Goal: Task Accomplishment & Management: Manage account settings

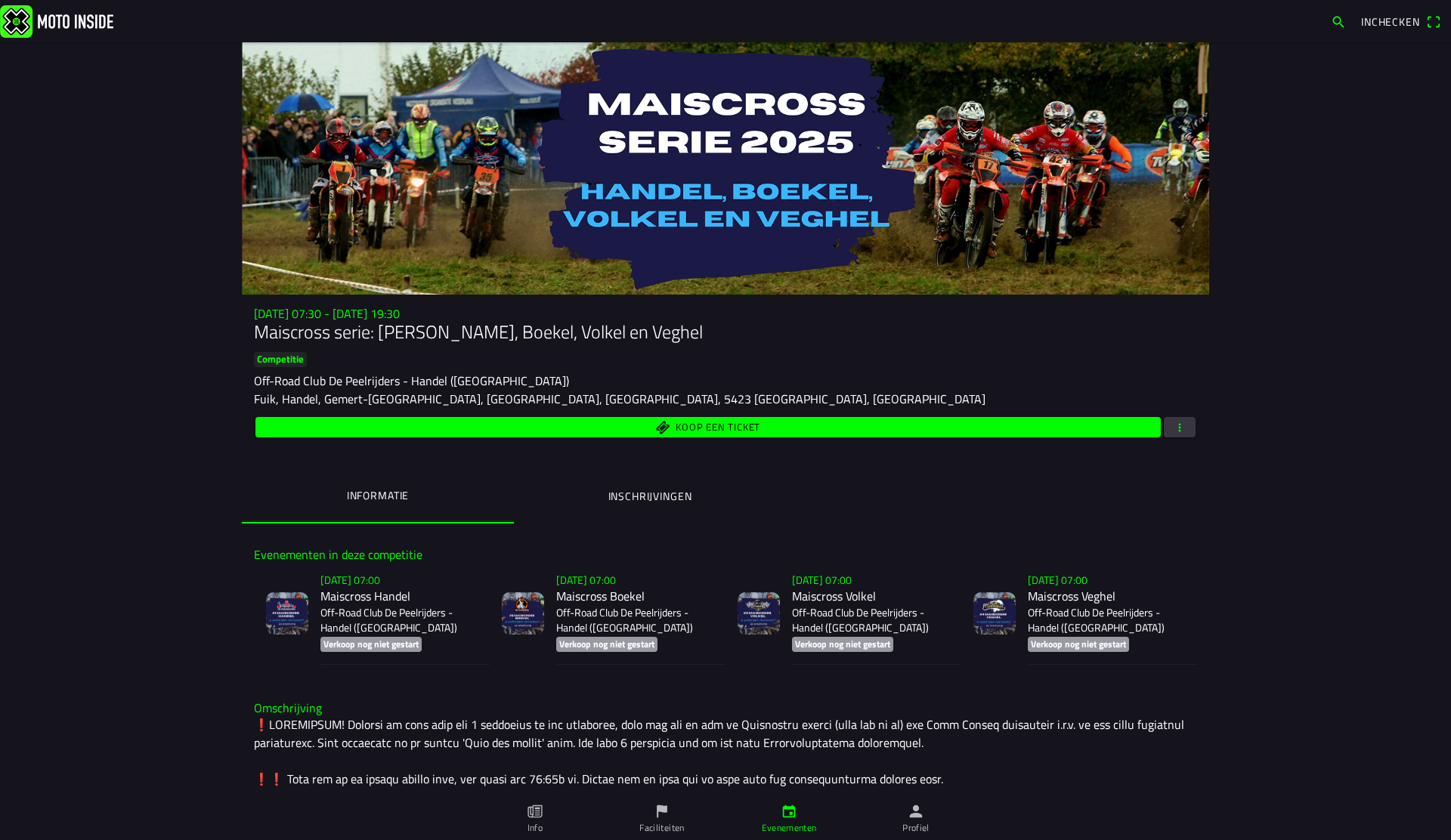
click at [137, 216] on main "zo 2 nov. - 07:30 - zo 23 nov. - 19:30 Maiscross serie: Handel, Boekel, Volkel …" at bounding box center [725, 441] width 1451 height 798
click at [1181, 430] on span "button" at bounding box center [1180, 427] width 14 height 20
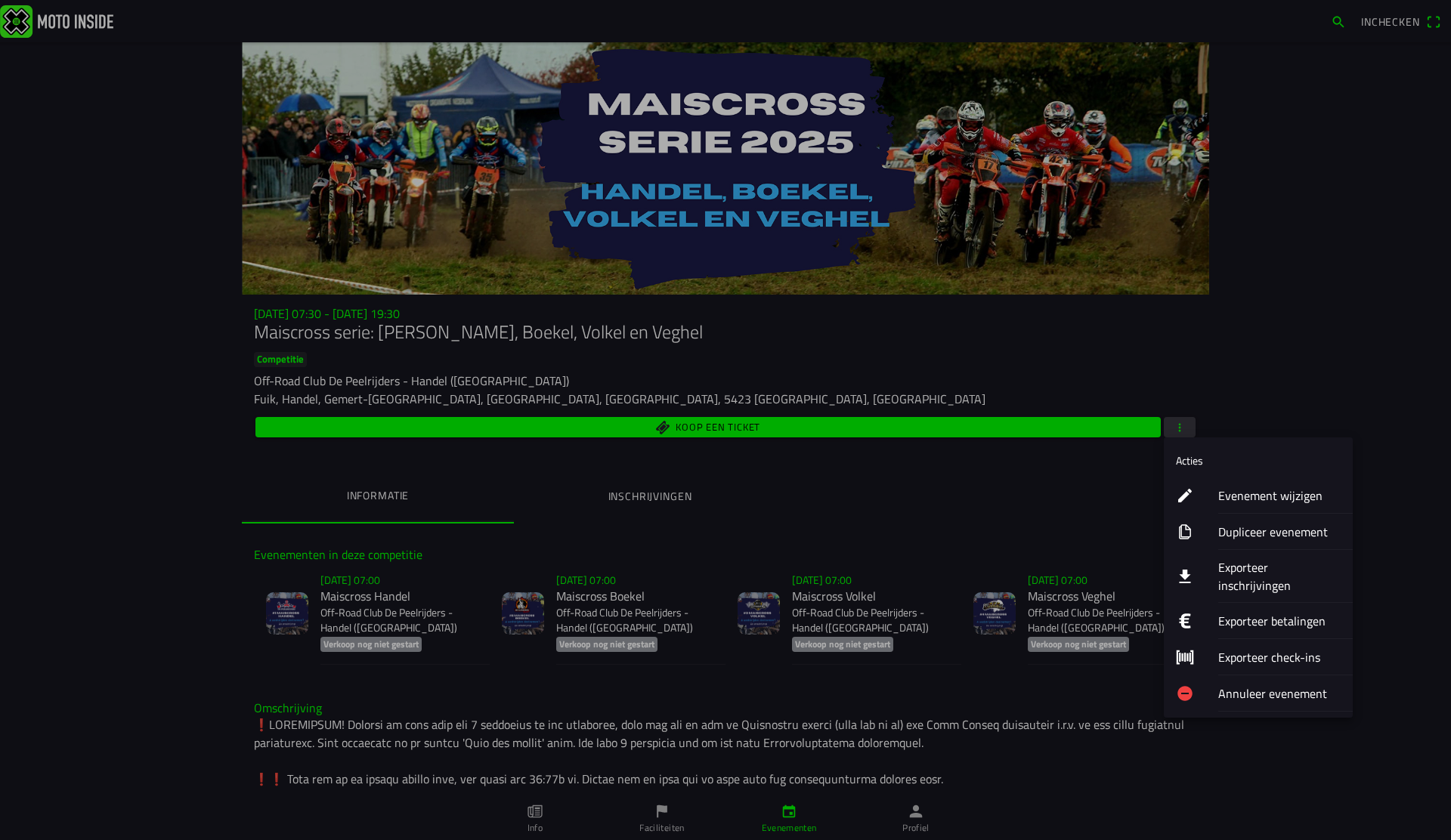
click at [1252, 496] on ion-label "Evenement wijzigen" at bounding box center [1279, 495] width 123 height 18
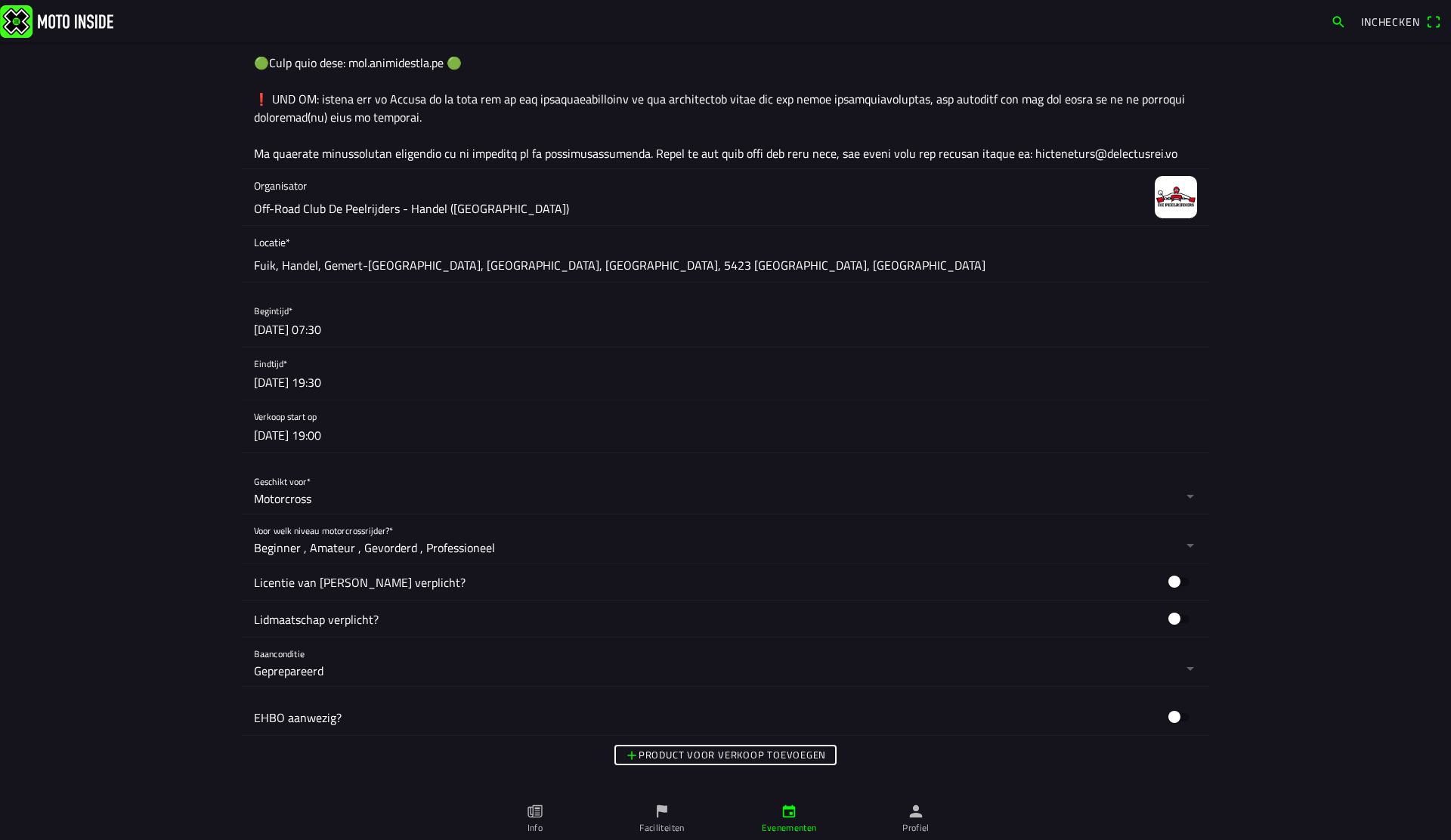
scroll to position [1239, 0]
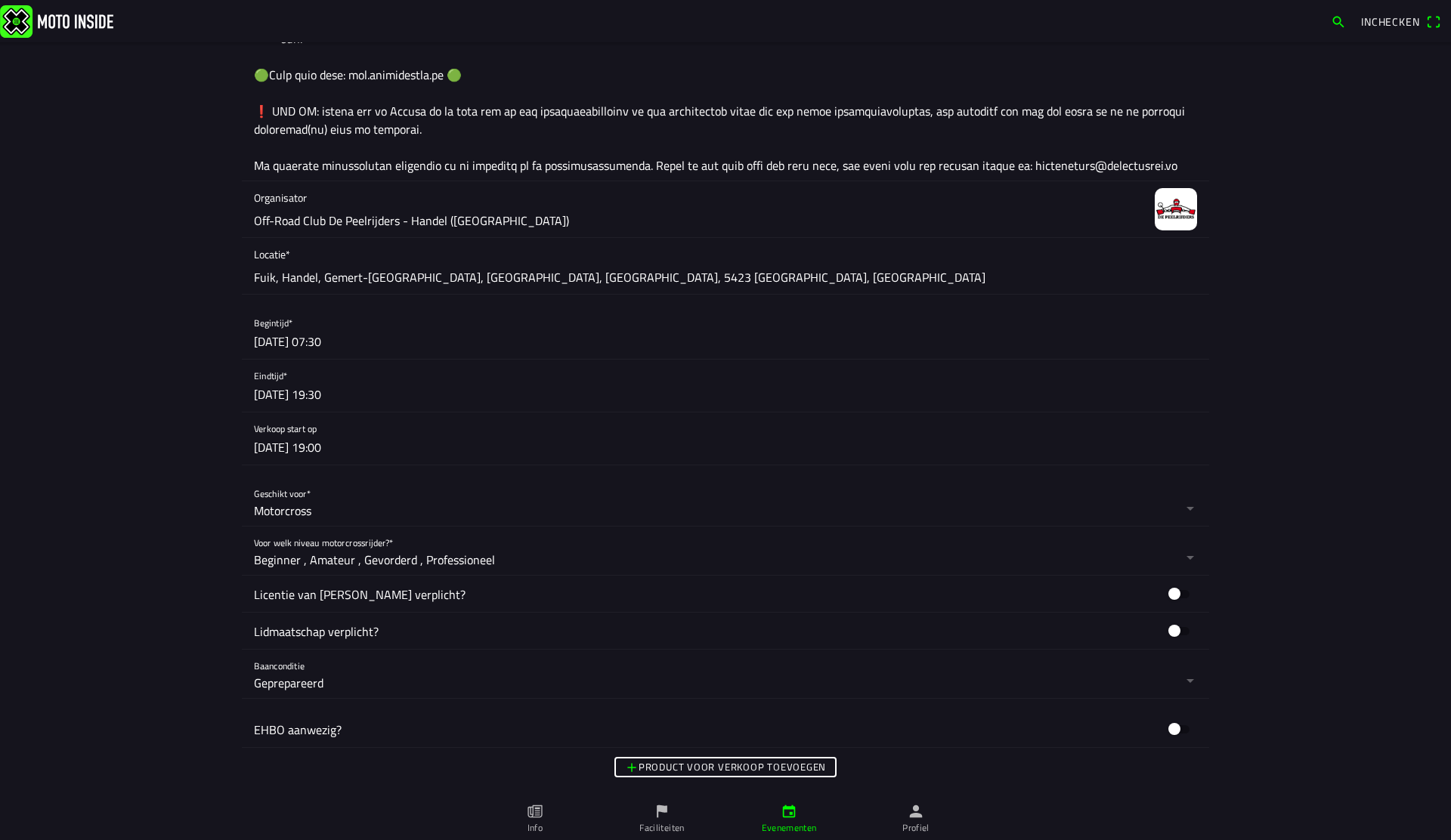
click at [641, 448] on button "button" at bounding box center [732, 439] width 956 height 52
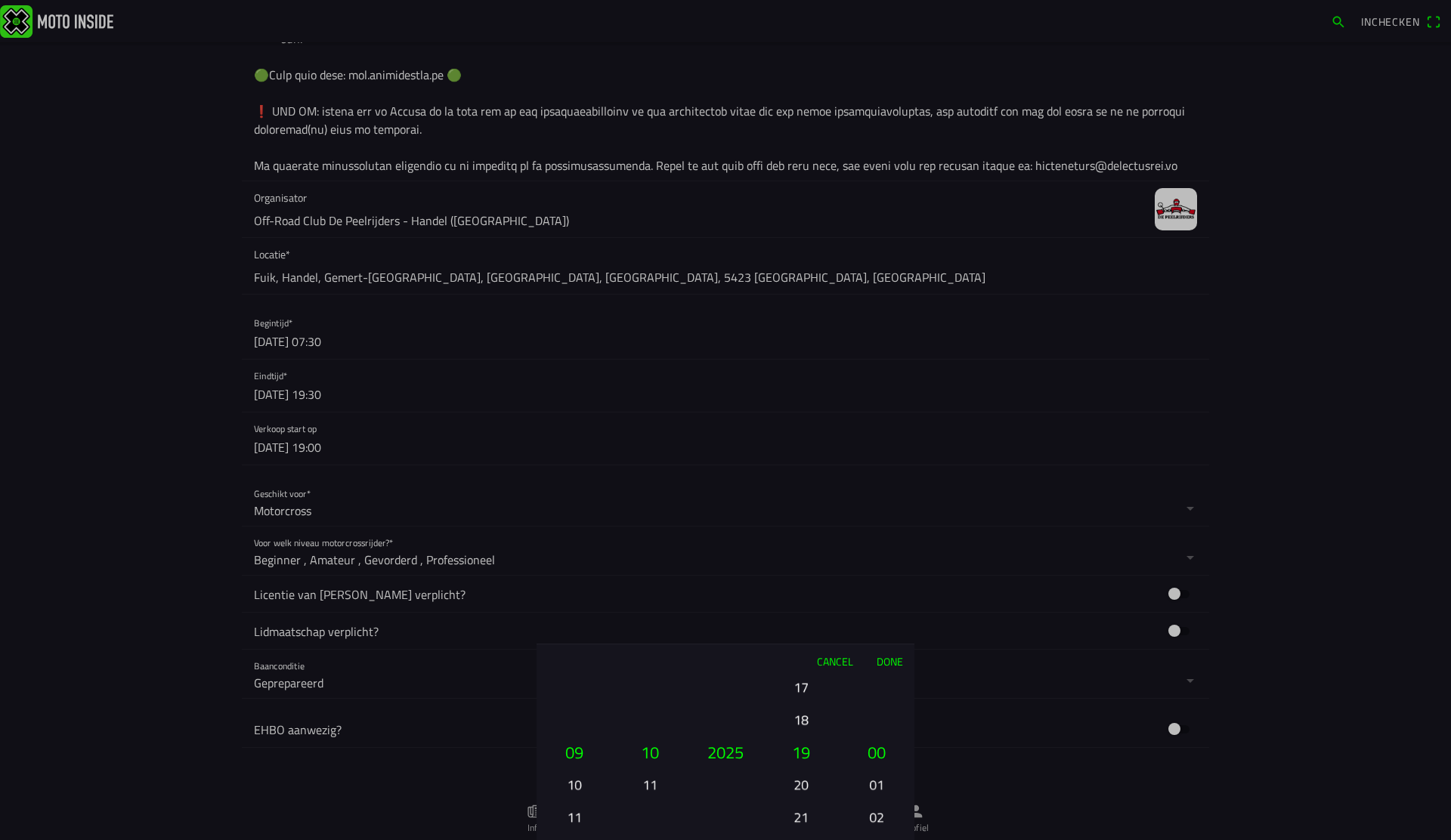
drag, startPoint x: 577, startPoint y: 715, endPoint x: 571, endPoint y: 838, distance: 123.1
click at [570, 839] on div "01 02 03 04 05 06 07 08 09 10 11 12 13 14 15 16 17 18 19 20 21 22 23 24 25 26 2…" at bounding box center [575, 817] width 64 height 163
click at [890, 665] on button "Done" at bounding box center [889, 661] width 50 height 34
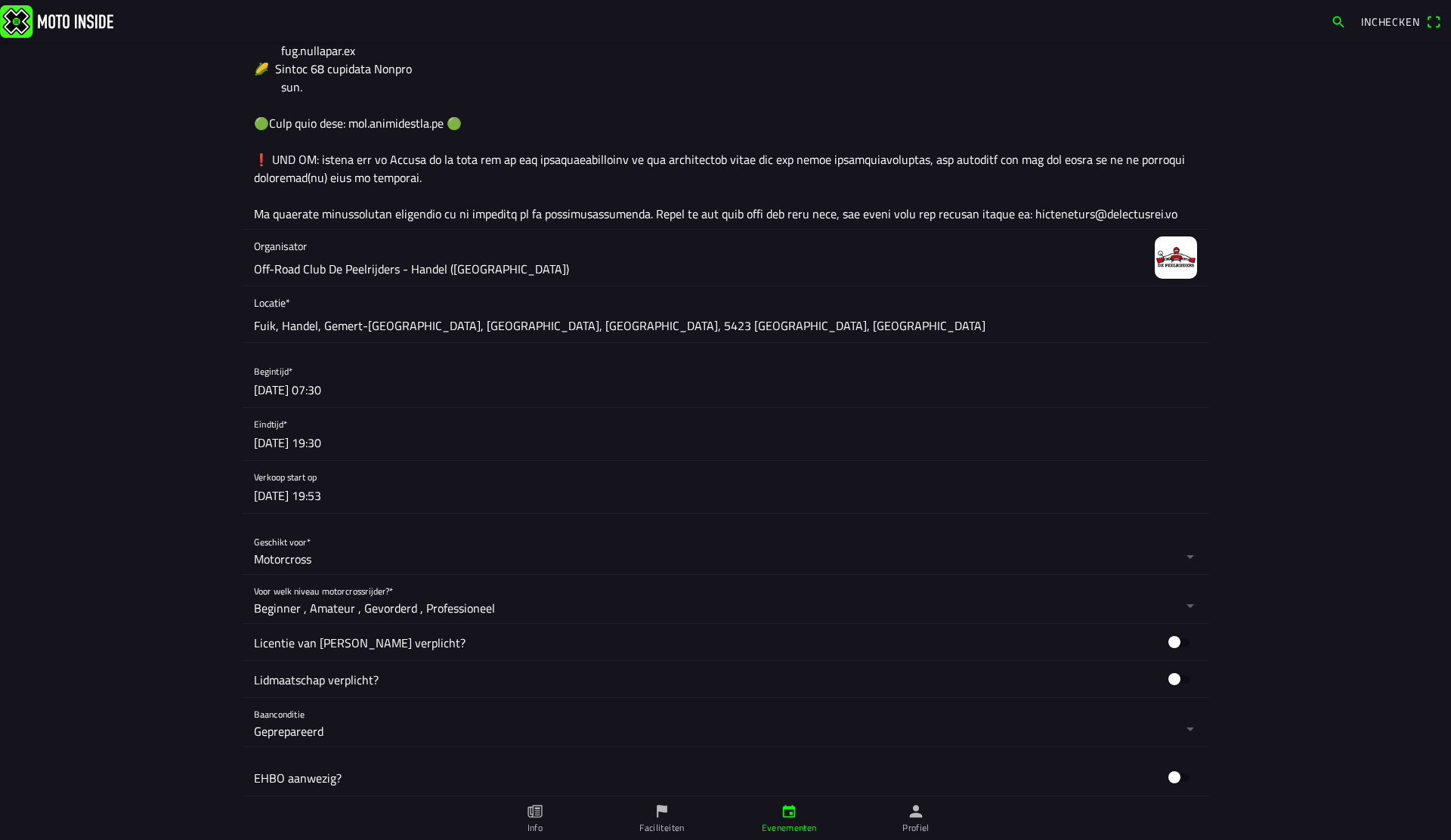
scroll to position [1097, 0]
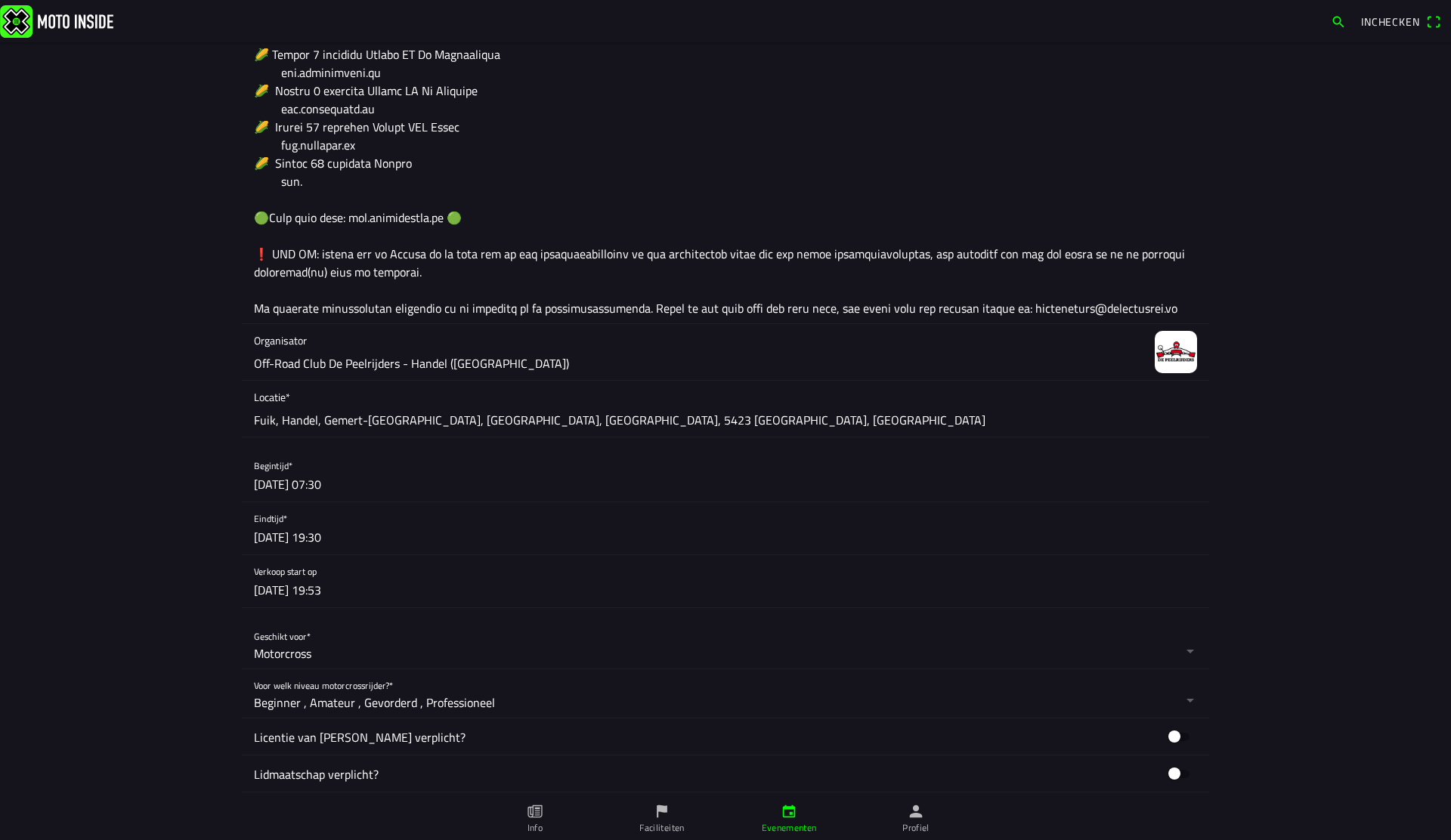
click at [406, 586] on button "button" at bounding box center [732, 582] width 956 height 52
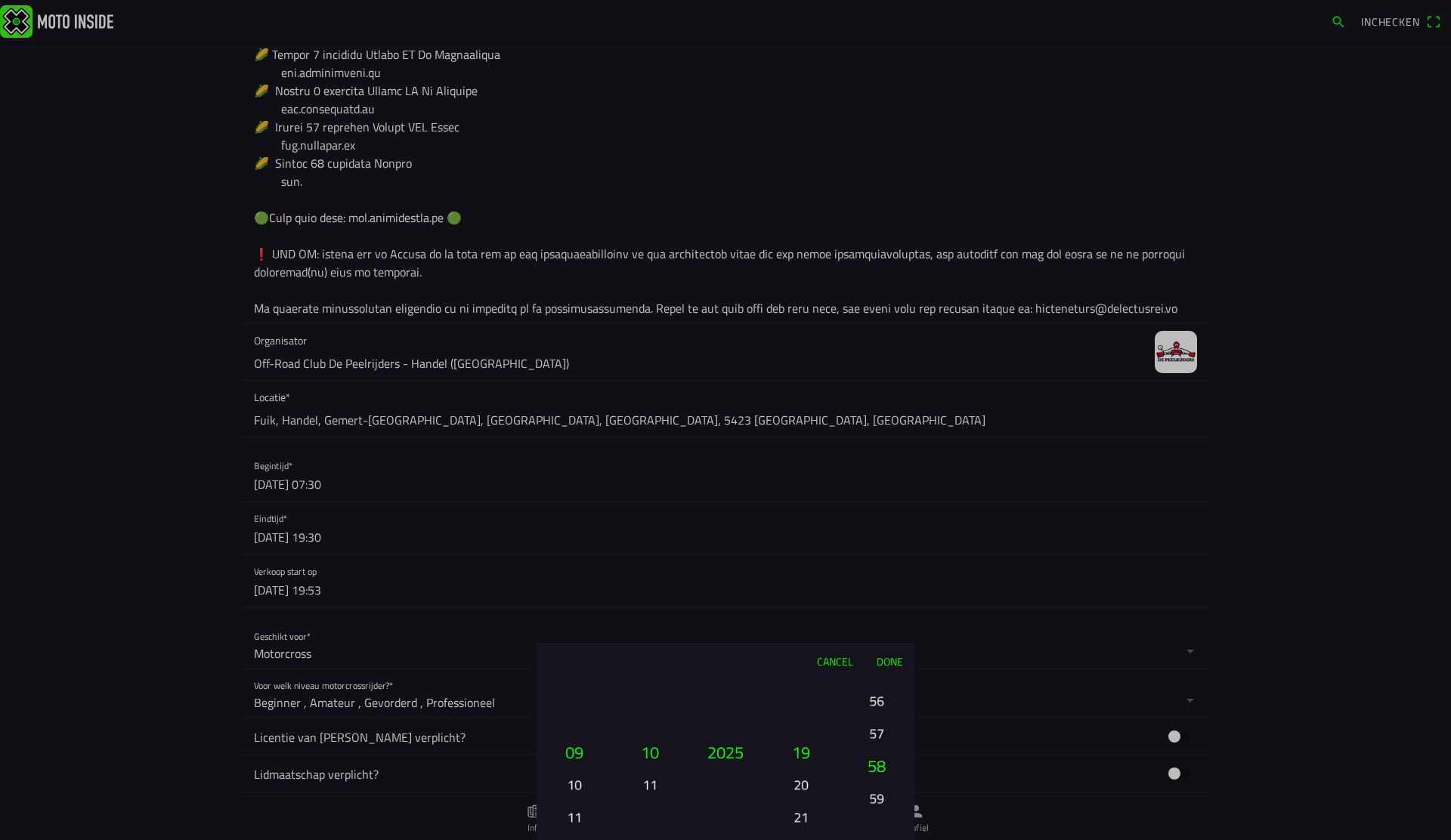
drag, startPoint x: 880, startPoint y: 771, endPoint x: 896, endPoint y: 648, distance: 124.0
click at [894, 627] on ion-picker "Cancel Done 01 02 03 04 05 06 07 08 09 10 11 12 13 14 15 16 17 18 19 20 21 22 2…" at bounding box center [725, 420] width 1451 height 840
click at [893, 660] on button "Done" at bounding box center [889, 661] width 50 height 34
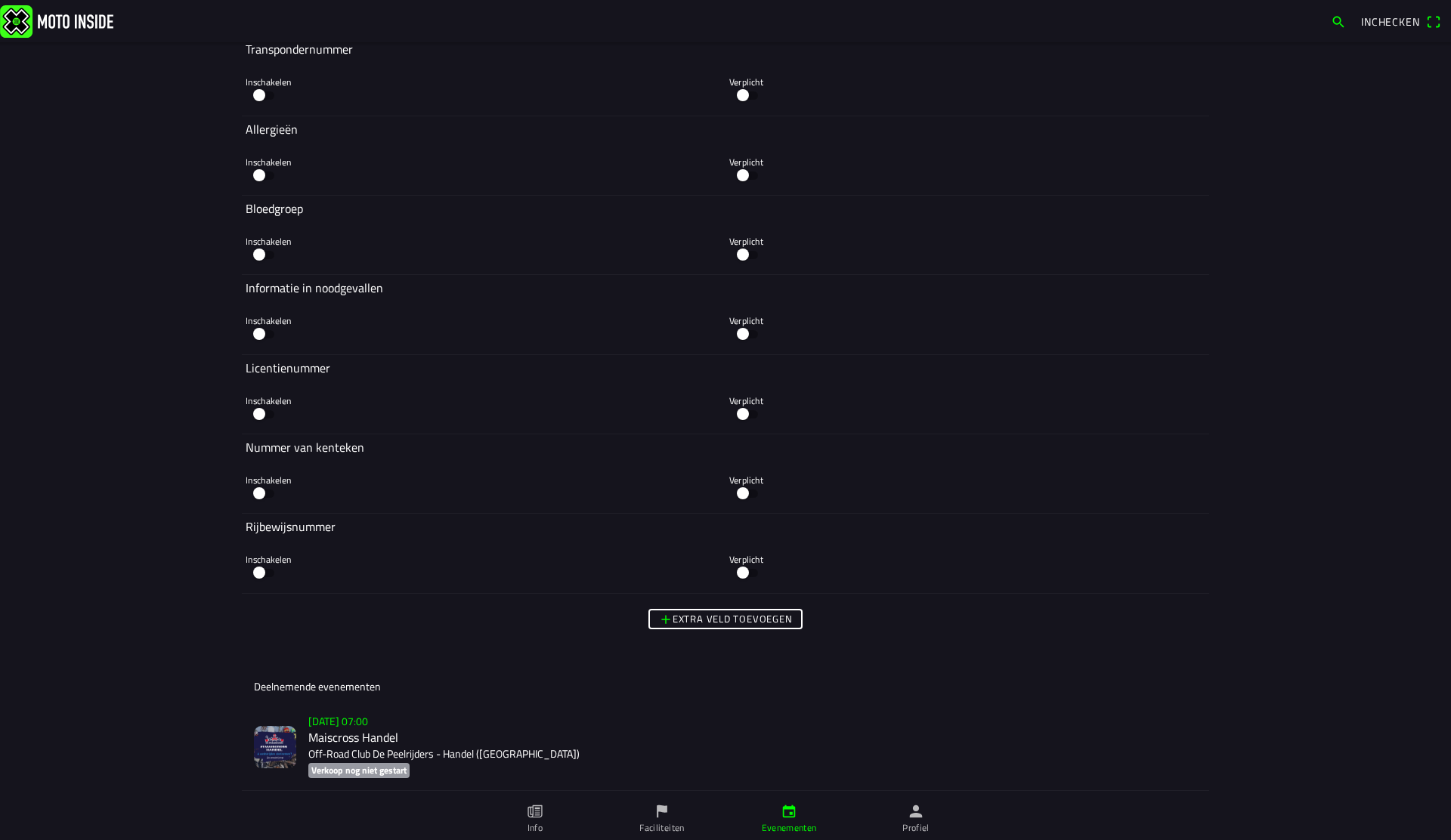
scroll to position [3743, 0]
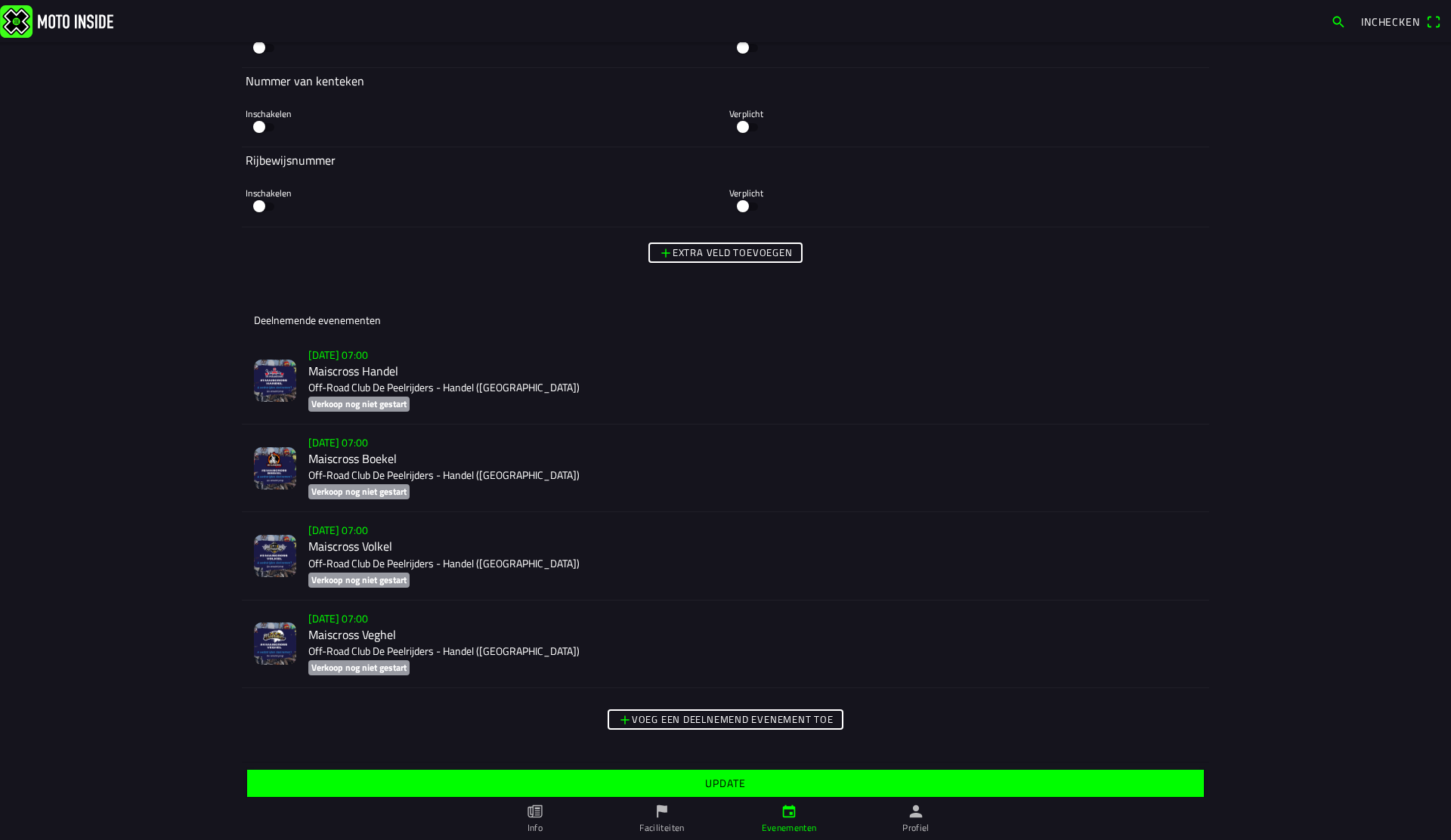
click at [555, 793] on span "Update" at bounding box center [725, 783] width 934 height 27
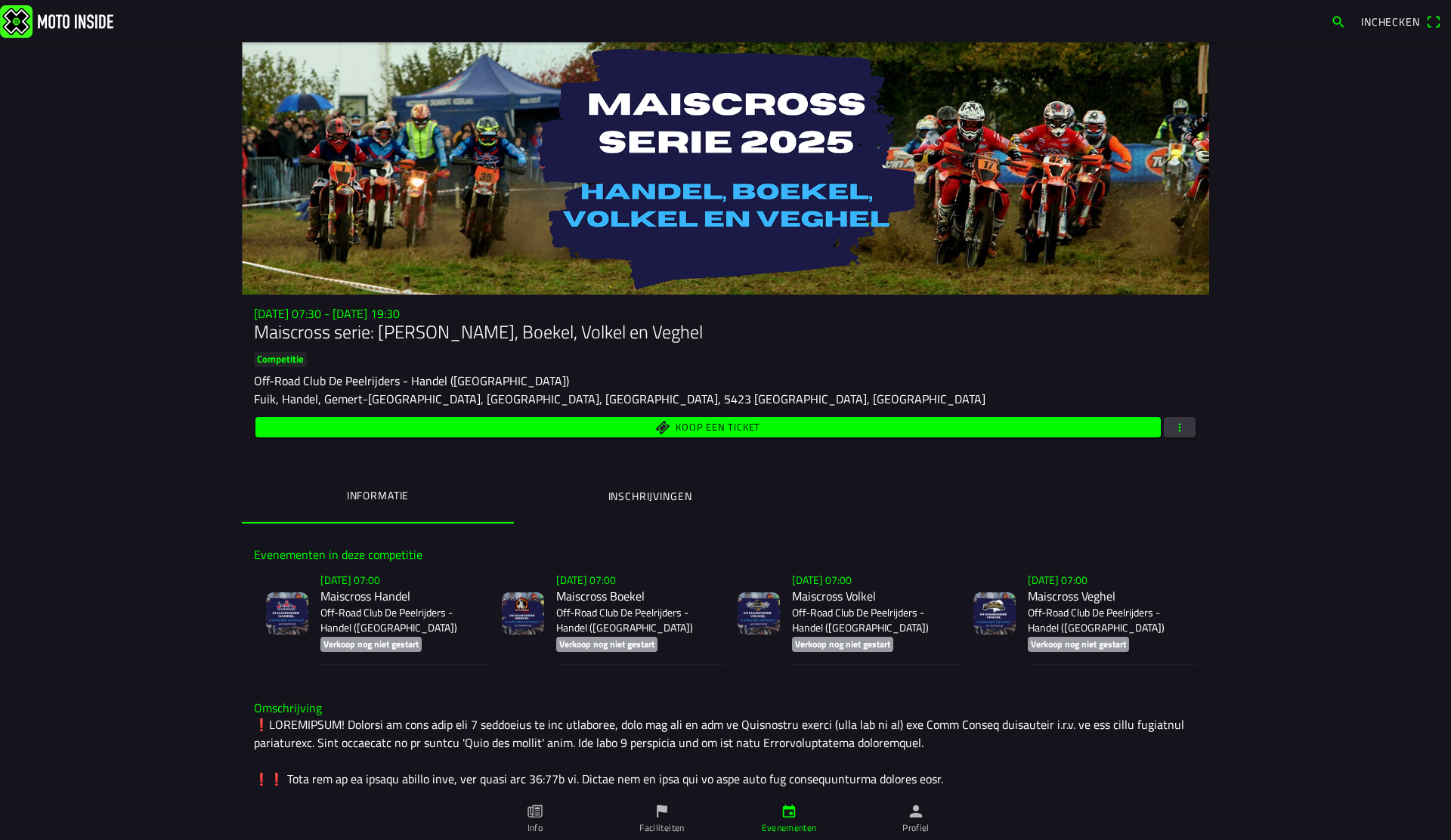
click at [1022, 440] on div "zo 2 nov. - 07:30 - zo 23 nov. - 19:30 Maiscross serie: Handel, Boekel, Volkel …" at bounding box center [726, 414] width 968 height 217
click at [1014, 422] on span "Koop een ticket" at bounding box center [709, 427] width 888 height 20
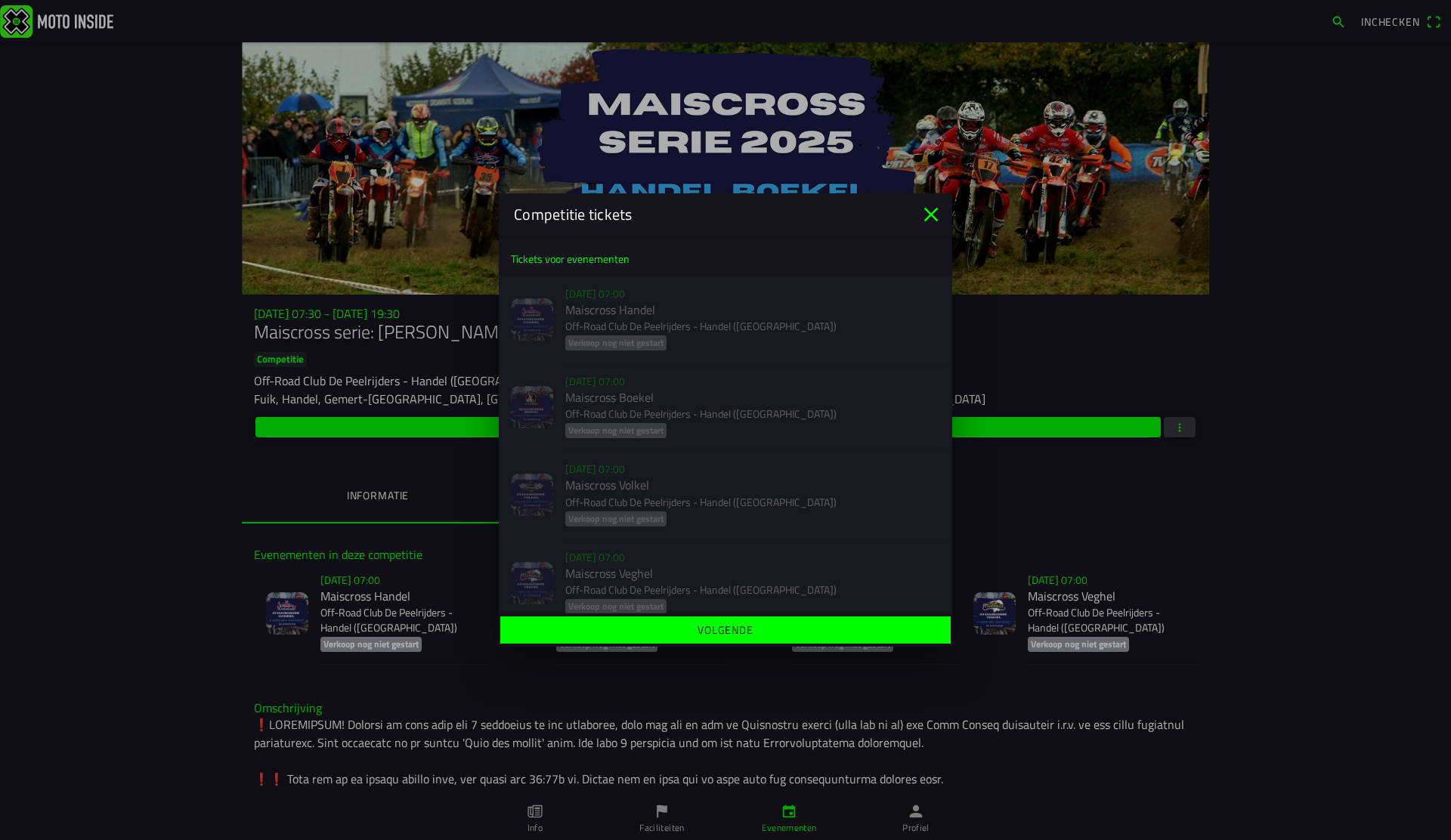
scroll to position [20, 0]
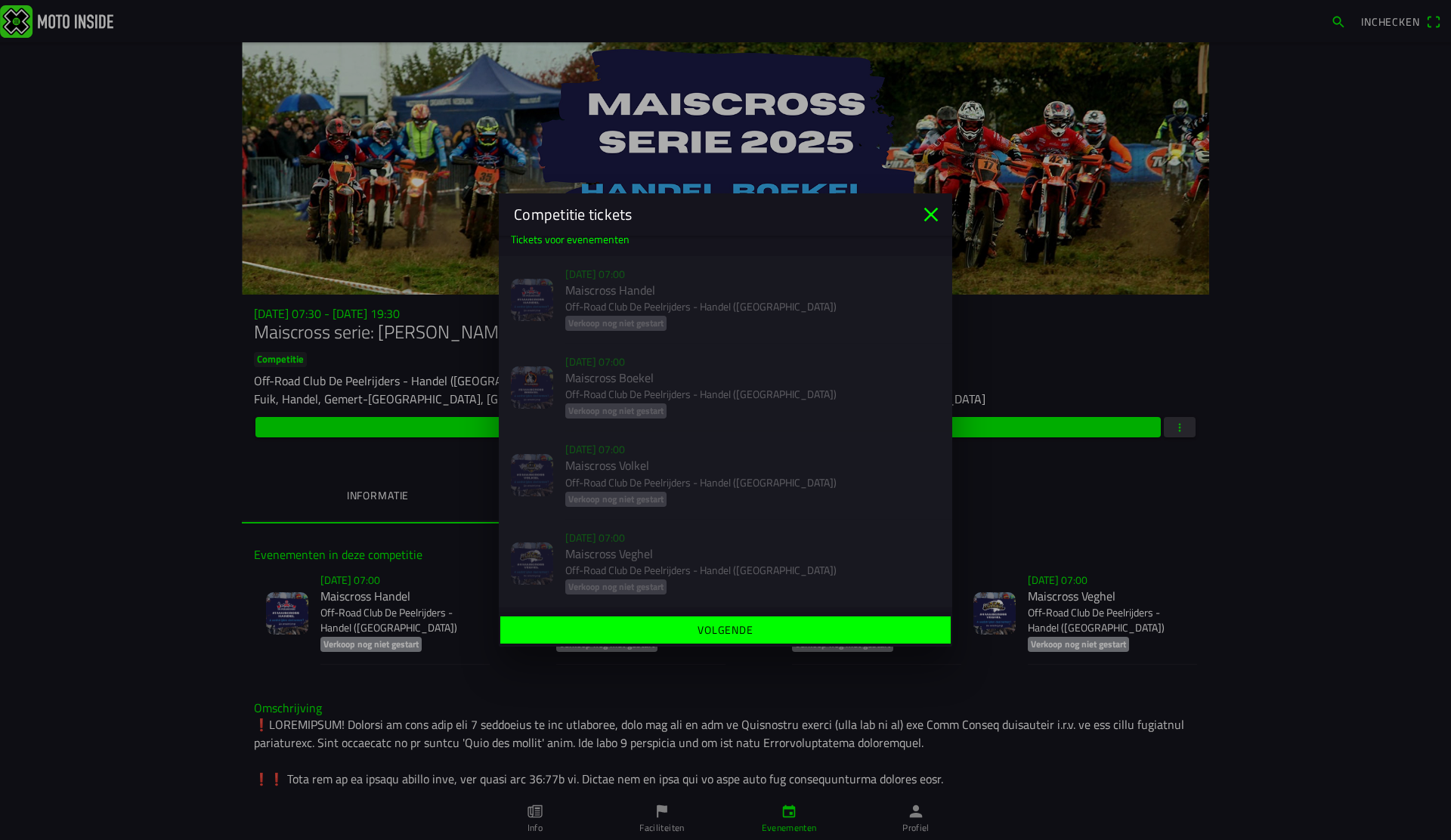
click at [929, 216] on icon "close" at bounding box center [932, 215] width 15 height 15
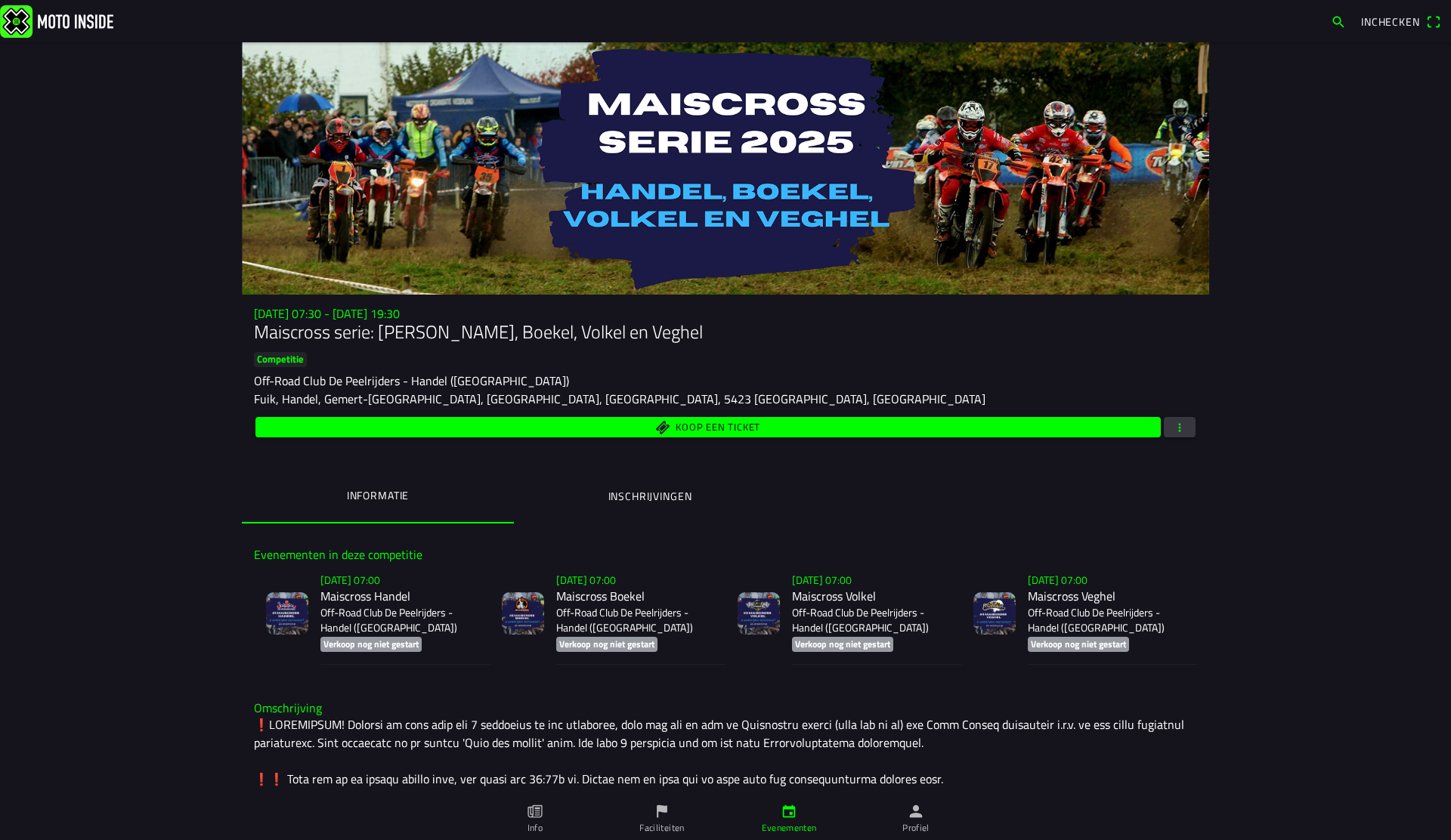
click at [1181, 430] on span "button" at bounding box center [1180, 427] width 14 height 20
click at [1267, 339] on ion-backdrop at bounding box center [725, 420] width 1451 height 840
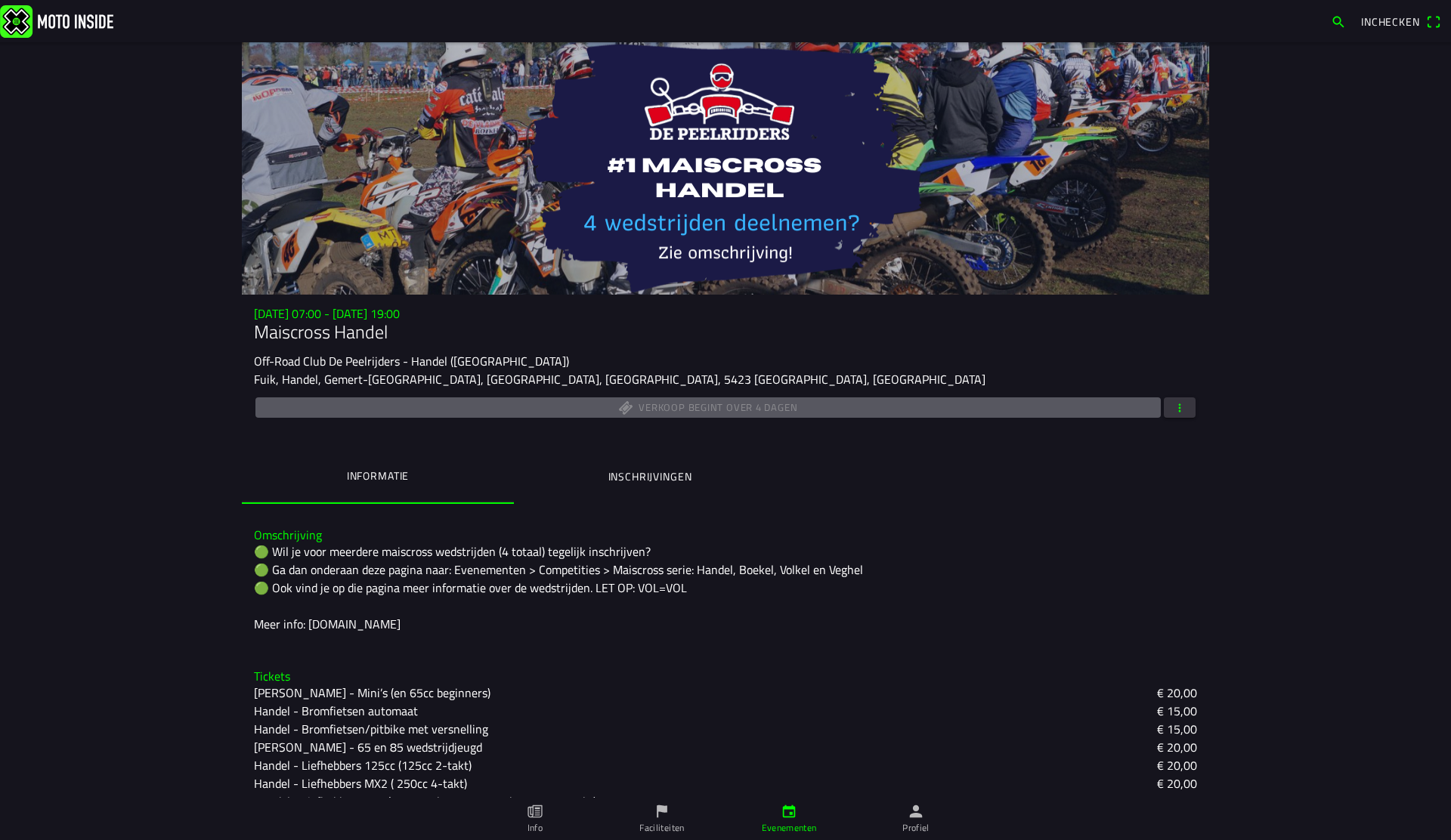
scroll to position [185, 0]
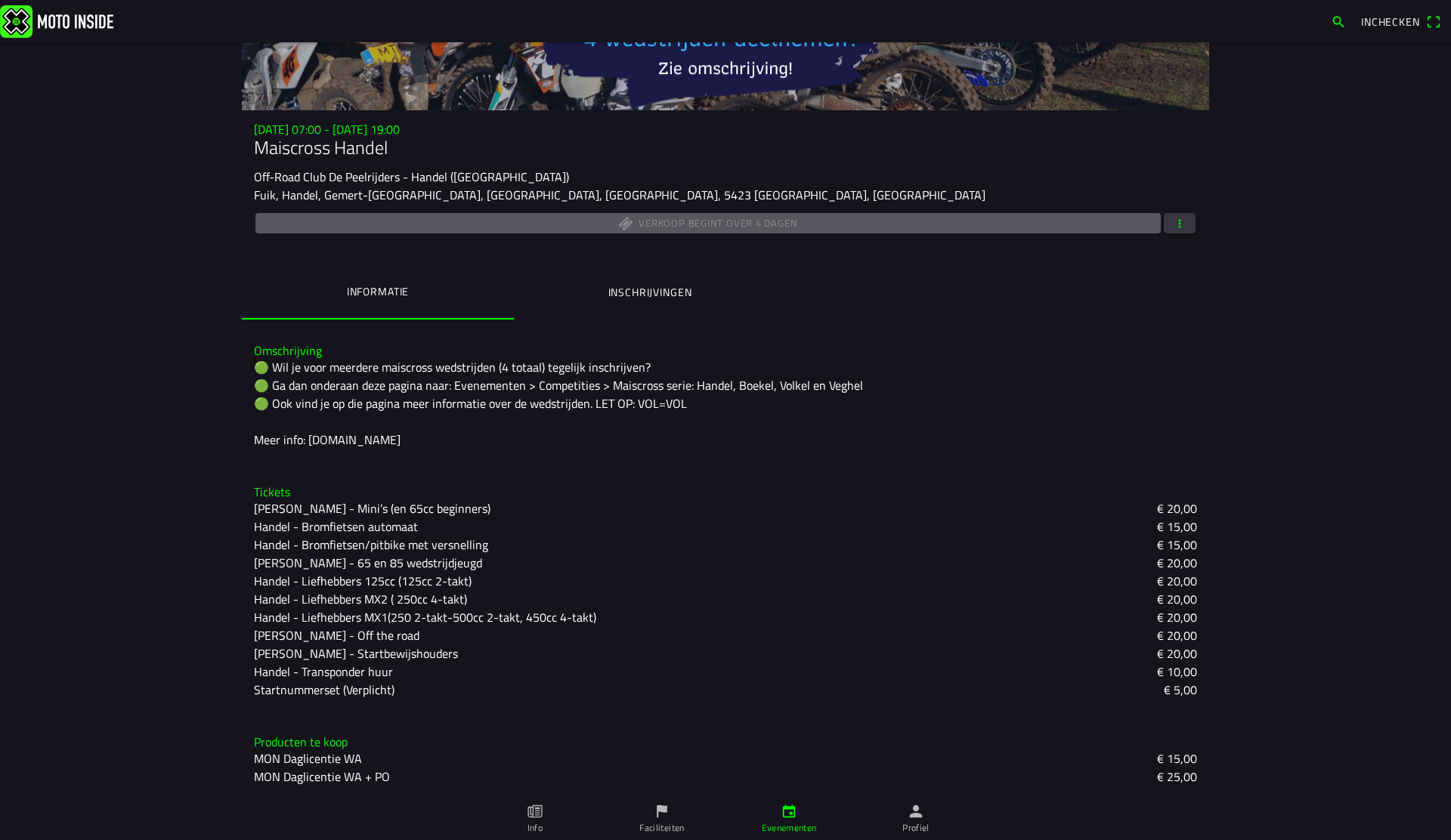
click at [1194, 235] on div "zo 2 nov. - 07:00 - zo 2 nov. - 19:00 Maiscross Handel Off-Road Club De Peelrij…" at bounding box center [726, 221] width 968 height 197
click at [1178, 223] on span "button" at bounding box center [1180, 223] width 14 height 20
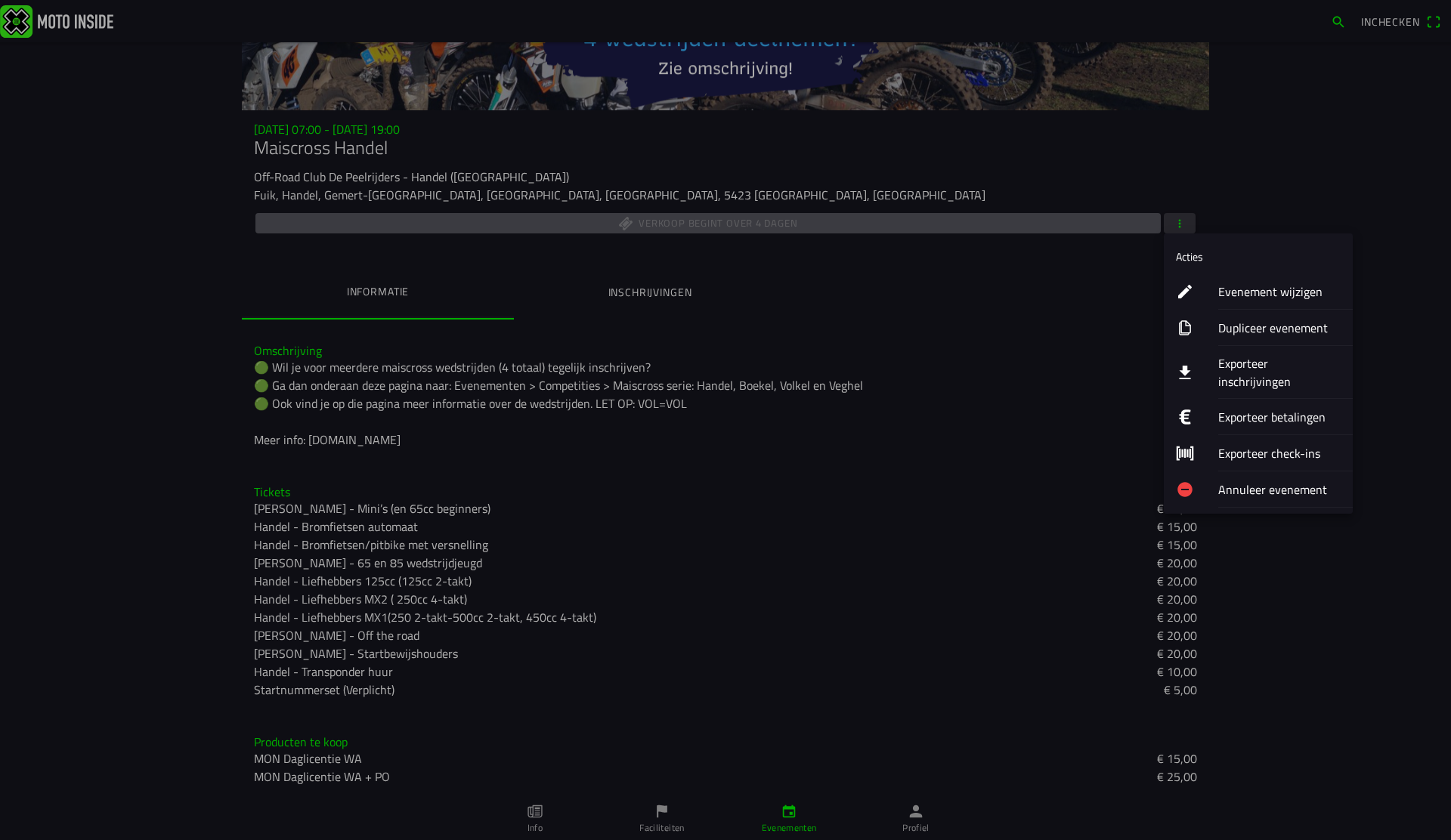
click at [1229, 286] on ion-label "Evenement wijzigen" at bounding box center [1279, 292] width 123 height 18
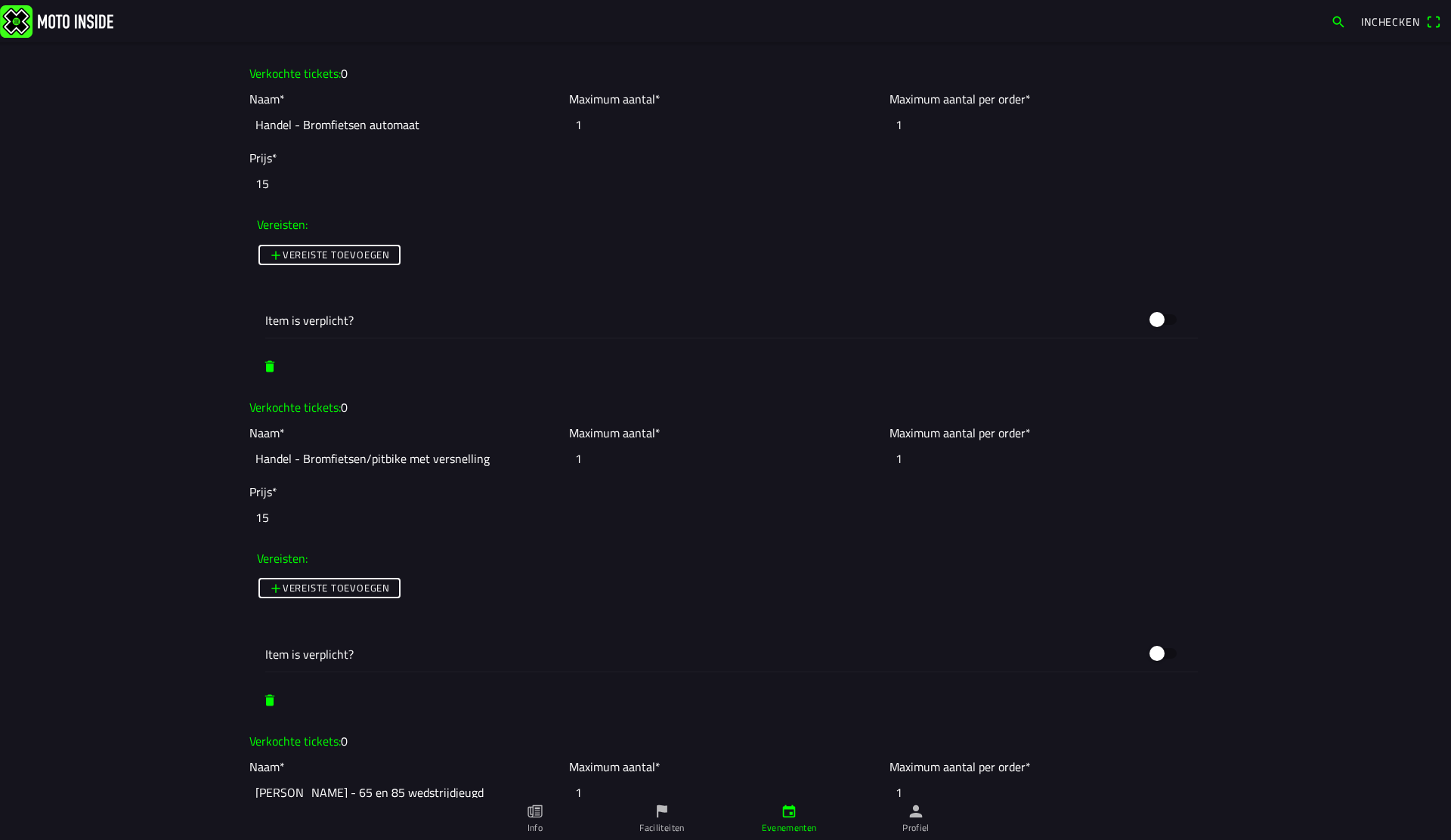
scroll to position [1438, 0]
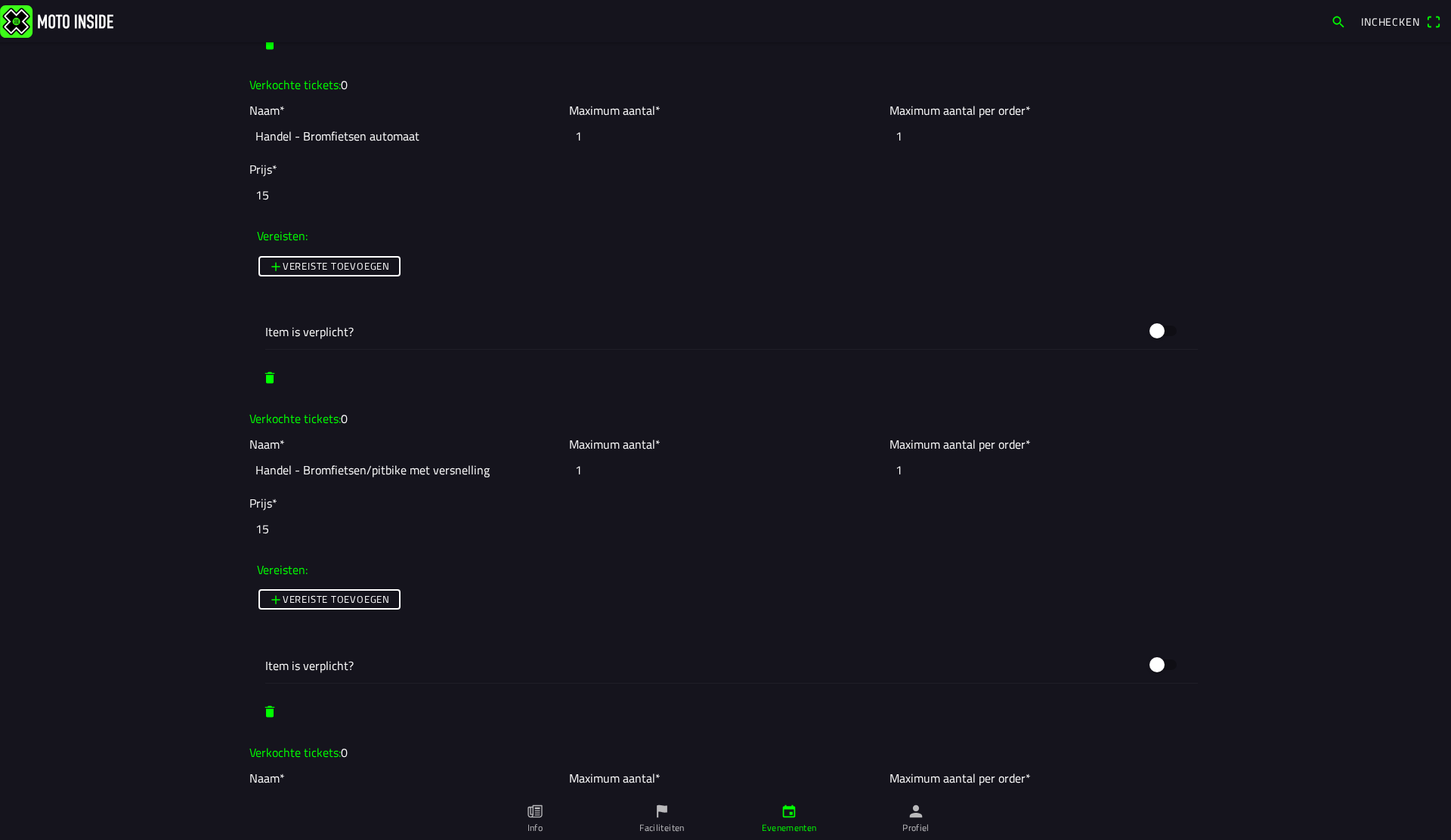
drag, startPoint x: 612, startPoint y: 468, endPoint x: 558, endPoint y: 462, distance: 54.3
click at [0, 0] on slot "Naam* Handel - Bromfietsen/pitbike met versnelling Maximum aantal* 1 Maximum aa…" at bounding box center [0, 0] width 0 height 0
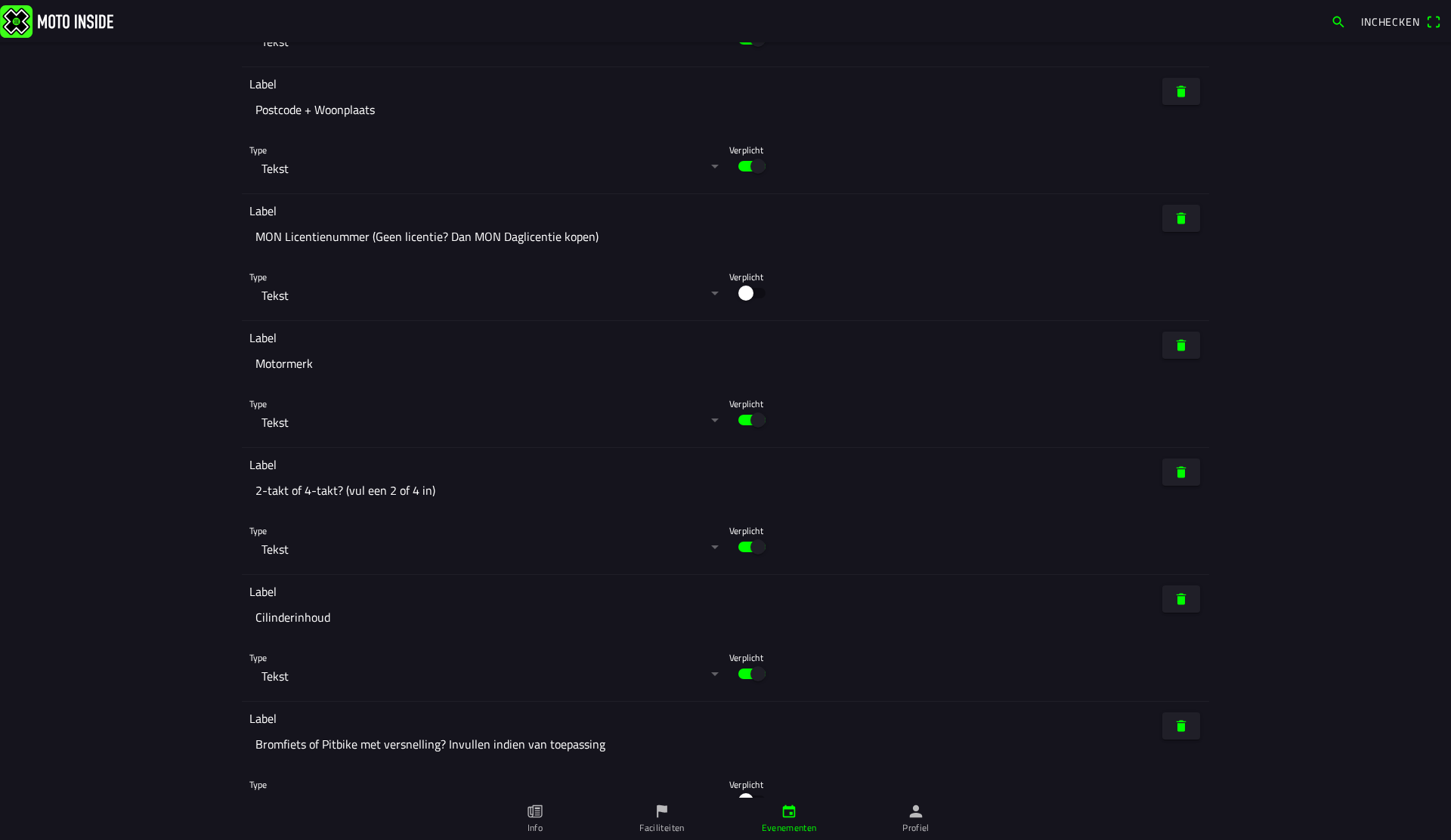
scroll to position [7980, 0]
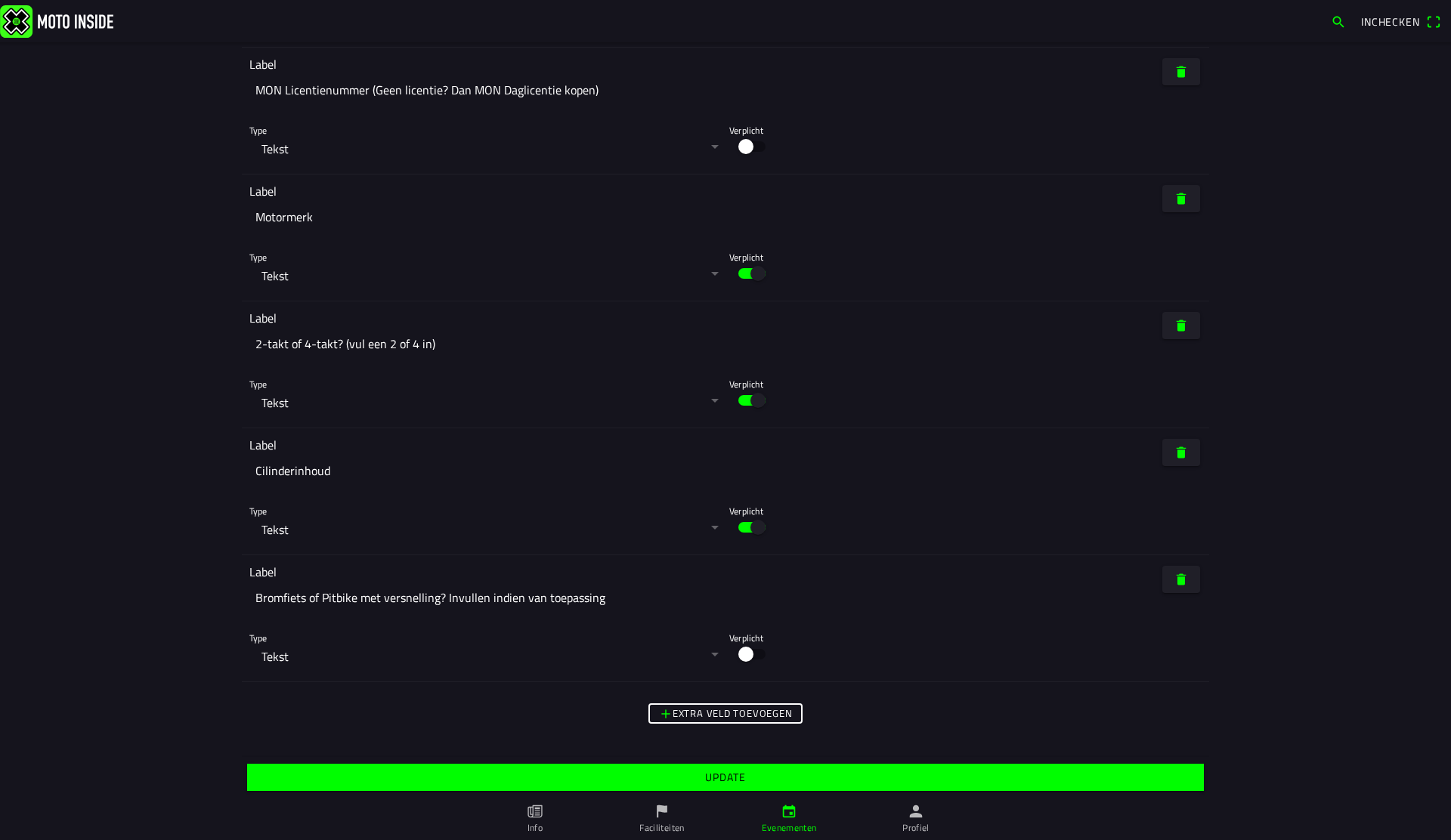
type input "6"
click at [766, 777] on span "Update" at bounding box center [725, 777] width 934 height 27
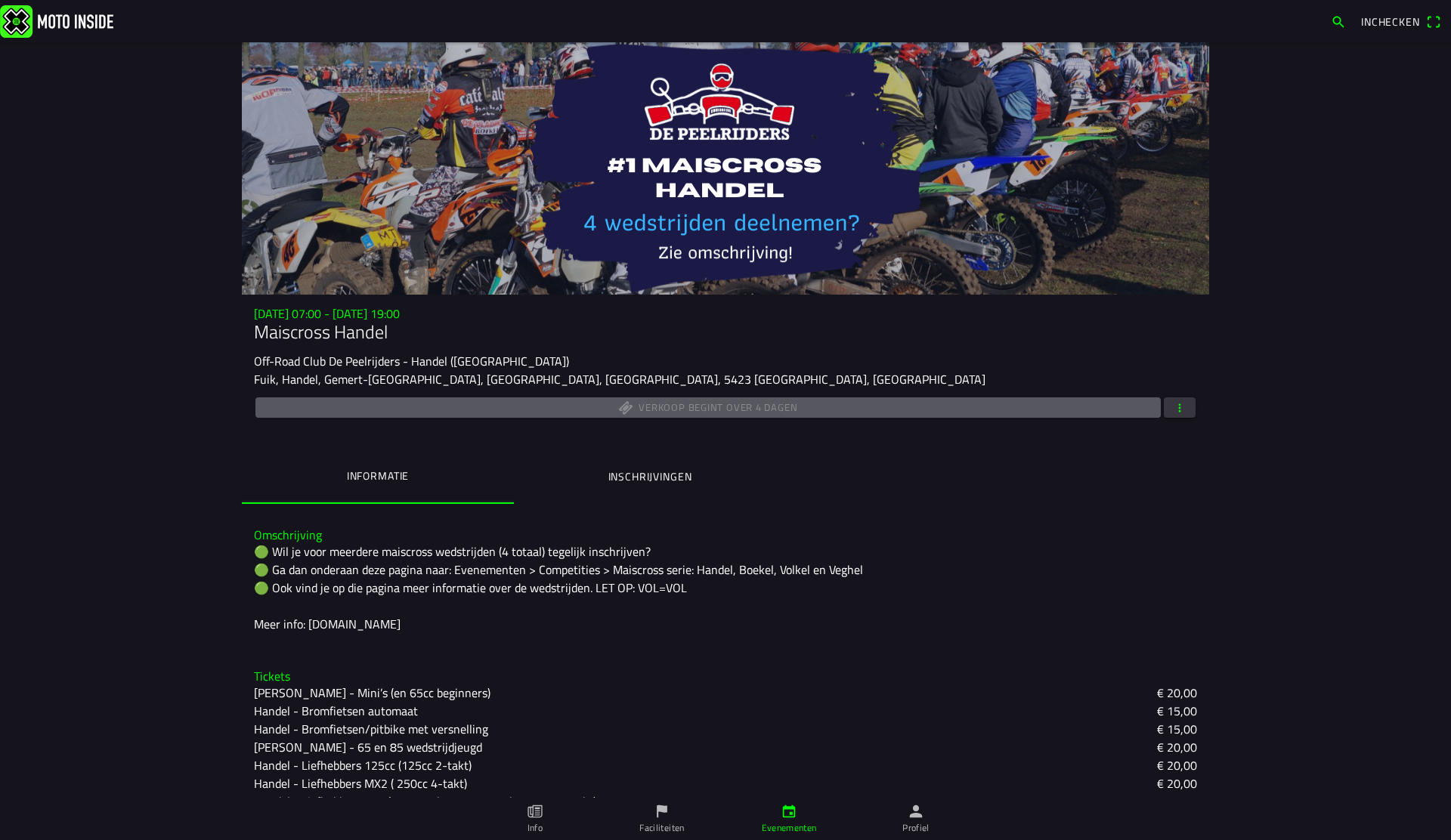
click at [1175, 414] on span "button" at bounding box center [1180, 407] width 14 height 20
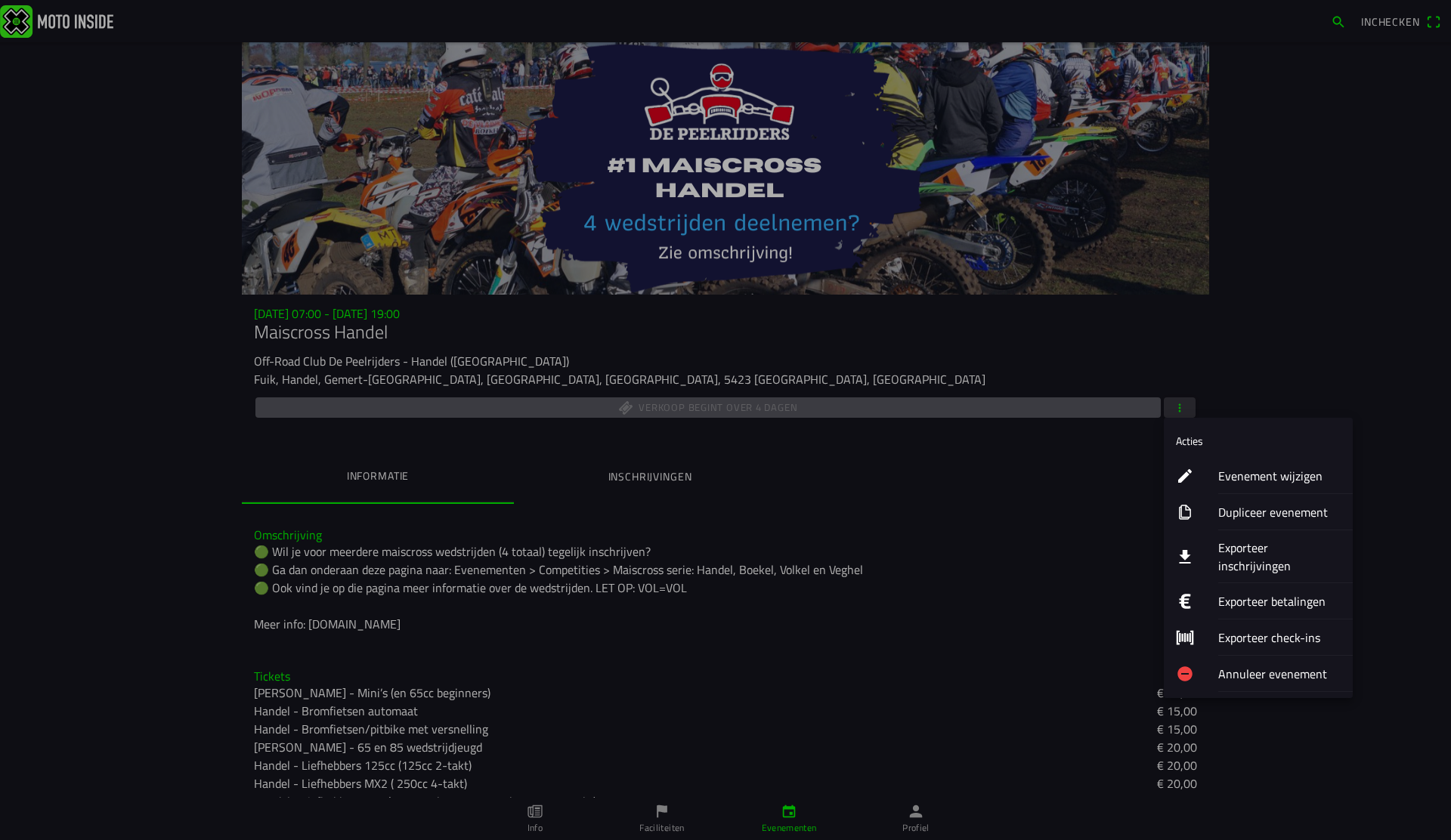
click at [1231, 473] on ion-label "Evenement wijzigen" at bounding box center [1279, 476] width 123 height 18
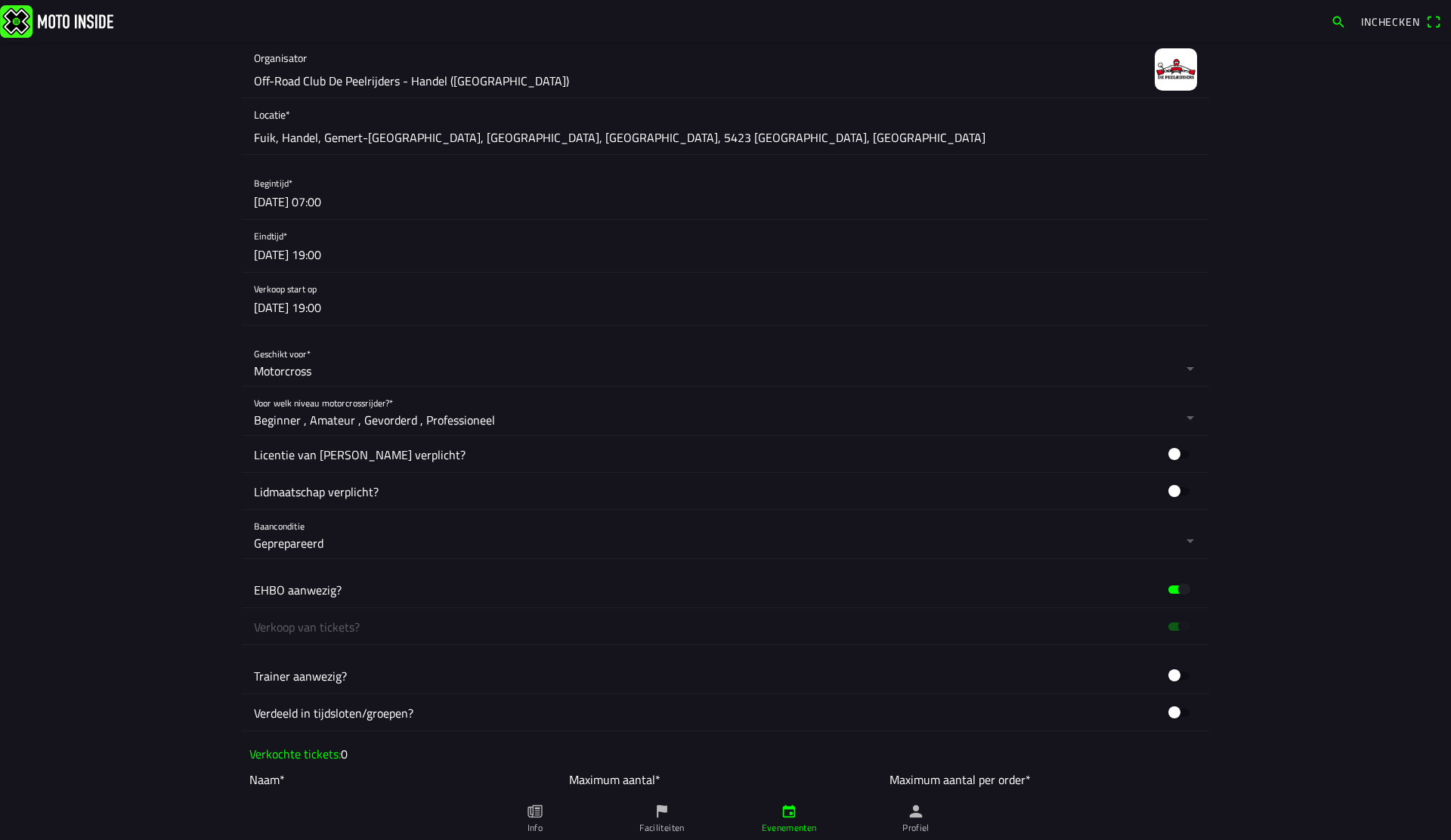
scroll to position [408, 0]
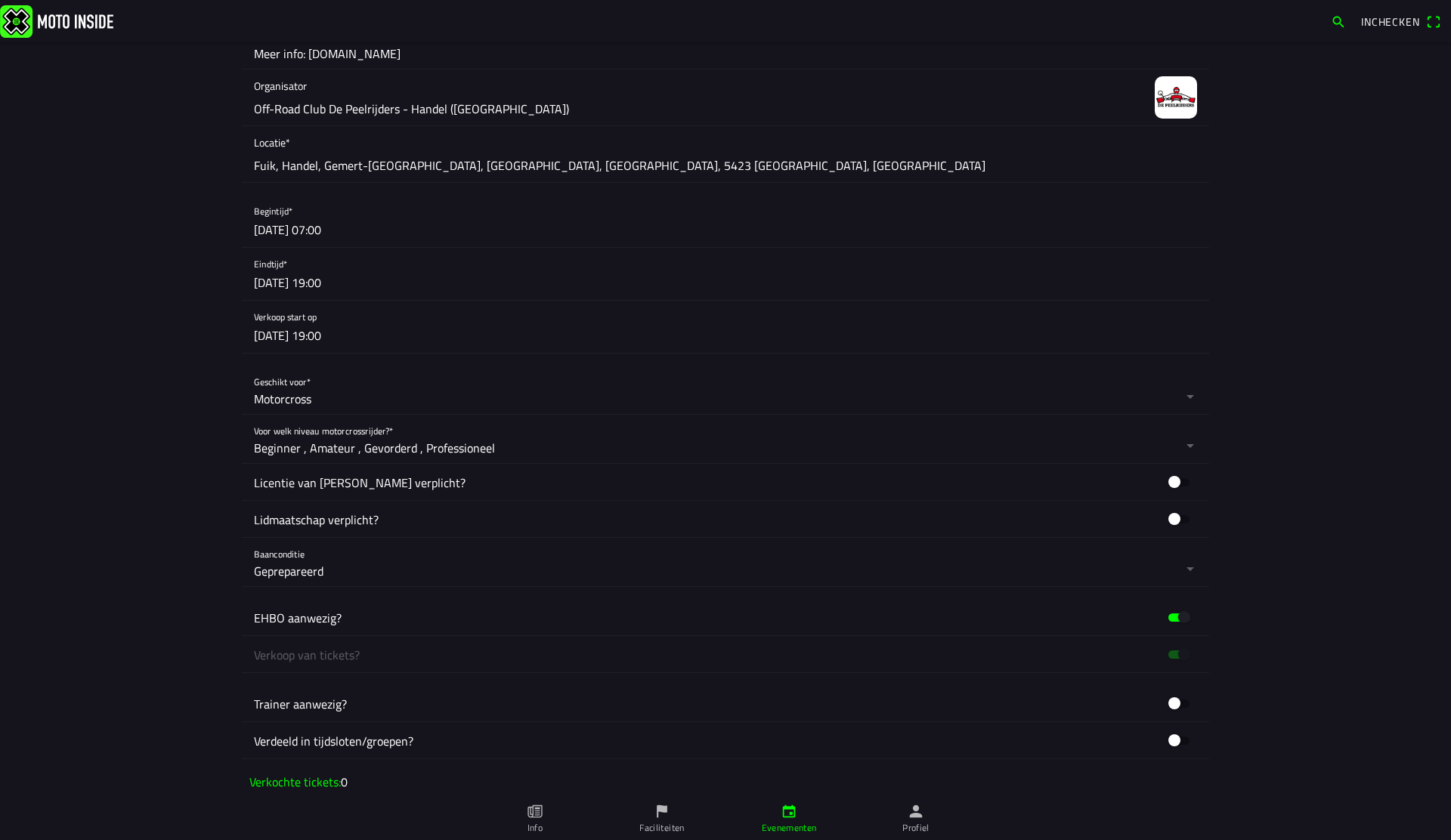
click at [330, 332] on button "button" at bounding box center [732, 327] width 956 height 52
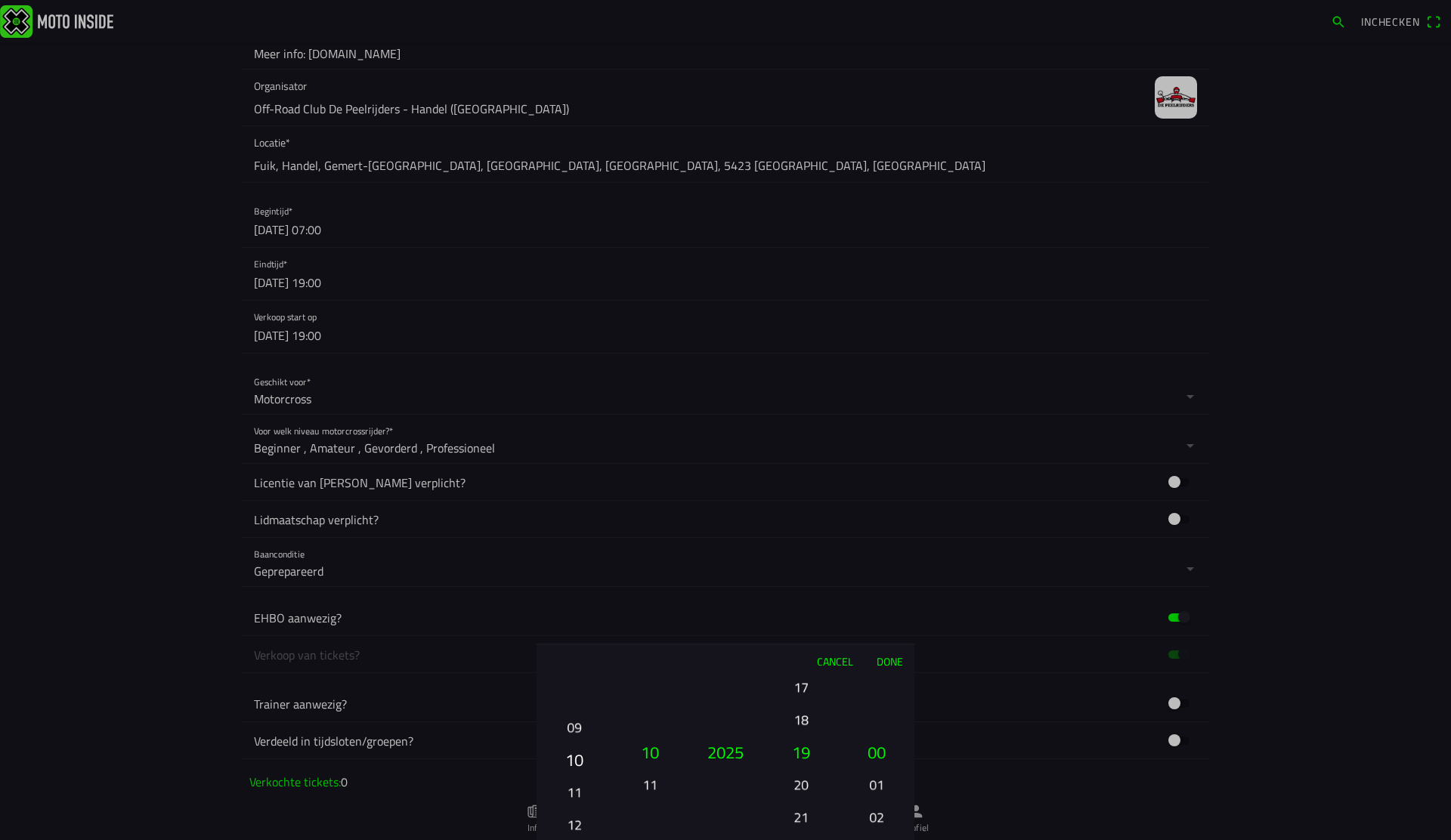
drag, startPoint x: 580, startPoint y: 696, endPoint x: 576, endPoint y: 838, distance: 142.1
click at [576, 838] on ion-picker-column "01 02 03 04 05 06 07 08 09 10 11 12 13 14 15 16 17 18 19 20 21 22 23 24 25 26 2…" at bounding box center [574, 758] width 75 height 163
drag, startPoint x: 885, startPoint y: 791, endPoint x: 887, endPoint y: 605, distance: 186.0
click at [887, 605] on ion-picker "Cancel Done 01 02 03 04 05 06 07 08 09 10 11 12 13 14 15 16 17 18 19 20 21 22 2…" at bounding box center [725, 420] width 1451 height 840
click at [811, 783] on button "20" at bounding box center [801, 784] width 52 height 26
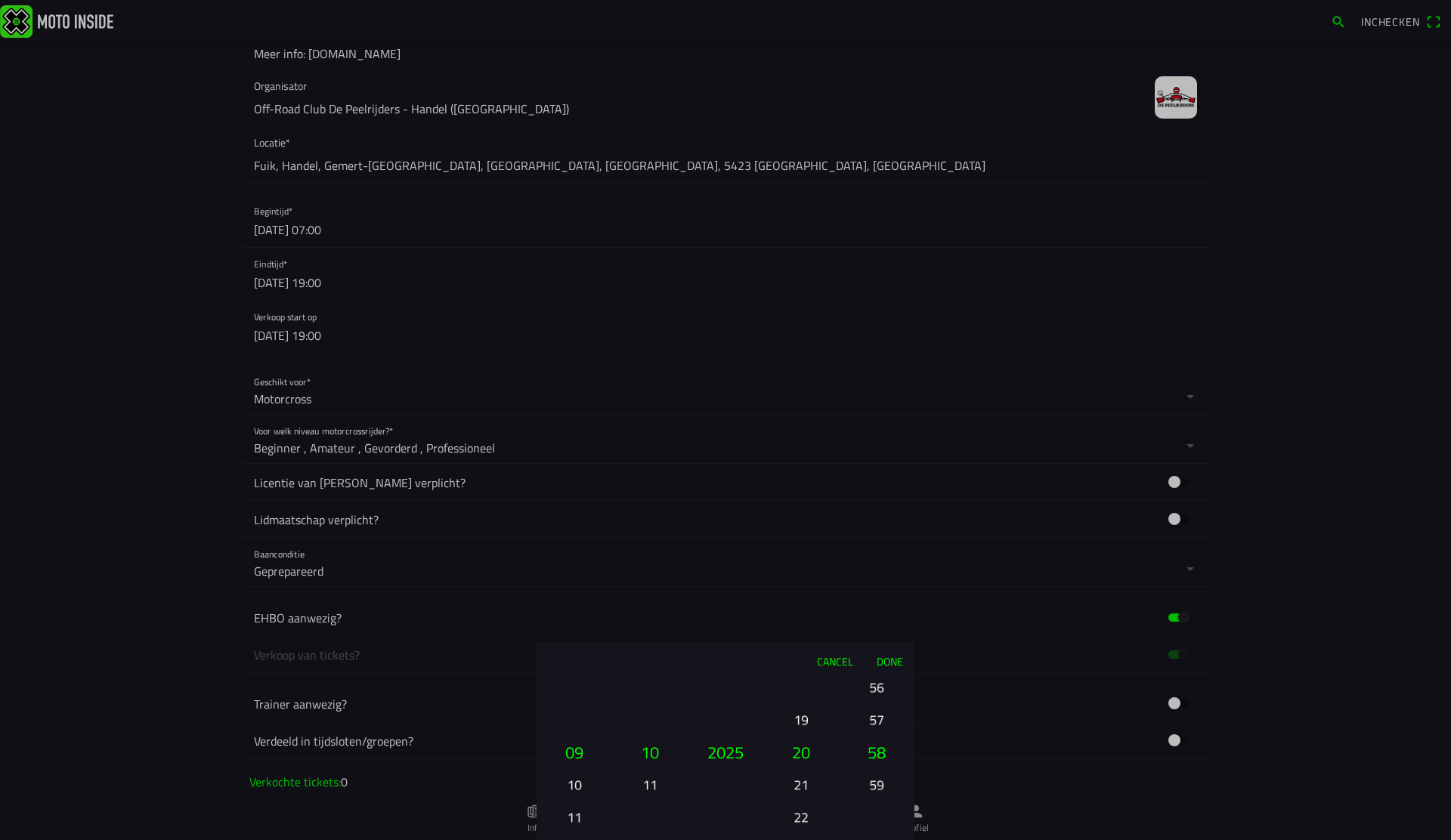
click at [836, 839] on div "01 02 03 04 05 06 07 08 09 10 11 12 13 14 15 16 17 18 19 20 21 22 23 24 25 26 2…" at bounding box center [725, 758] width 378 height 163
drag, startPoint x: 876, startPoint y: 695, endPoint x: 867, endPoint y: 829, distance: 134.3
click at [864, 708] on button "52" at bounding box center [876, 695] width 52 height 26
click at [878, 698] on button "45" at bounding box center [876, 685] width 52 height 26
drag, startPoint x: 884, startPoint y: 691, endPoint x: 896, endPoint y: 839, distance: 148.5
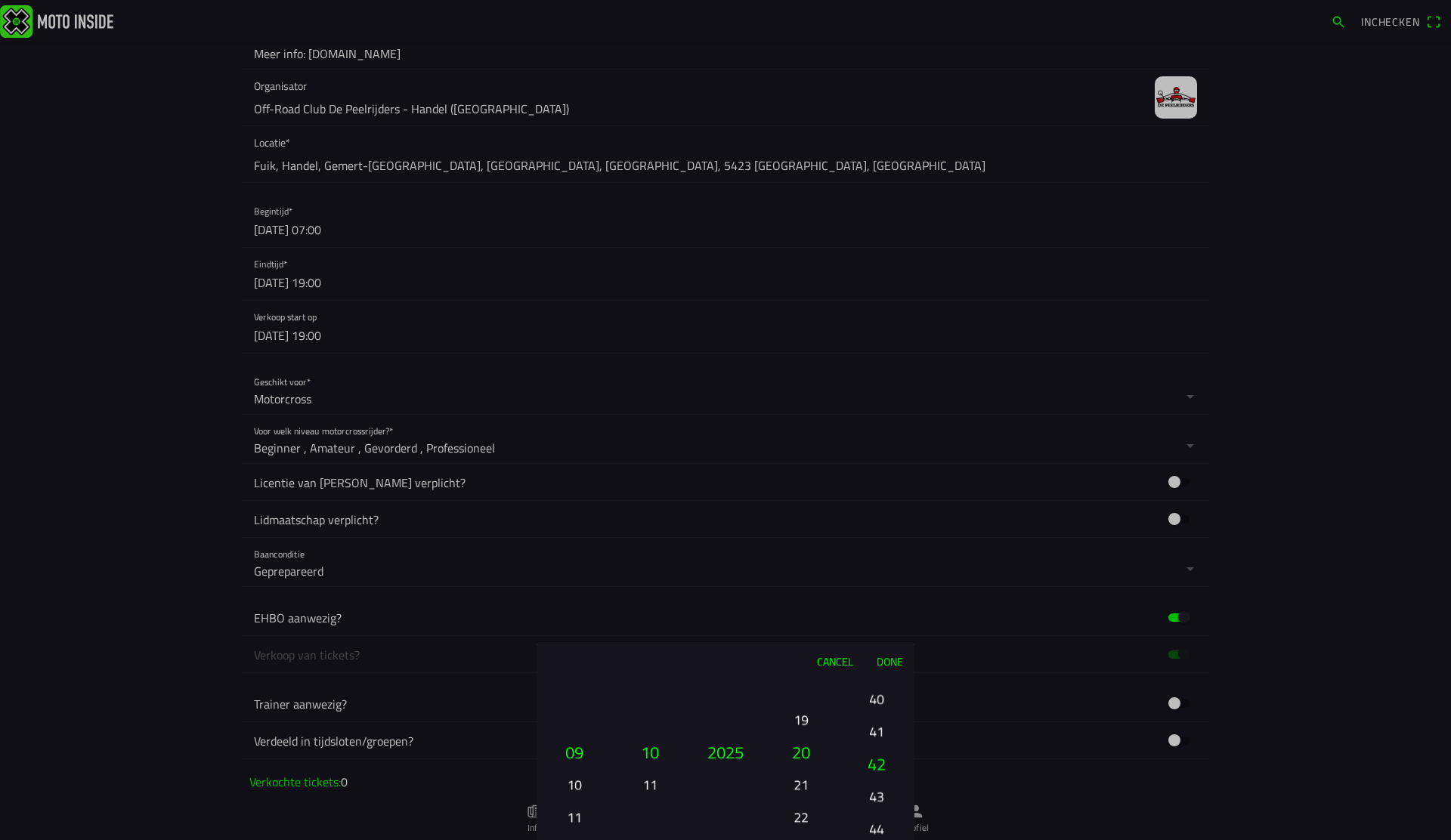
click at [894, 713] on button "40" at bounding box center [876, 699] width 52 height 26
drag, startPoint x: 879, startPoint y: 802, endPoint x: 876, endPoint y: 839, distance: 37.1
click at [880, 814] on div "00 01 02 03 04 05 06 07 08 09 10 11 12 13 14 15 16 17 18 19 20 21 22 23 24 25 2…" at bounding box center [877, 817] width 64 height 163
drag, startPoint x: 877, startPoint y: 694, endPoint x: 911, endPoint y: 817, distance: 127.6
click at [900, 707] on button "28" at bounding box center [876, 693] width 52 height 26
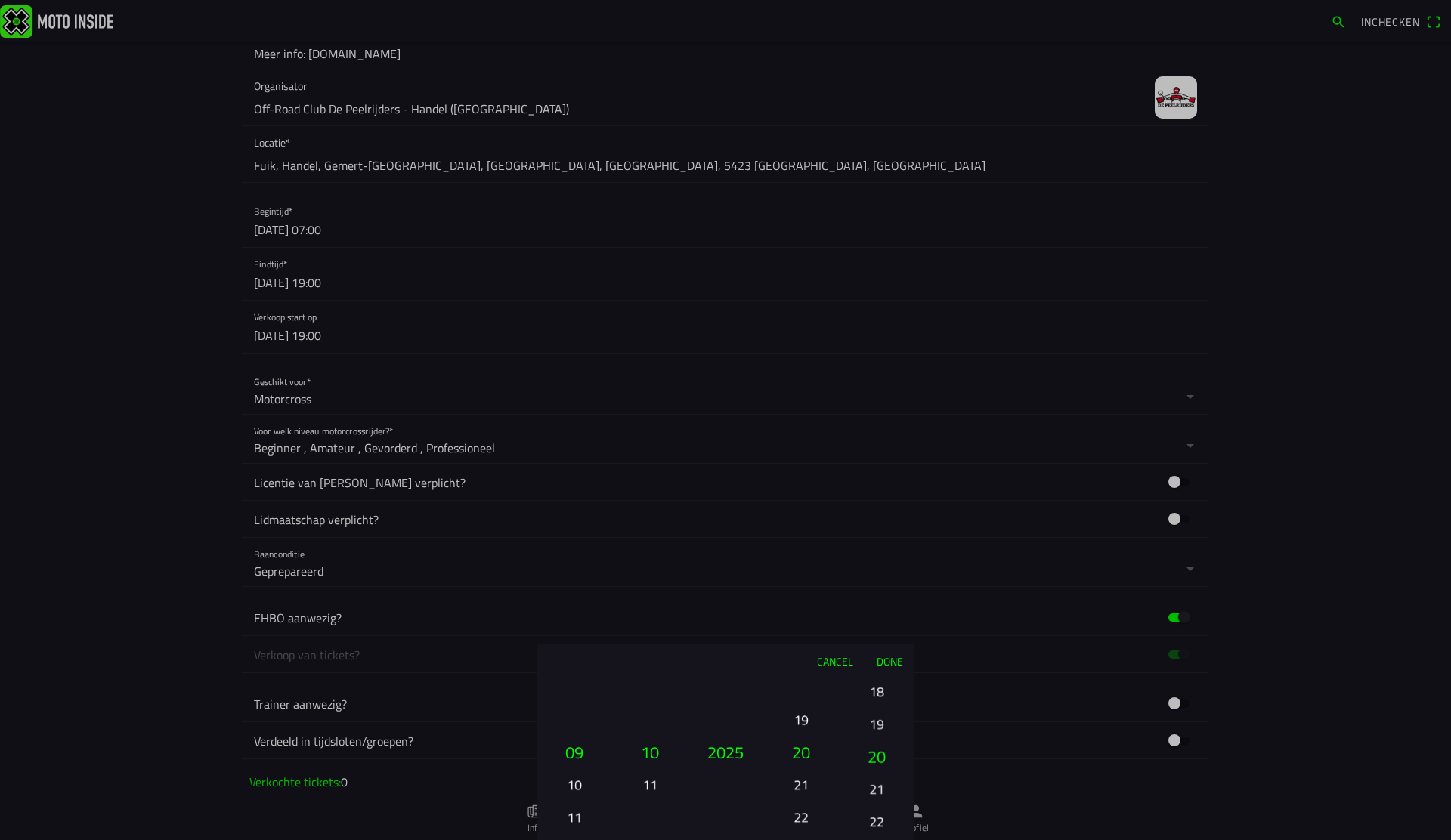
drag, startPoint x: 878, startPoint y: 704, endPoint x: 863, endPoint y: 827, distance: 123.9
click at [862, 835] on button "22" at bounding box center [876, 821] width 52 height 26
drag, startPoint x: 880, startPoint y: 681, endPoint x: 837, endPoint y: 839, distance: 163.7
click at [846, 839] on ion-picker-column "00 01 02 03 04 05 06 07 08 09 10 11 12 13 14 15 16 17 18 19 20 21 22 23 24 25 2…" at bounding box center [876, 758] width 75 height 163
drag, startPoint x: 874, startPoint y: 821, endPoint x: 898, endPoint y: 820, distance: 24.0
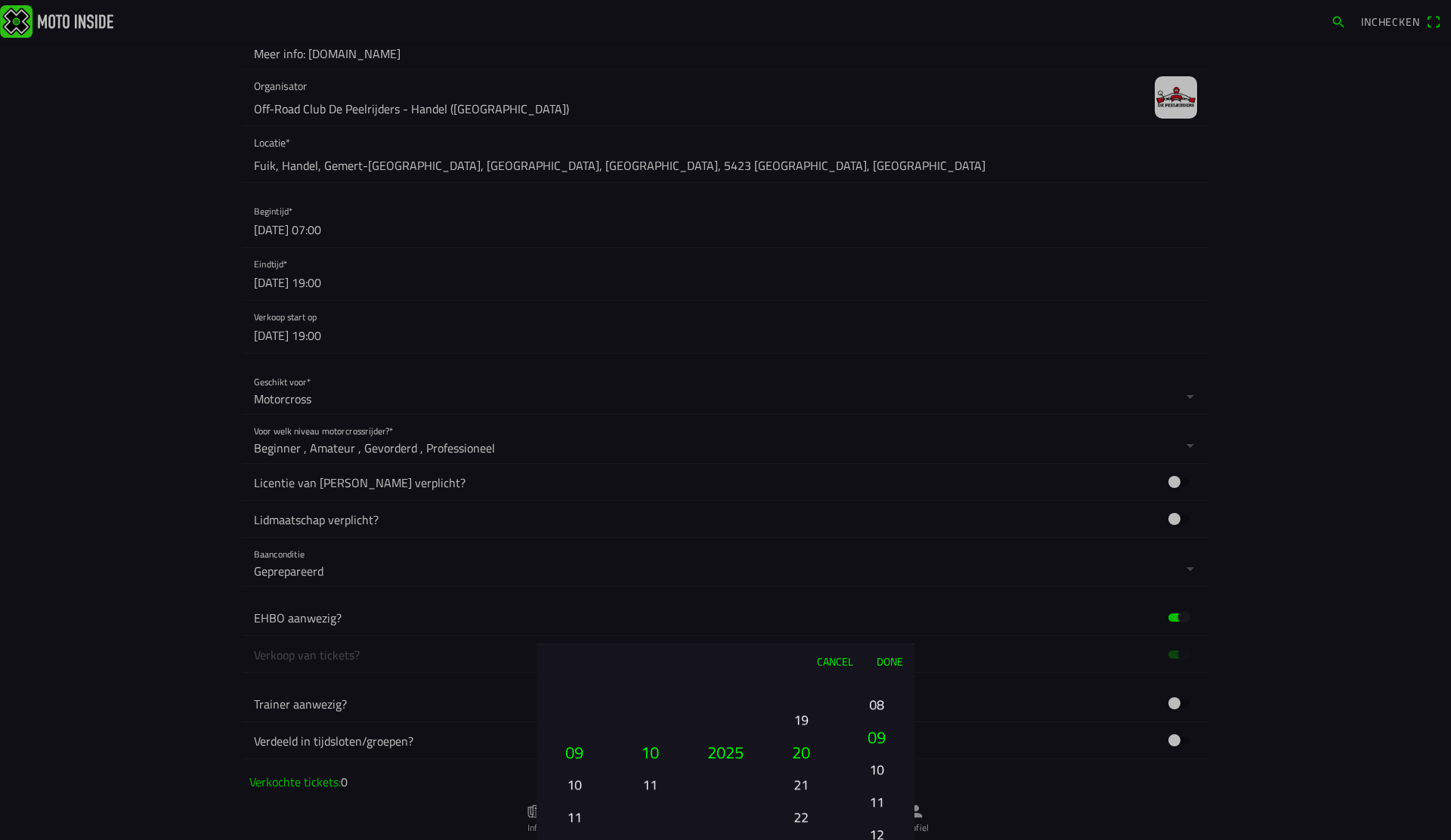
click at [898, 717] on button "08" at bounding box center [876, 704] width 52 height 26
drag, startPoint x: 881, startPoint y: 701, endPoint x: 881, endPoint y: 709, distance: 8.0
click at [881, 710] on button "00" at bounding box center [876, 704] width 52 height 26
click at [880, 724] on button "00" at bounding box center [876, 720] width 52 height 26
click at [894, 667] on button "Done" at bounding box center [889, 661] width 50 height 34
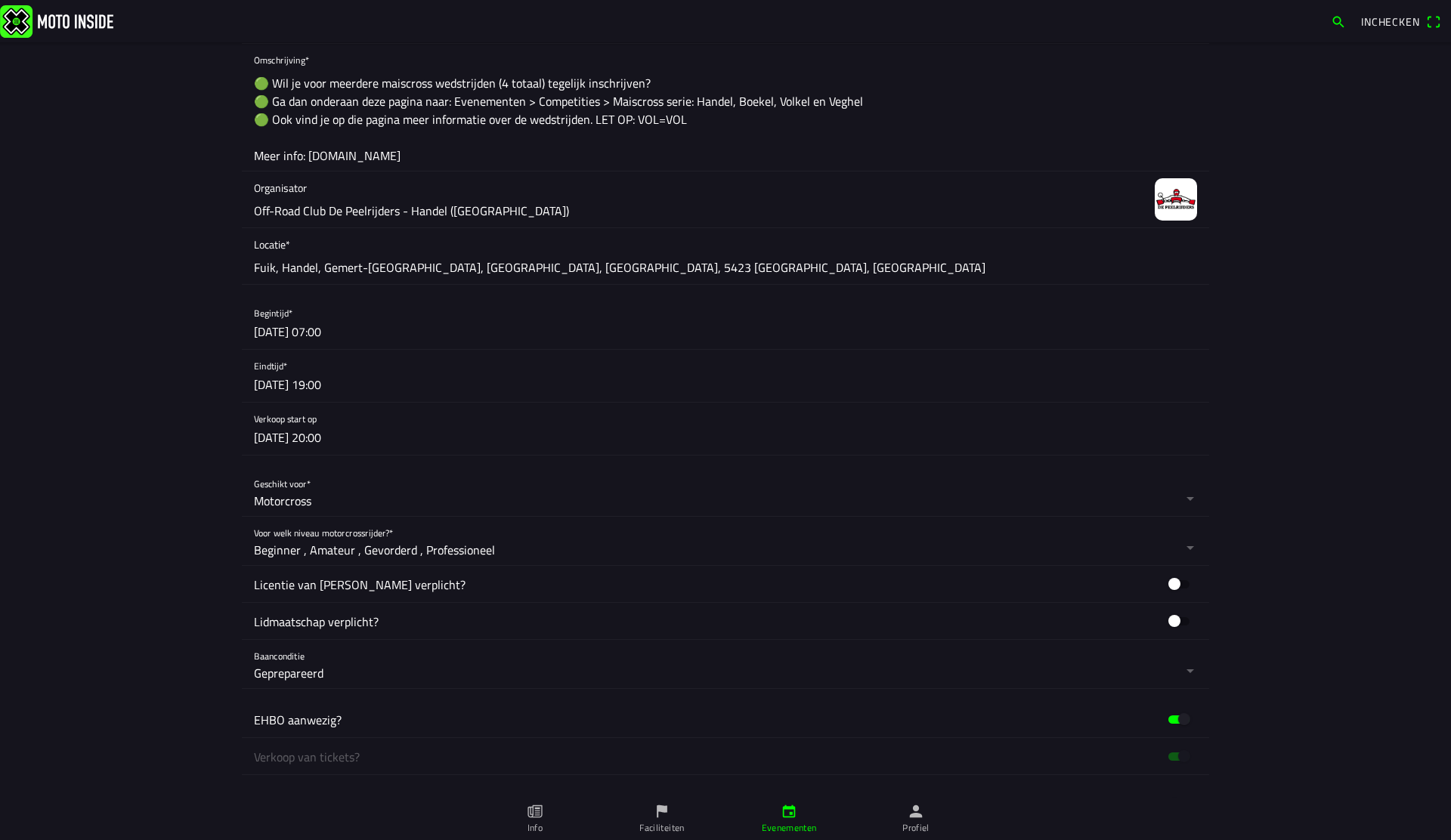
scroll to position [369, 0]
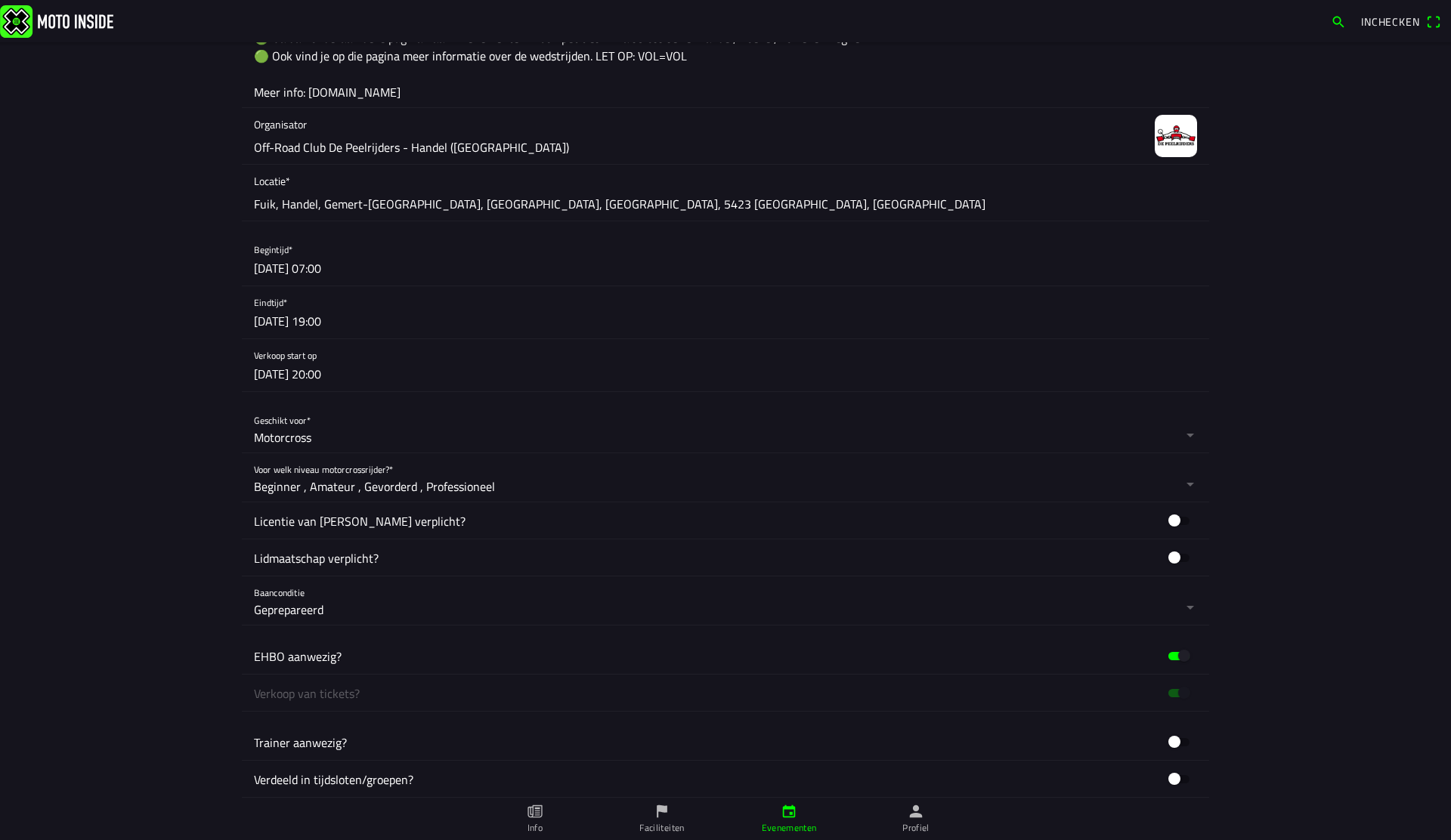
click at [408, 373] on button "button" at bounding box center [732, 365] width 956 height 52
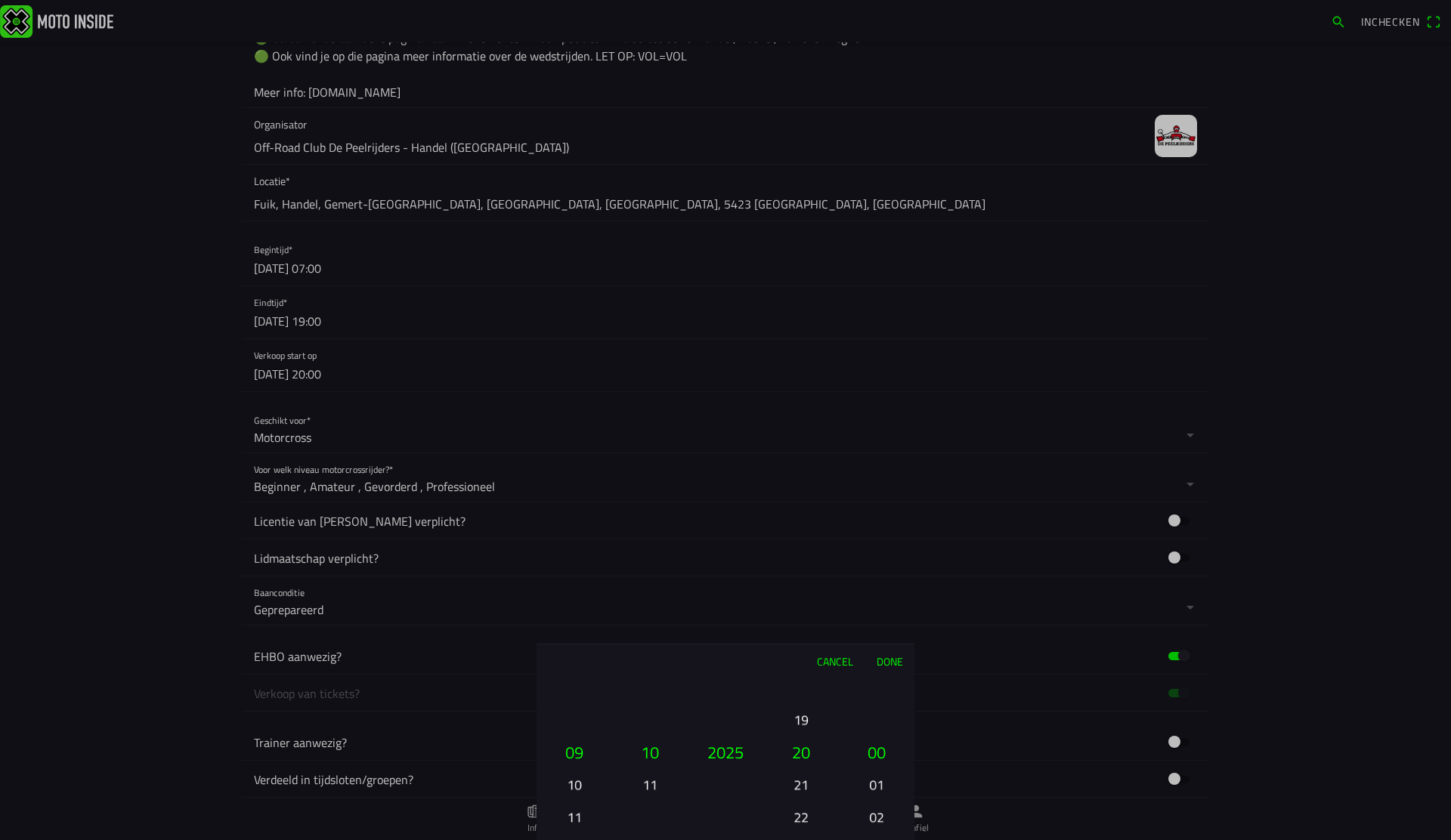
click at [807, 722] on button "19" at bounding box center [801, 720] width 52 height 26
drag, startPoint x: 887, startPoint y: 784, endPoint x: 922, endPoint y: 286, distance: 499.2
click at [915, 310] on ion-picker "Cancel Done 01 02 03 04 05 06 07 08 09 10 11 12 13 14 15 16 17 18 19 20 21 22 2…" at bounding box center [725, 420] width 1451 height 840
click at [894, 662] on button "Done" at bounding box center [889, 661] width 50 height 34
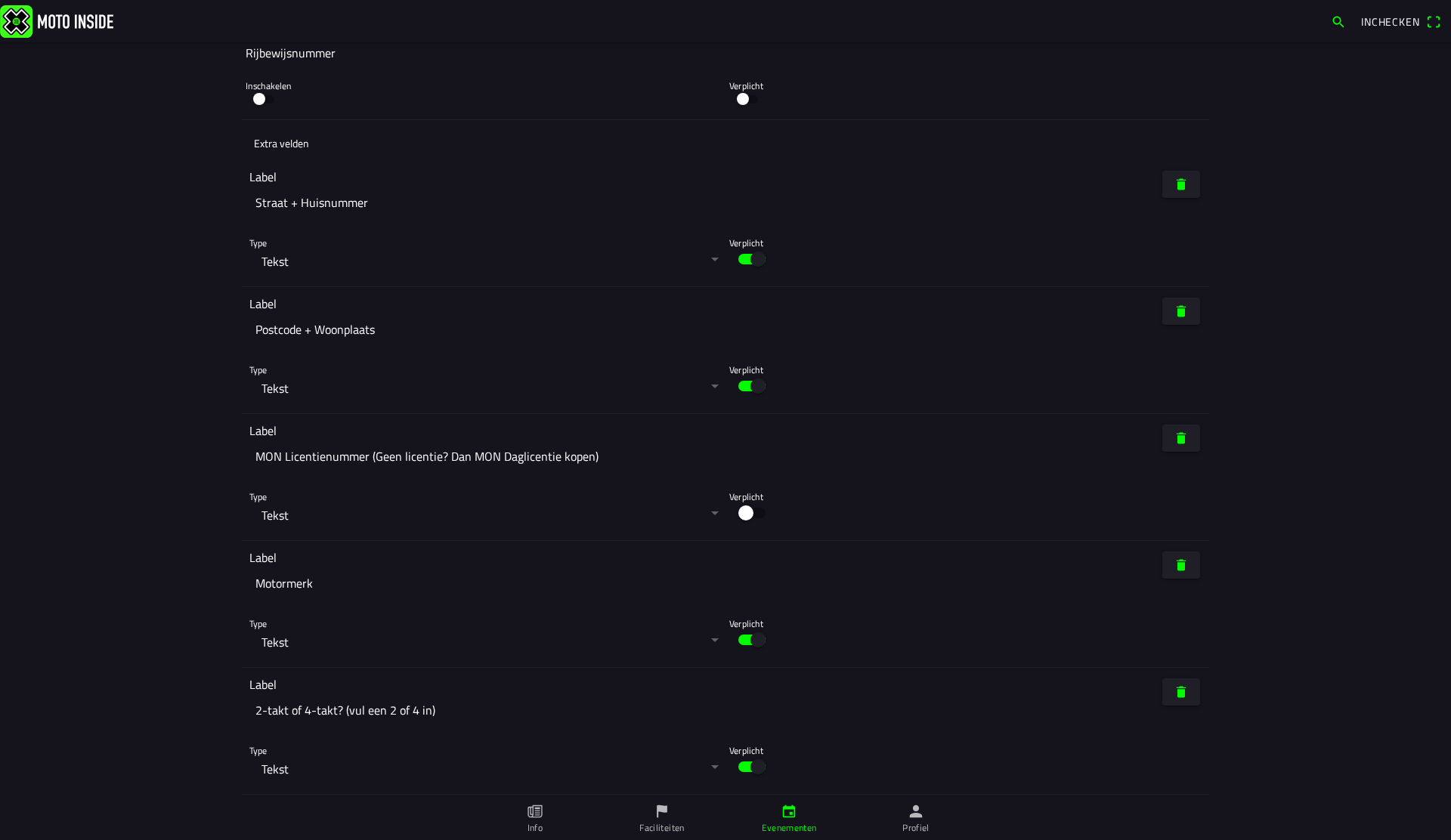
scroll to position [7980, 0]
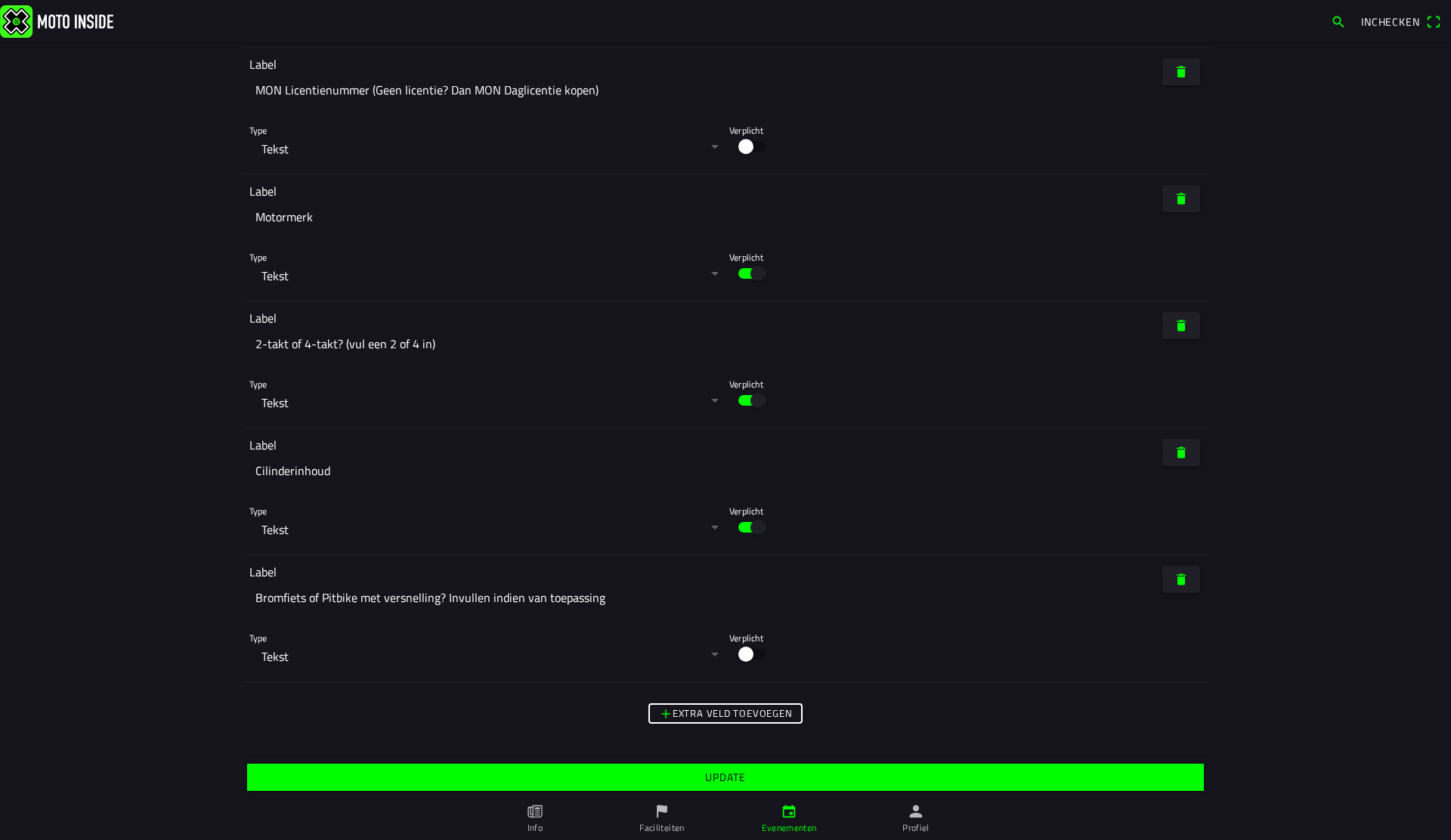
click at [840, 773] on span "Update" at bounding box center [725, 777] width 934 height 27
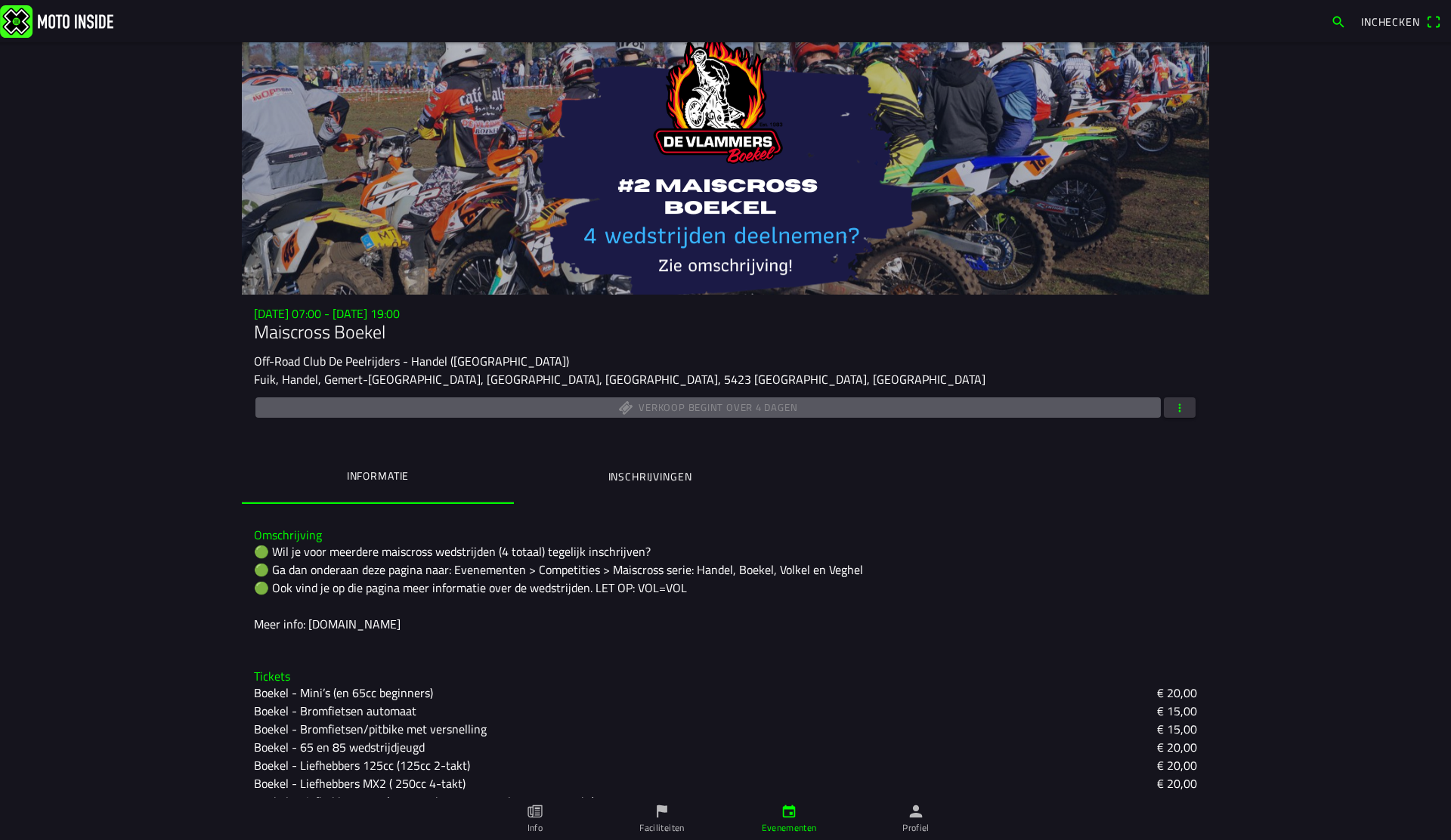
scroll to position [166, 0]
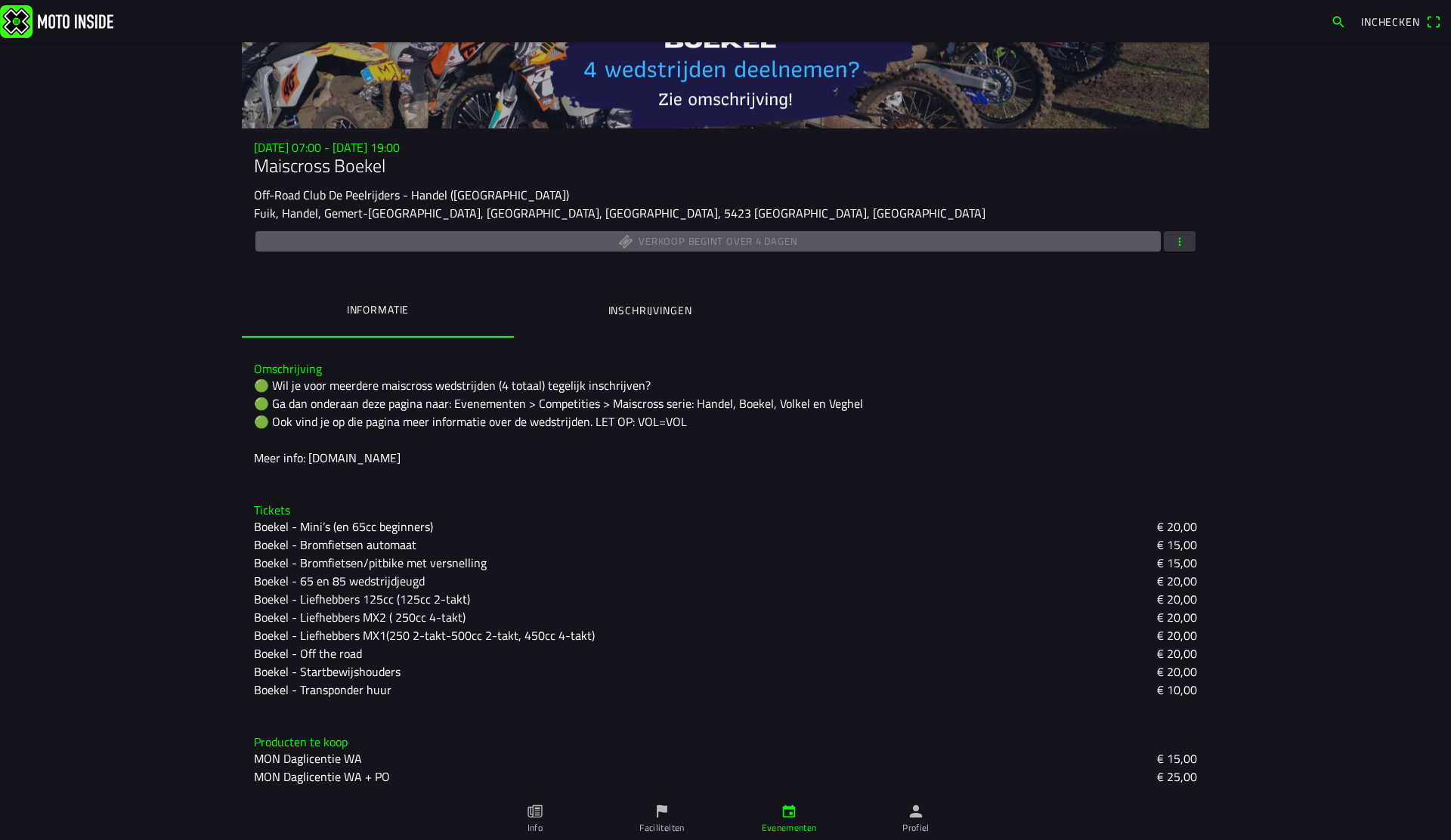
click at [1175, 236] on span "button" at bounding box center [1180, 241] width 14 height 20
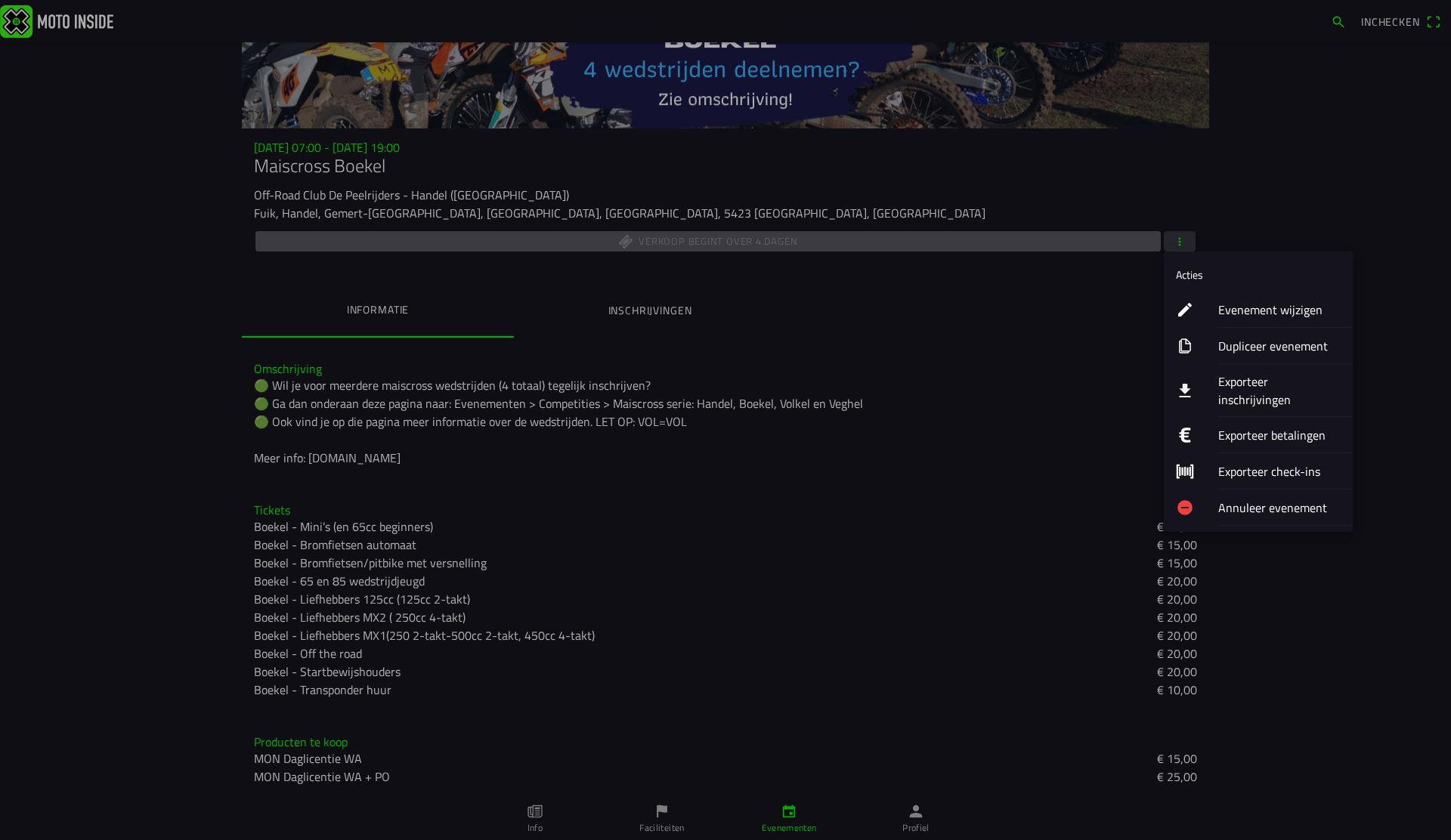
click at [1238, 306] on ion-label "Evenement wijzigen" at bounding box center [1279, 310] width 123 height 18
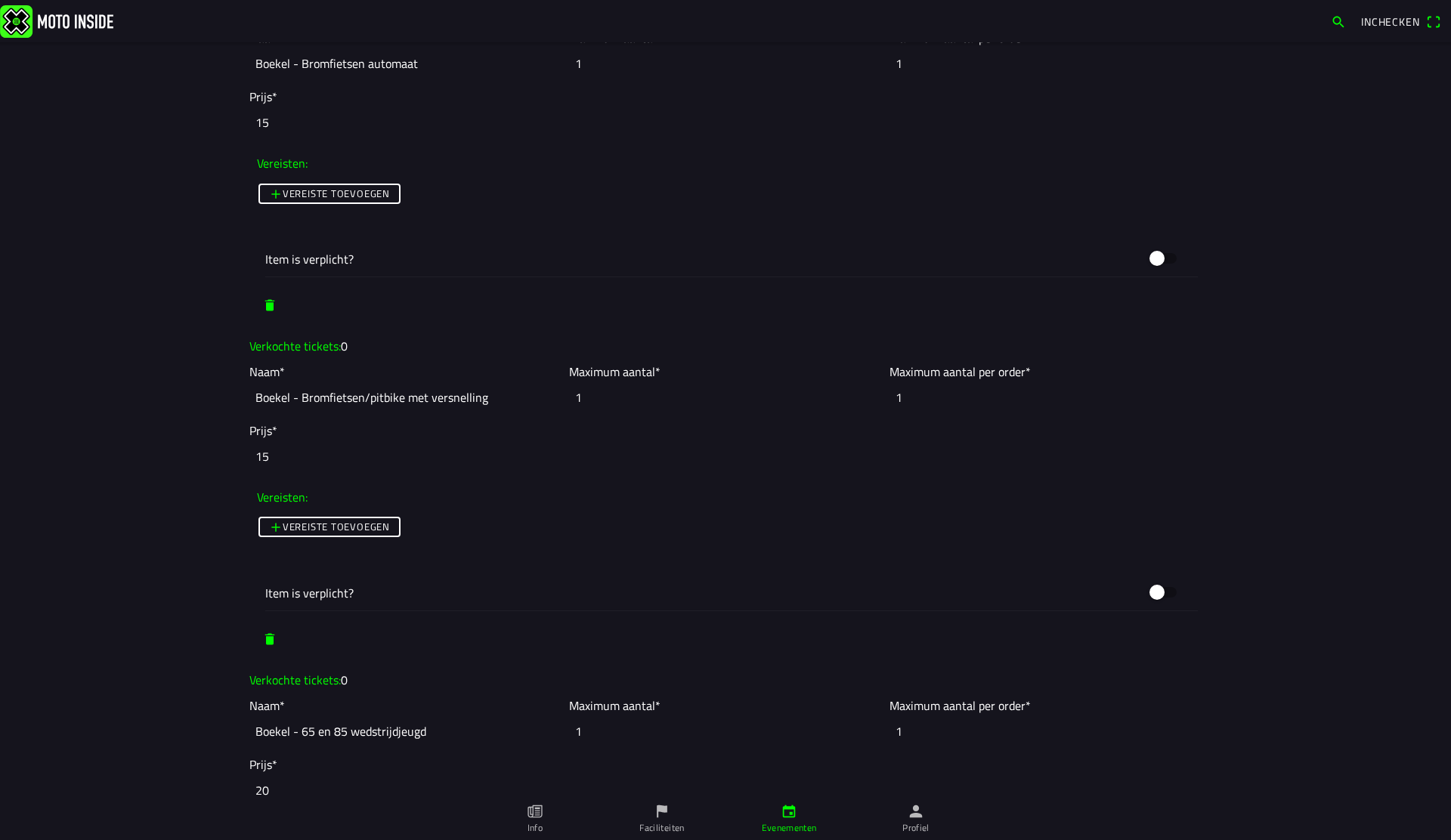
scroll to position [1467, 0]
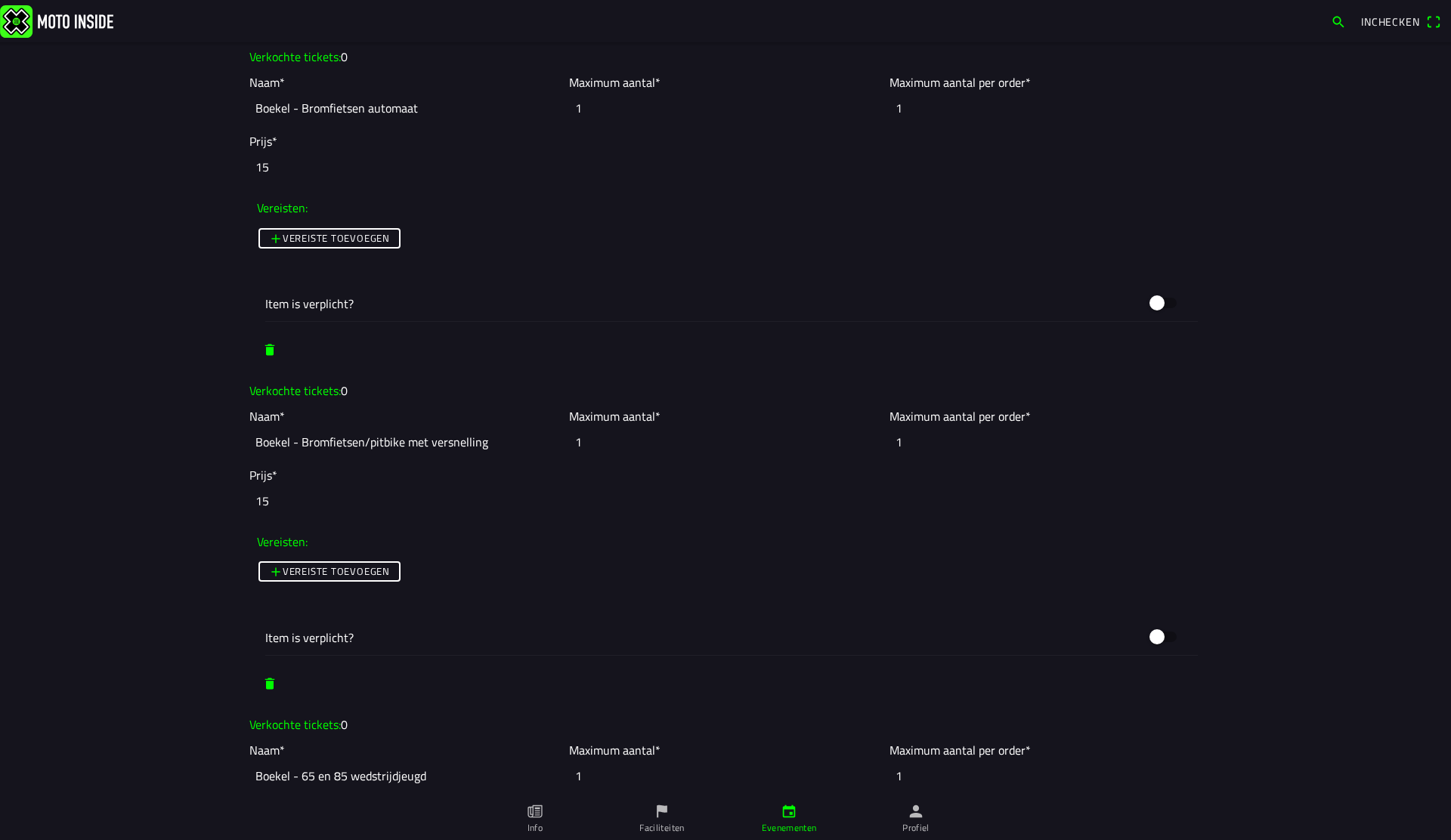
drag, startPoint x: 607, startPoint y: 445, endPoint x: 534, endPoint y: 442, distance: 73.1
click at [0, 0] on slot "Naam* Boekel - Bromfietsen/pitbike met versnelling Maximum aantal* 1 Maximum aa…" at bounding box center [0, 0] width 0 height 0
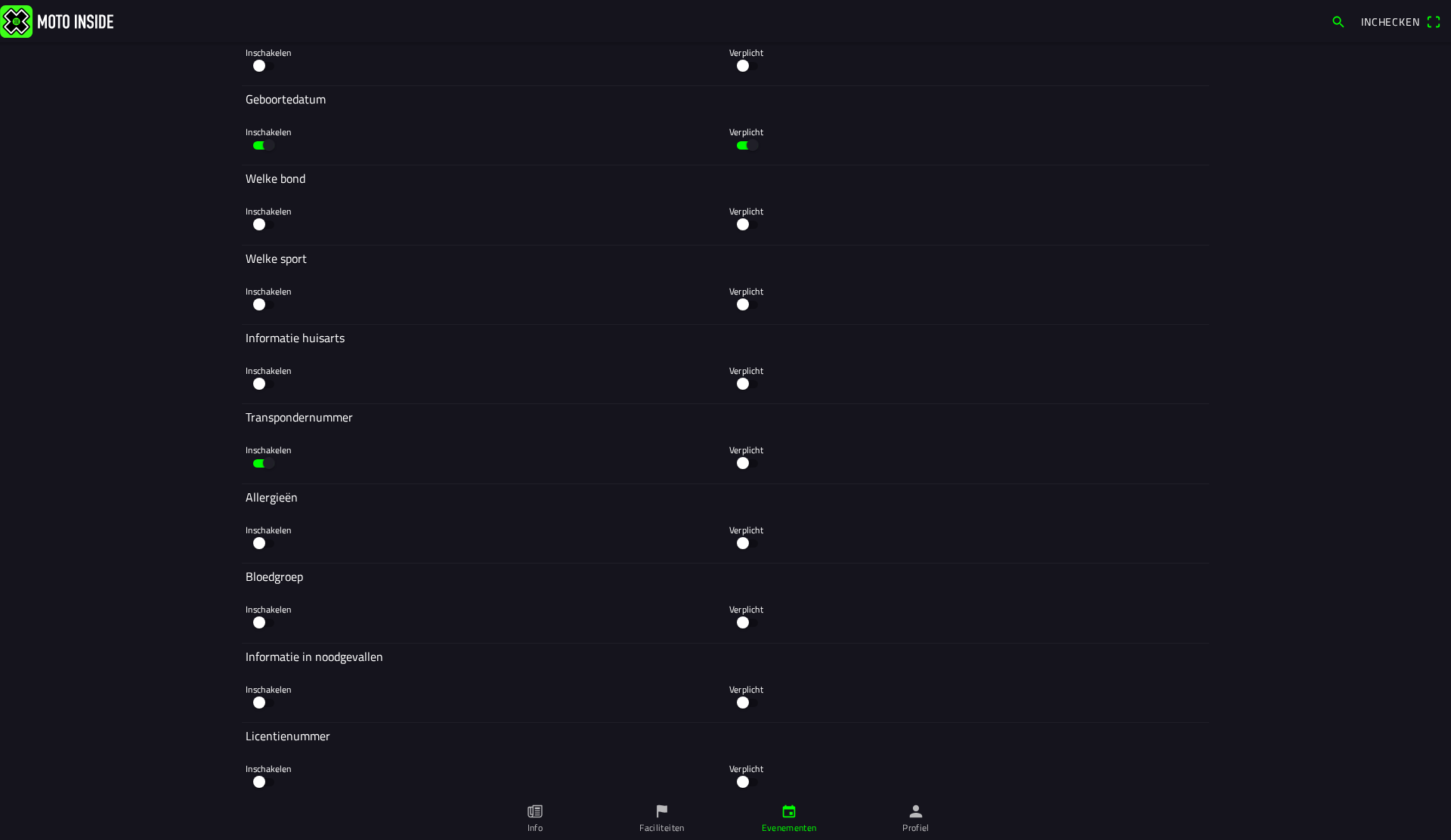
scroll to position [7647, 0]
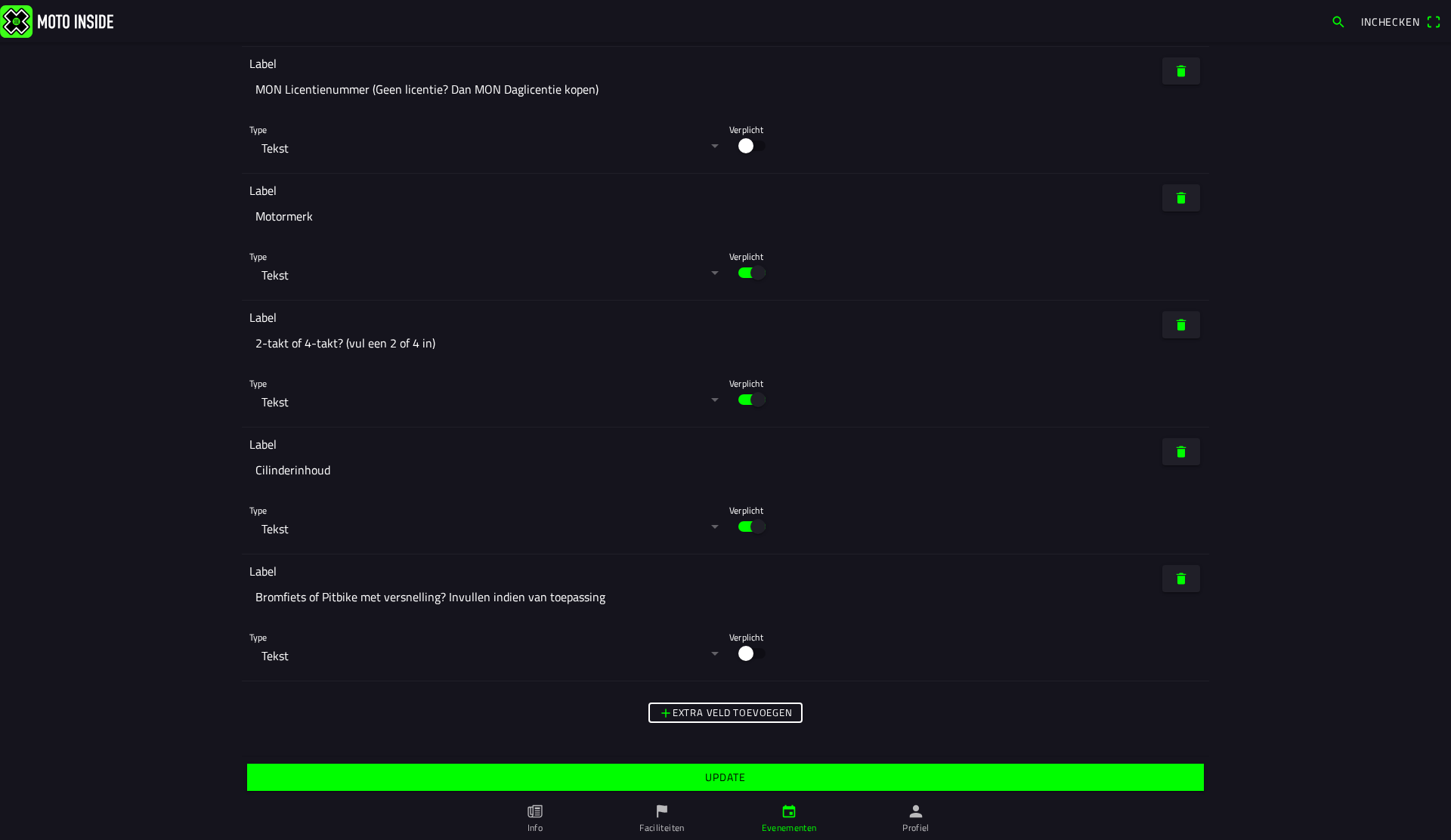
type input "6"
click at [748, 775] on span "Update" at bounding box center [725, 777] width 934 height 27
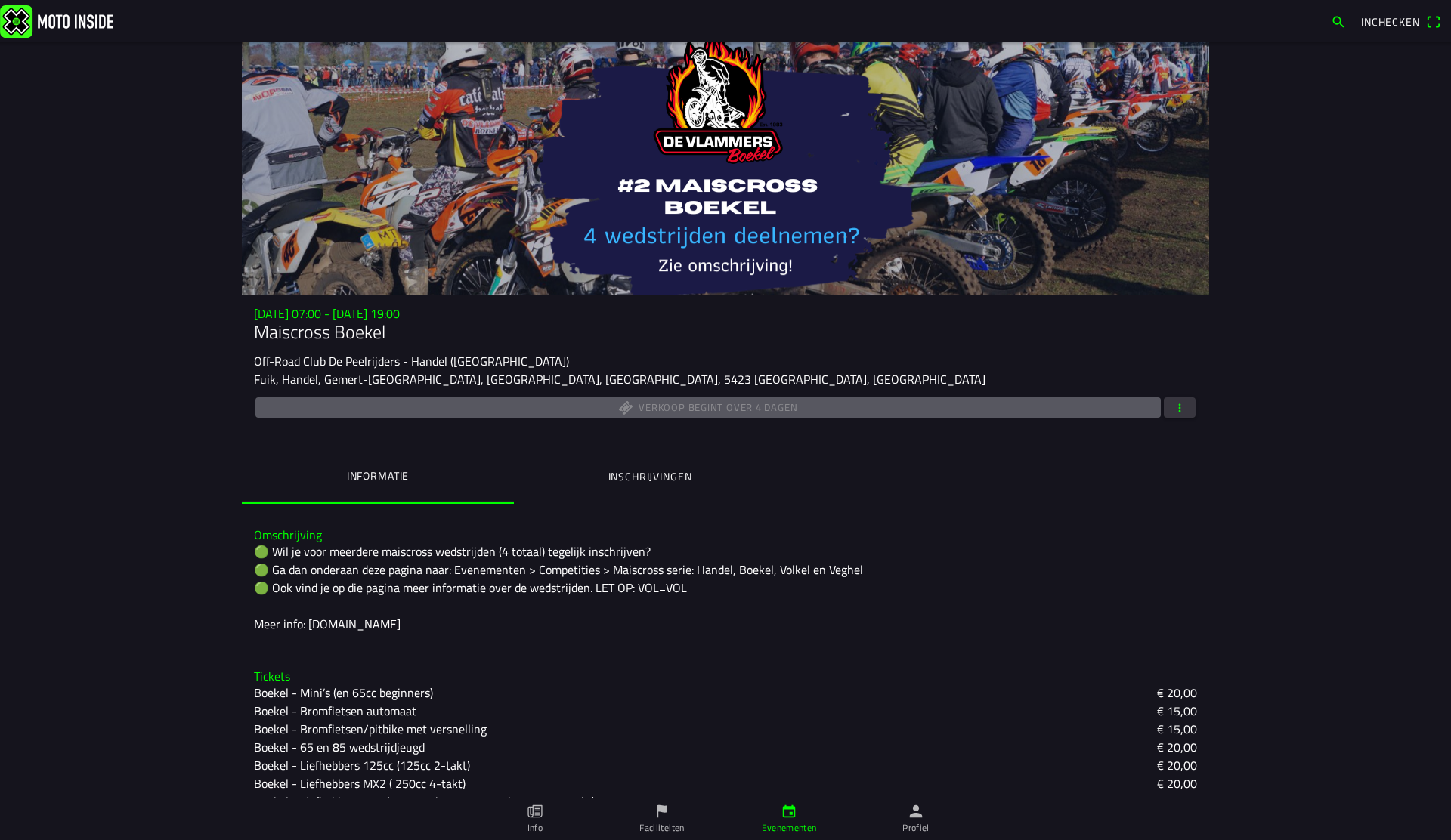
click at [1180, 404] on span "button" at bounding box center [1180, 407] width 14 height 20
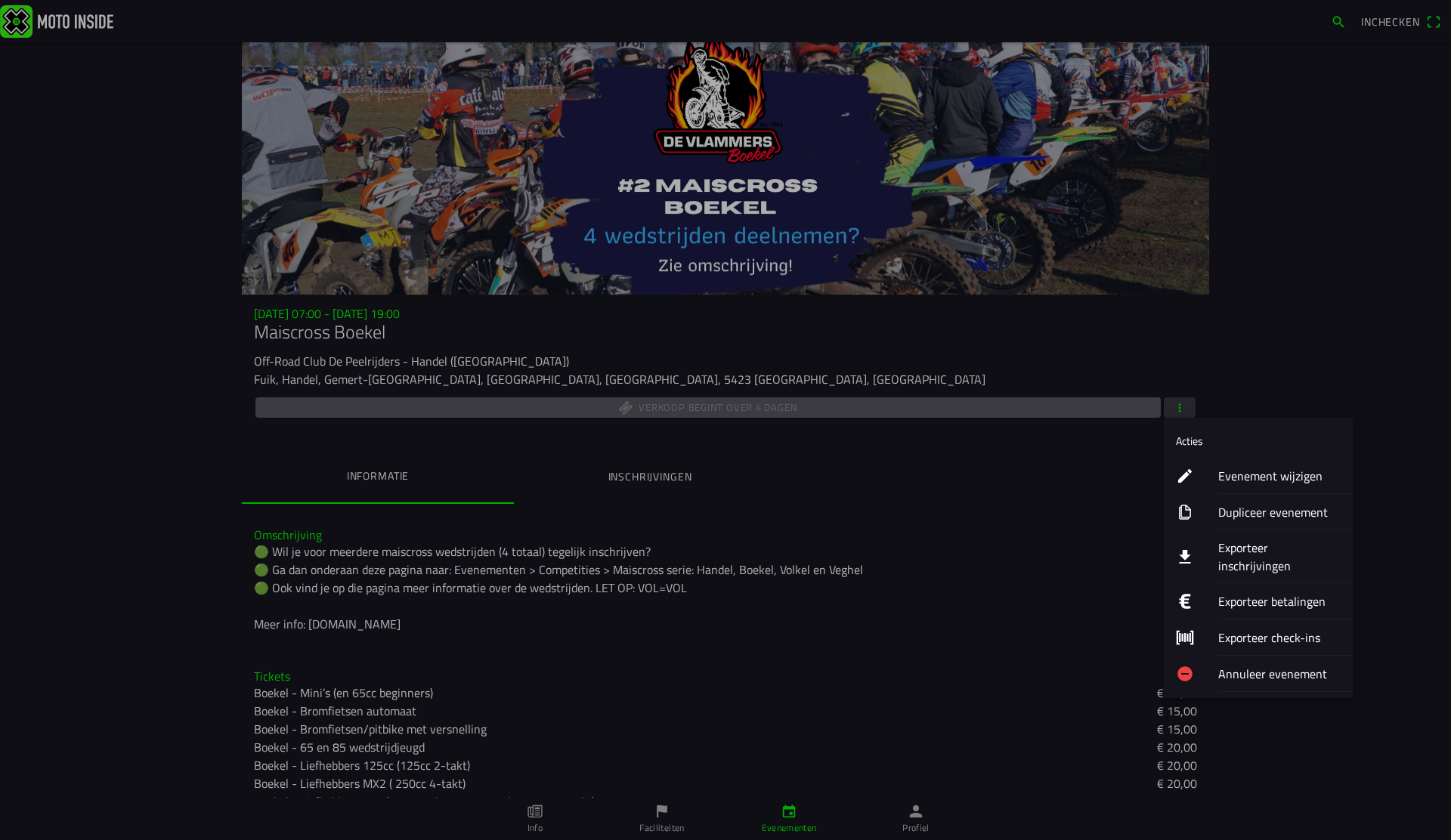
click at [1286, 479] on ion-label "Evenement wijzigen" at bounding box center [1279, 476] width 123 height 18
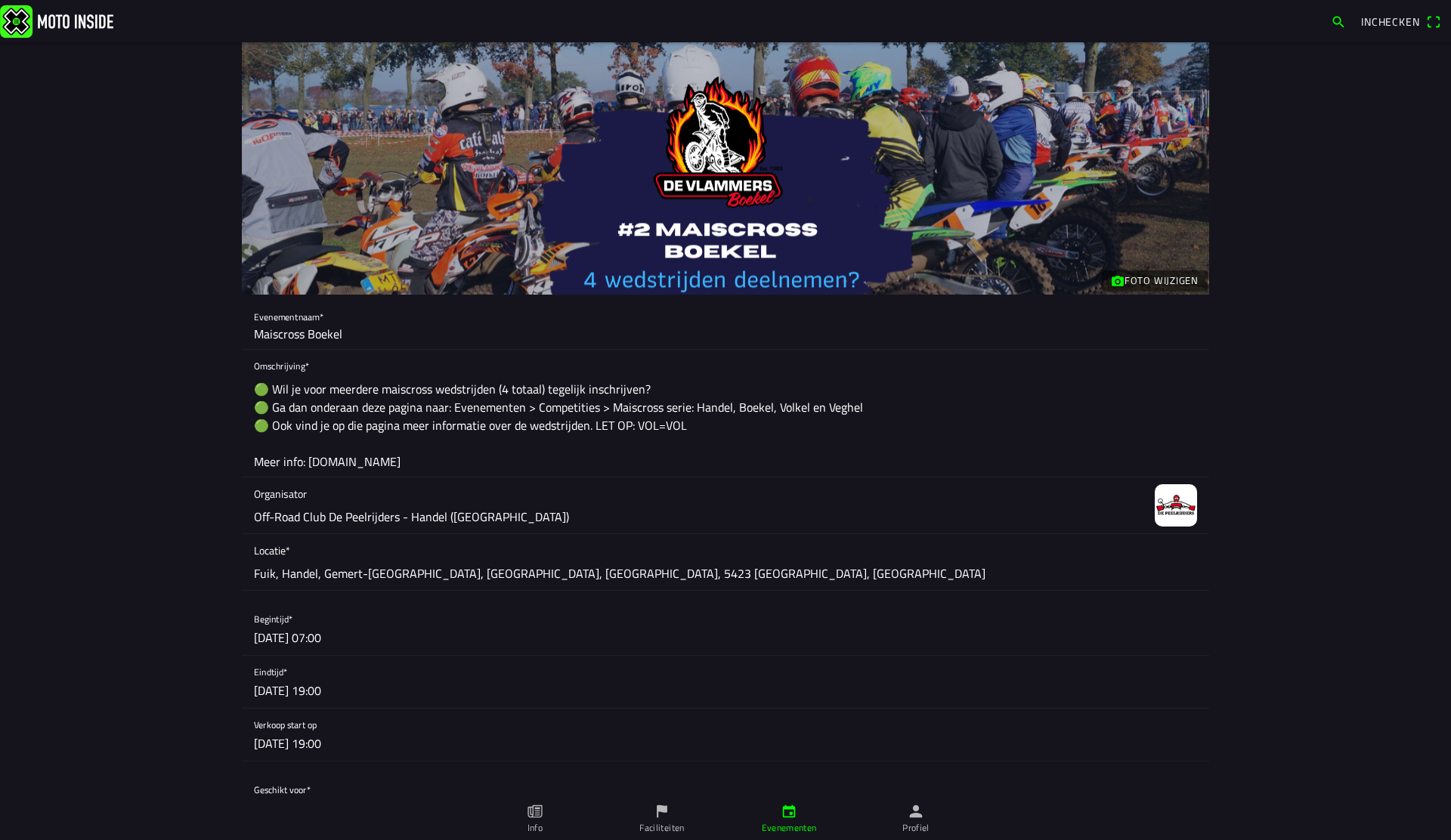
click at [381, 743] on button "button" at bounding box center [732, 735] width 956 height 52
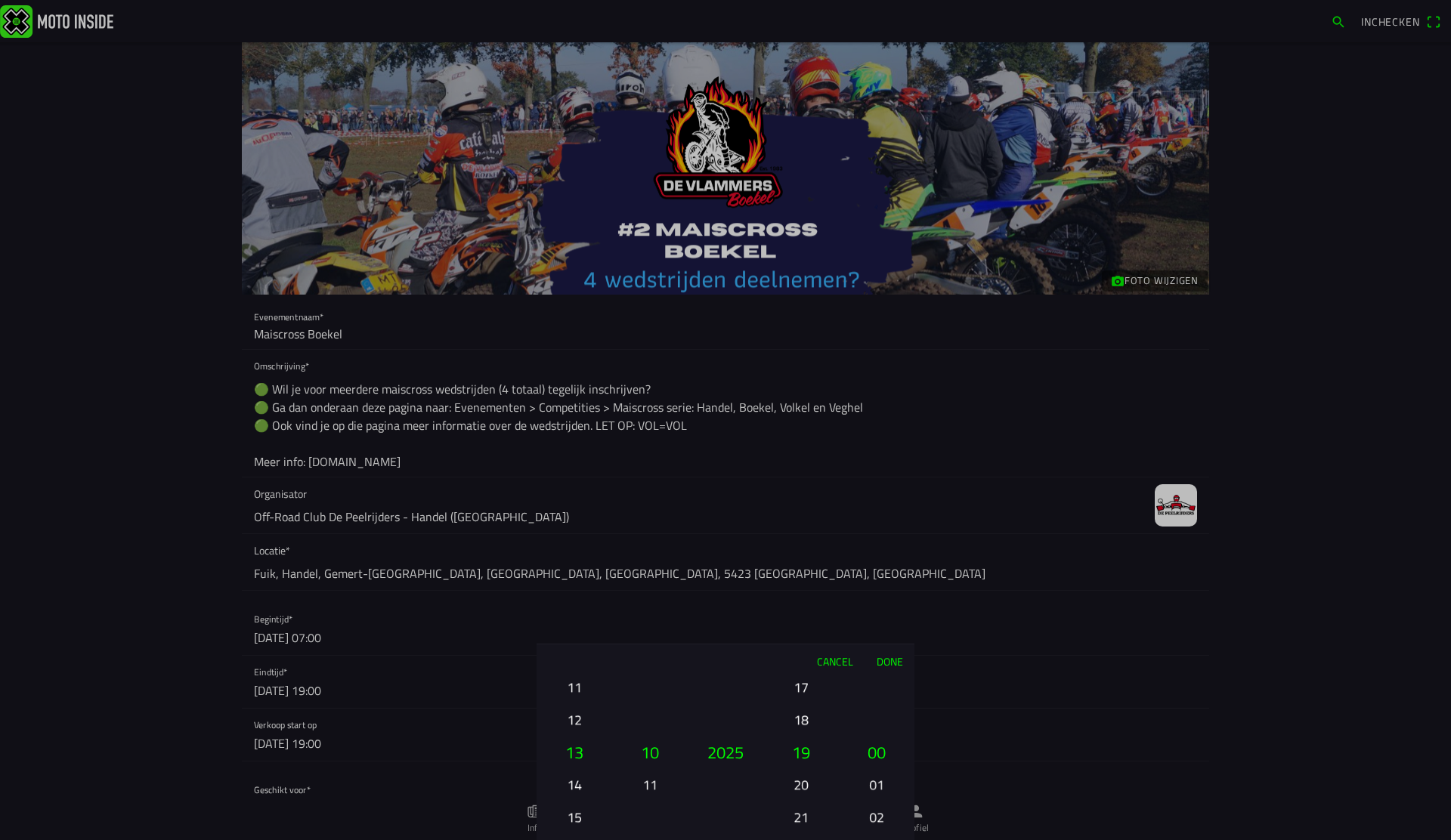
drag, startPoint x: 588, startPoint y: 718, endPoint x: 578, endPoint y: 839, distance: 121.4
click at [577, 733] on button "12" at bounding box center [574, 720] width 52 height 26
drag, startPoint x: 871, startPoint y: 757, endPoint x: 889, endPoint y: 596, distance: 162.0
click at [889, 596] on ion-picker "Cancel Done 01 02 03 04 05 06 07 08 09 10 11 12 13 14 15 16 17 18 19 20 21 22 2…" at bounding box center [725, 420] width 1451 height 840
click at [893, 660] on button "Done" at bounding box center [889, 661] width 50 height 34
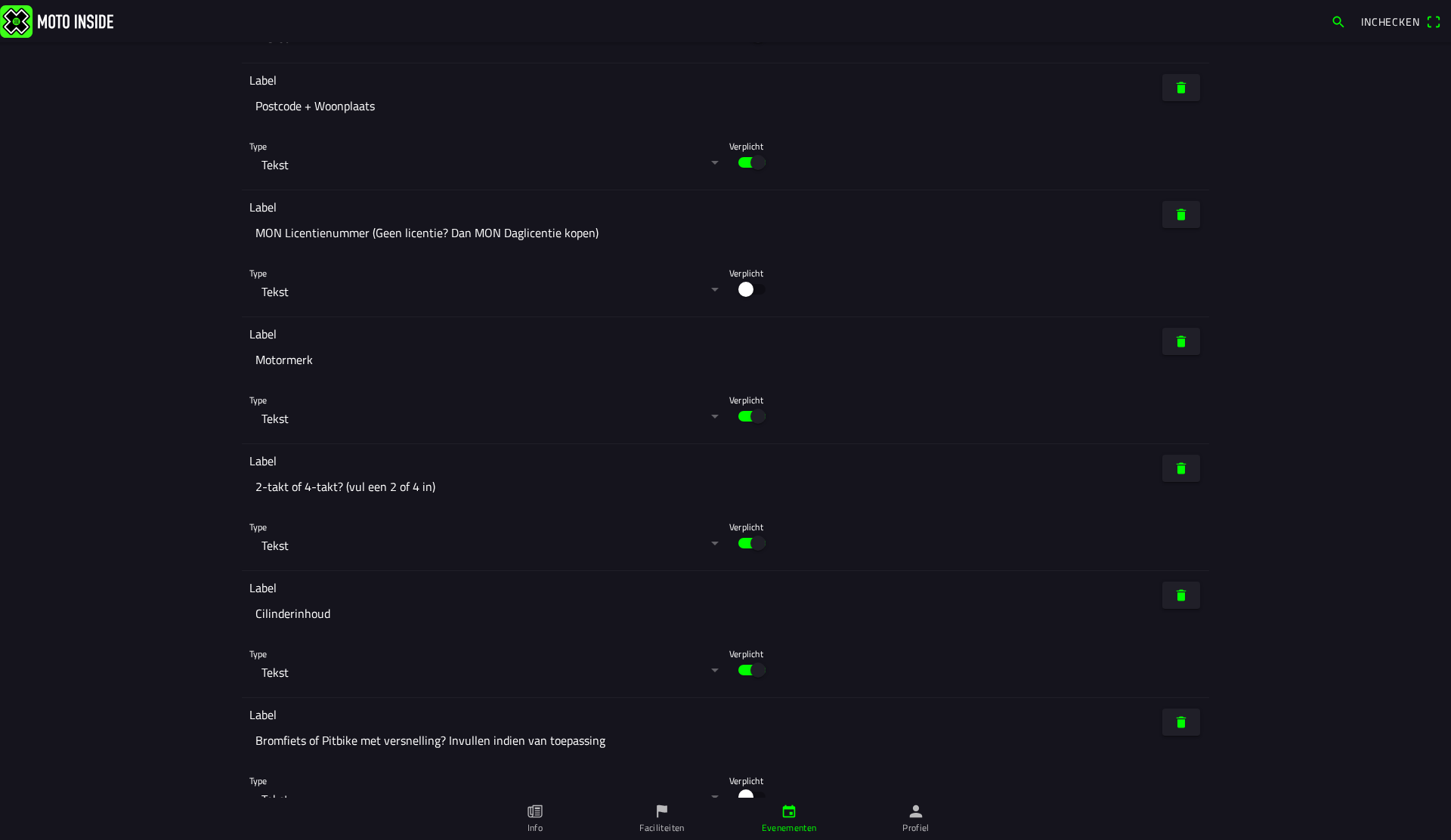
scroll to position [7647, 0]
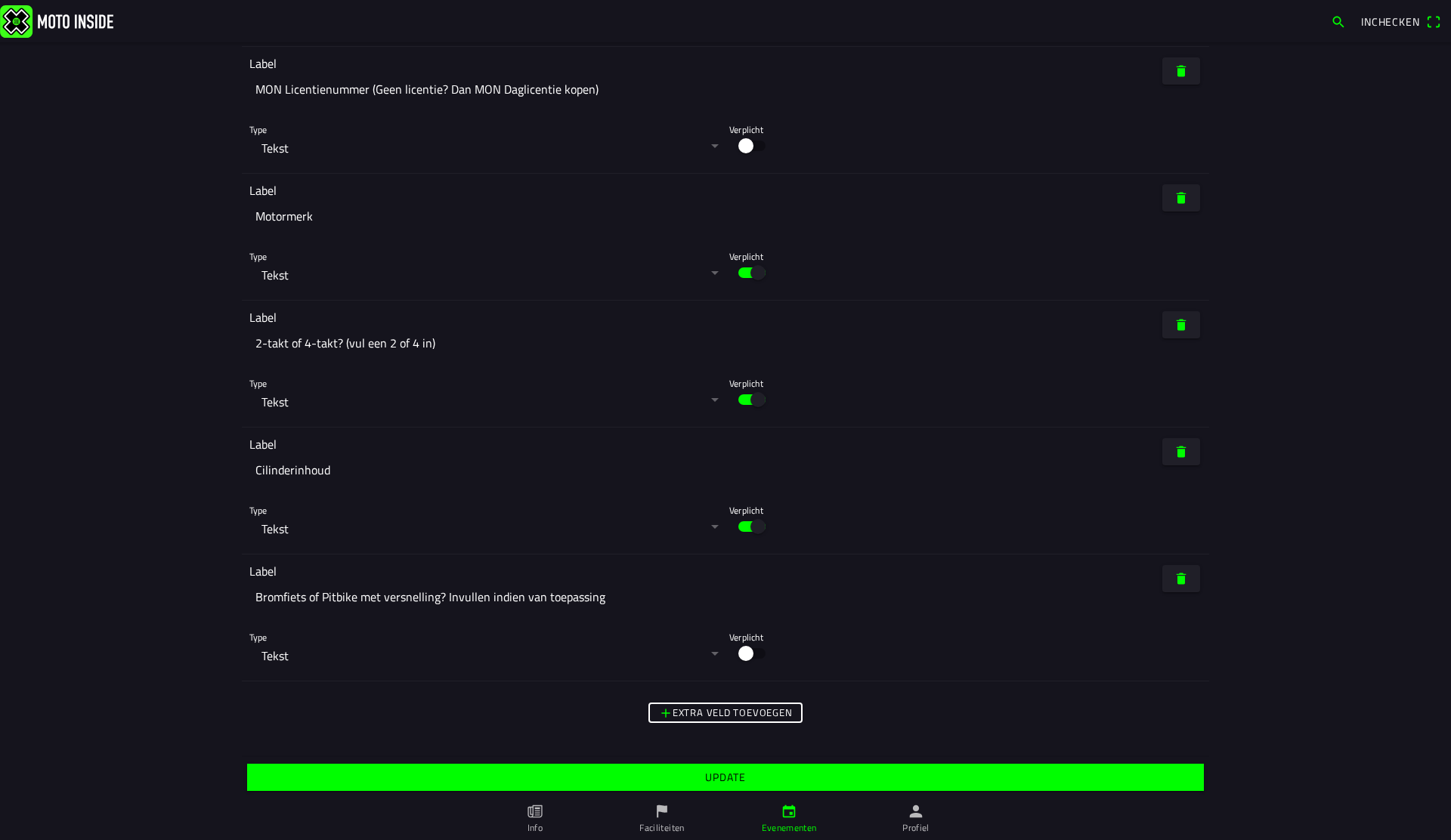
click at [817, 780] on span "Update" at bounding box center [725, 777] width 934 height 27
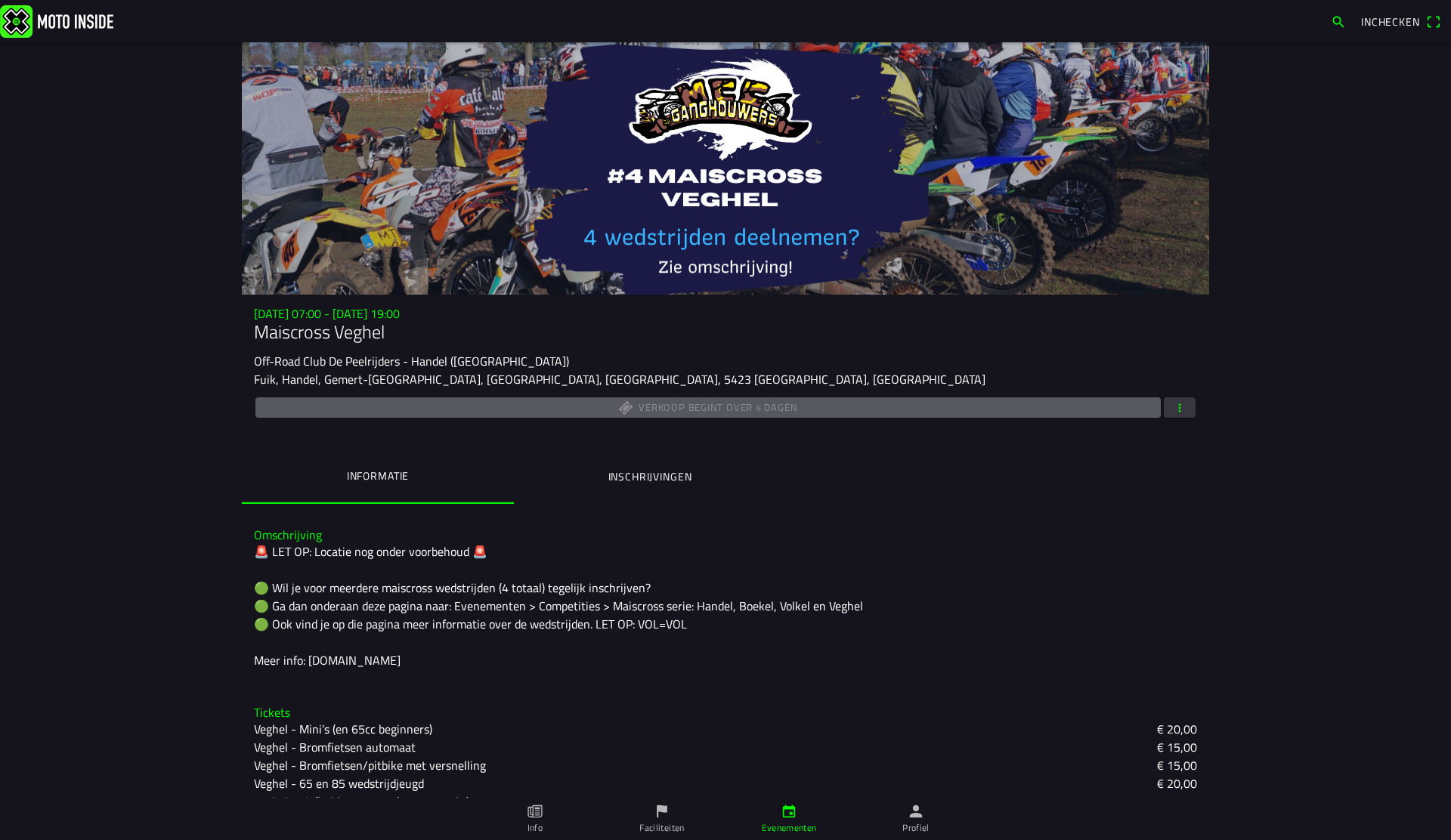
scroll to position [203, 0]
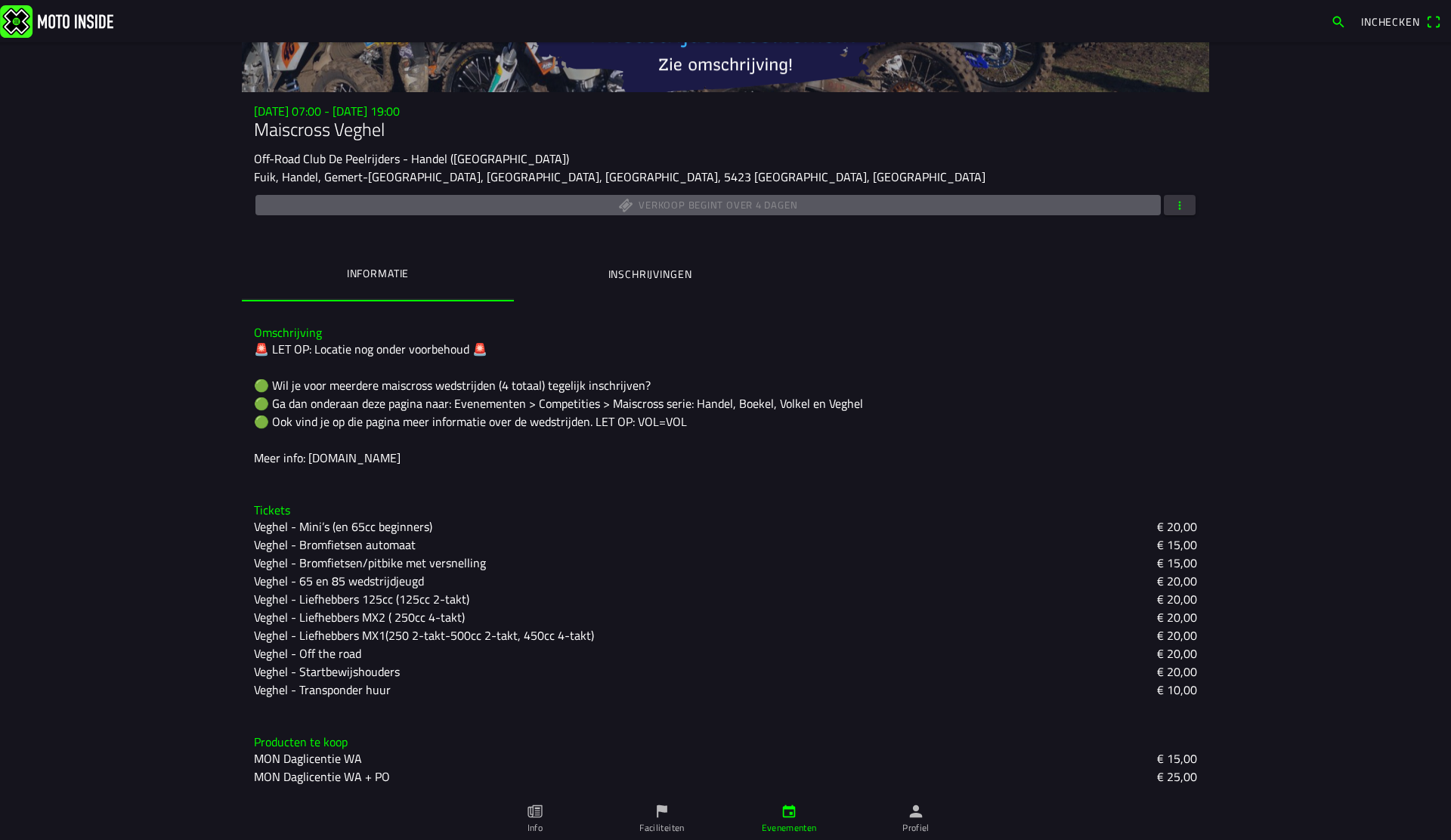
click at [1170, 201] on button "button" at bounding box center [1180, 205] width 32 height 20
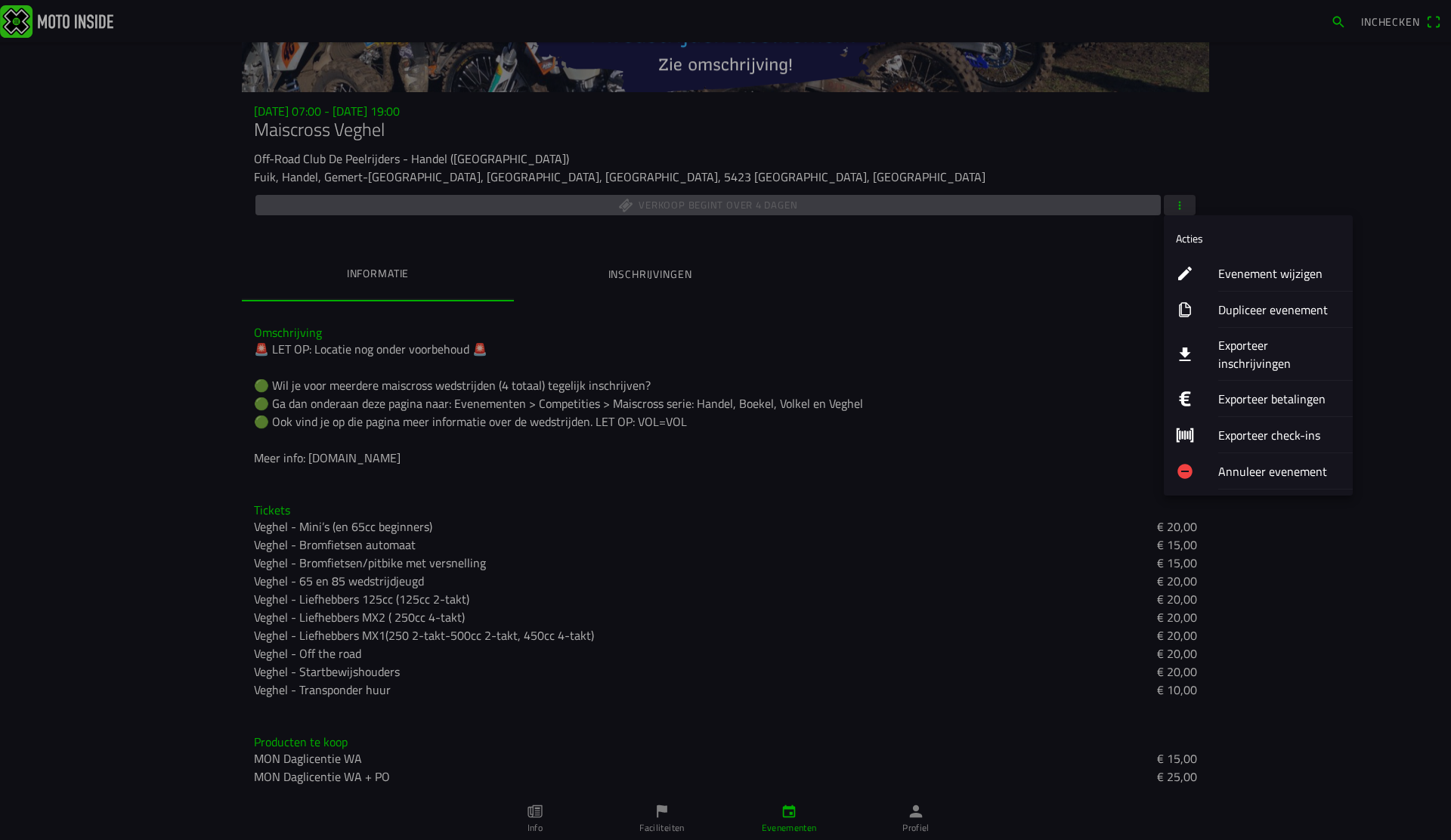
click at [1262, 272] on ion-label "Evenement wijzigen" at bounding box center [1279, 274] width 123 height 18
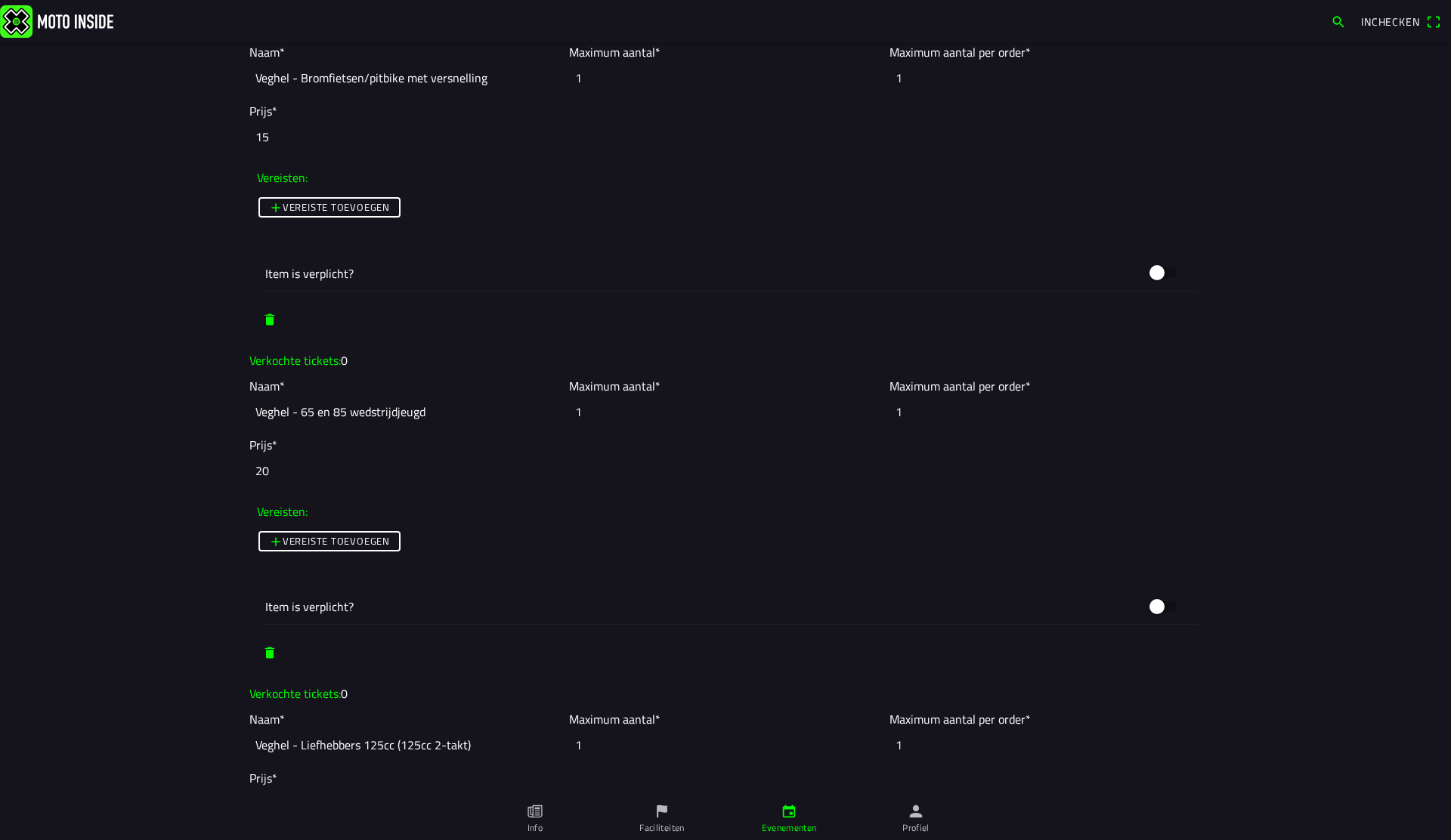
scroll to position [1727, 0]
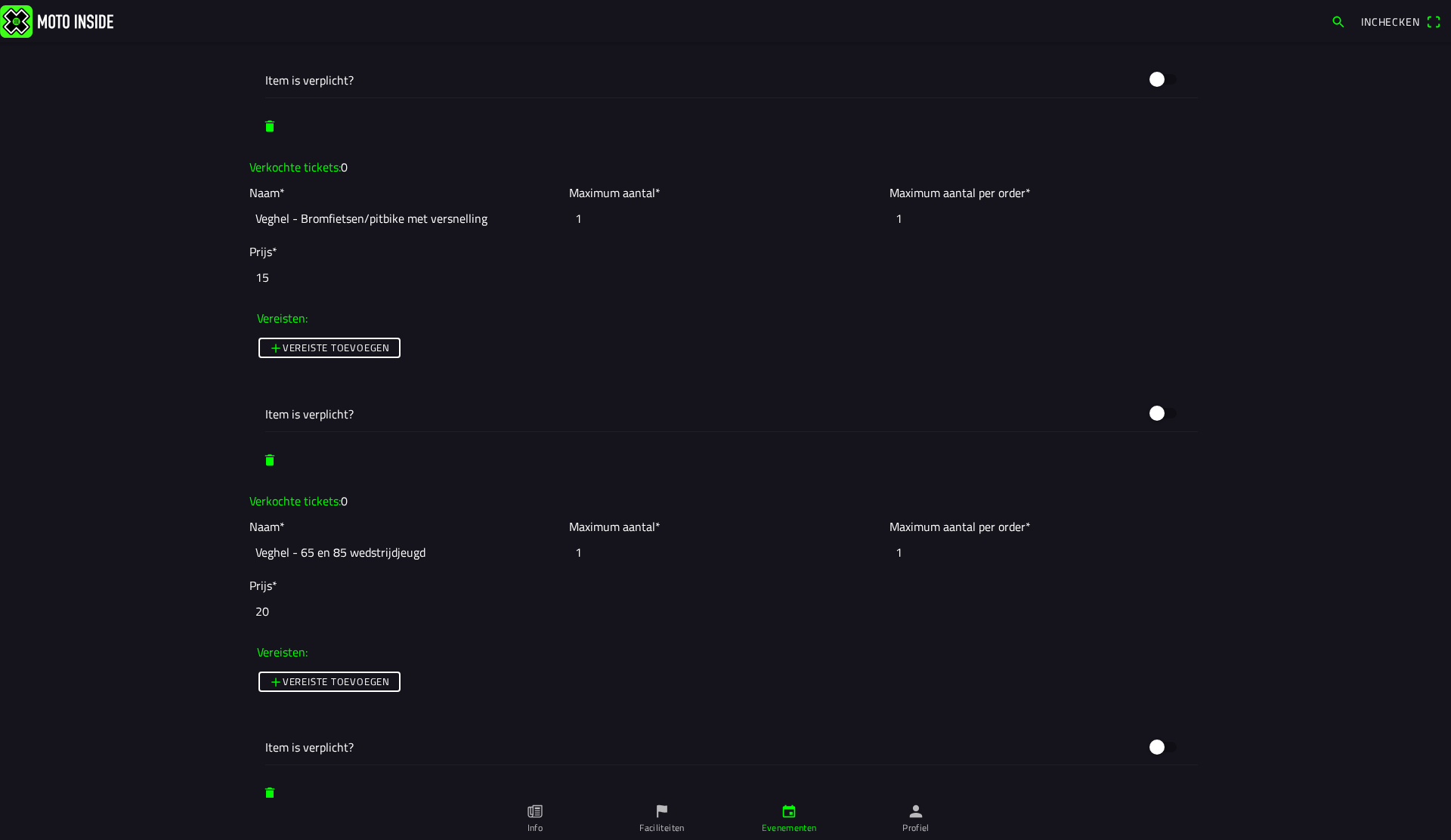
click at [0, 0] on slot "Naam* Veghel - Bromfietsen/pitbike met versnelling Maximum aantal* 1 Maximum aa…" at bounding box center [0, 0] width 0 height 0
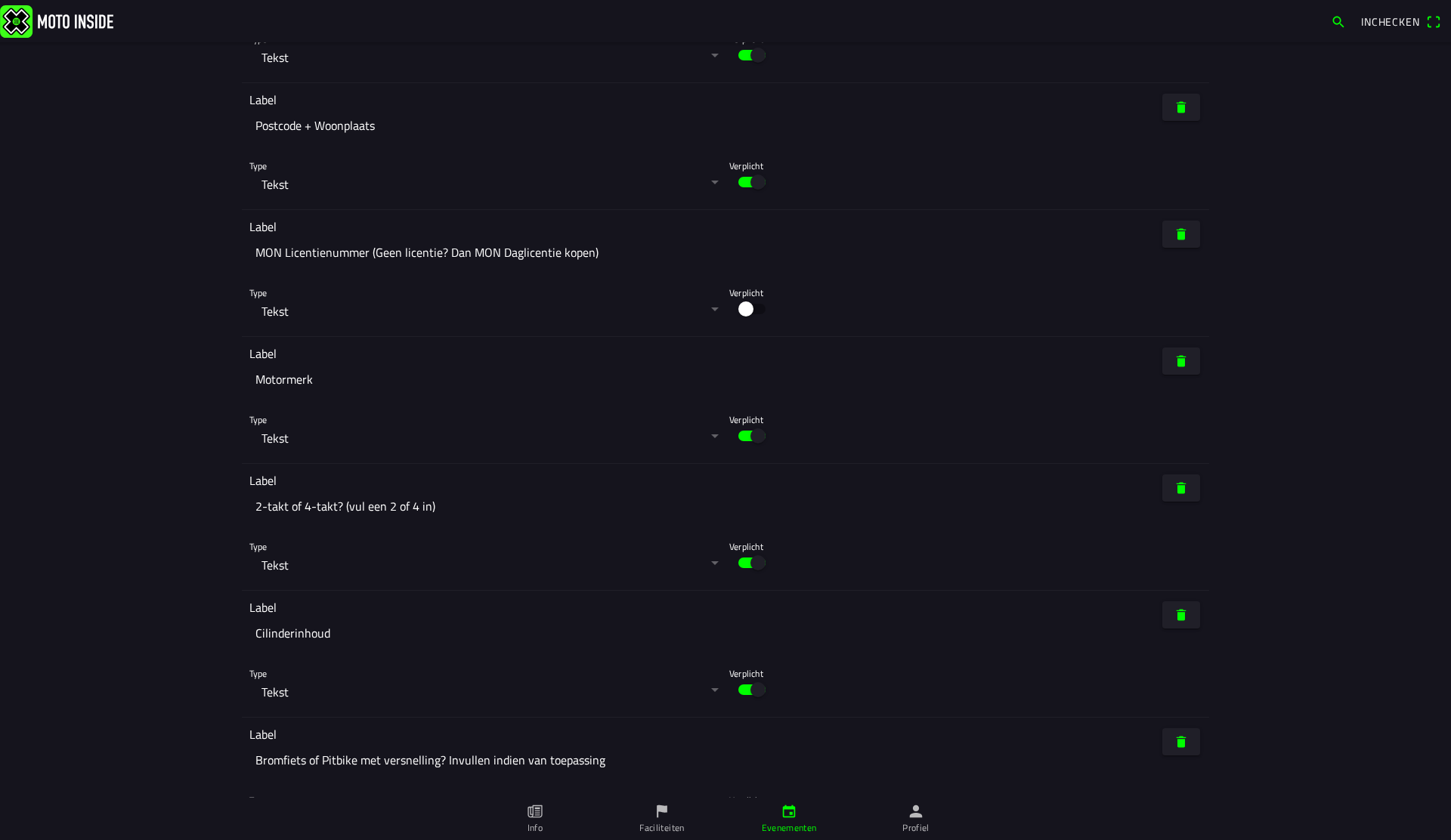
scroll to position [7683, 0]
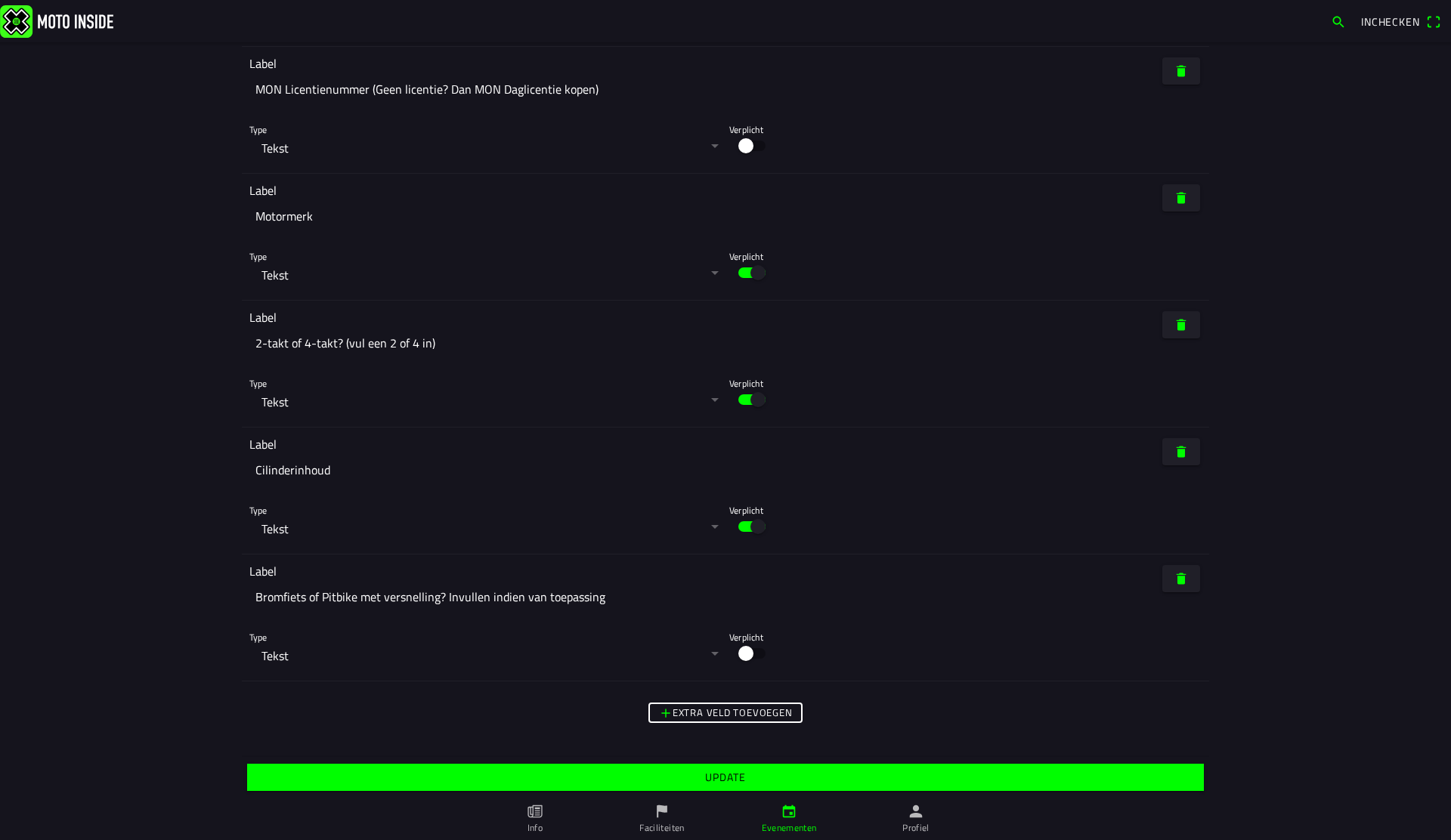
type input "6"
click at [884, 782] on span "Update" at bounding box center [725, 777] width 934 height 27
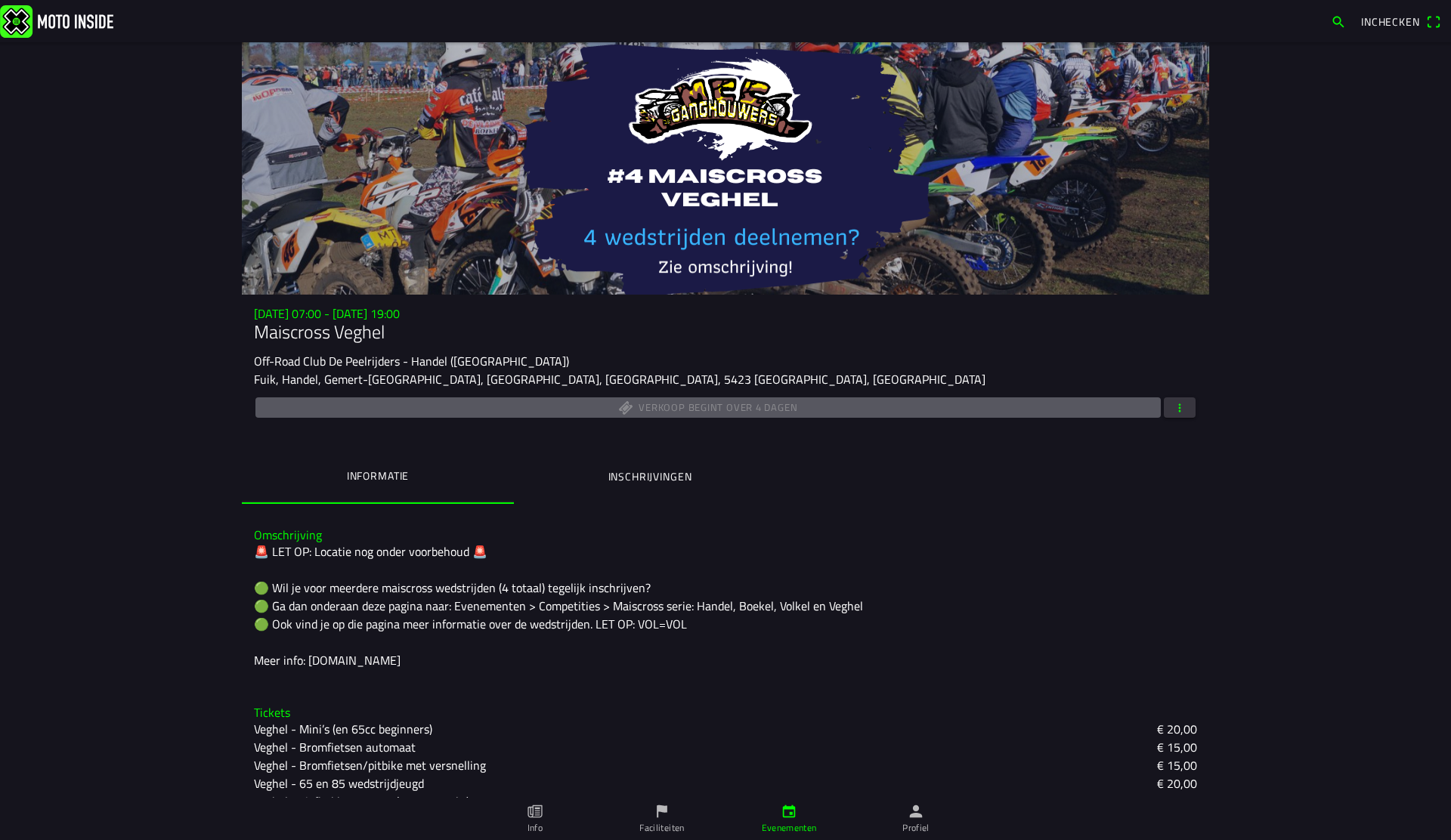
click at [1183, 413] on span "button" at bounding box center [1180, 407] width 14 height 20
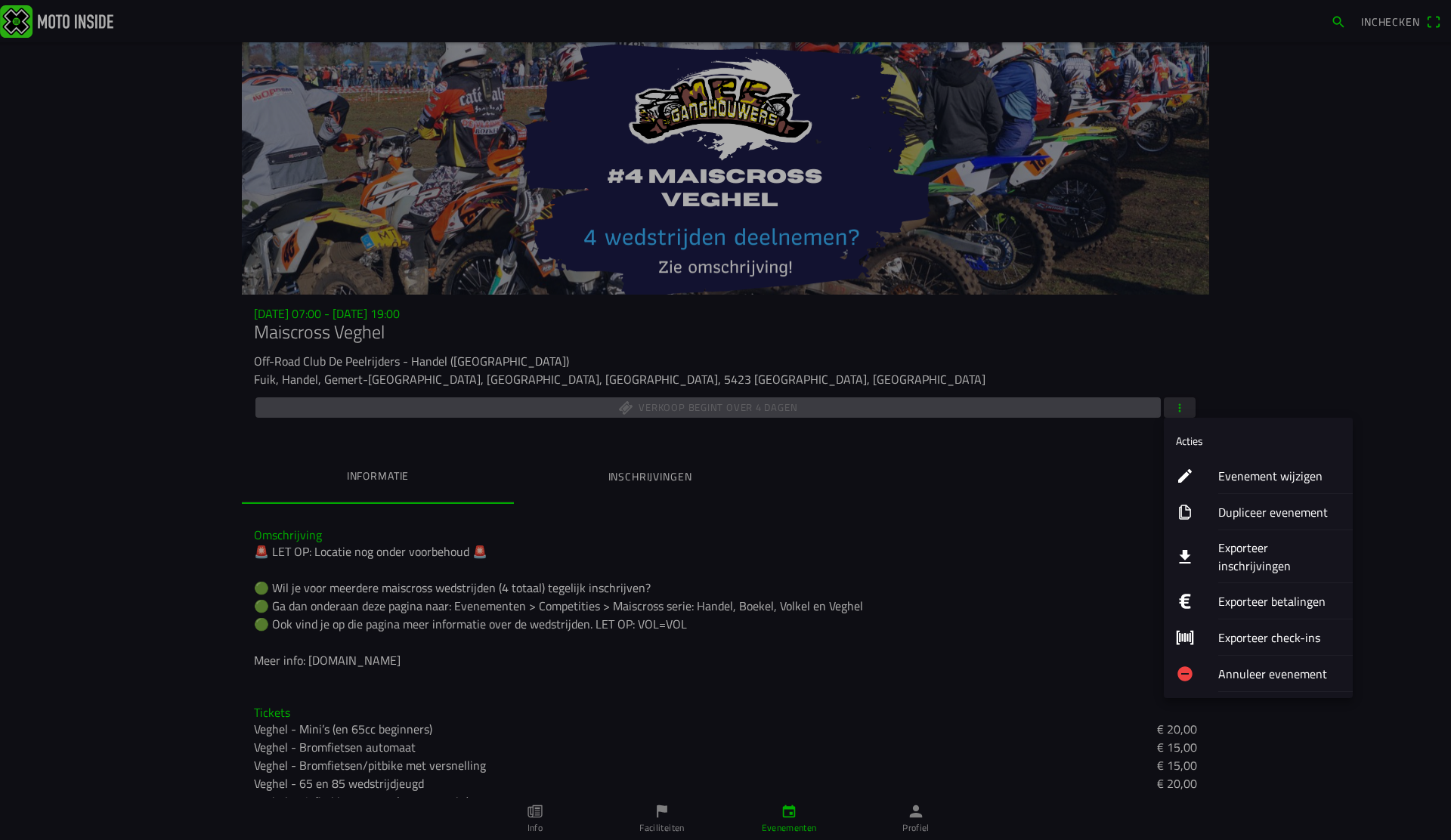
click at [1314, 476] on ion-label "Evenement wijzigen" at bounding box center [1279, 476] width 123 height 18
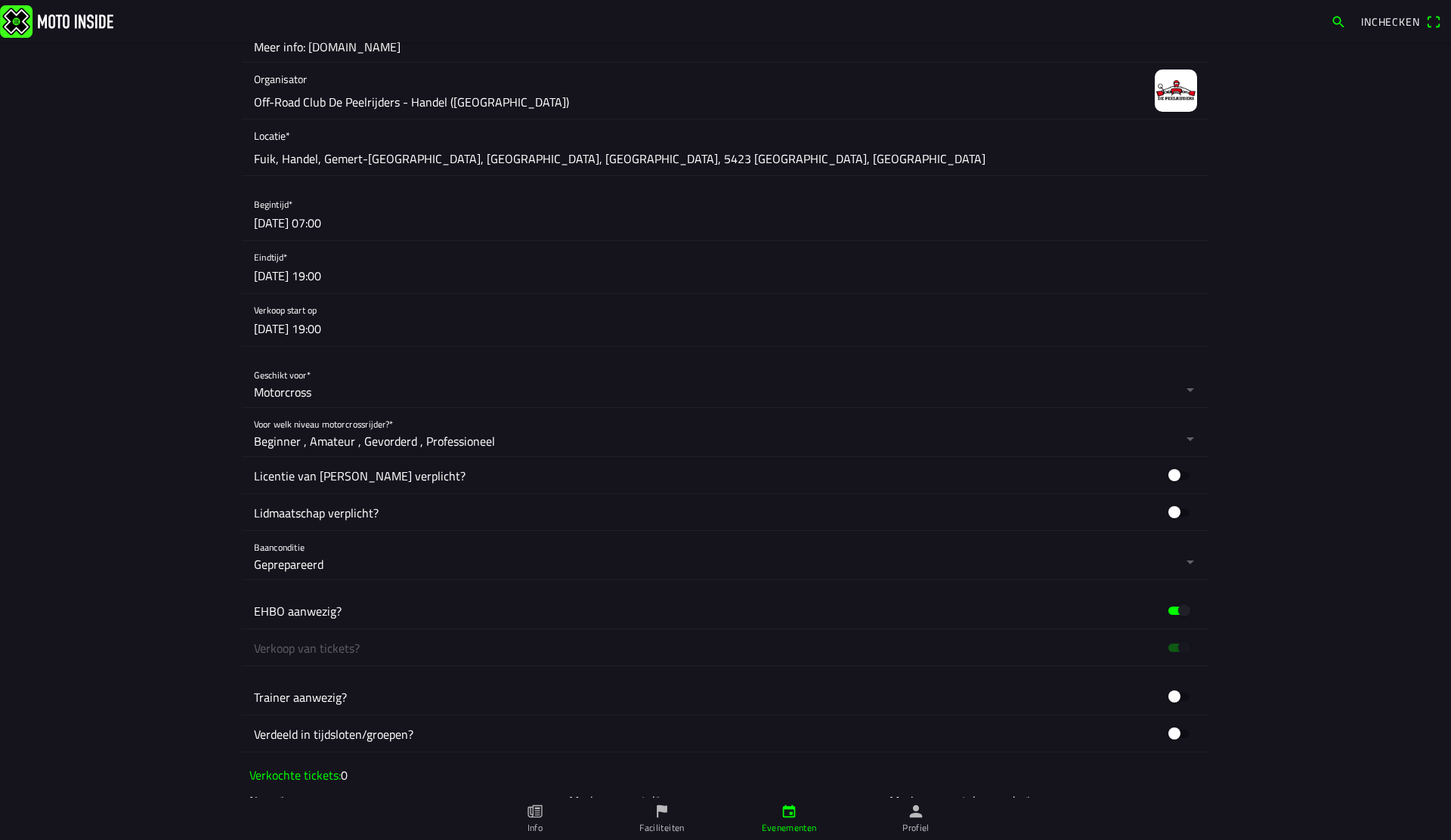
scroll to position [449, 0]
click at [521, 315] on button "button" at bounding box center [732, 322] width 956 height 52
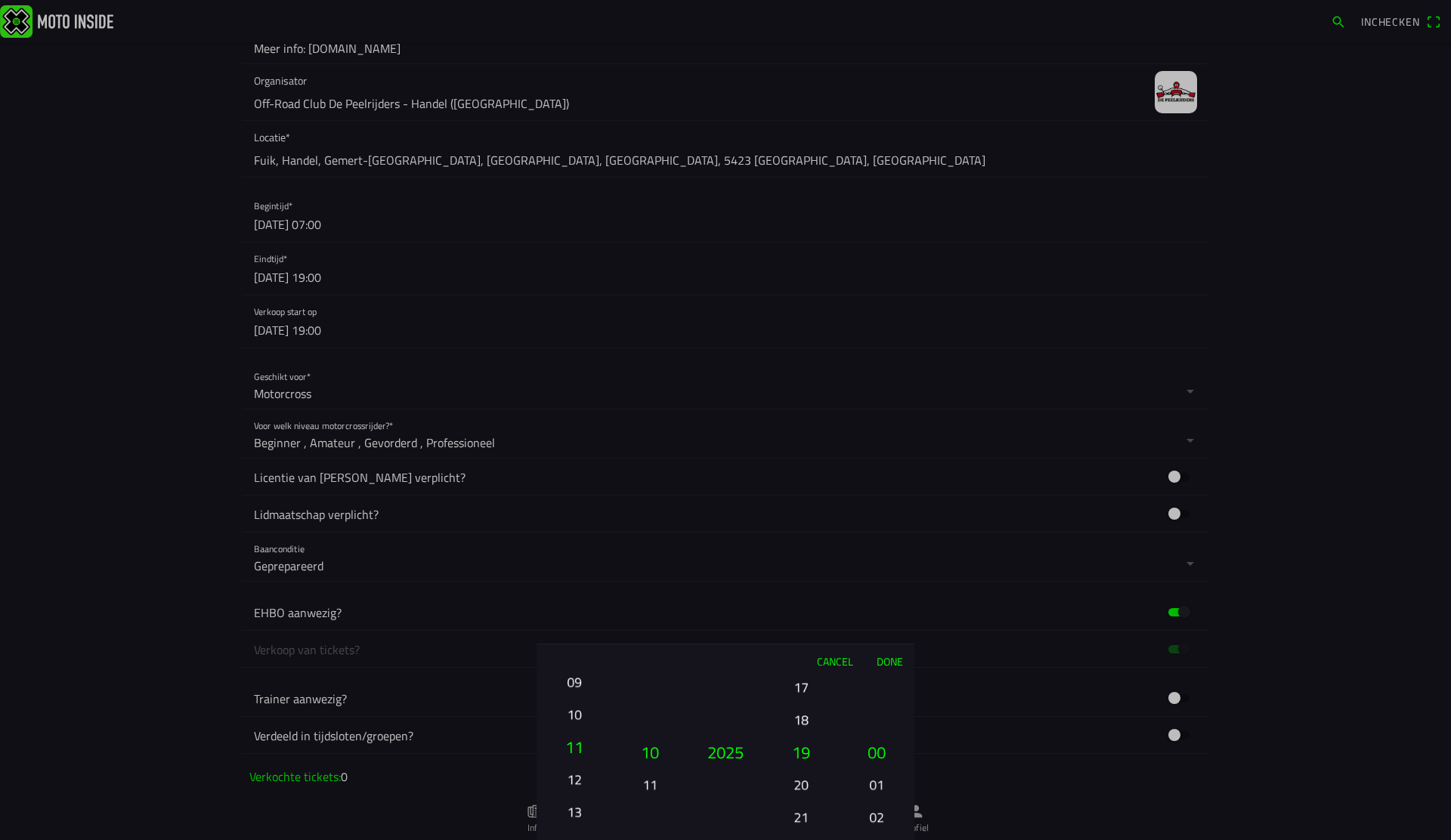
drag, startPoint x: 576, startPoint y: 762, endPoint x: 578, endPoint y: 810, distance: 48.0
click at [578, 810] on ion-picker-column "01 02 03 04 05 06 07 08 09 10 11 12 13 14 15 16 17 18 19 20 21 22 23 24 25 26 2…" at bounding box center [574, 758] width 75 height 163
drag, startPoint x: 876, startPoint y: 753, endPoint x: 880, endPoint y: 691, distance: 62.1
click at [877, 690] on button "57" at bounding box center [876, 686] width 52 height 26
click at [890, 667] on button "Done" at bounding box center [889, 661] width 50 height 34
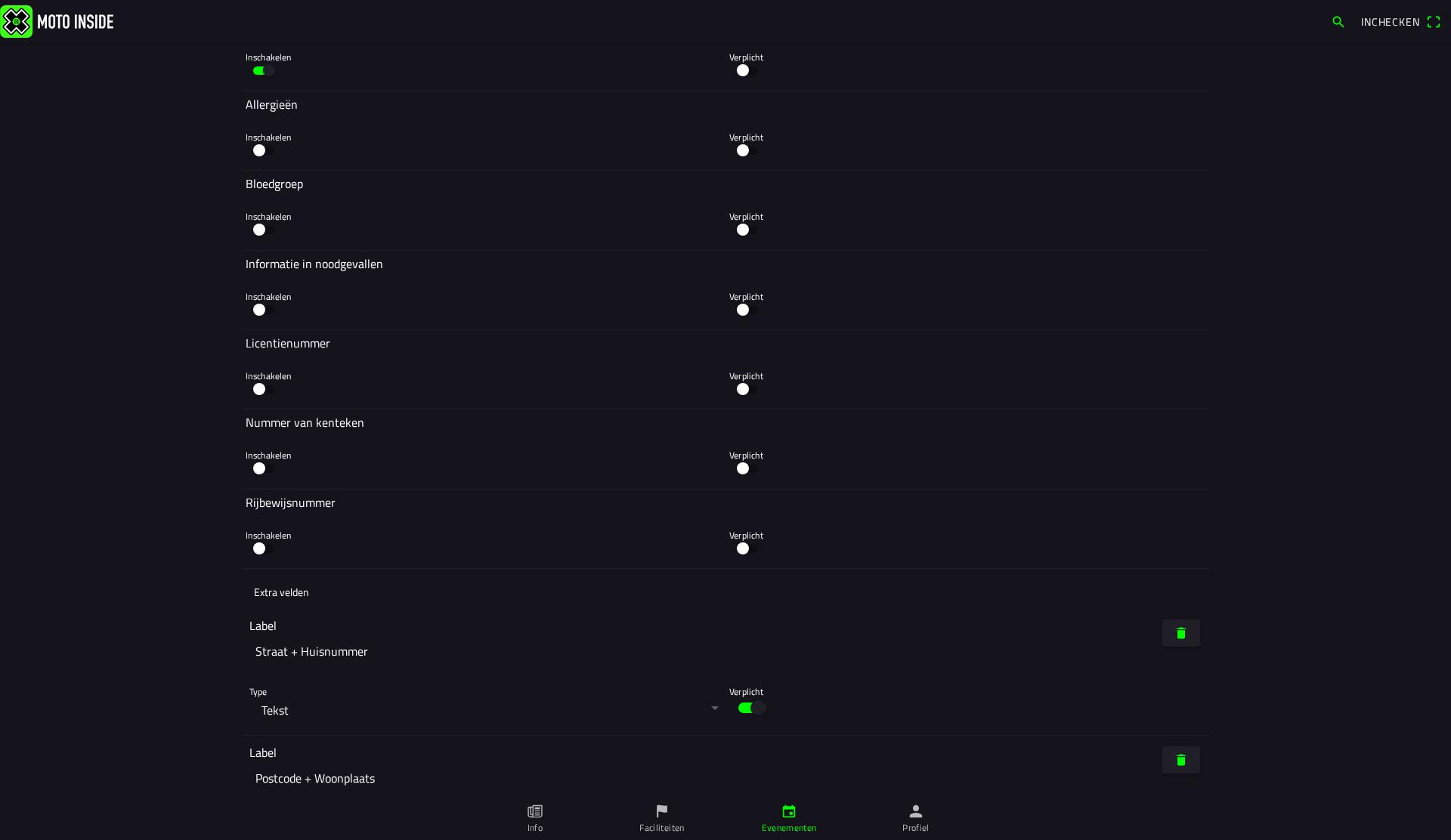
scroll to position [7683, 0]
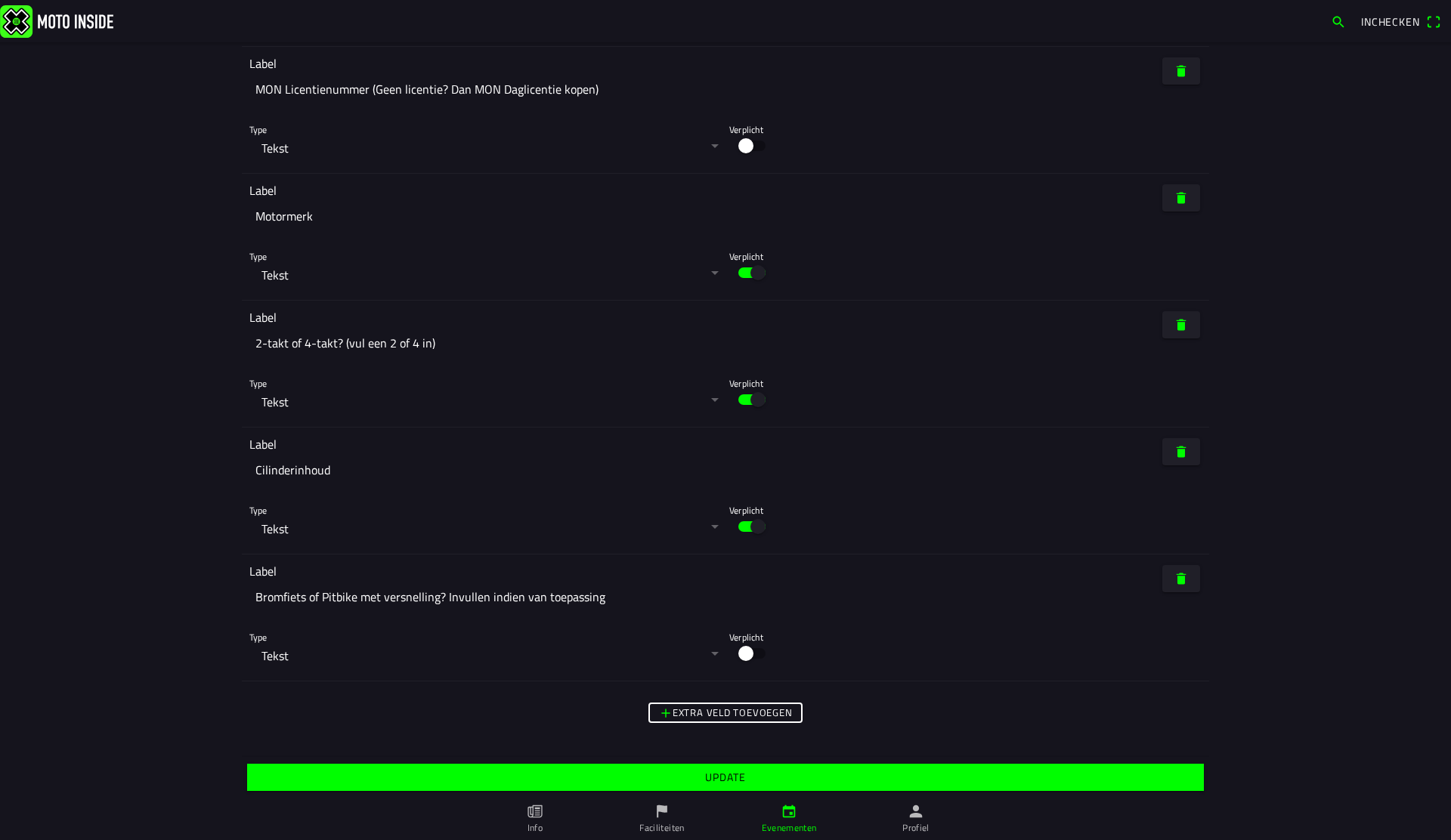
click at [865, 786] on span "Update" at bounding box center [725, 777] width 934 height 27
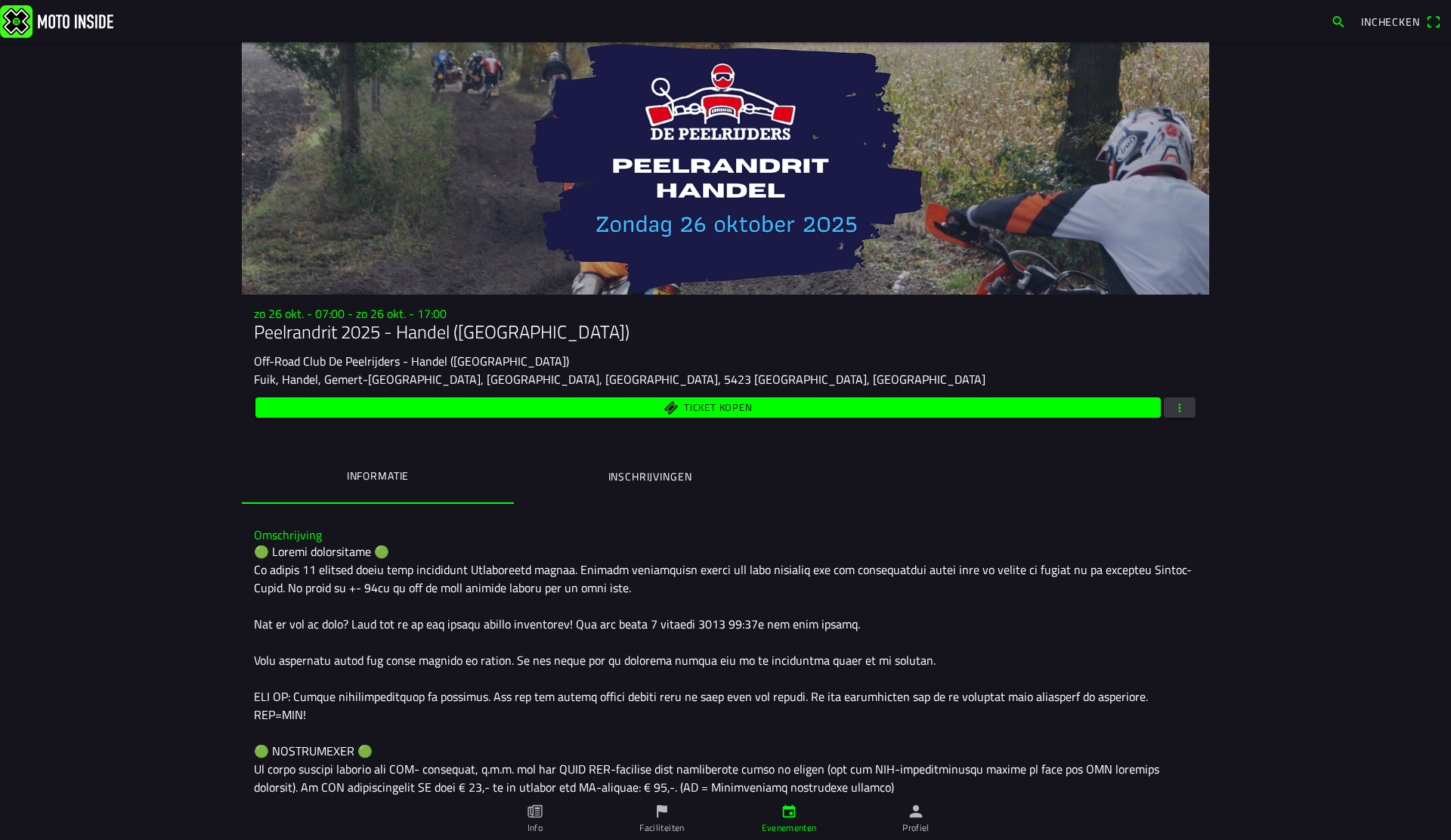
click at [787, 814] on link "Evenementen" at bounding box center [789, 819] width 127 height 42
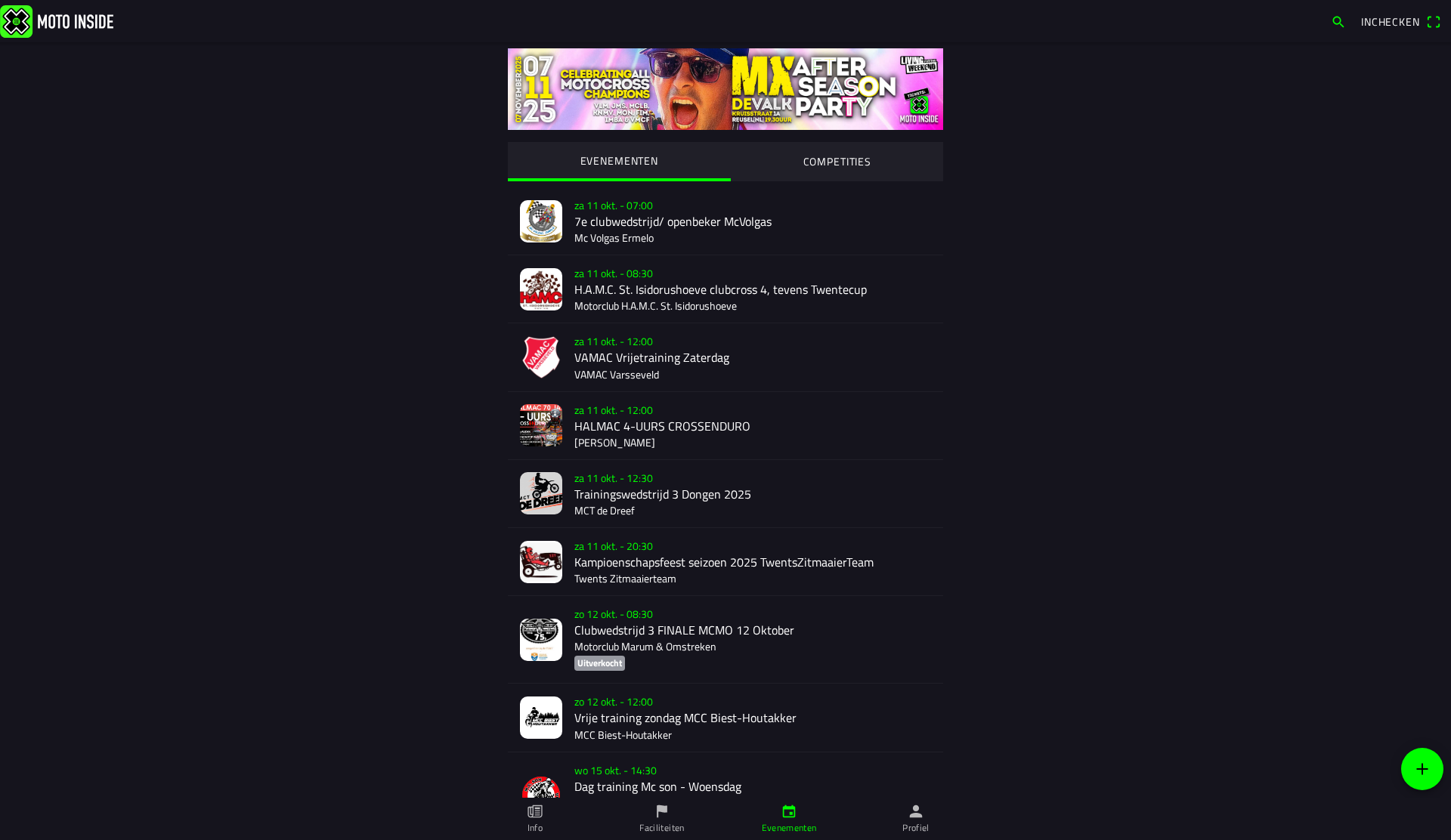
click at [0, 0] on slot "COMPETITIES" at bounding box center [0, 0] width 0 height 0
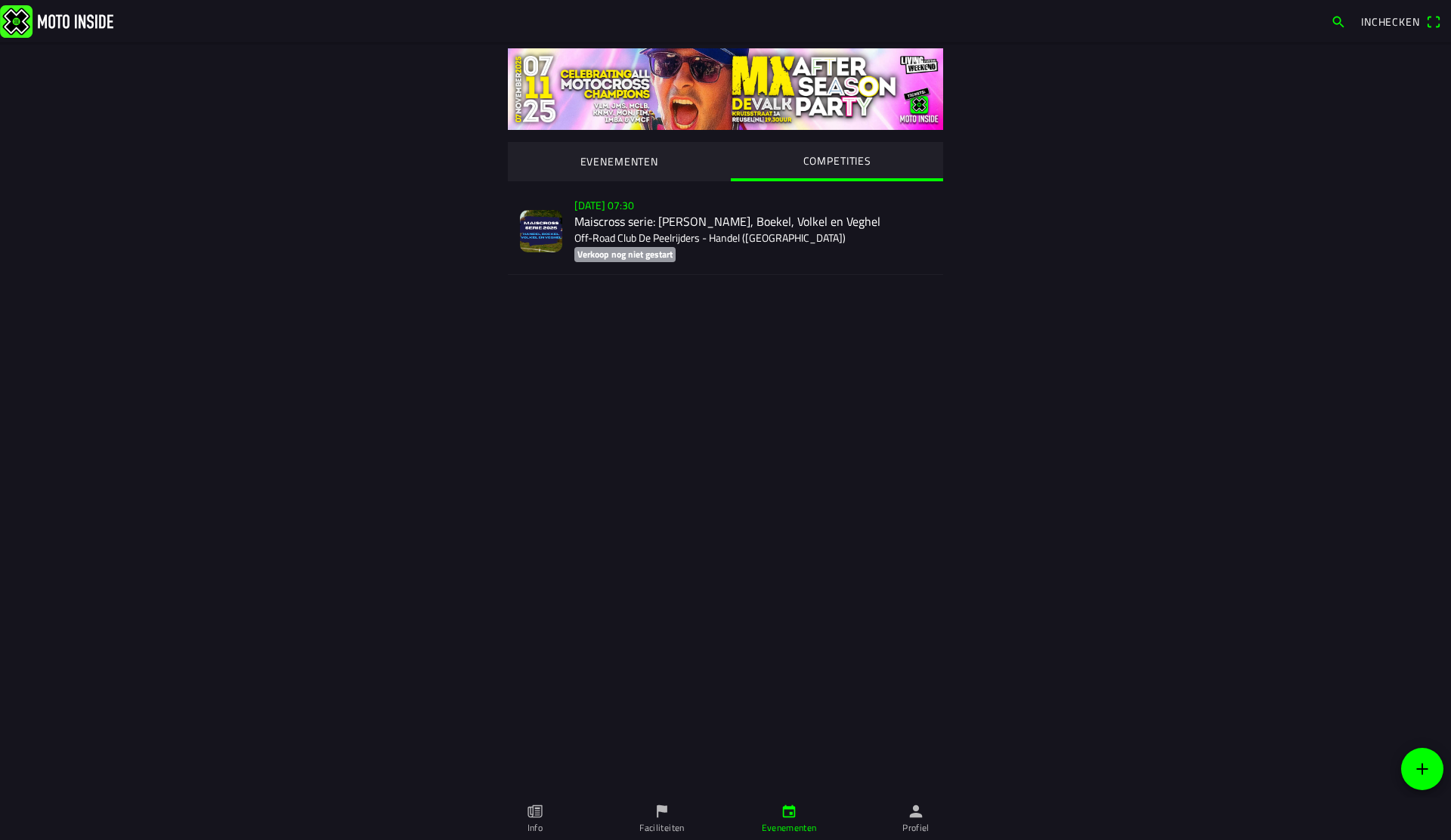
drag, startPoint x: 1162, startPoint y: 401, endPoint x: 1145, endPoint y: 378, distance: 28.6
click at [1160, 399] on main "EVENEMENTEN COMPETITIES zo 2 nov. - 07:30 Maiscross serie: Handel, Boekel, Volk…" at bounding box center [725, 441] width 1451 height 798
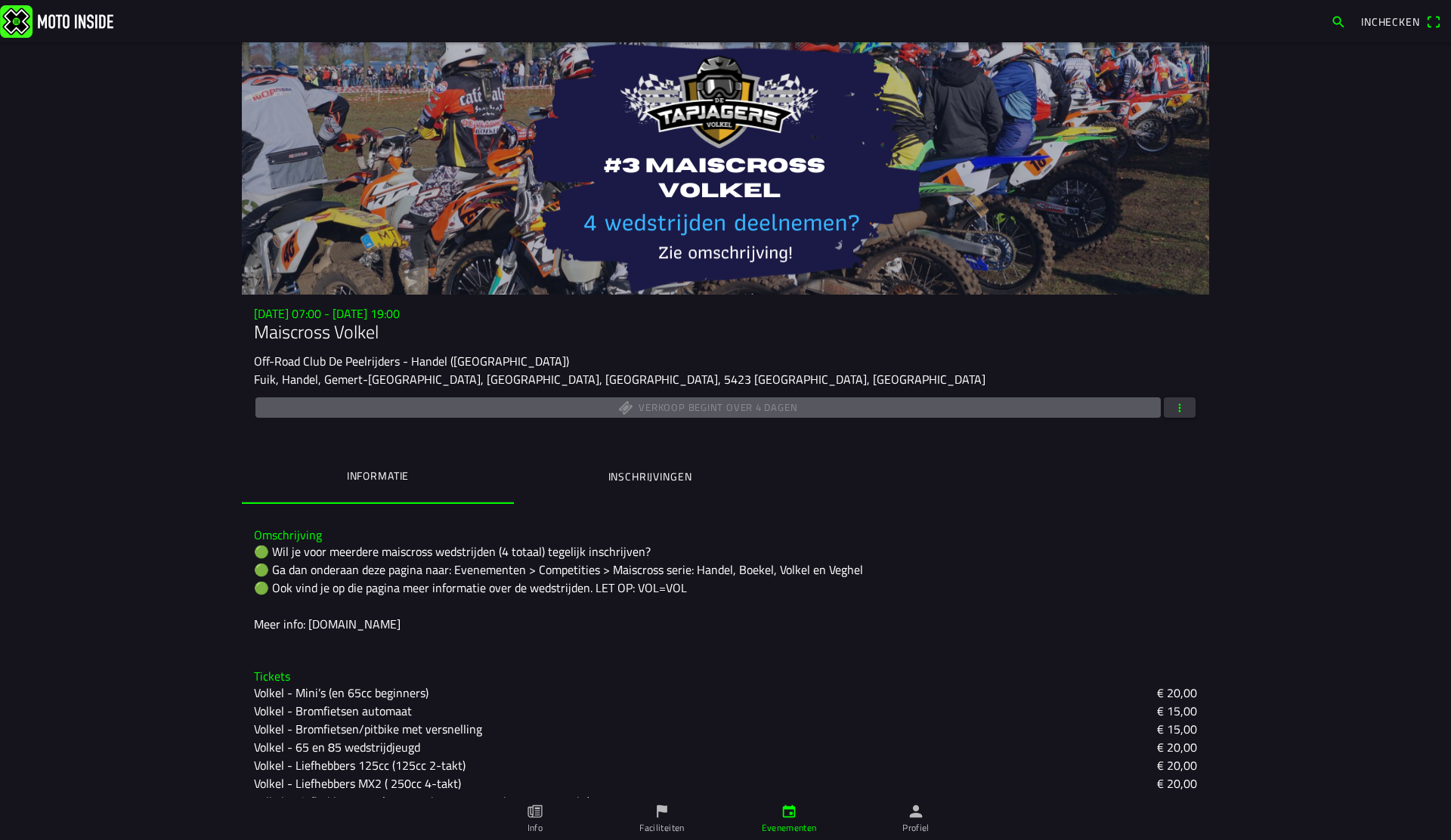
scroll to position [166, 0]
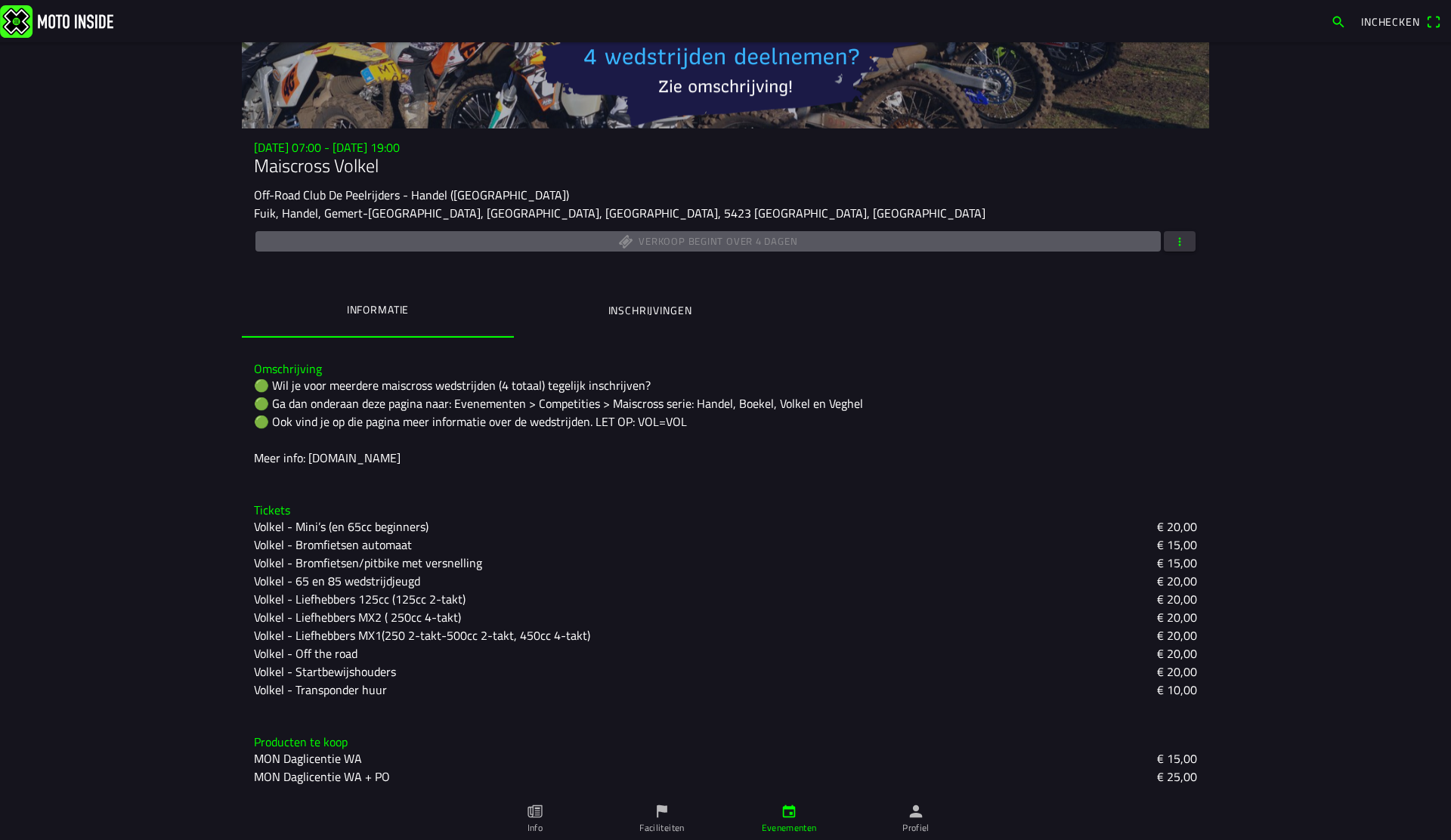
click at [1184, 245] on span "button" at bounding box center [1180, 241] width 14 height 20
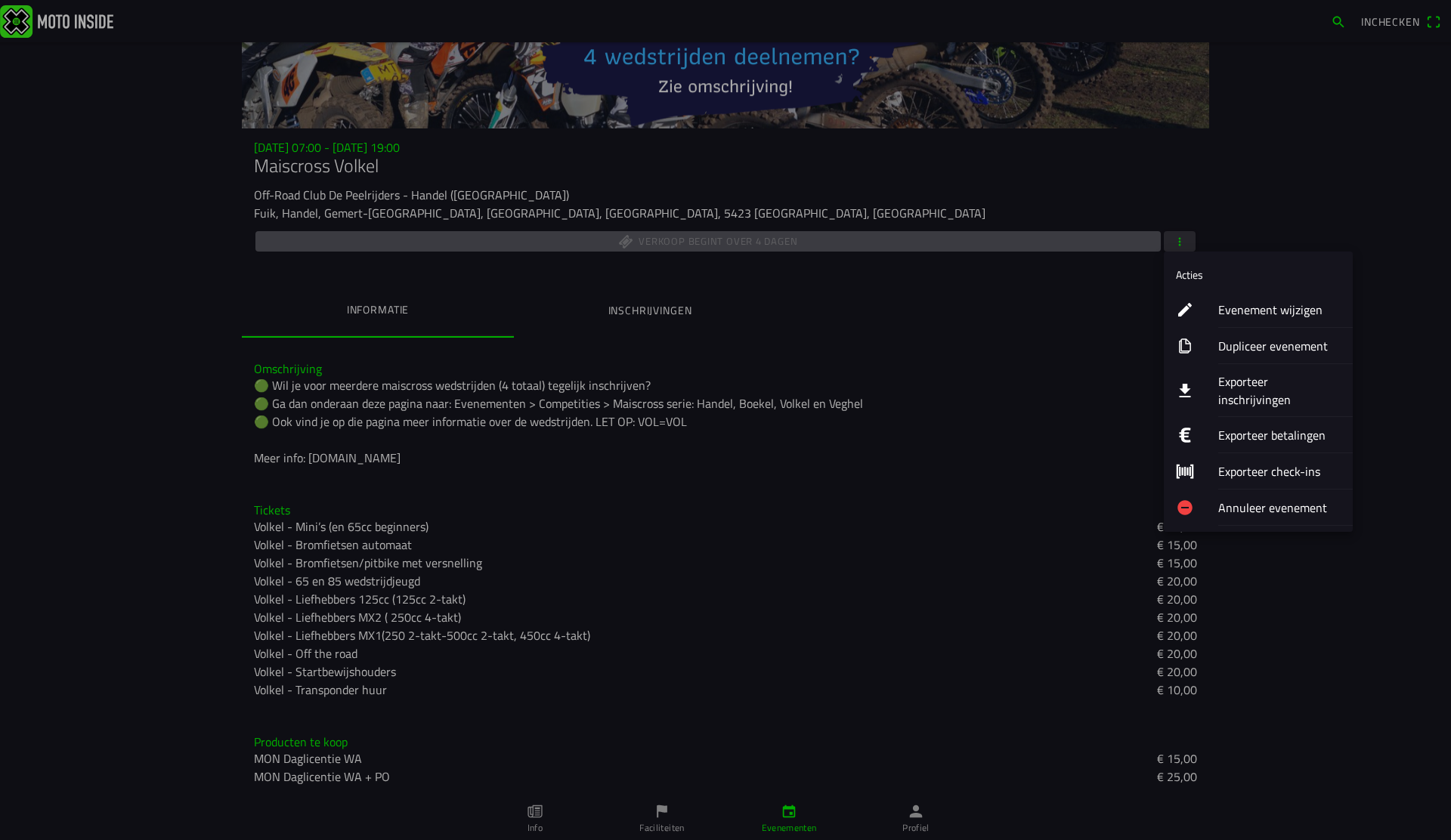
click at [1228, 305] on ion-label "Evenement wijzigen" at bounding box center [1279, 310] width 123 height 18
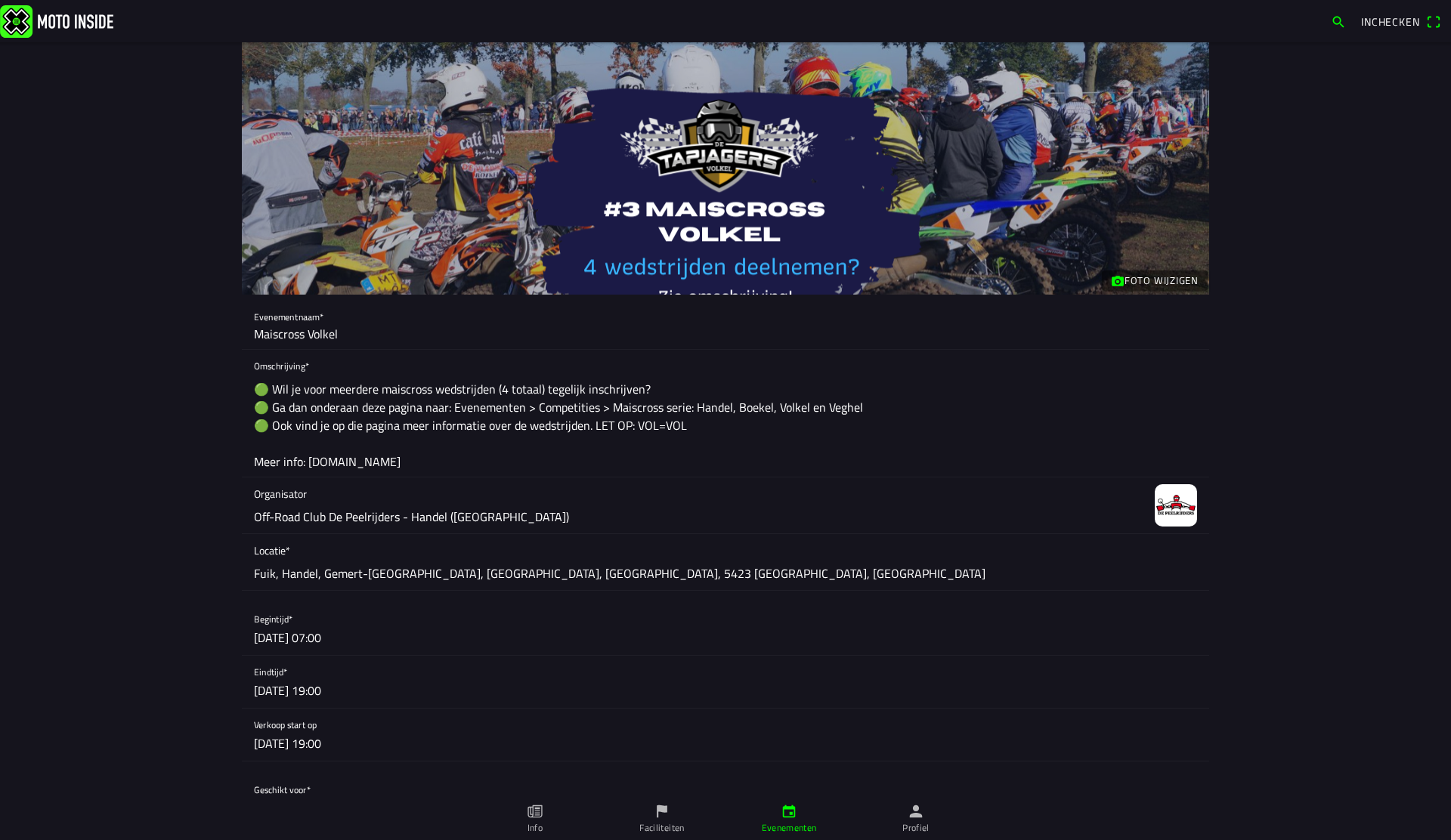
click at [369, 744] on button "button" at bounding box center [732, 735] width 956 height 52
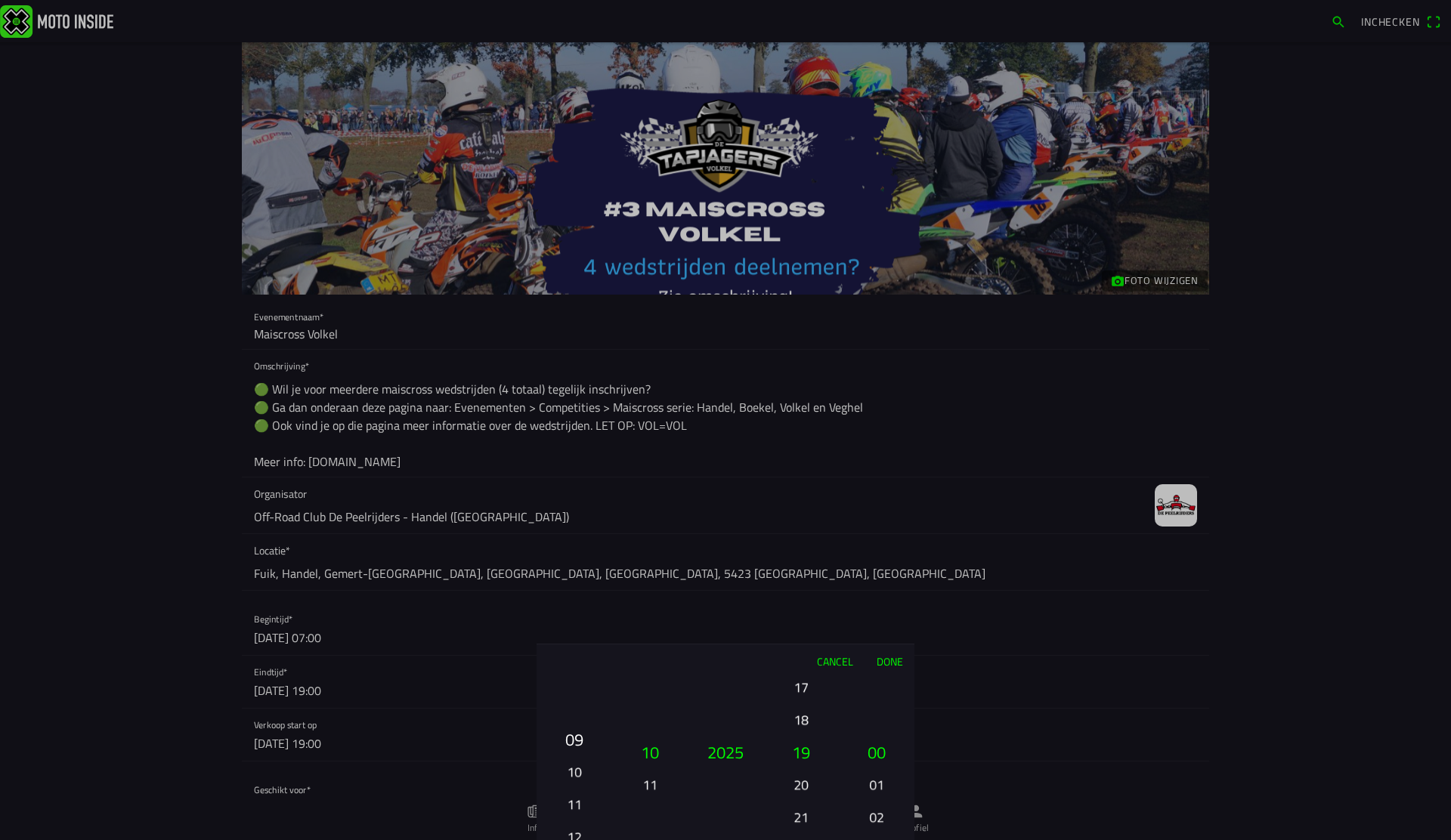
drag, startPoint x: 582, startPoint y: 823, endPoint x: 580, endPoint y: 834, distance: 11.2
click at [581, 837] on div "01 02 03 04 05 06 07 08 09 10 11 12 13 14 15 16 17 18 19 20 21 22 23 24 25 26 2…" at bounding box center [575, 817] width 64 height 163
drag, startPoint x: 881, startPoint y: 783, endPoint x: 896, endPoint y: 690, distance: 94.2
click at [896, 690] on button "57" at bounding box center [876, 686] width 52 height 26
click at [901, 659] on button "Done" at bounding box center [889, 661] width 50 height 34
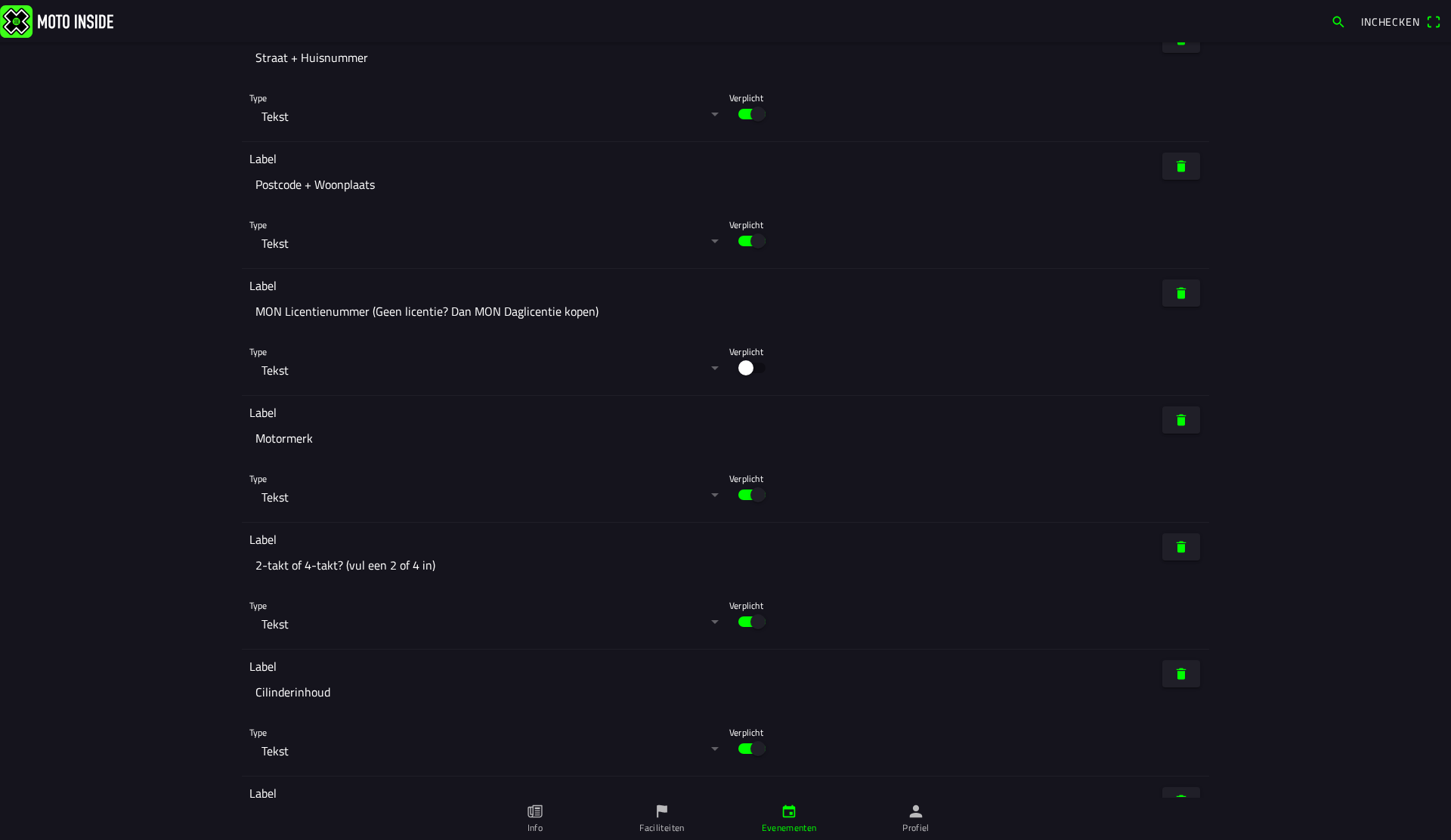
scroll to position [7647, 0]
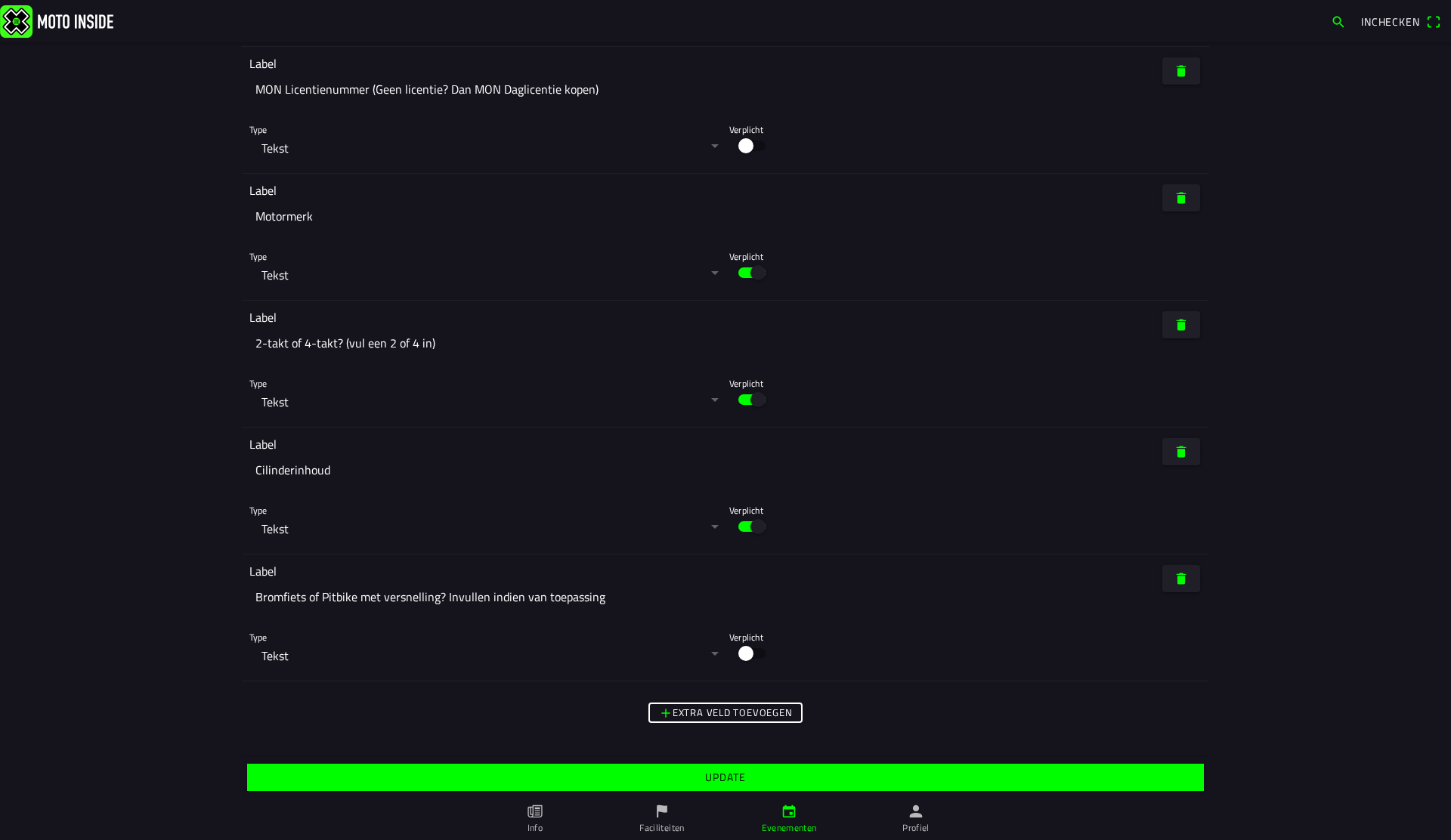
click at [799, 782] on span "Update" at bounding box center [725, 777] width 934 height 27
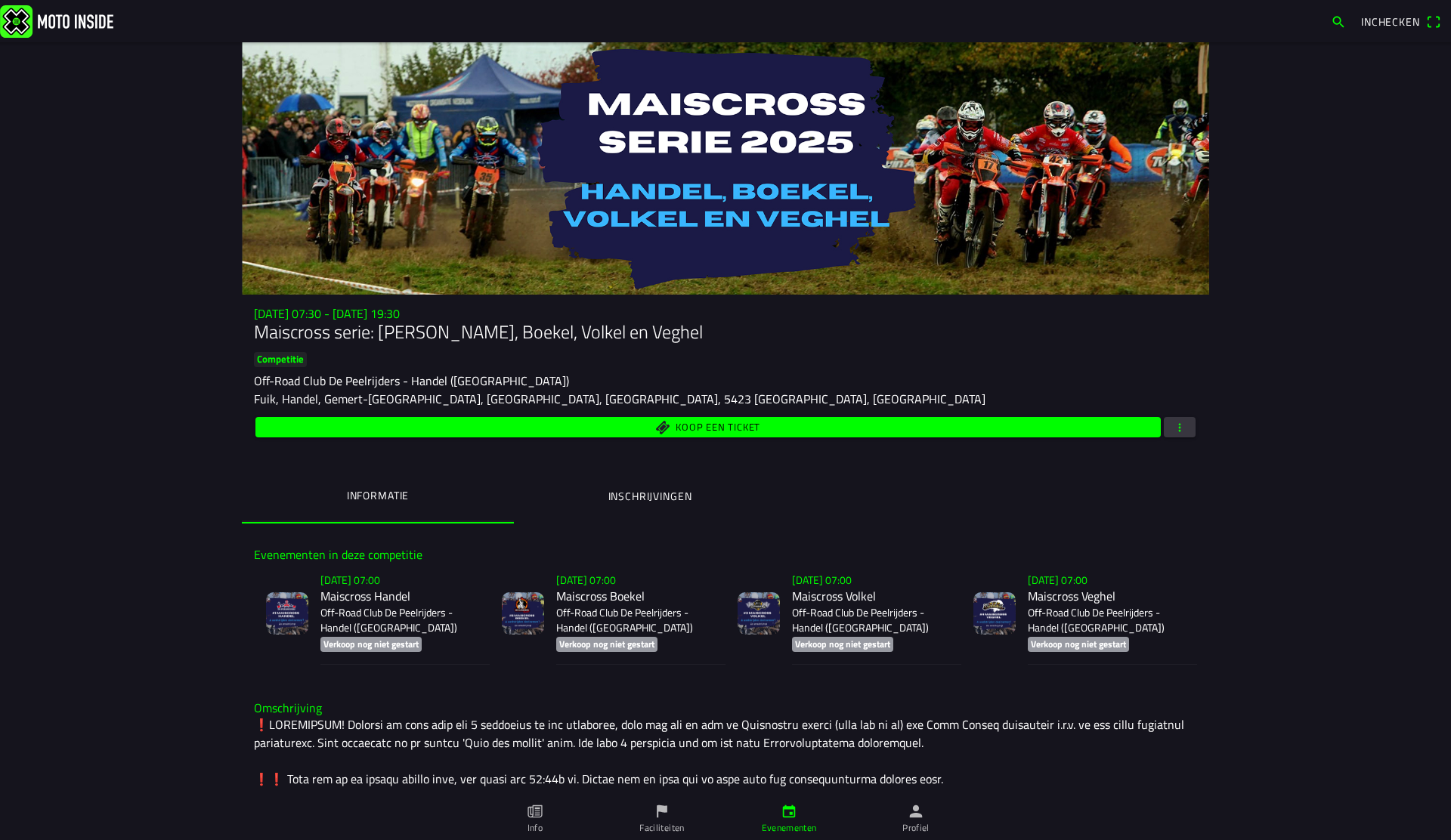
click at [384, 610] on p "Off-Road Club De Peelrijders - Handel ([GEOGRAPHIC_DATA])" at bounding box center [399, 620] width 157 height 30
click at [693, 427] on span "Koop een ticket" at bounding box center [719, 427] width 85 height 10
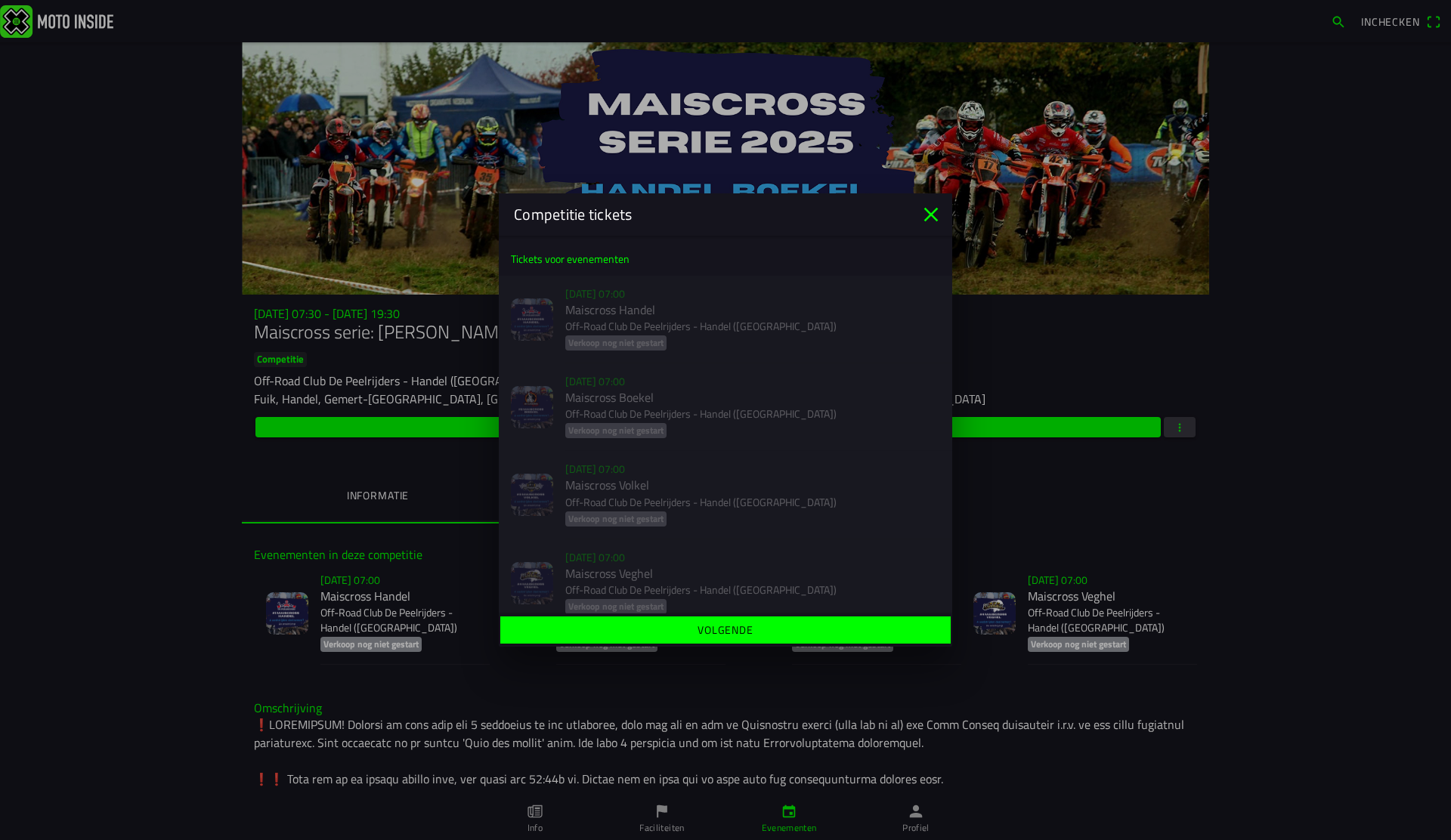
click at [927, 214] on icon "close" at bounding box center [931, 215] width 25 height 25
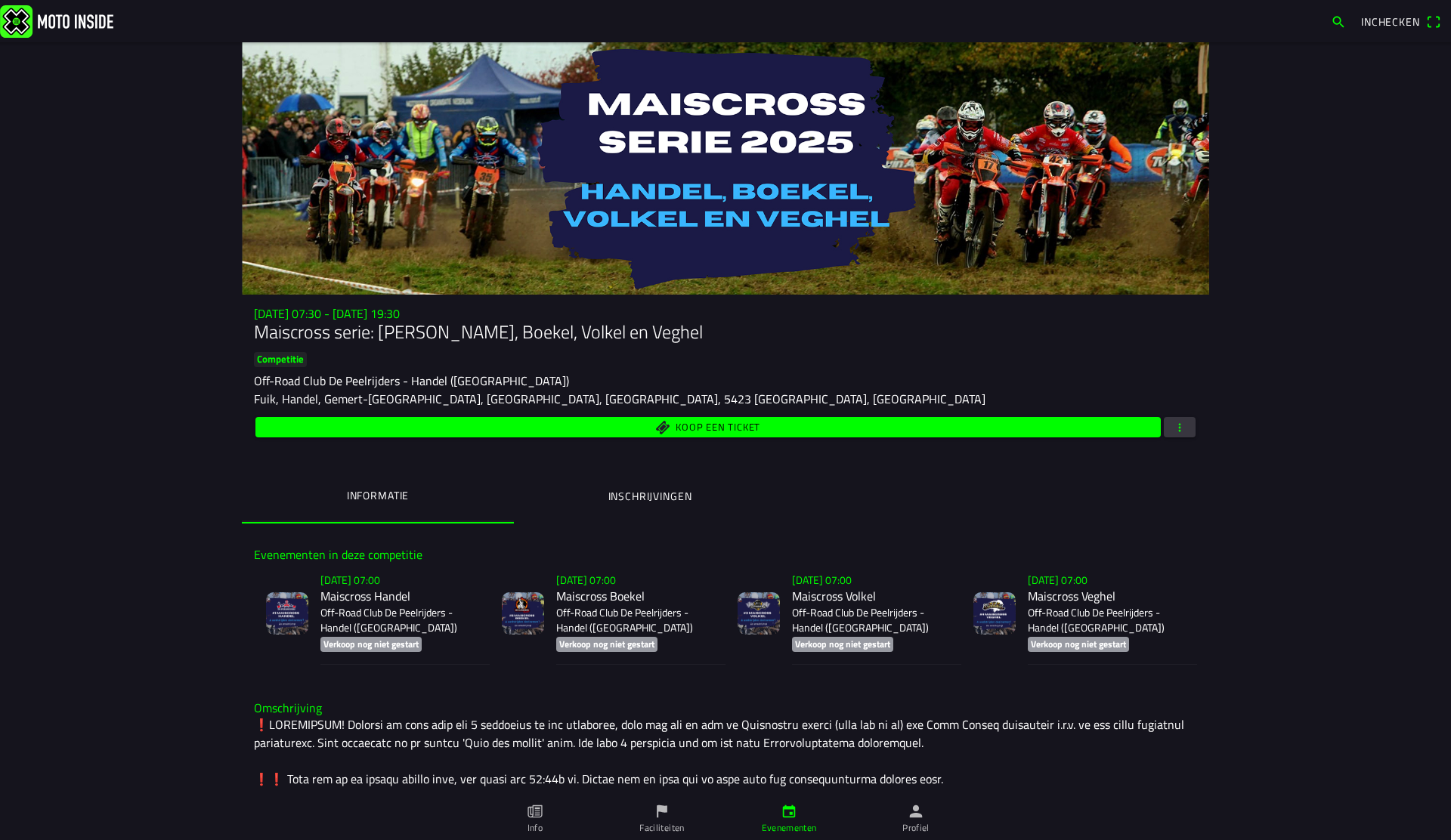
click at [847, 432] on span "Koop een ticket" at bounding box center [709, 427] width 888 height 20
click at [129, 388] on ion-backdrop at bounding box center [725, 420] width 1451 height 840
click at [645, 425] on span "Koop een ticket" at bounding box center [709, 427] width 888 height 20
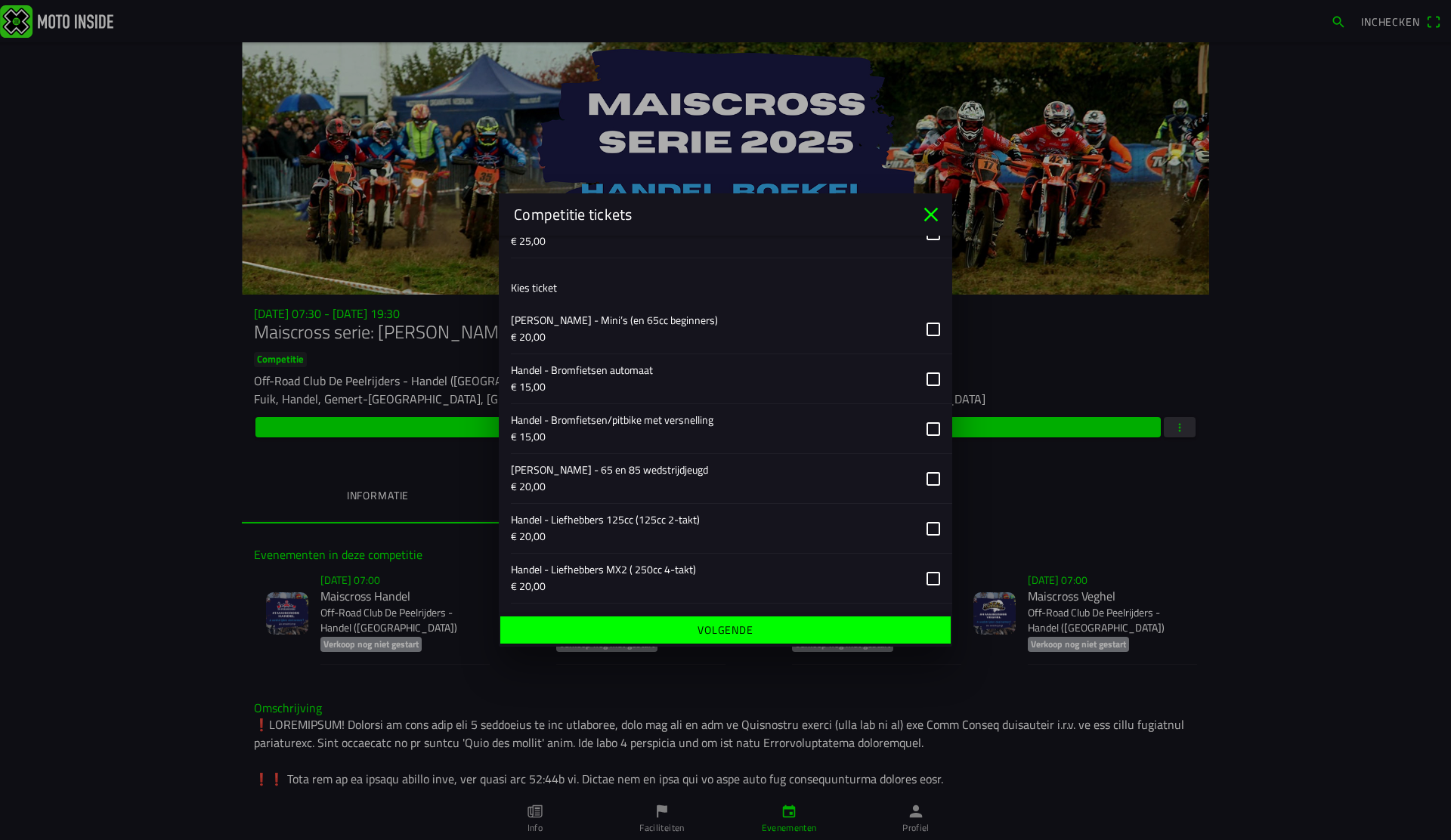
scroll to position [221, 0]
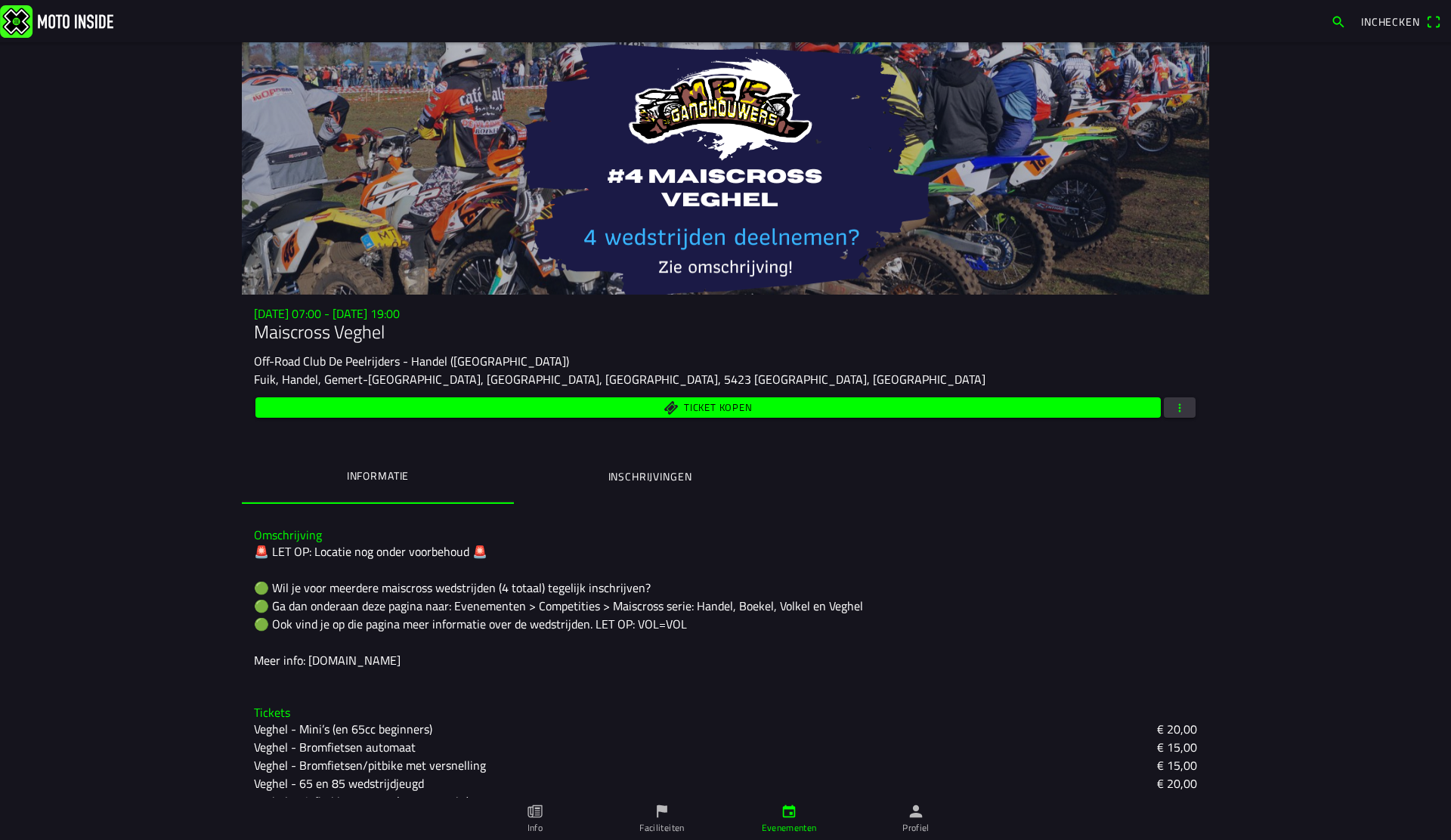
click at [1180, 403] on span "button" at bounding box center [1180, 407] width 14 height 20
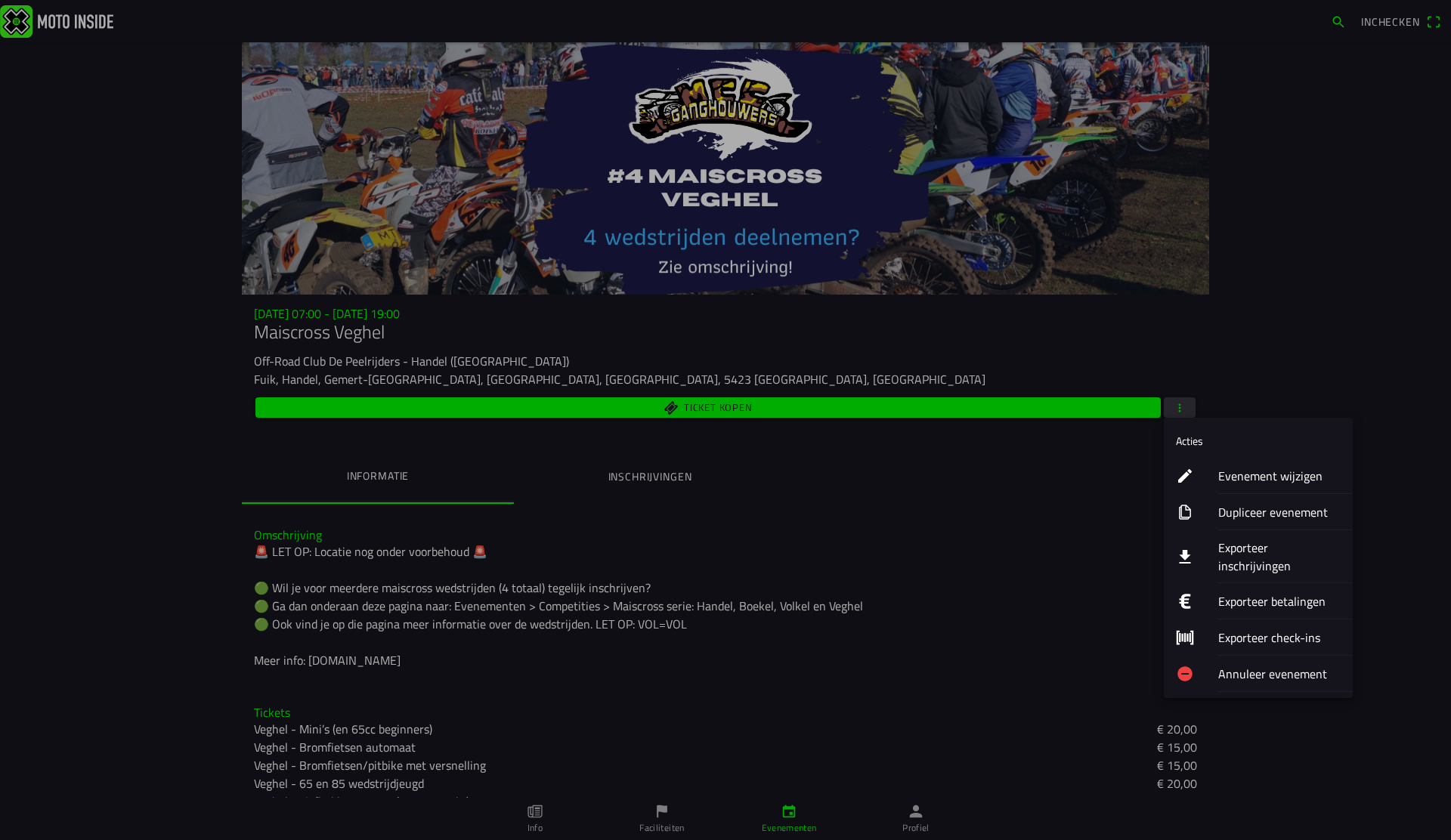
click at [1228, 477] on ion-label "Evenement wijzigen" at bounding box center [1279, 476] width 123 height 18
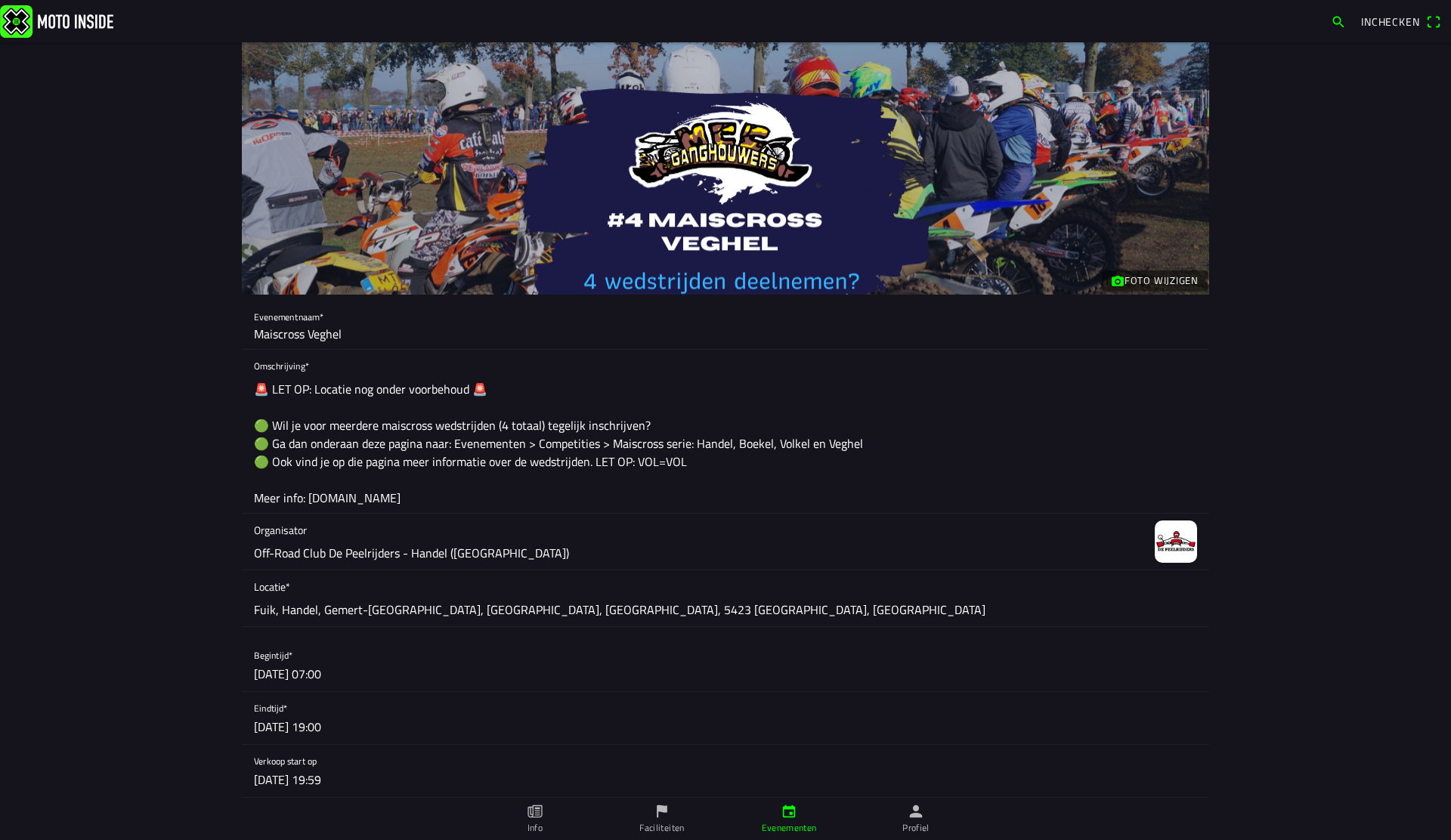
click at [84, 34] on img at bounding box center [56, 21] width 114 height 33
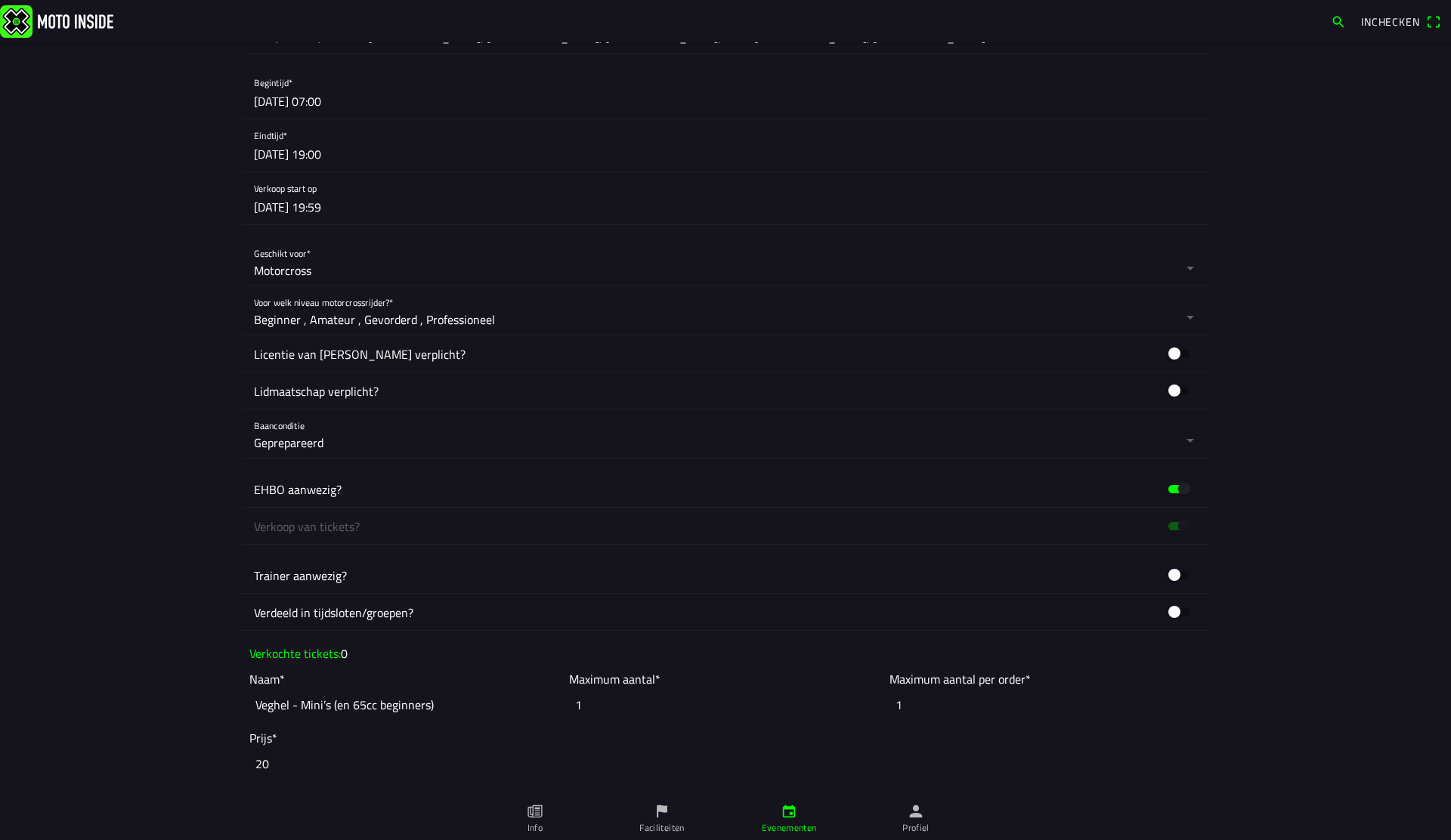
scroll to position [564, 0]
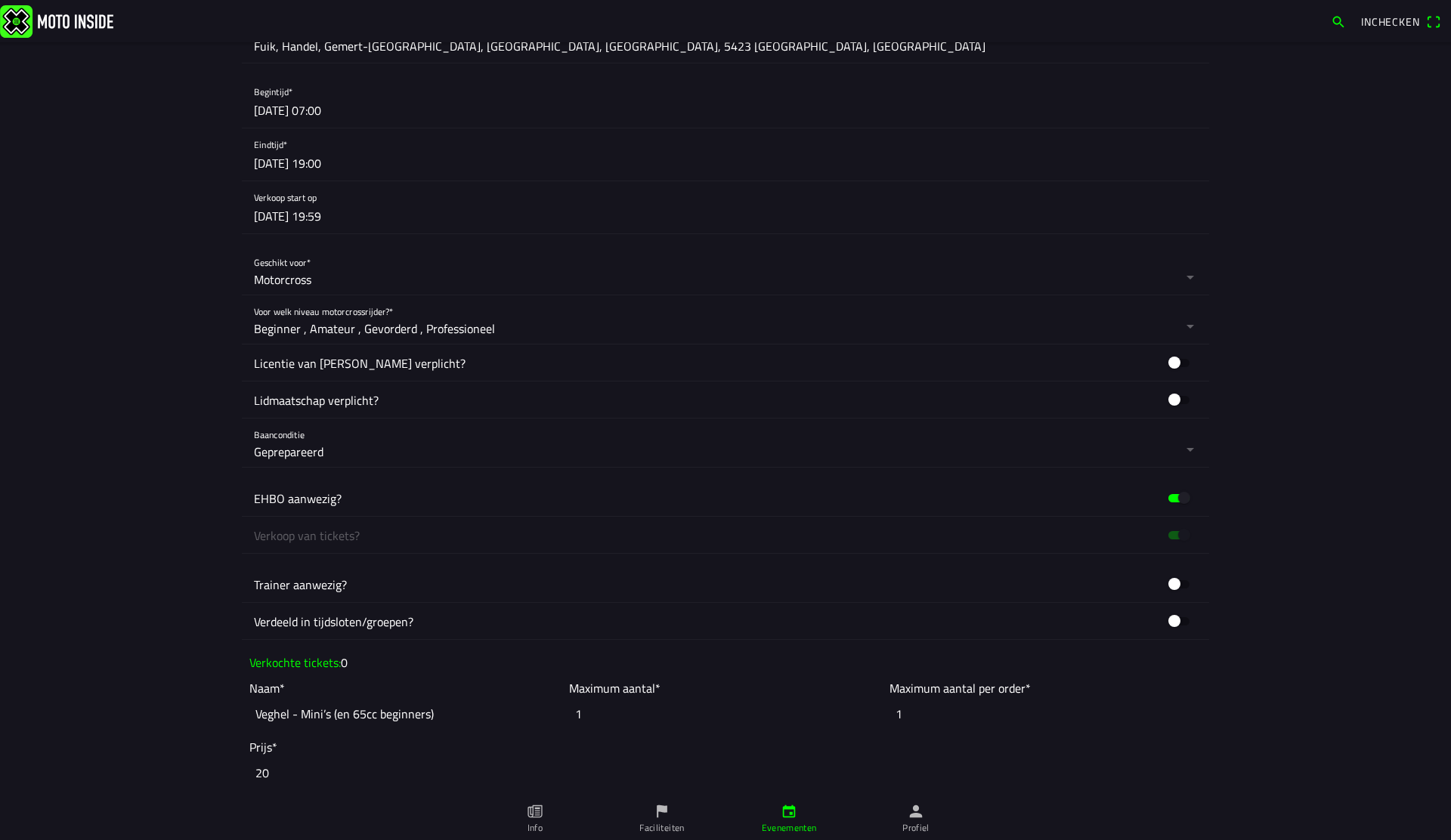
click at [362, 212] on button "button" at bounding box center [732, 208] width 956 height 52
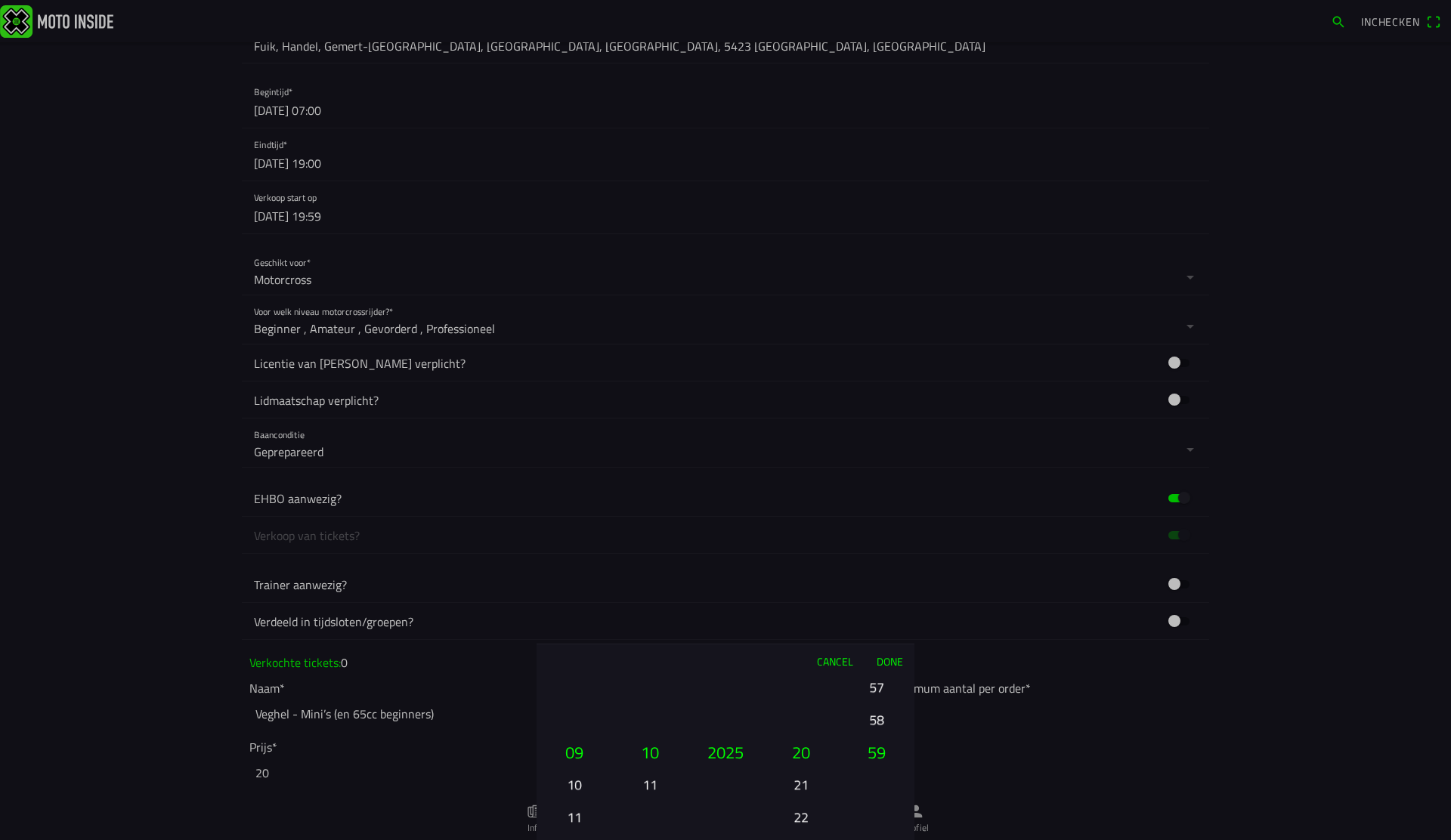
click at [587, 811] on button "11" at bounding box center [574, 817] width 52 height 26
click at [576, 818] on button "13" at bounding box center [574, 817] width 52 height 26
click at [799, 727] on button "18" at bounding box center [801, 720] width 52 height 26
click at [890, 656] on button "Done" at bounding box center [889, 661] width 50 height 34
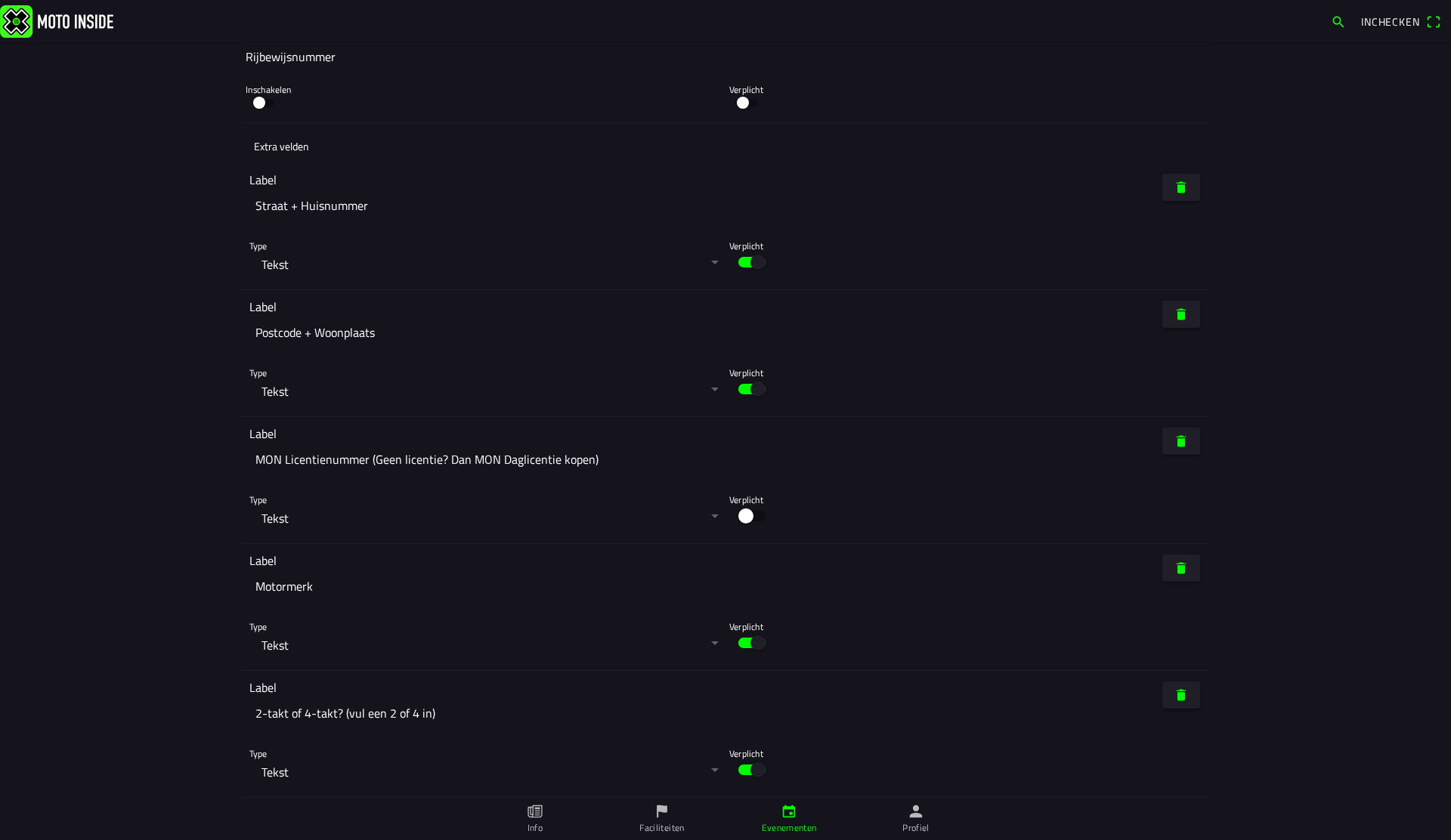
scroll to position [7616, 0]
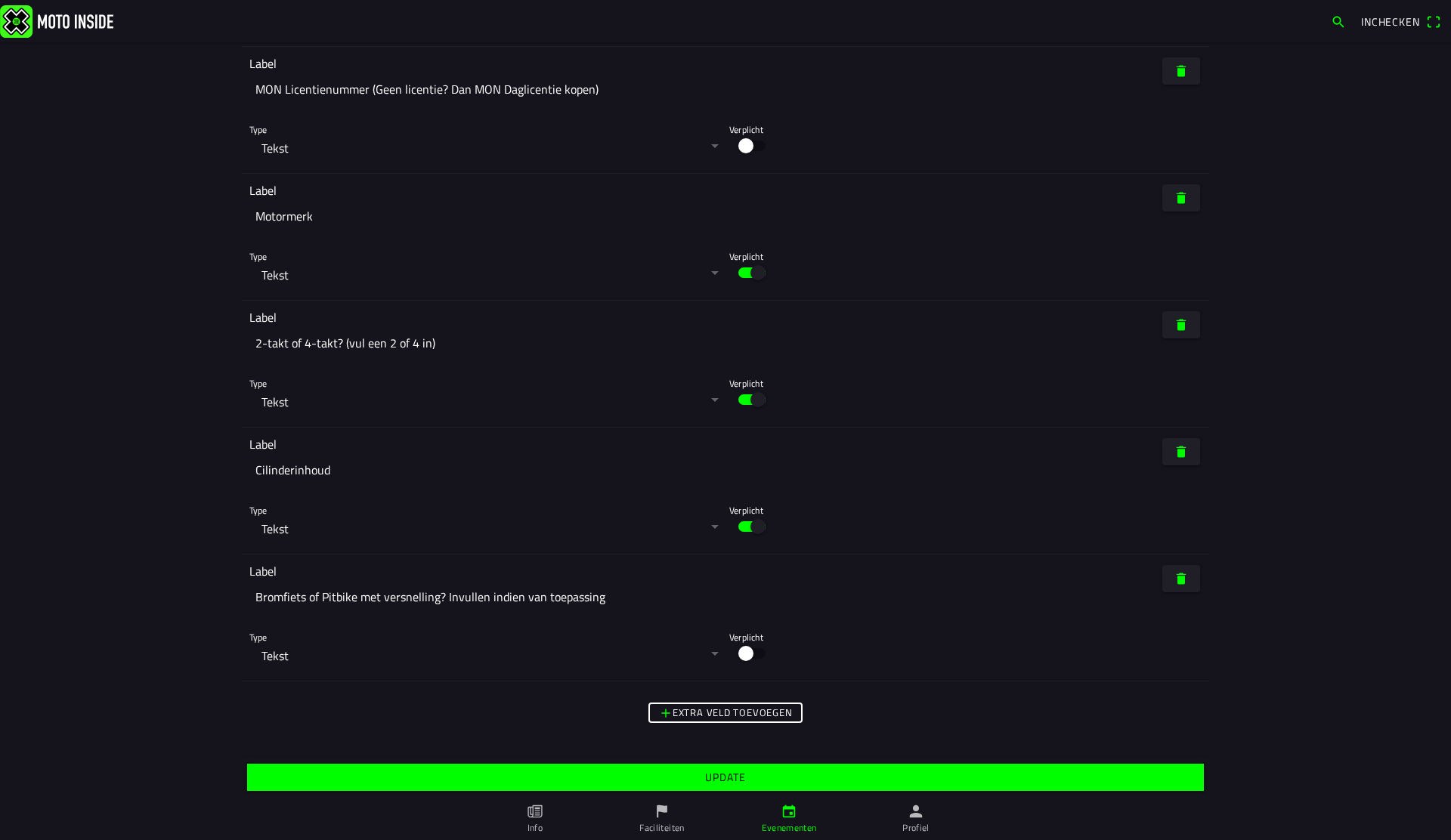
click at [0, 0] on slot "Update" at bounding box center [0, 0] width 0 height 0
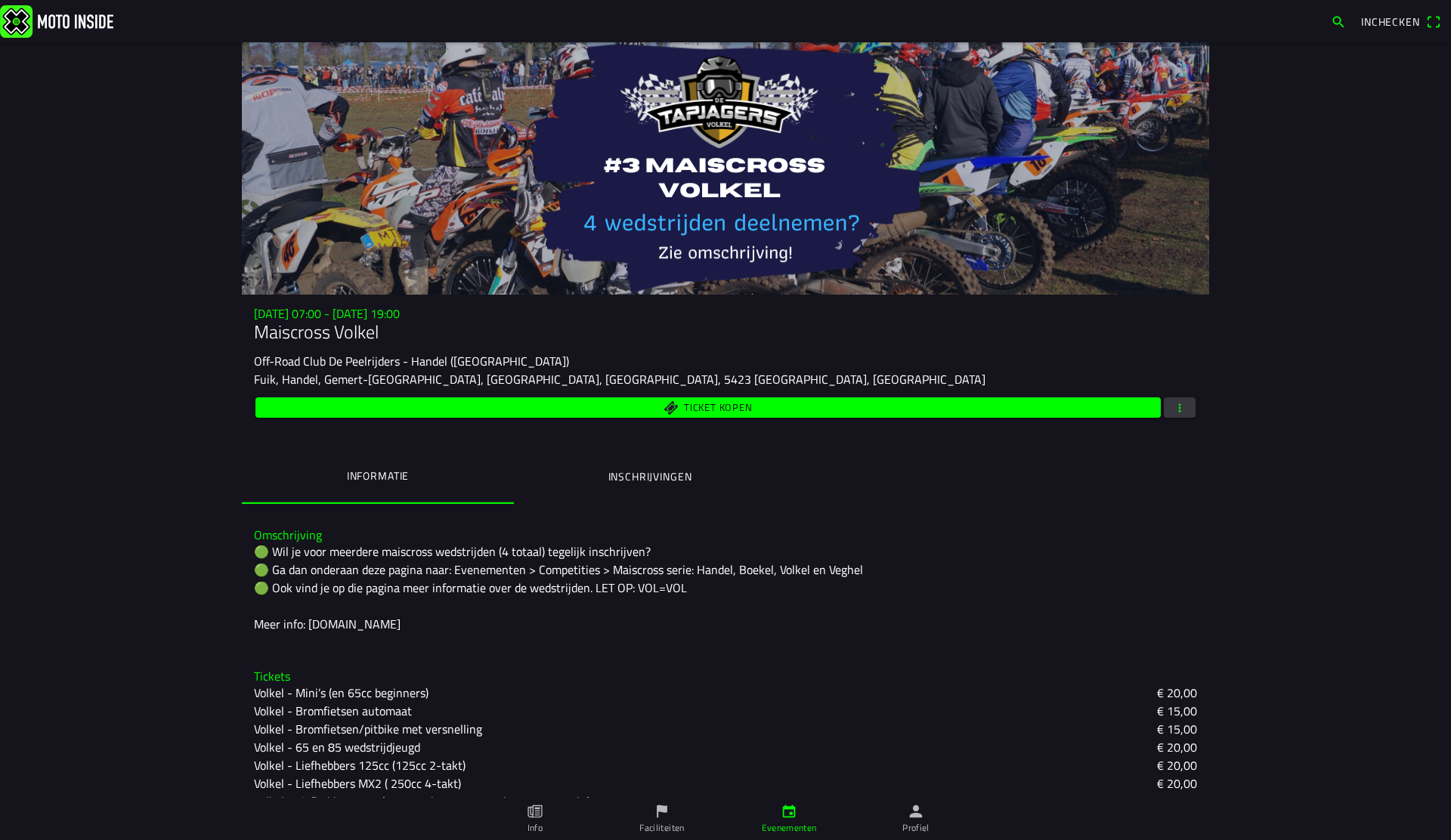
click at [1169, 404] on button "button" at bounding box center [1180, 407] width 32 height 20
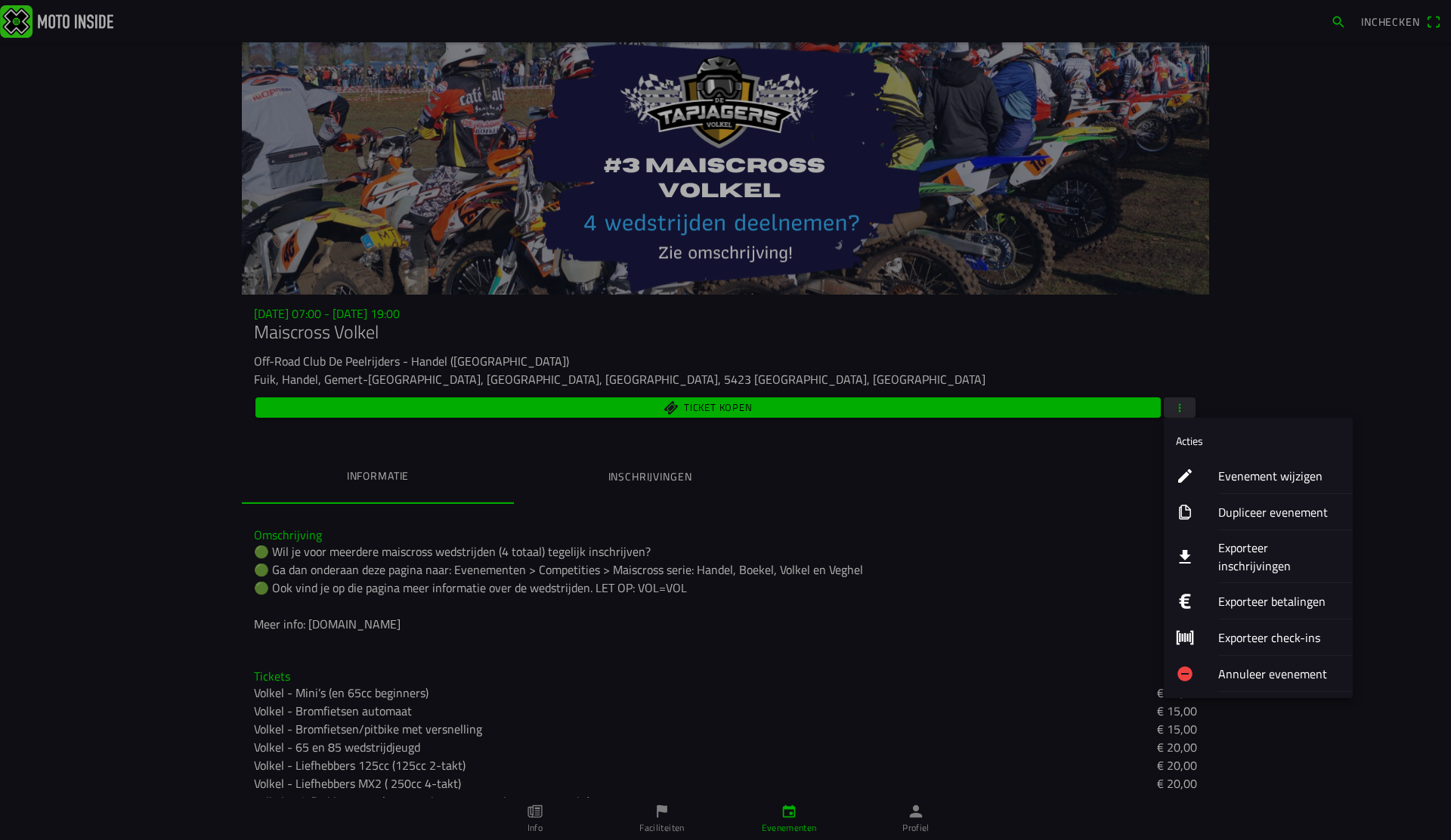
click at [1246, 476] on ion-label "Evenement wijzigen" at bounding box center [1279, 476] width 123 height 18
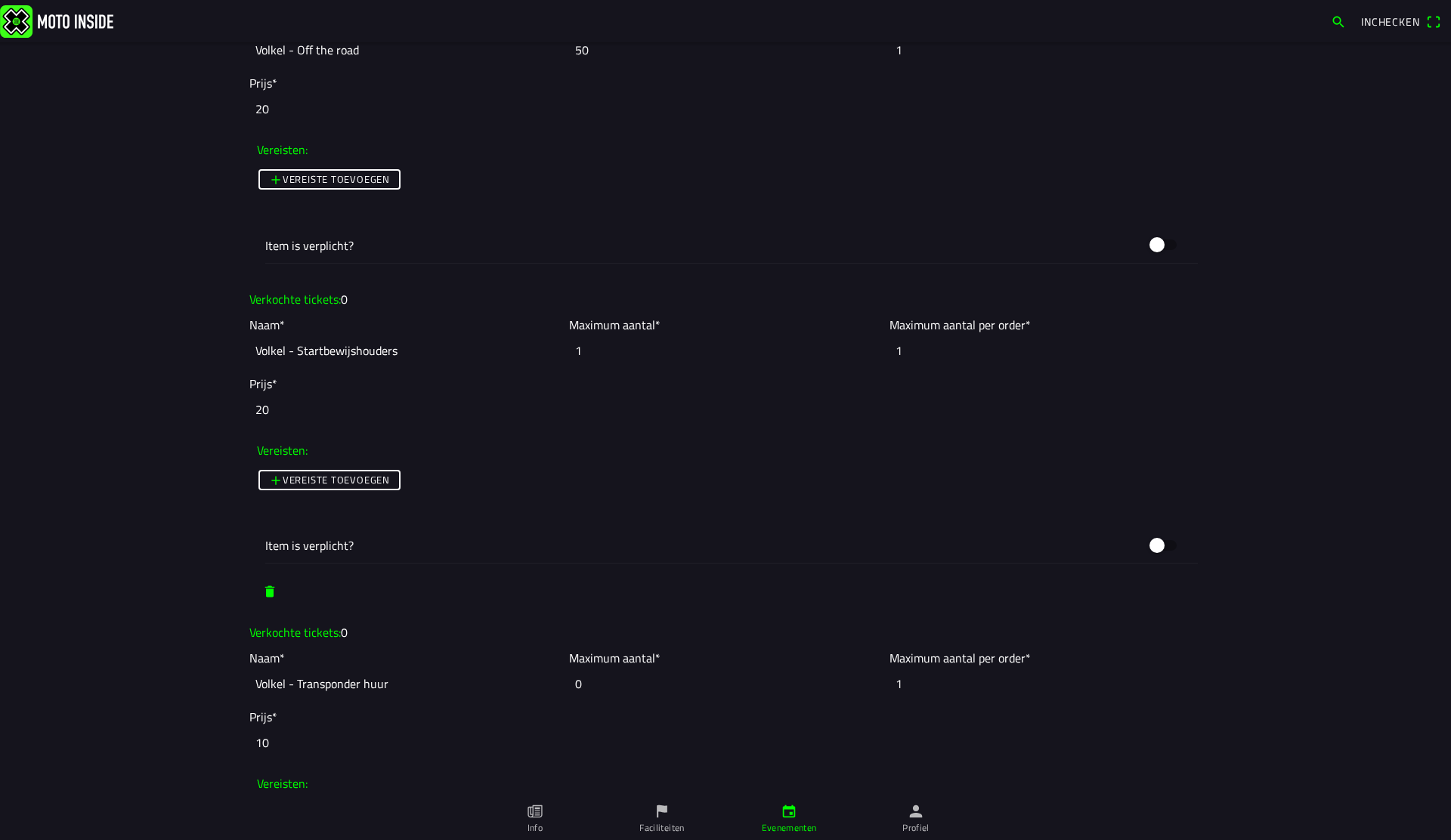
scroll to position [3491, 0]
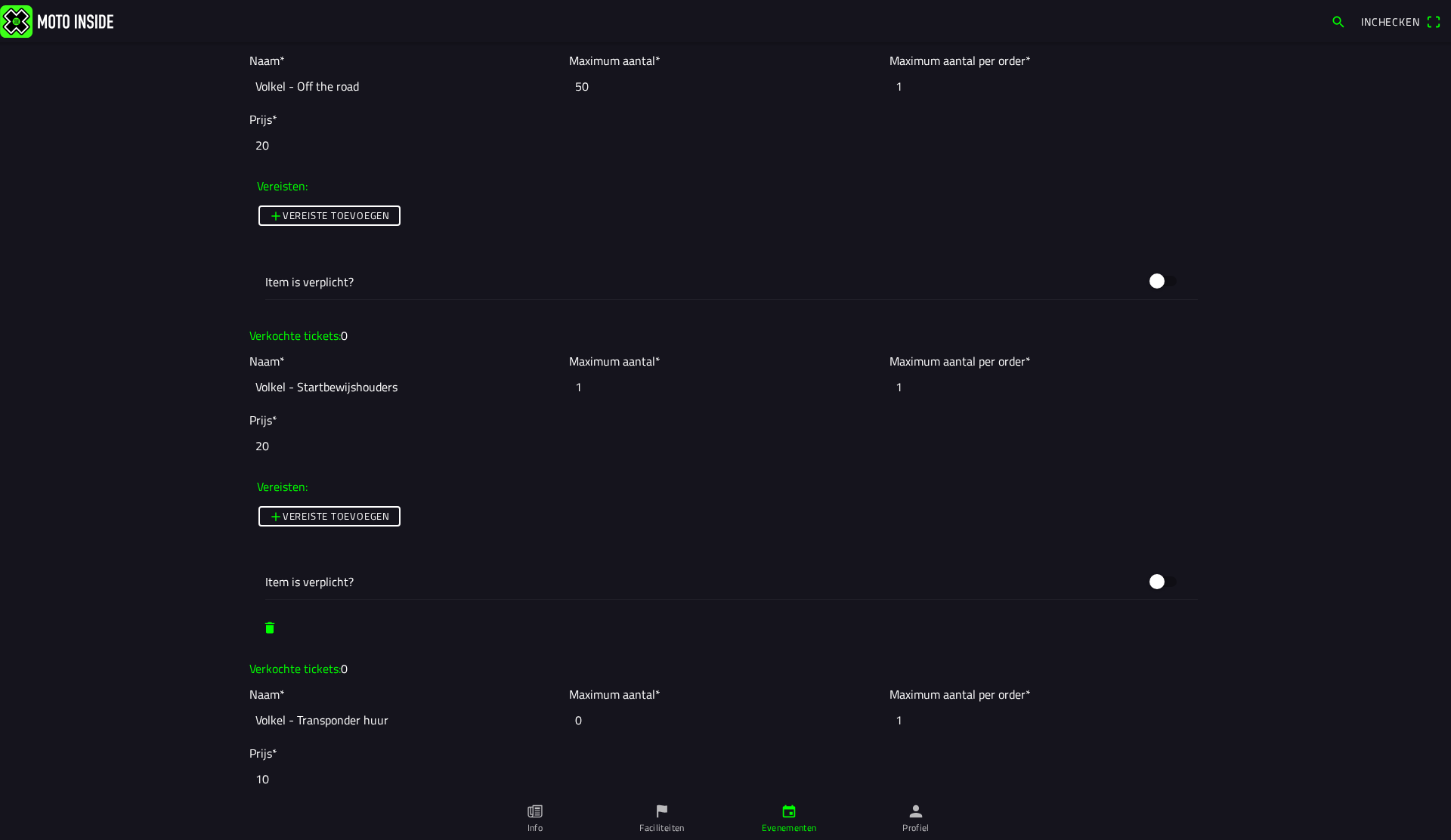
click at [412, 431] on input "20" at bounding box center [725, 445] width 952 height 34
drag, startPoint x: 748, startPoint y: 341, endPoint x: 406, endPoint y: 344, distance: 342.0
click at [427, 344] on ion-col "Verkochte tickets: 0" at bounding box center [725, 335] width 960 height 25
drag, startPoint x: 388, startPoint y: 345, endPoint x: 408, endPoint y: 346, distance: 20.0
click at [0, 0] on slot "Verkochte tickets: 0 Naam* Volkel - Startbewijshouders Maximum aantal* 1 Maximu…" at bounding box center [0, 0] width 0 height 0
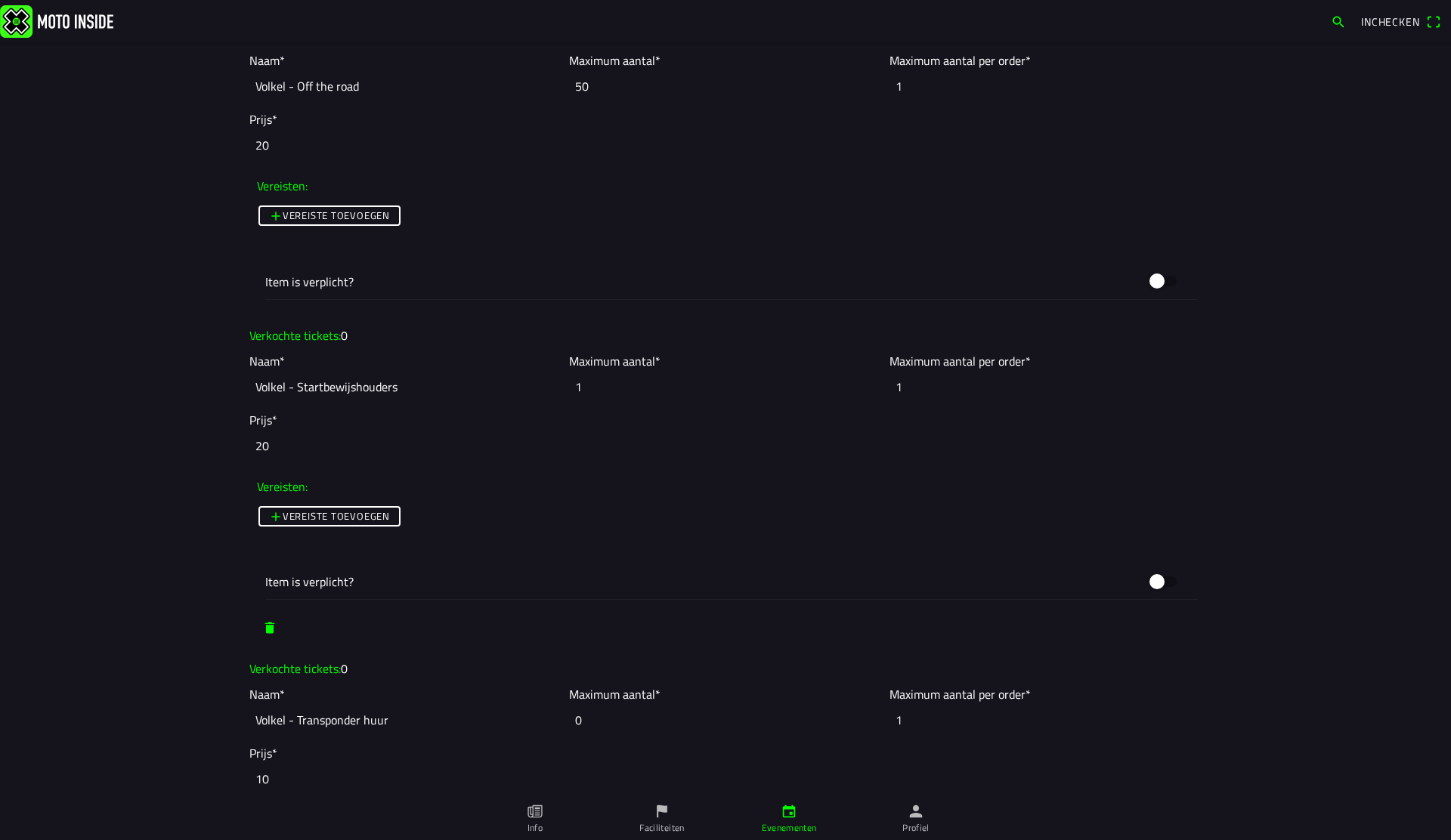
drag, startPoint x: 408, startPoint y: 346, endPoint x: 326, endPoint y: 329, distance: 83.7
click at [406, 346] on ion-col "Verkochte tickets: 0" at bounding box center [725, 335] width 960 height 25
drag, startPoint x: 307, startPoint y: 327, endPoint x: 473, endPoint y: 370, distance: 171.5
click at [0, 0] on slot "Verkochte tickets: 0 Naam* Volkel - Startbewijshouders Maximum aantal* 1 Maximu…" at bounding box center [0, 0] width 0 height 0
click at [476, 378] on input "Volkel - Startbewijshouders" at bounding box center [405, 386] width 312 height 34
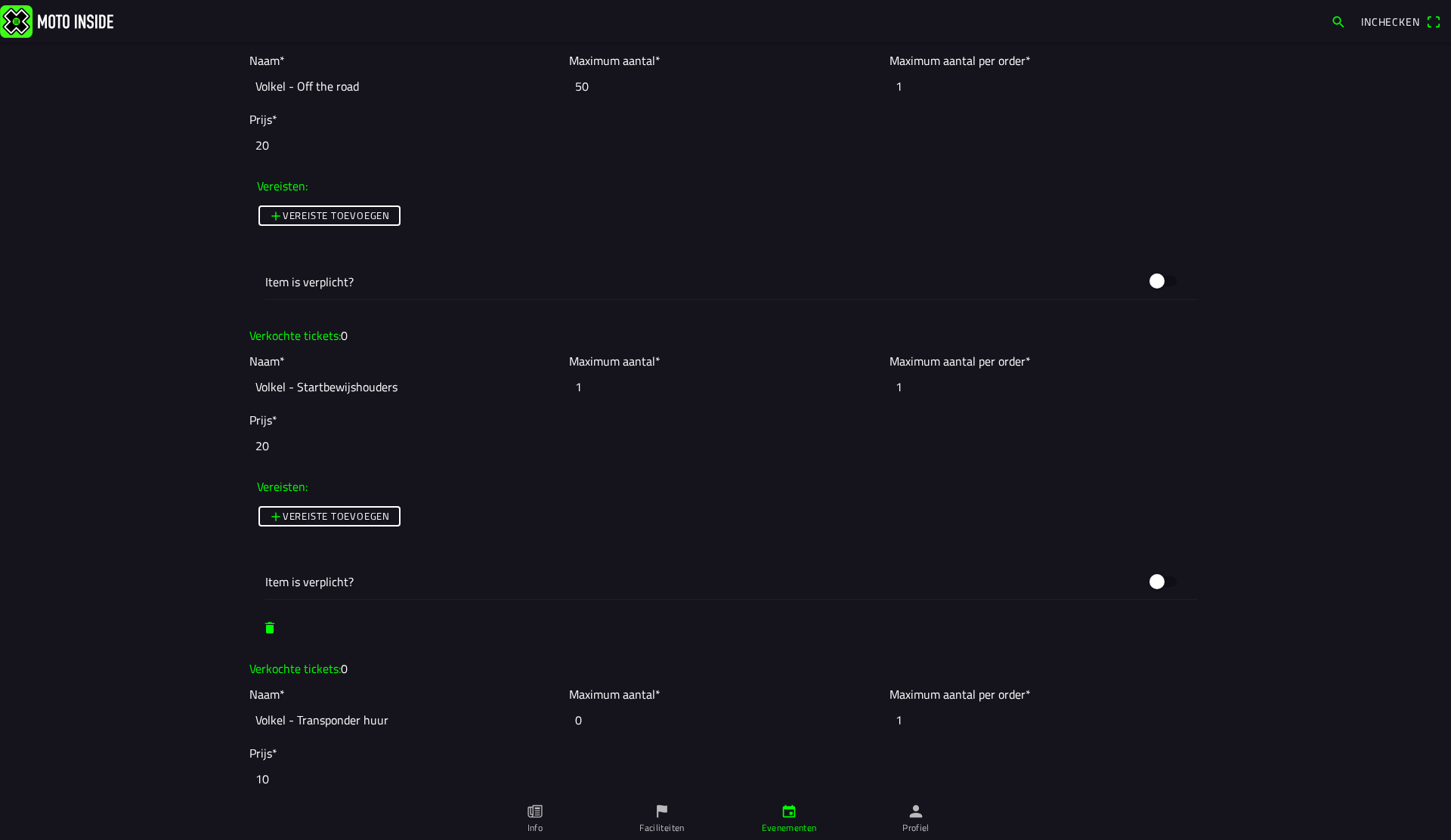
click at [645, 391] on input "1" at bounding box center [725, 386] width 312 height 34
click at [341, 385] on input "Volkel - Startbewijshouders" at bounding box center [405, 386] width 312 height 34
click at [293, 387] on input "Volkel - Startbewijshouders" at bounding box center [405, 386] width 312 height 34
click at [298, 385] on input "Volkel - Startbewijshouders" at bounding box center [405, 386] width 312 height 34
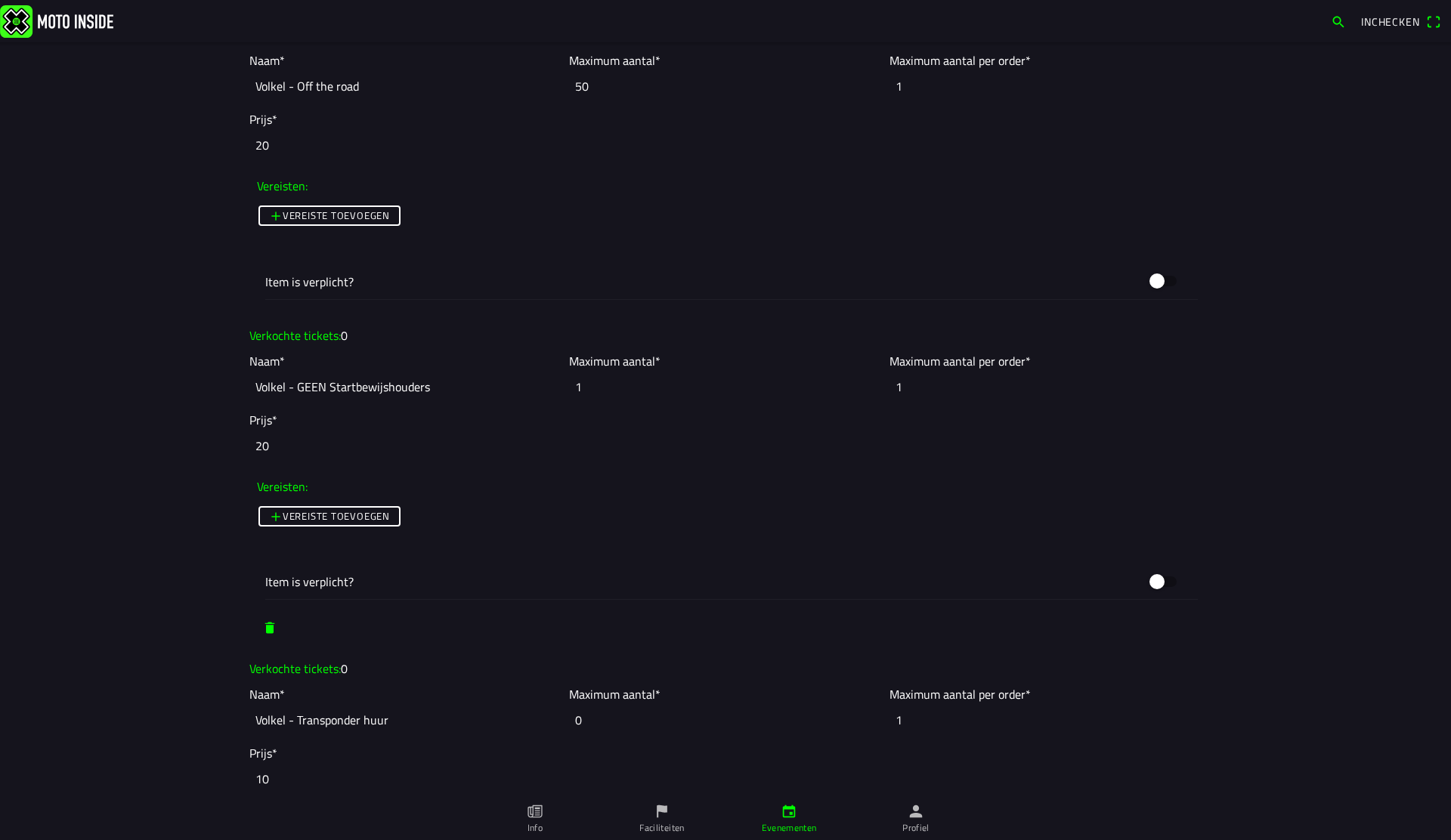
click at [434, 384] on input "Volkel - GEEN Startbewijshouders" at bounding box center [405, 386] width 312 height 34
click at [457, 386] on input "Volkel - GEEN Startbewijshouders klasse in Volkel" at bounding box center [405, 386] width 312 height 34
drag, startPoint x: 459, startPoint y: 386, endPoint x: 534, endPoint y: 391, distance: 75.2
click at [534, 391] on body "Inchecken Foto wijzigen Evenementnaam* Maiscross Volkel Omschrijving* 🟢 Wil je …" at bounding box center [725, 420] width 1451 height 840
drag, startPoint x: 428, startPoint y: 386, endPoint x: 464, endPoint y: 388, distance: 36.1
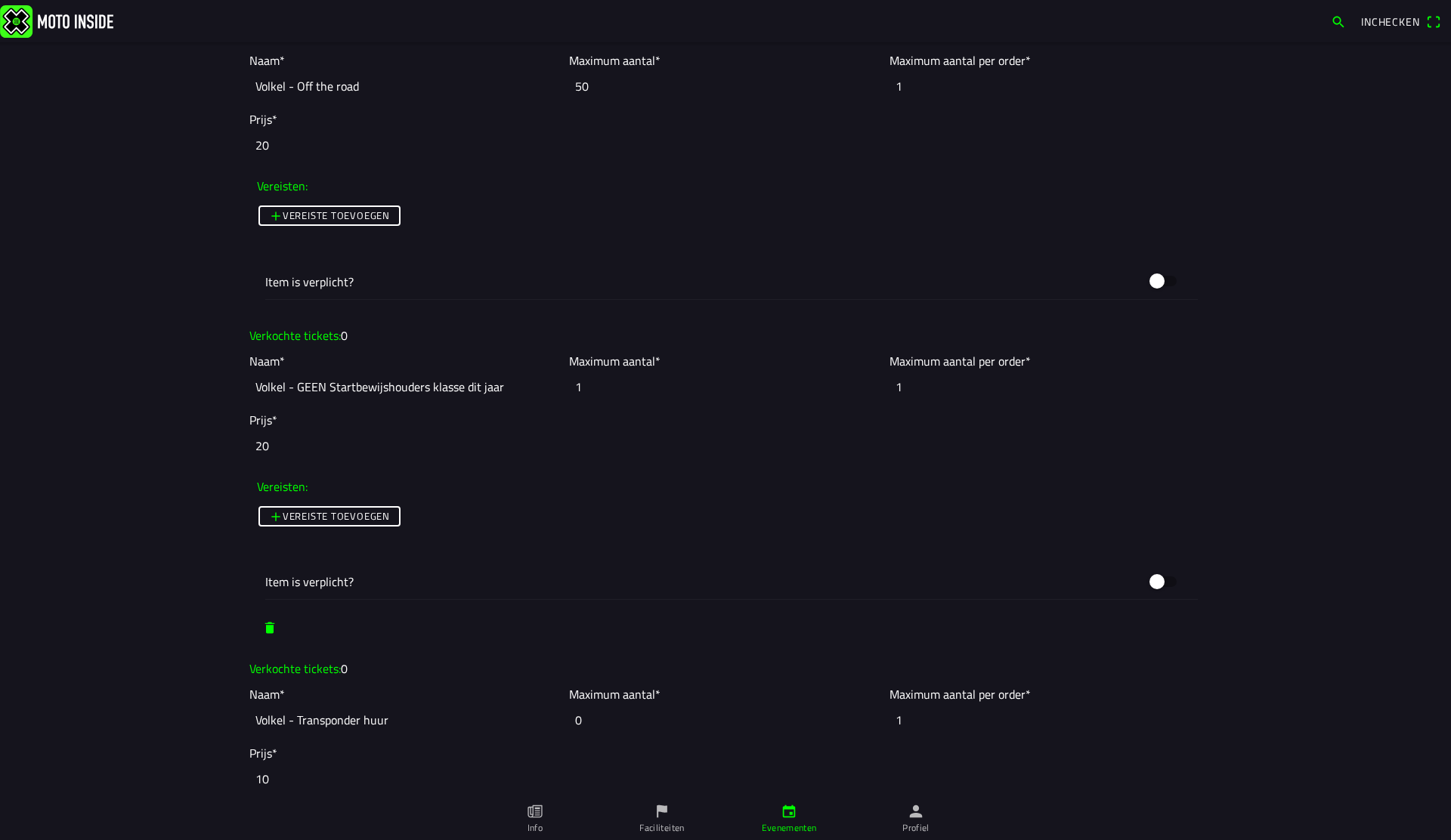
click at [464, 388] on input "Volkel - GEEN Startbewijshouders klasse dit jaar" at bounding box center [405, 386] width 312 height 34
drag, startPoint x: 464, startPoint y: 386, endPoint x: 502, endPoint y: 386, distance: 38.0
click at [502, 386] on input "Volkel - GEEN Startbewijshouders klasse dit jaar" at bounding box center [405, 386] width 312 height 34
type input "Volkel - GEEN Startbewijshouders klasse"
click at [365, 446] on input "20" at bounding box center [725, 445] width 952 height 34
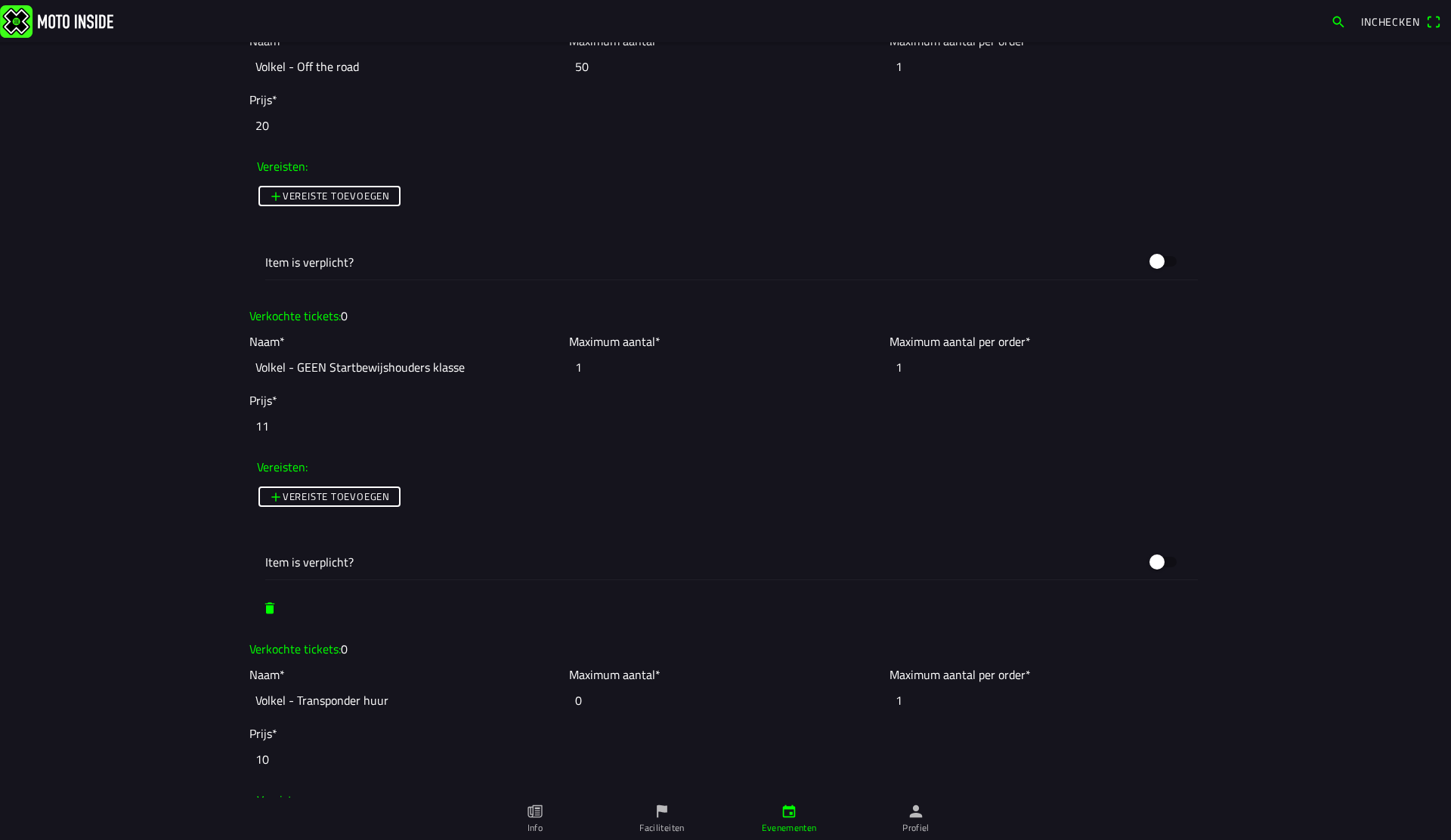
scroll to position [3511, 0]
drag, startPoint x: 304, startPoint y: 426, endPoint x: 231, endPoint y: 421, distance: 73.2
click at [231, 421] on main "Foto wijzigen Evenementnaam* Maiscross Volkel Omschrijving* 🟢 Wil je voor meerd…" at bounding box center [725, 441] width 1451 height 798
type input "20"
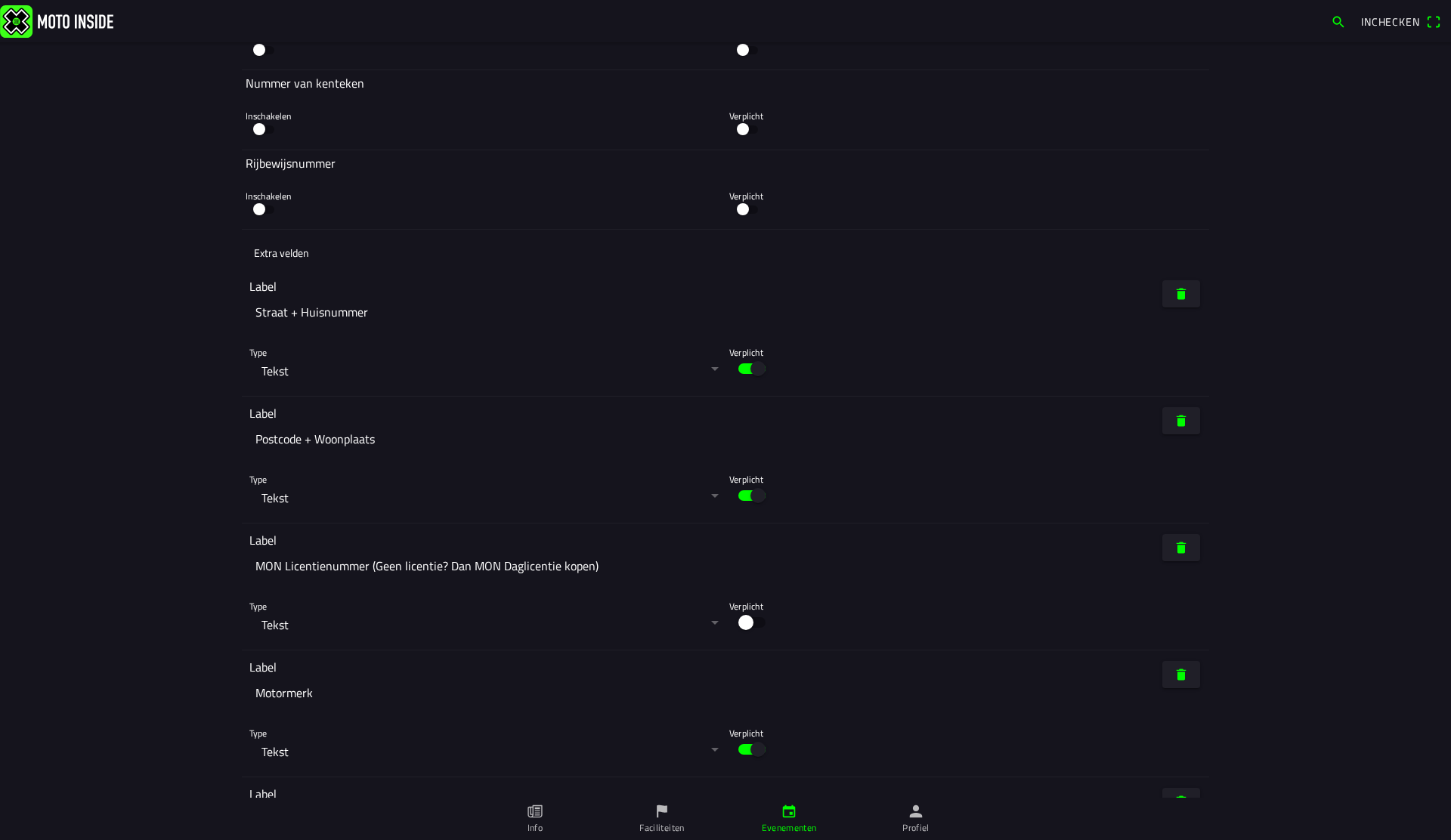
scroll to position [7613, 0]
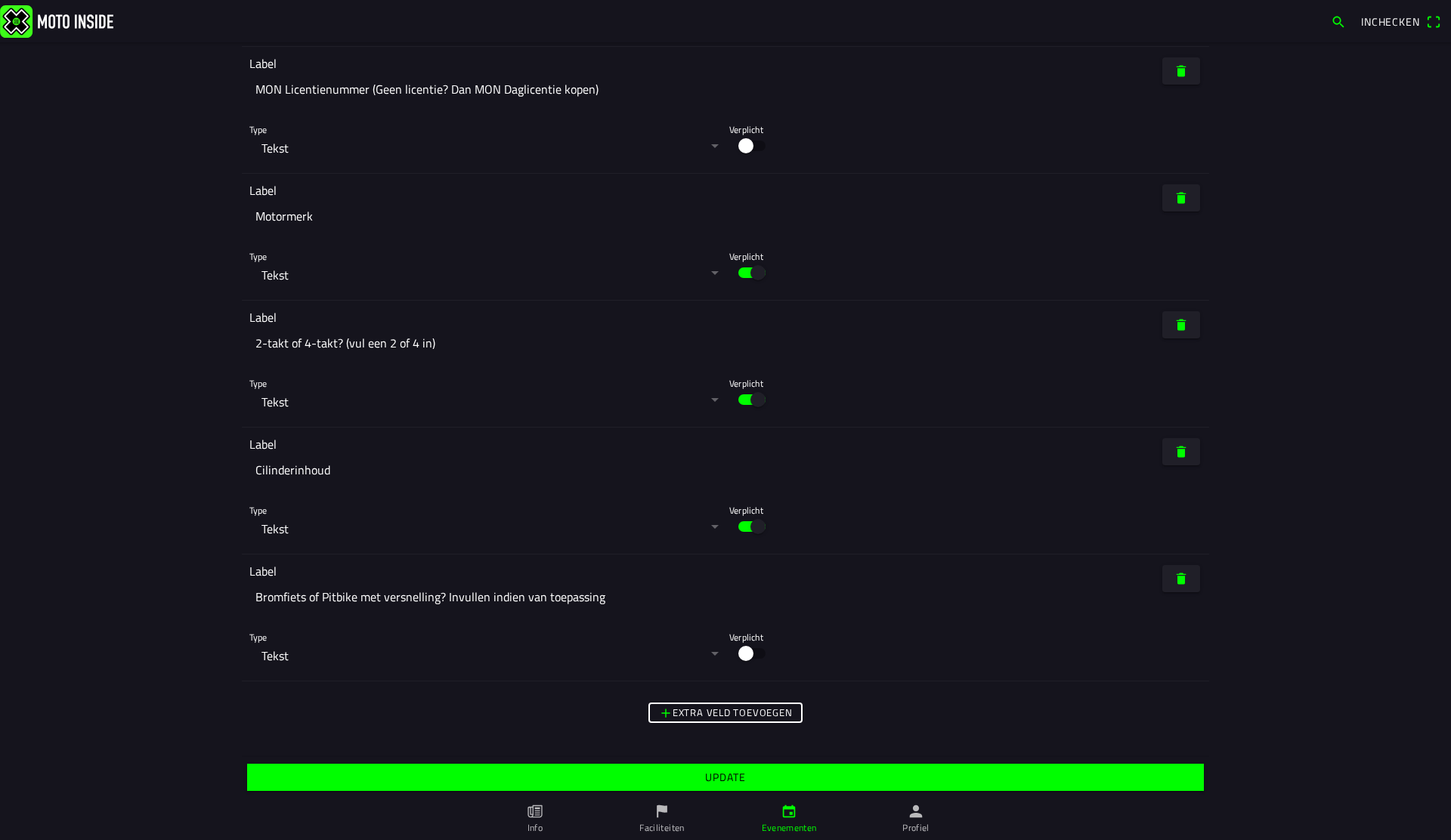
click at [690, 780] on span "Update" at bounding box center [725, 777] width 934 height 27
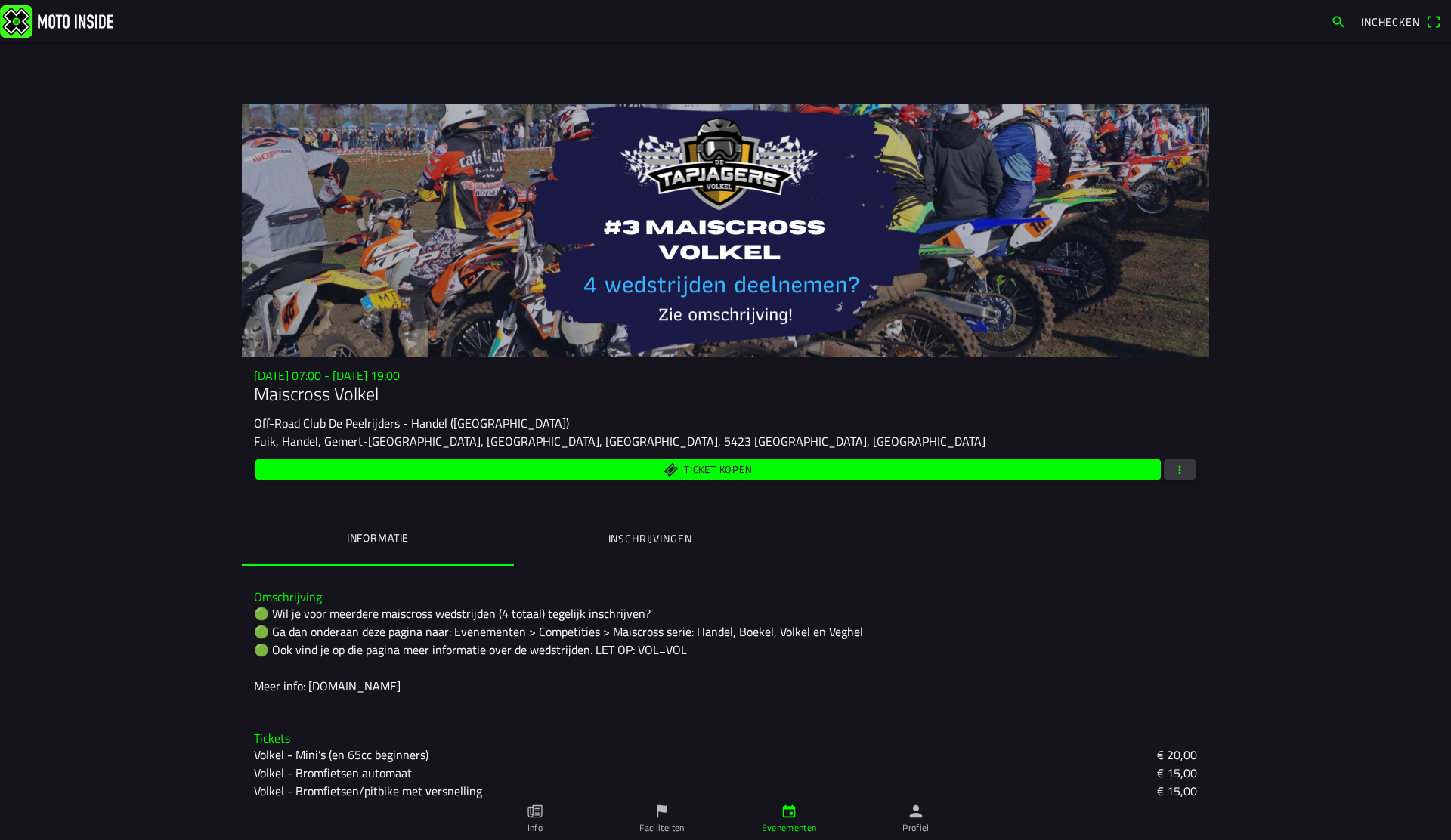
click at [1180, 414] on div "Off-Road Club De Peelrijders - Handel ([GEOGRAPHIC_DATA])" at bounding box center [726, 423] width 943 height 18
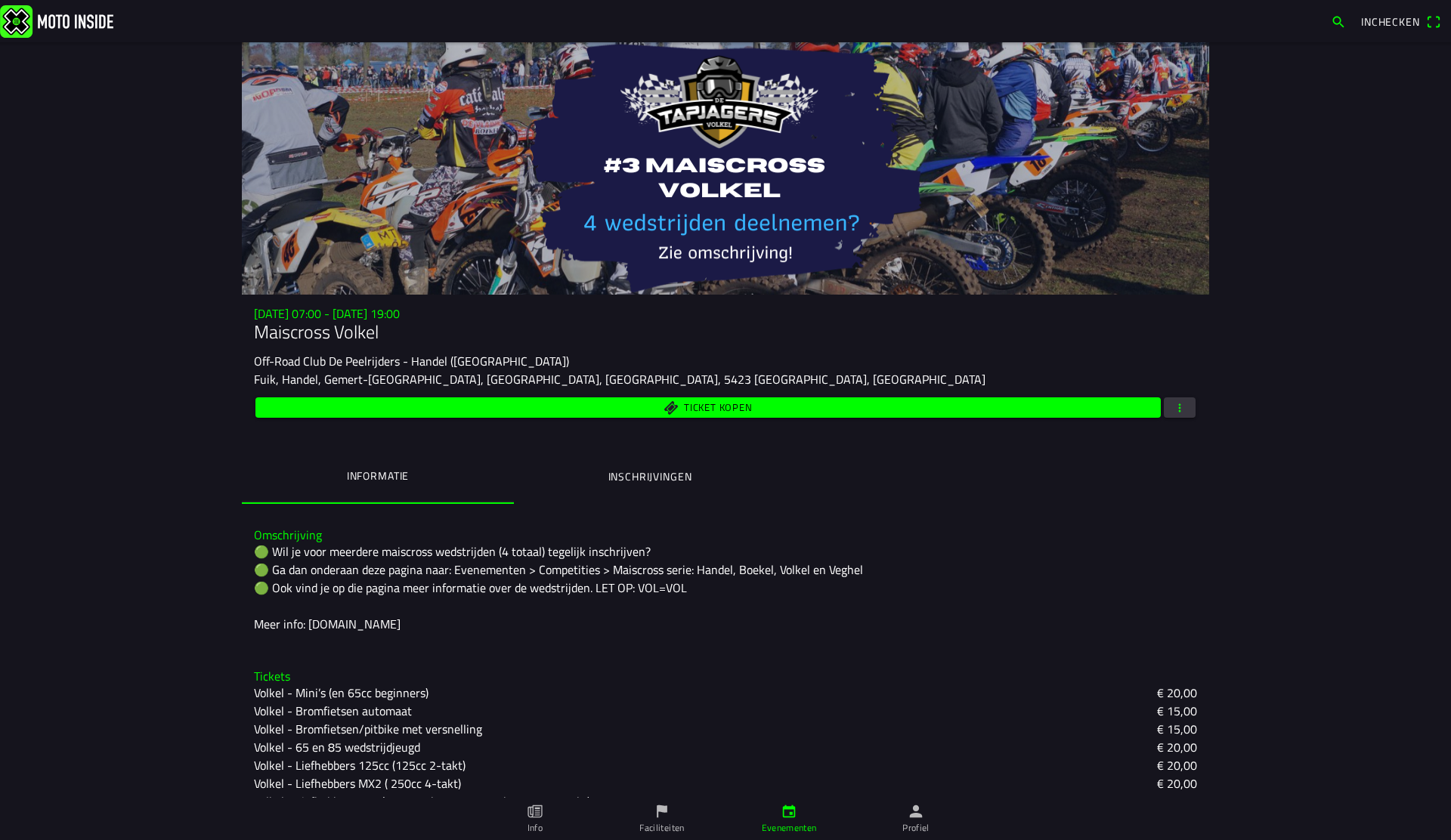
click at [1182, 416] on span "button" at bounding box center [1180, 407] width 14 height 20
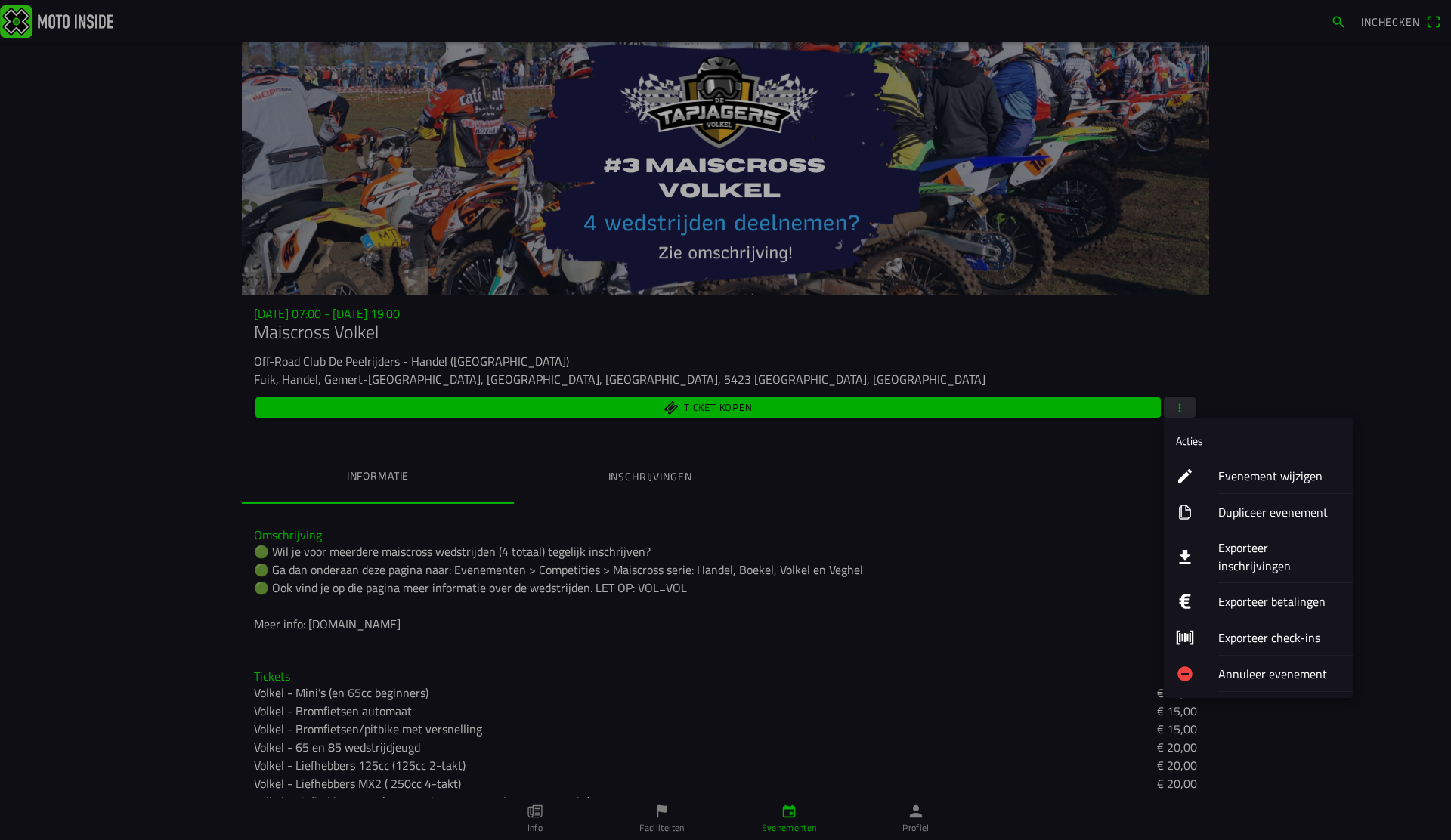
click at [1247, 476] on ion-label "Evenement wijzigen" at bounding box center [1279, 476] width 123 height 18
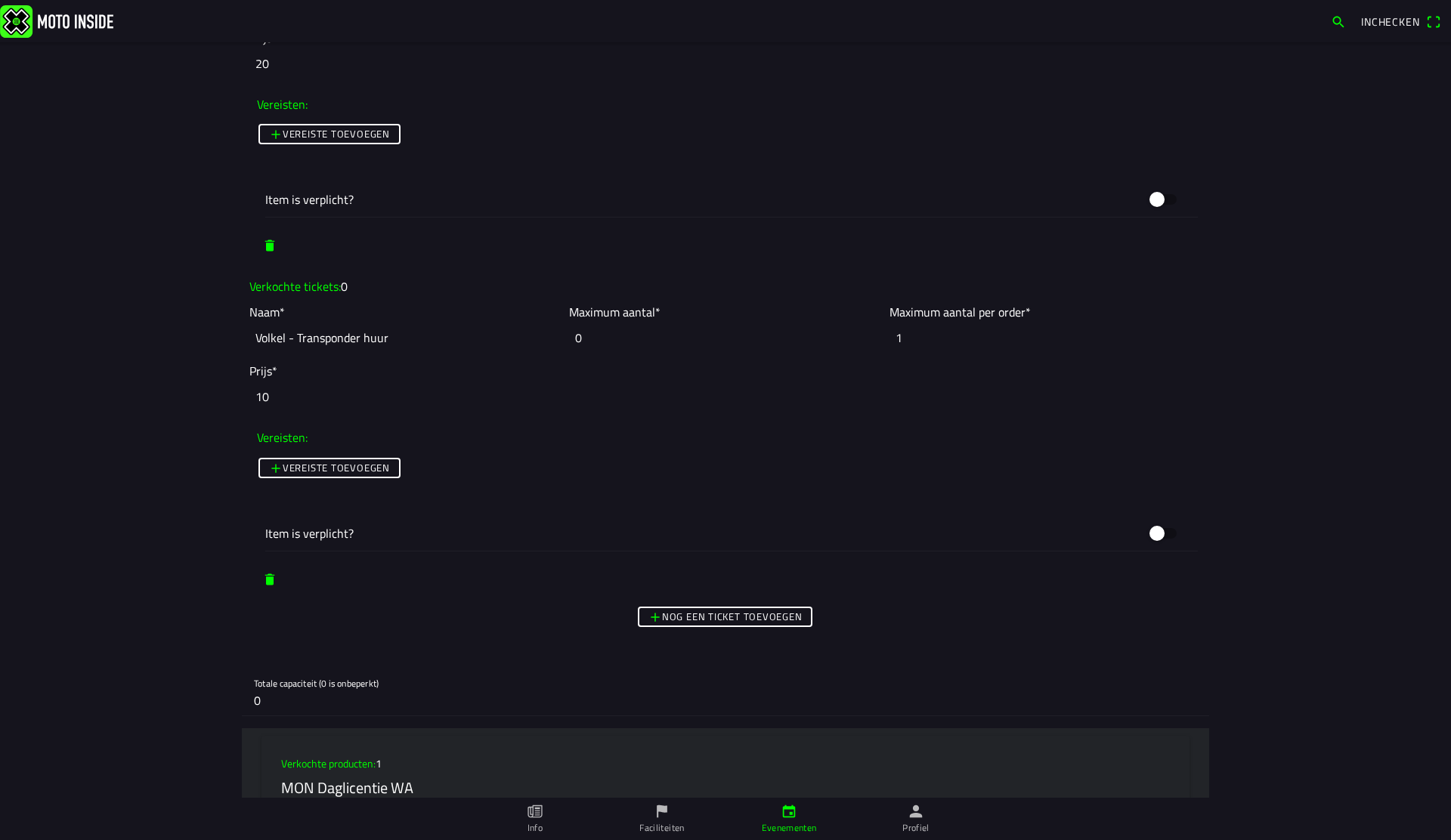
scroll to position [3629, 0]
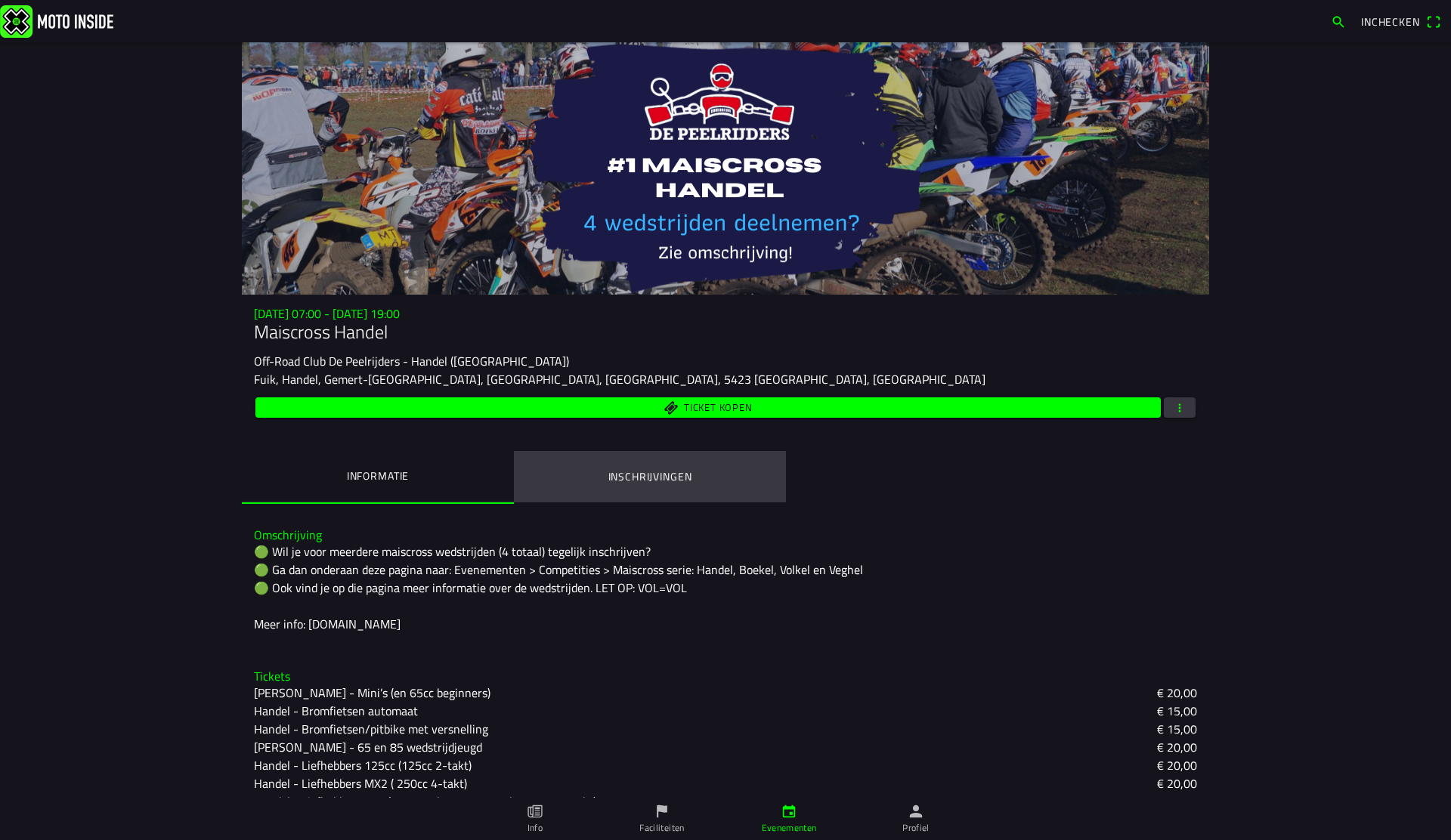
click at [637, 480] on ion-label "Inschrijvingen" at bounding box center [650, 476] width 84 height 16
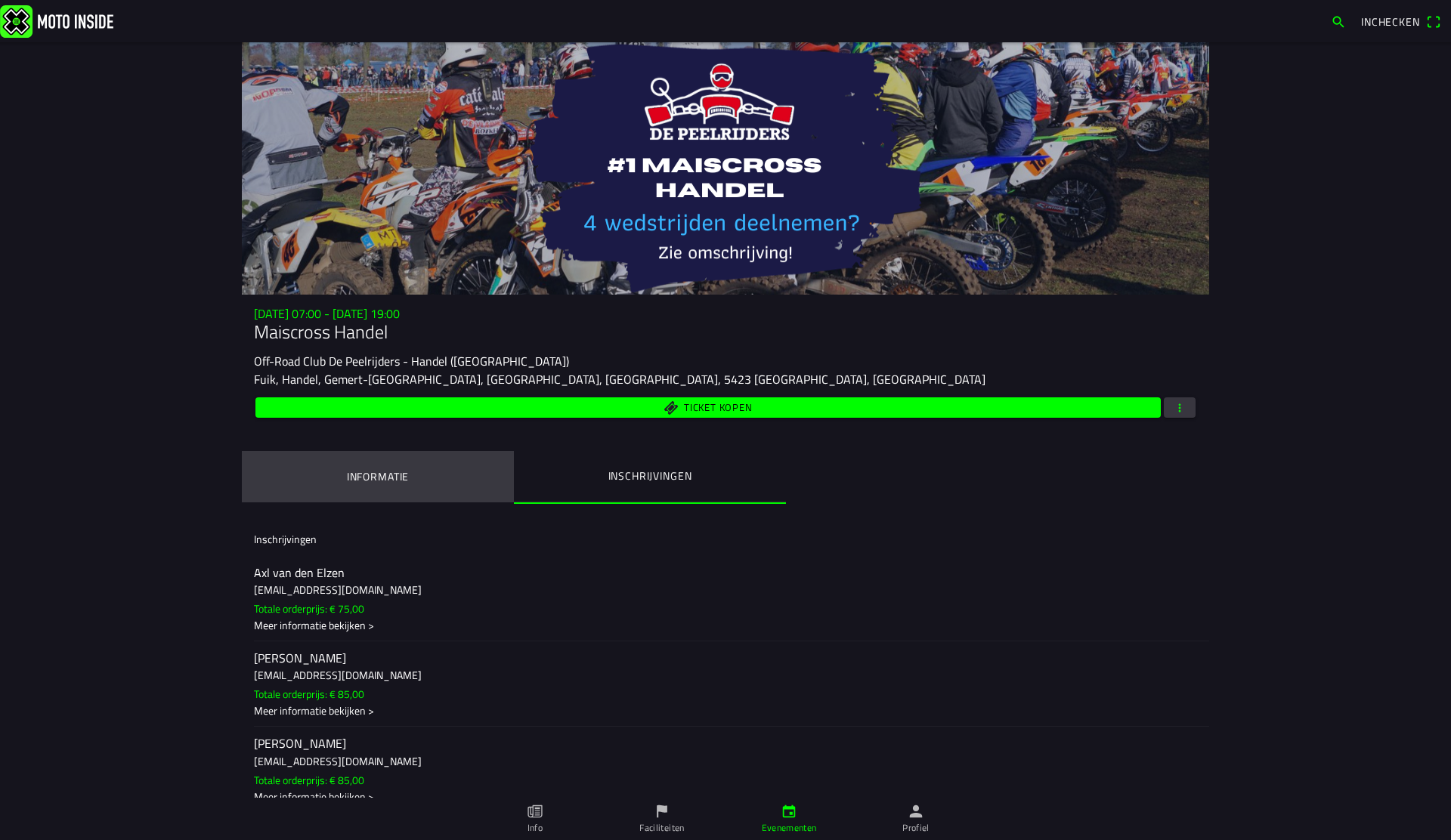
click at [395, 470] on ion-label "Informatie" at bounding box center [378, 476] width 62 height 16
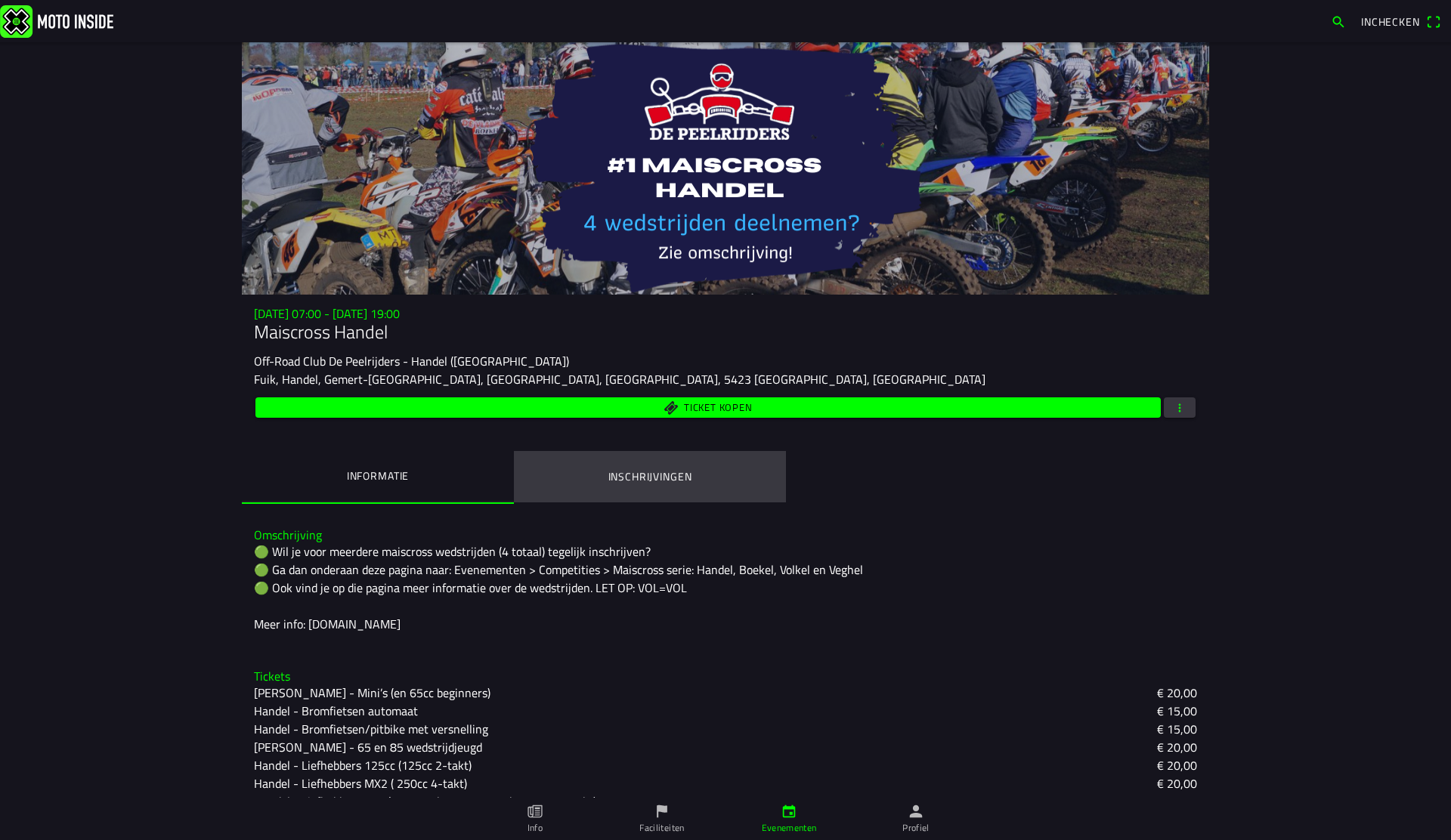
click at [636, 471] on ion-label "Inschrijvingen" at bounding box center [650, 476] width 84 height 16
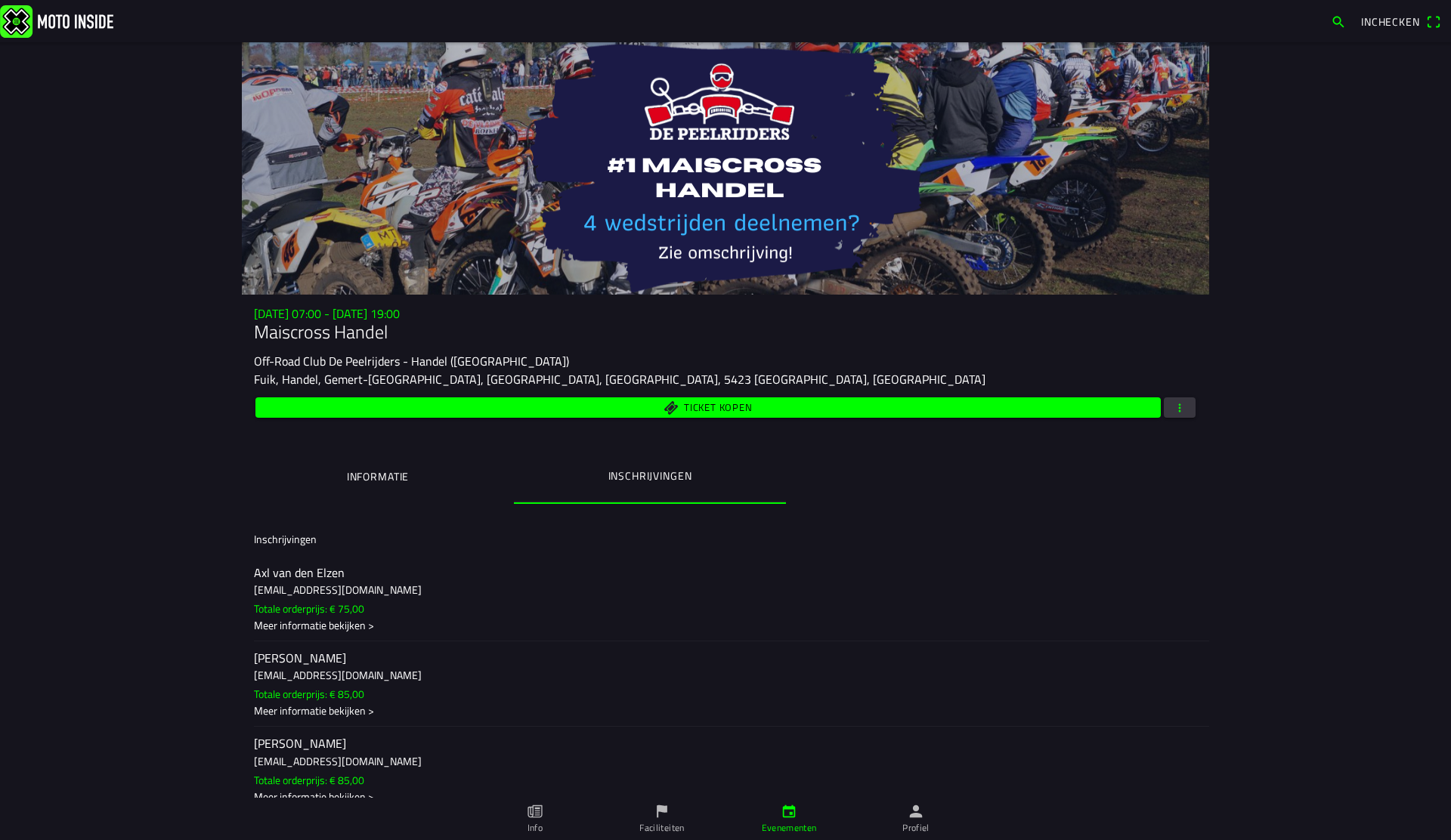
click at [1183, 405] on span "button" at bounding box center [1180, 407] width 14 height 20
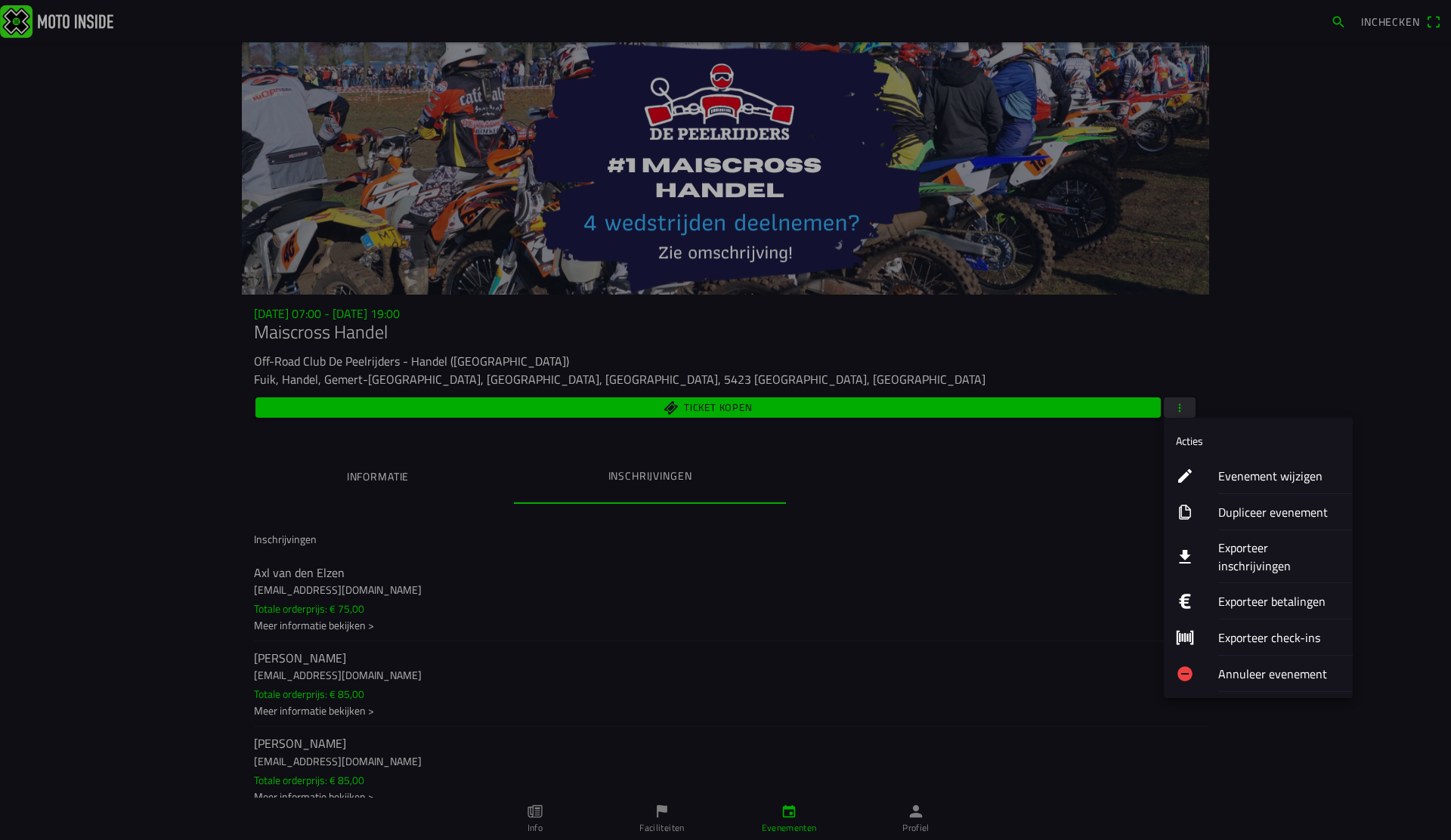
click at [1280, 480] on ion-label "Evenement wijzigen" at bounding box center [1279, 476] width 123 height 18
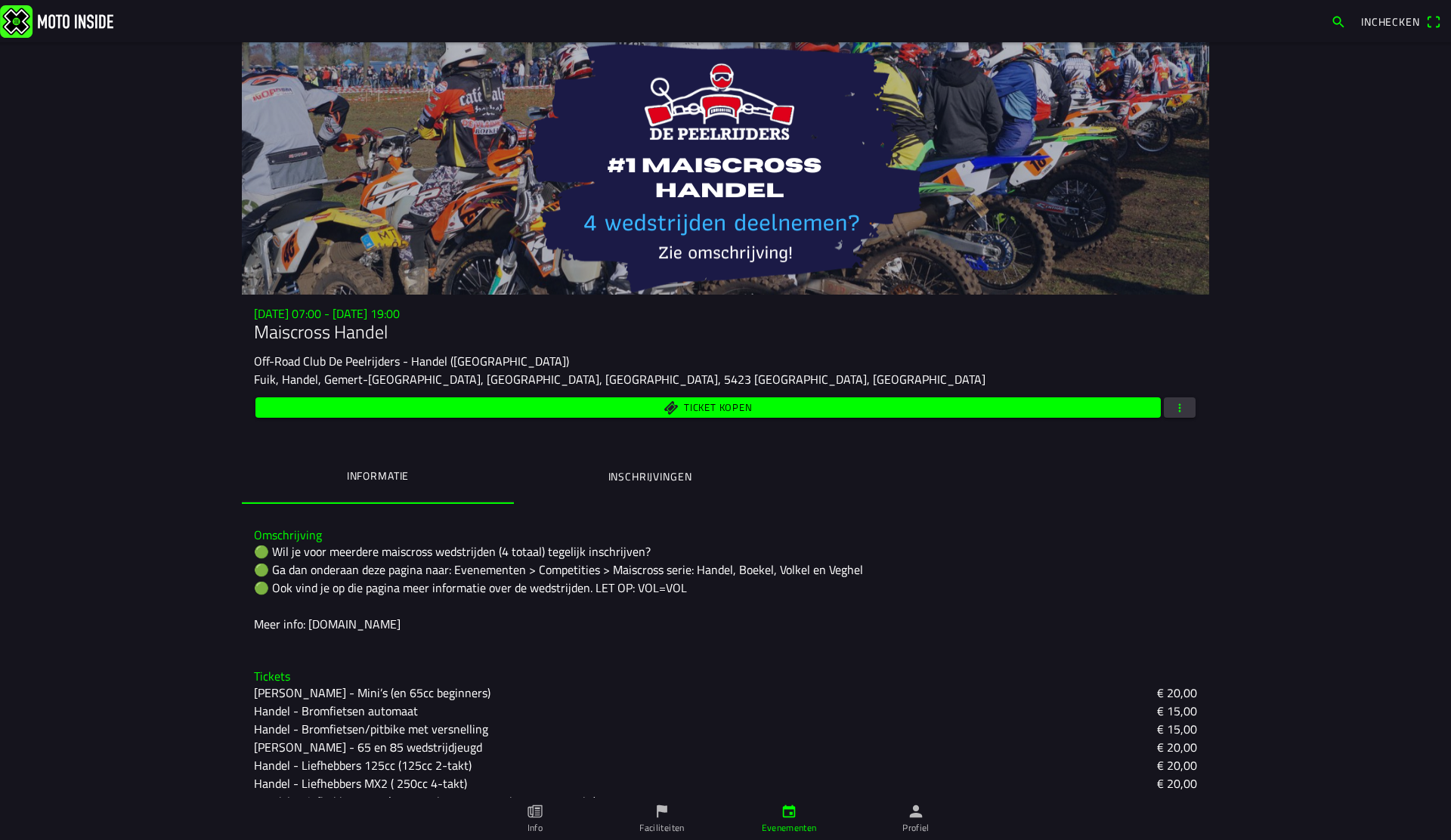
scroll to position [185, 0]
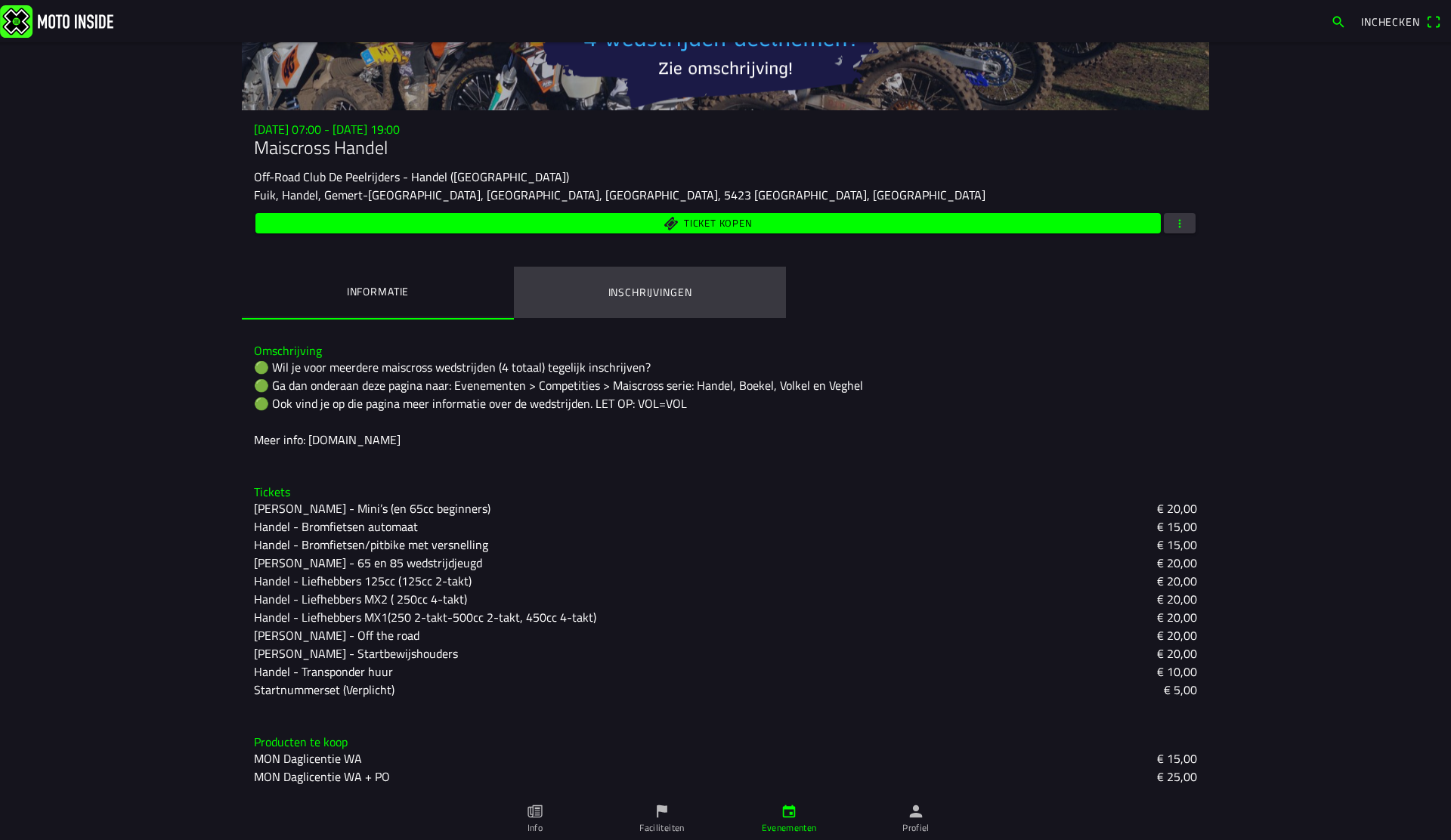
click at [717, 309] on button "Inschrijvingen" at bounding box center [650, 292] width 272 height 51
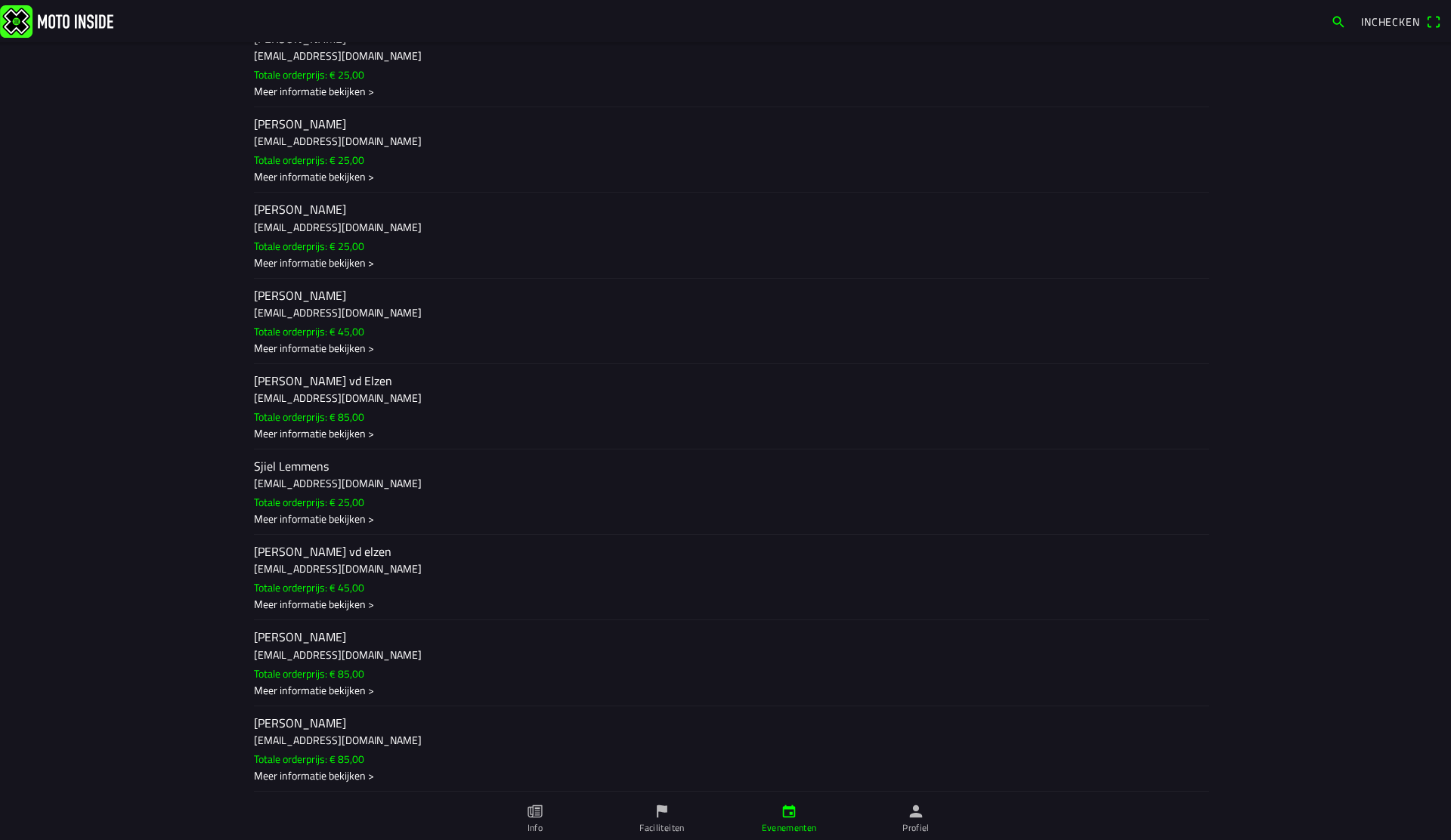
scroll to position [1560, 0]
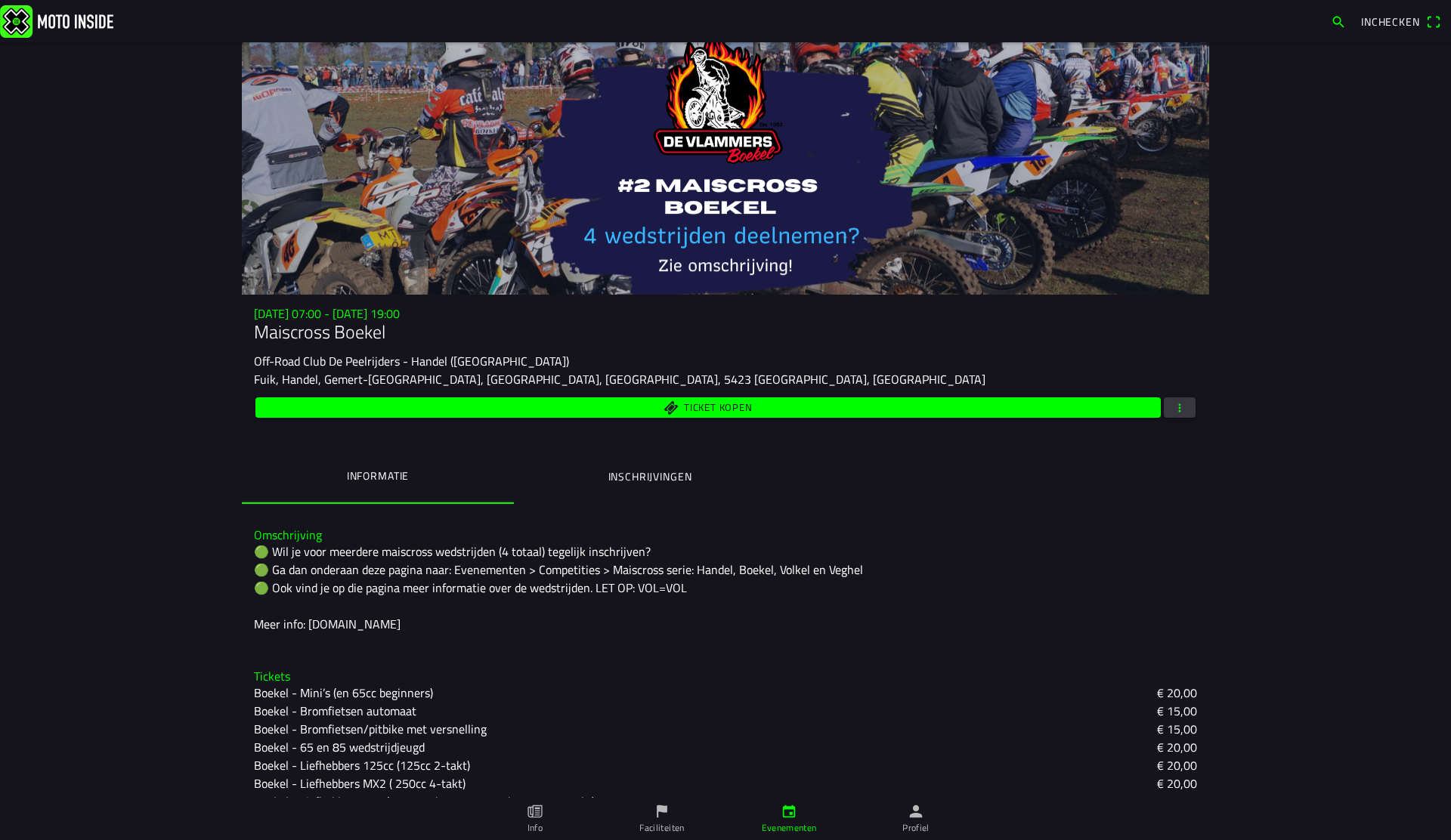
click at [1177, 402] on span "button" at bounding box center [1180, 407] width 14 height 20
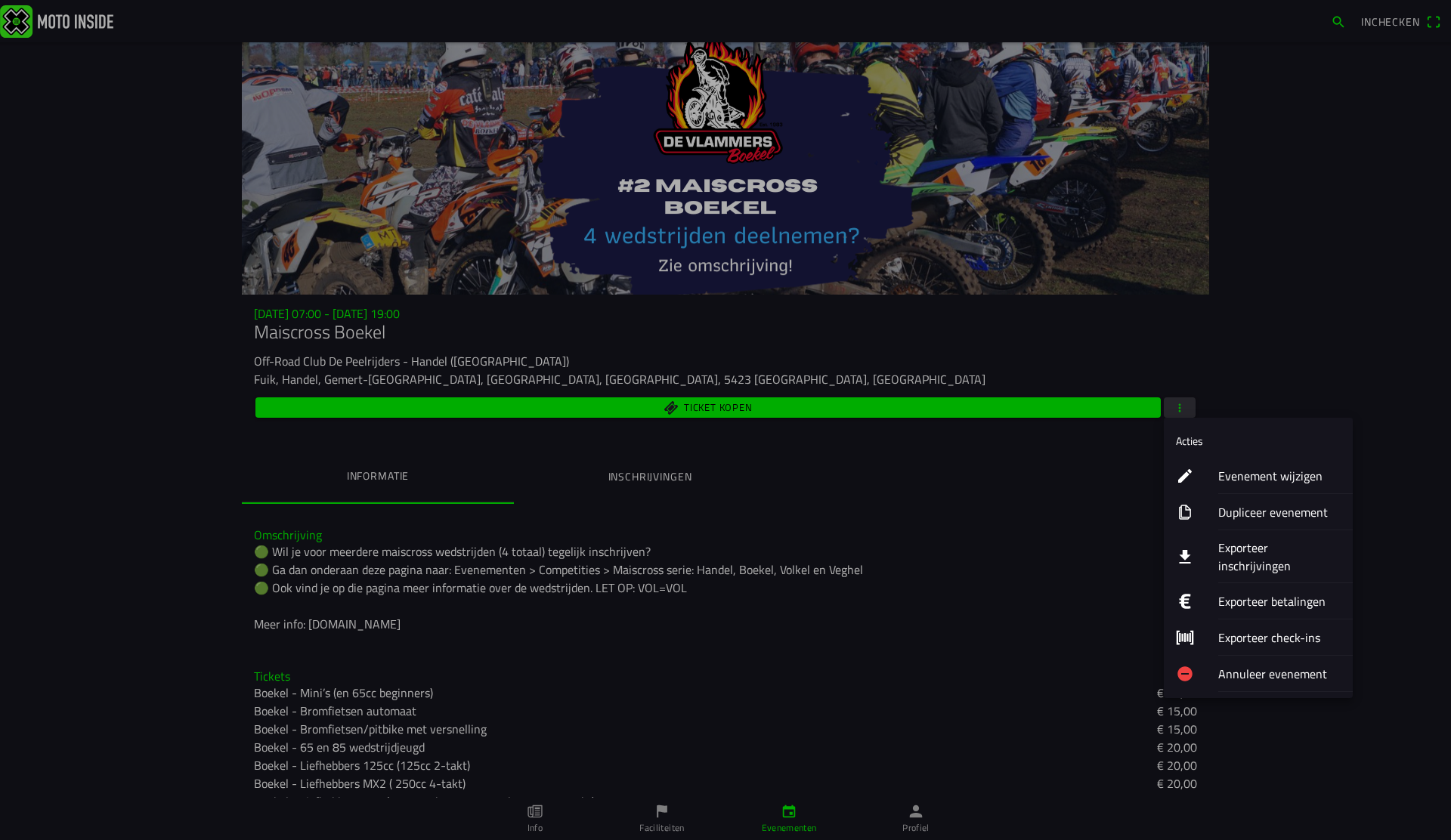
click at [1228, 468] on ion-label "Evenement wijzigen" at bounding box center [1279, 476] width 123 height 18
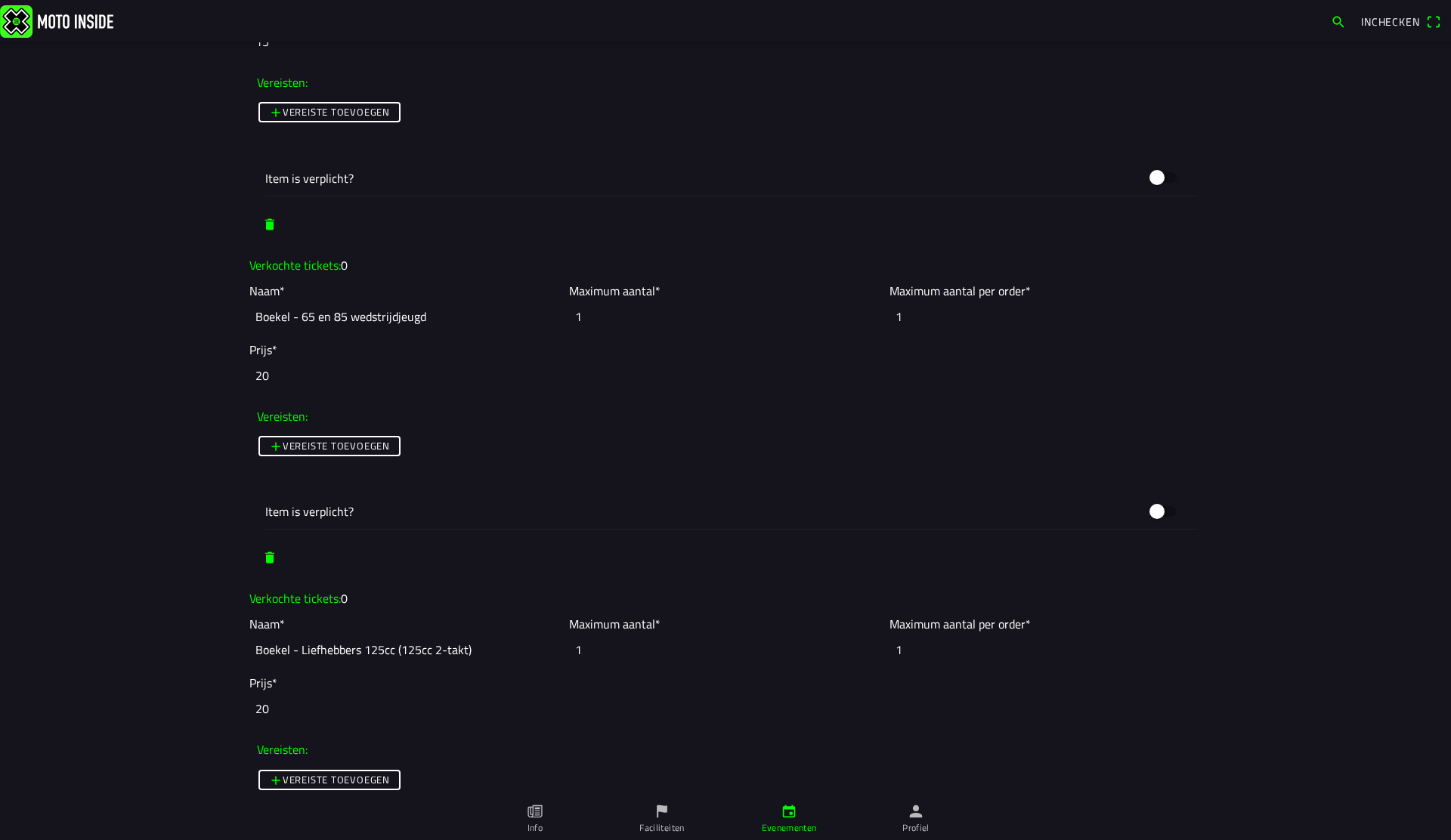
scroll to position [2443, 0]
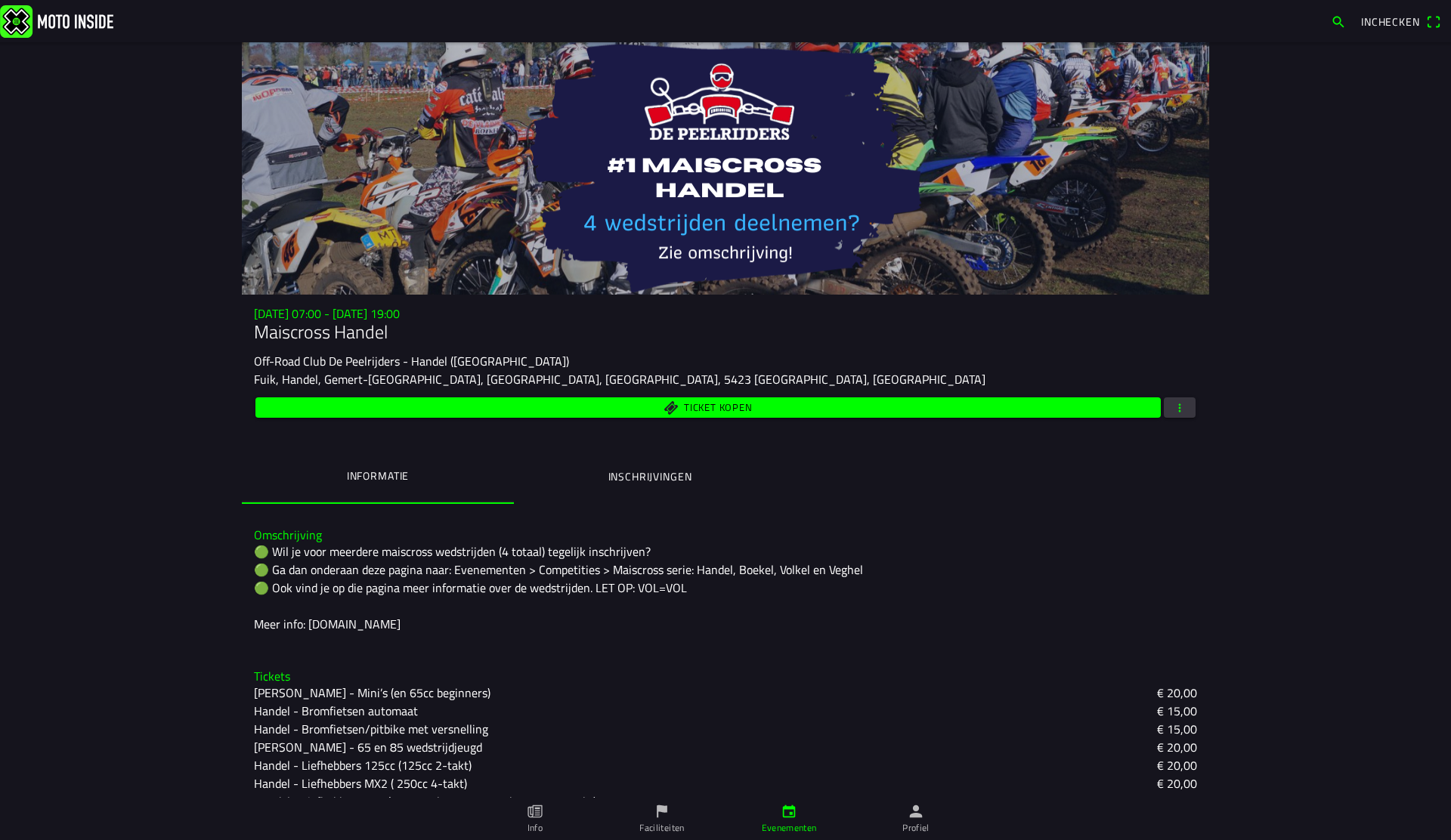
click at [638, 480] on ion-label "Inschrijvingen" at bounding box center [650, 476] width 84 height 16
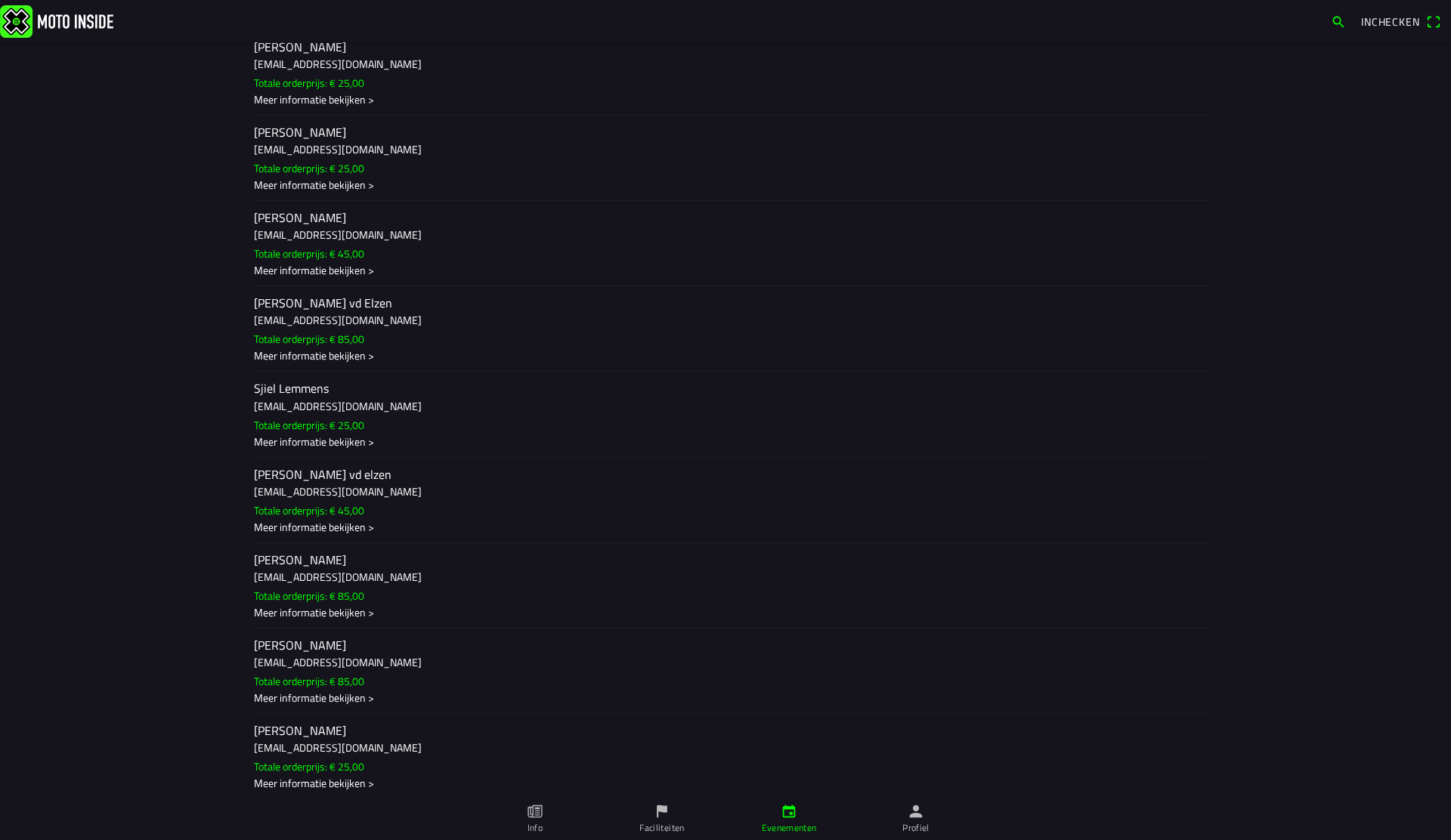
scroll to position [1731, 0]
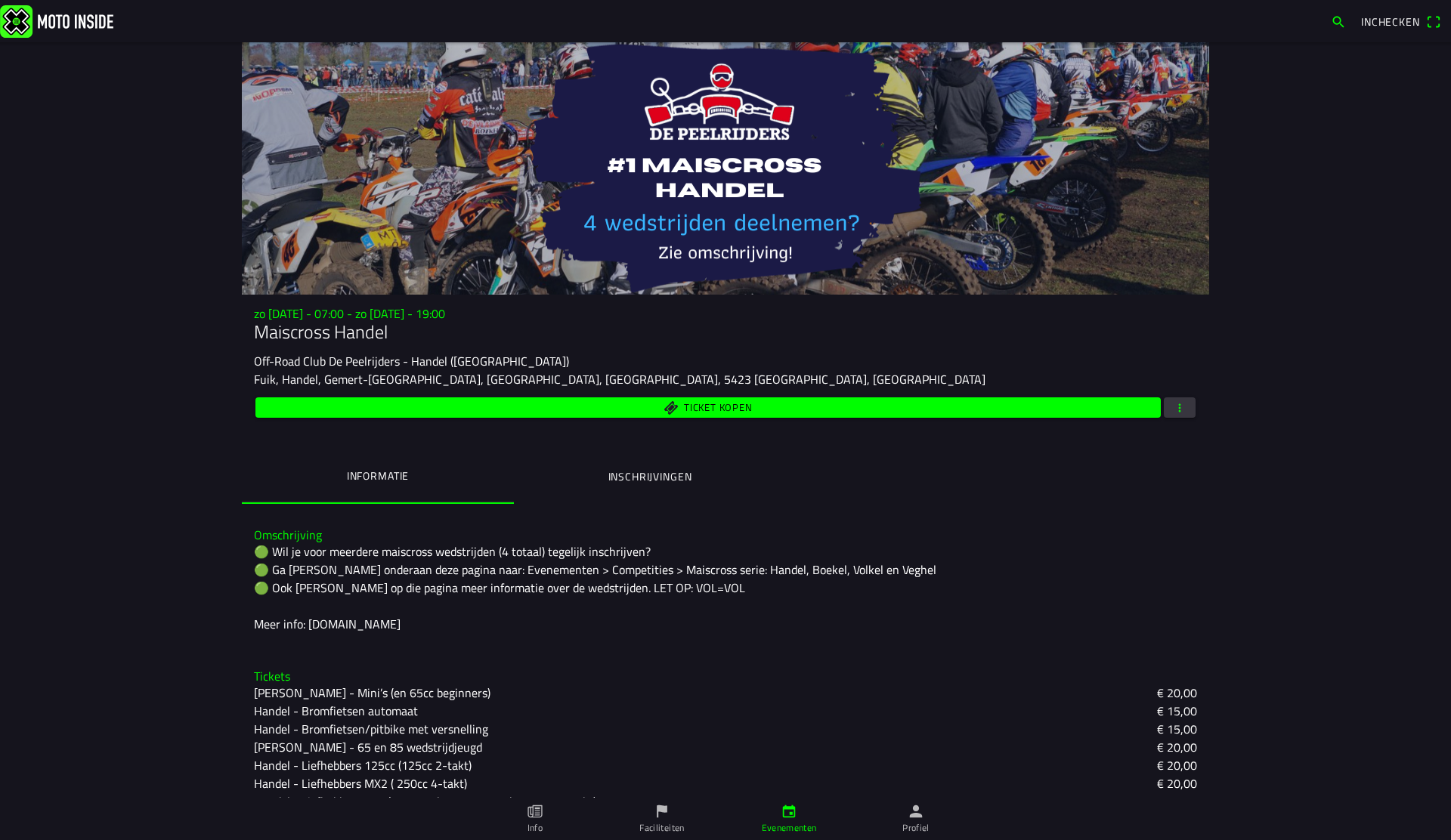
scroll to position [185, 0]
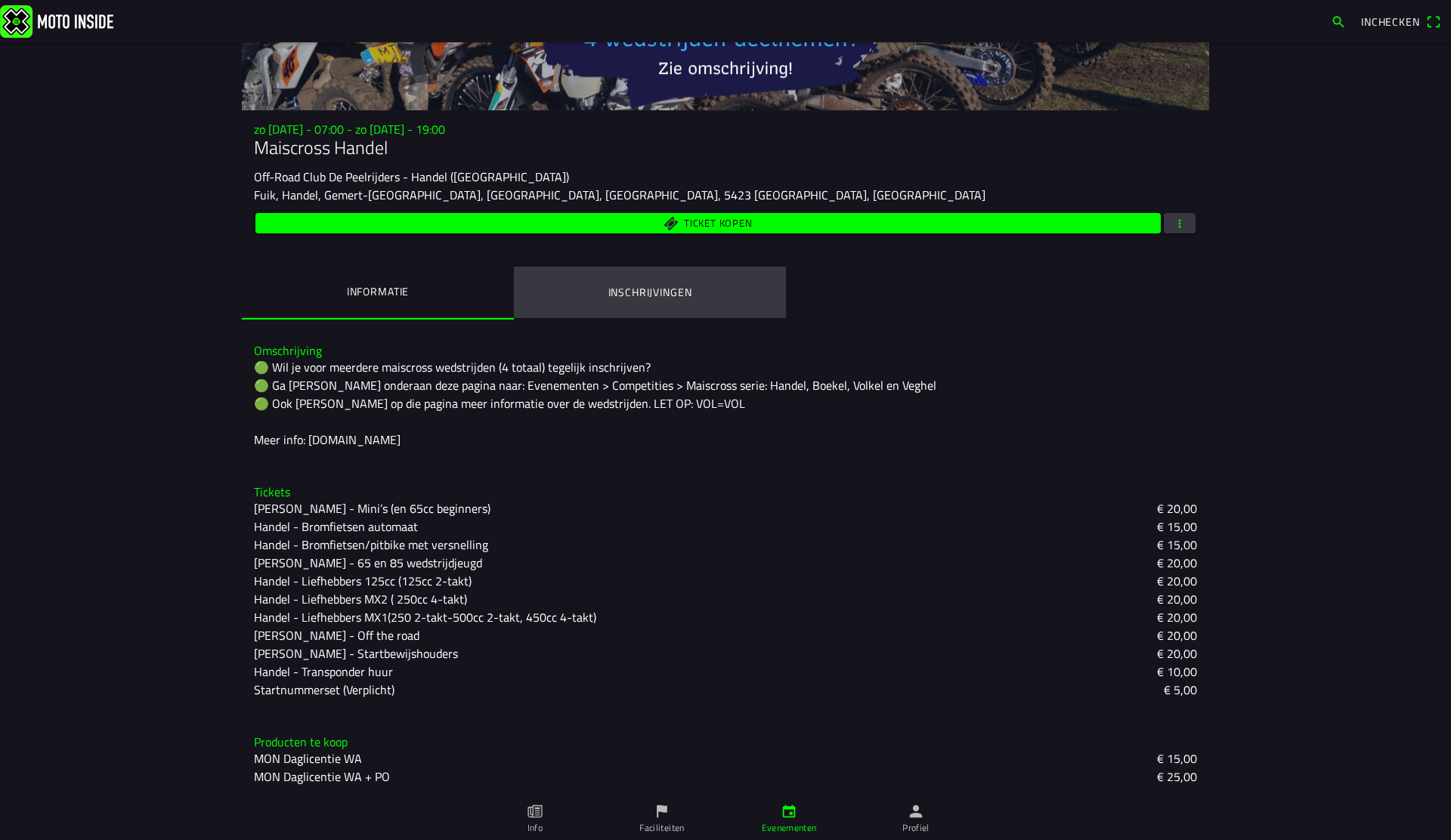
drag, startPoint x: 666, startPoint y: 297, endPoint x: 658, endPoint y: 298, distance: 8.1
click at [666, 296] on ion-label "Inschrijvingen" at bounding box center [650, 293] width 84 height 16
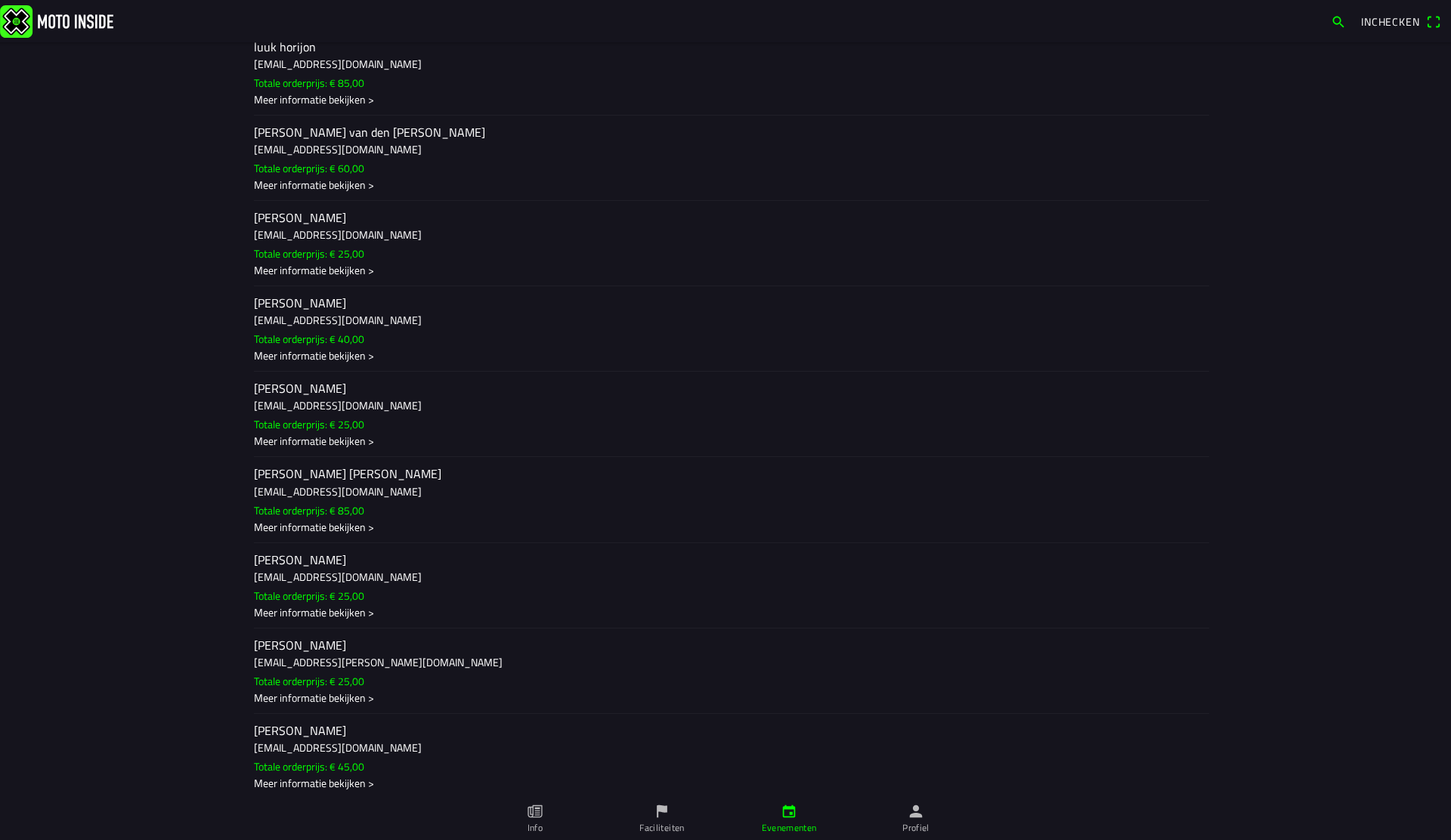
scroll to position [0, 0]
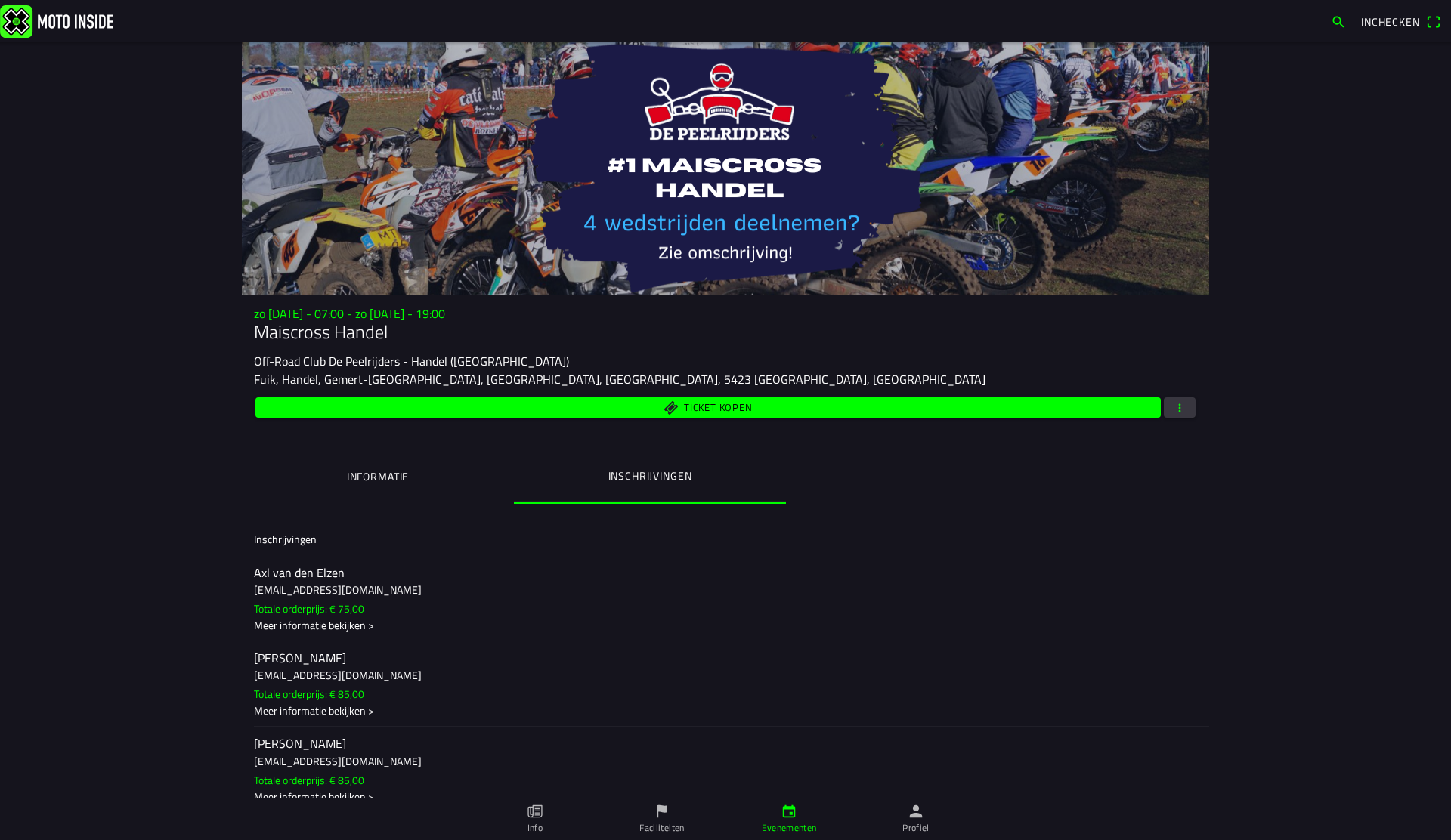
click at [1185, 412] on span "button" at bounding box center [1180, 407] width 14 height 20
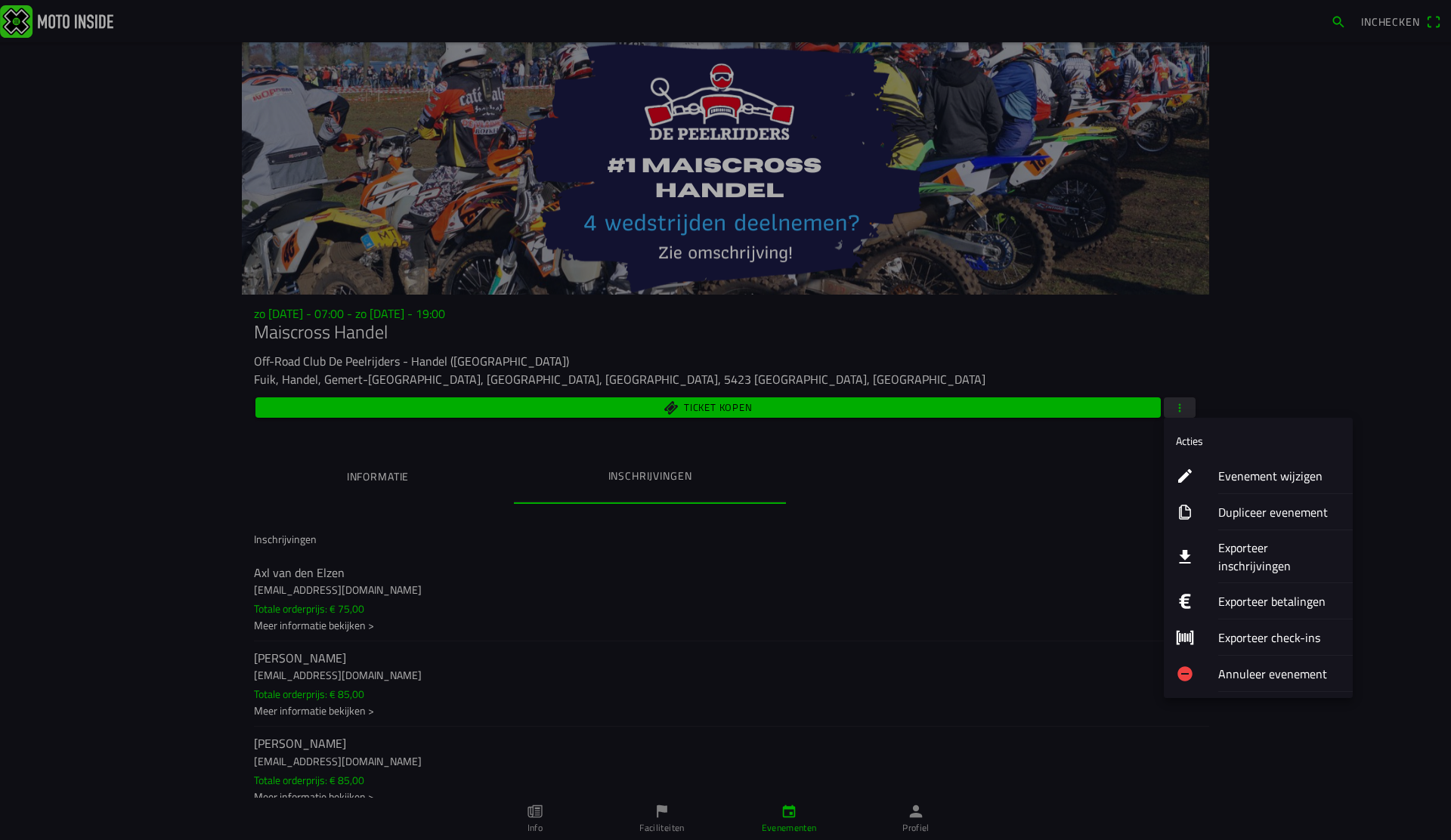
click at [1266, 485] on ion-label "Evenement wijzigen" at bounding box center [1279, 476] width 123 height 18
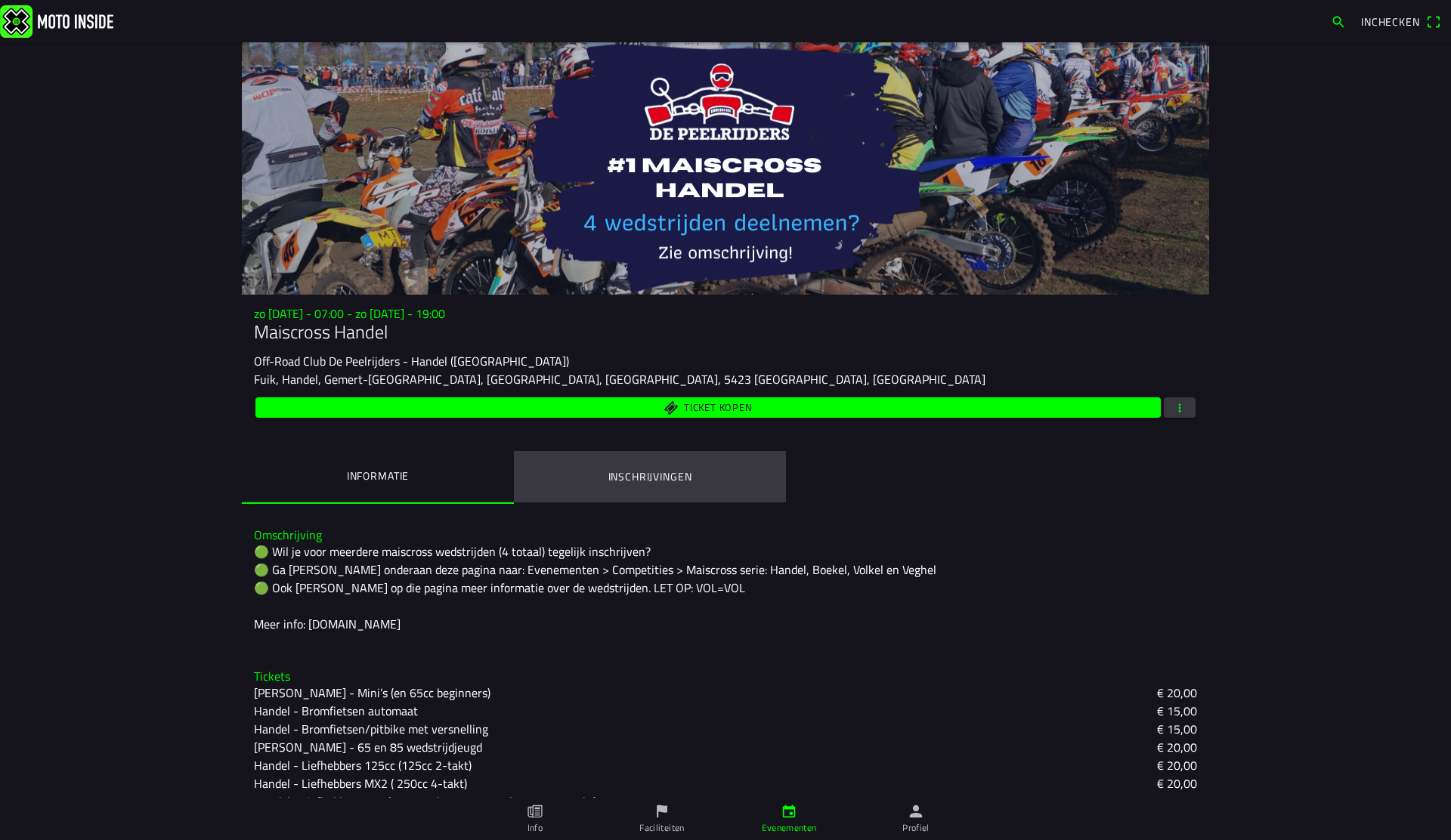
click at [691, 488] on button "Inschrijvingen" at bounding box center [650, 476] width 272 height 51
click at [614, 483] on ion-label "Inschrijvingen" at bounding box center [650, 476] width 84 height 16
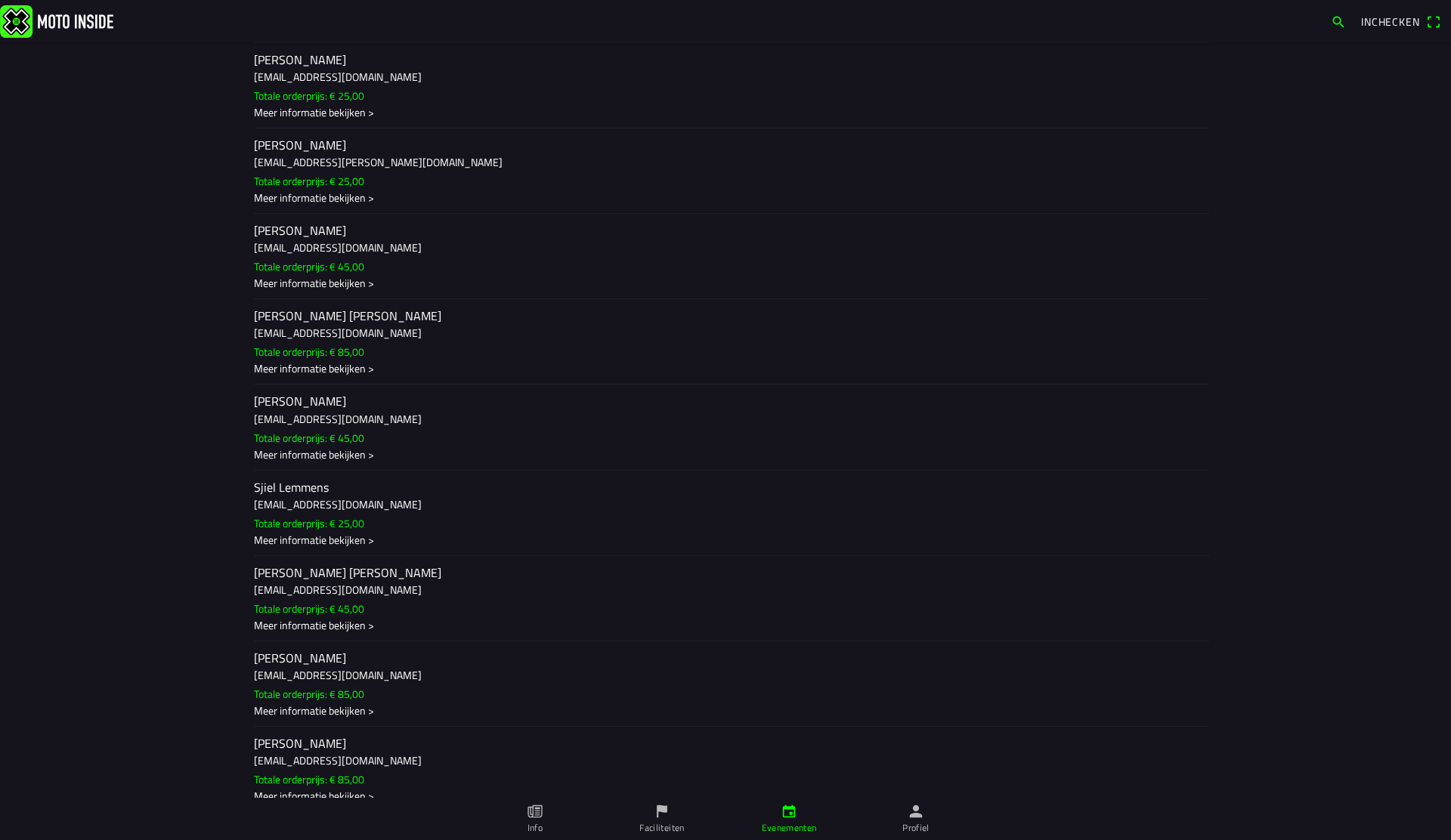
scroll to position [1718, 0]
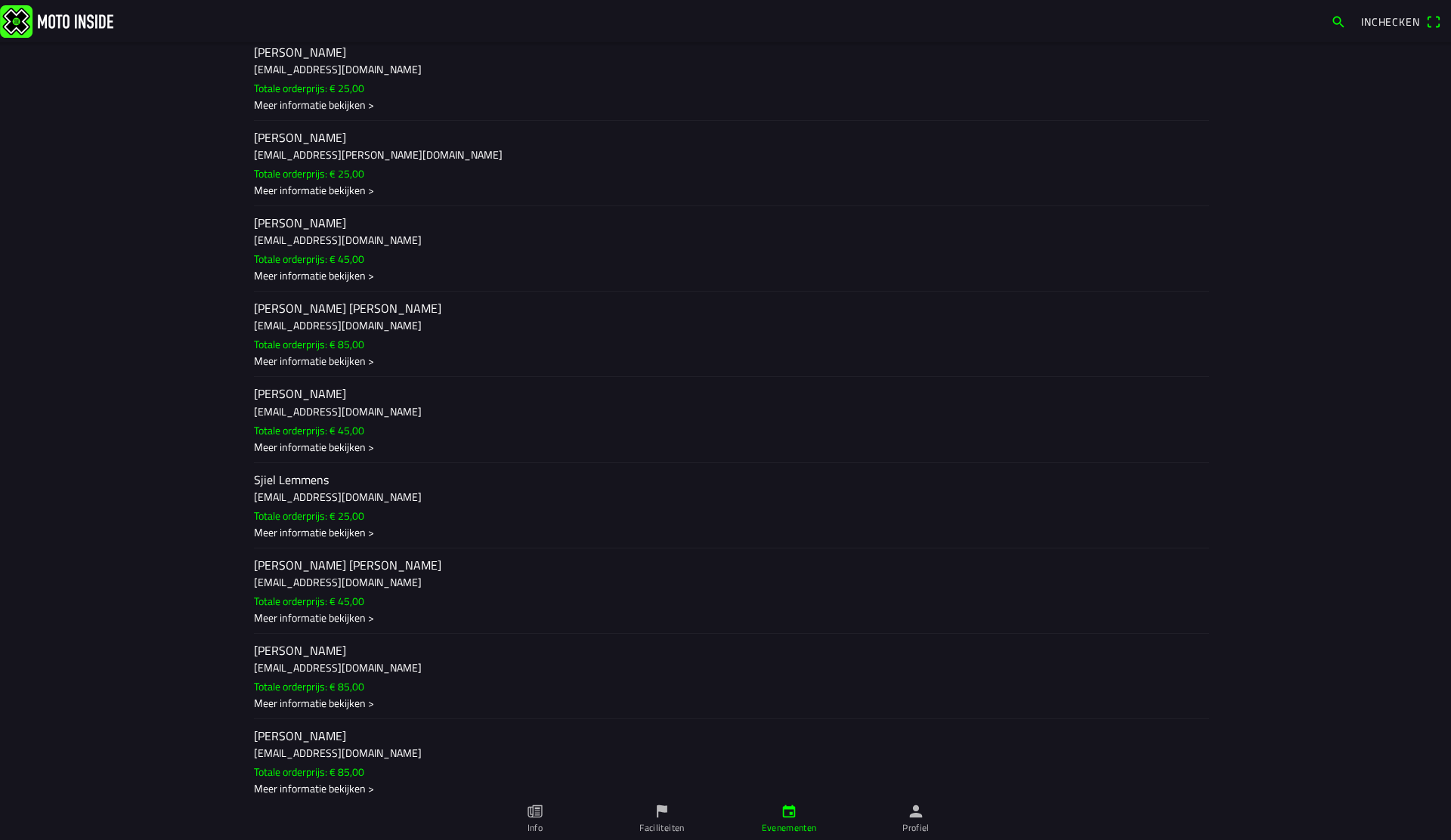
click at [477, 401] on h2 "Ruud Franssen" at bounding box center [726, 394] width 943 height 15
click at [203, 386] on ion-backdrop at bounding box center [725, 420] width 1451 height 840
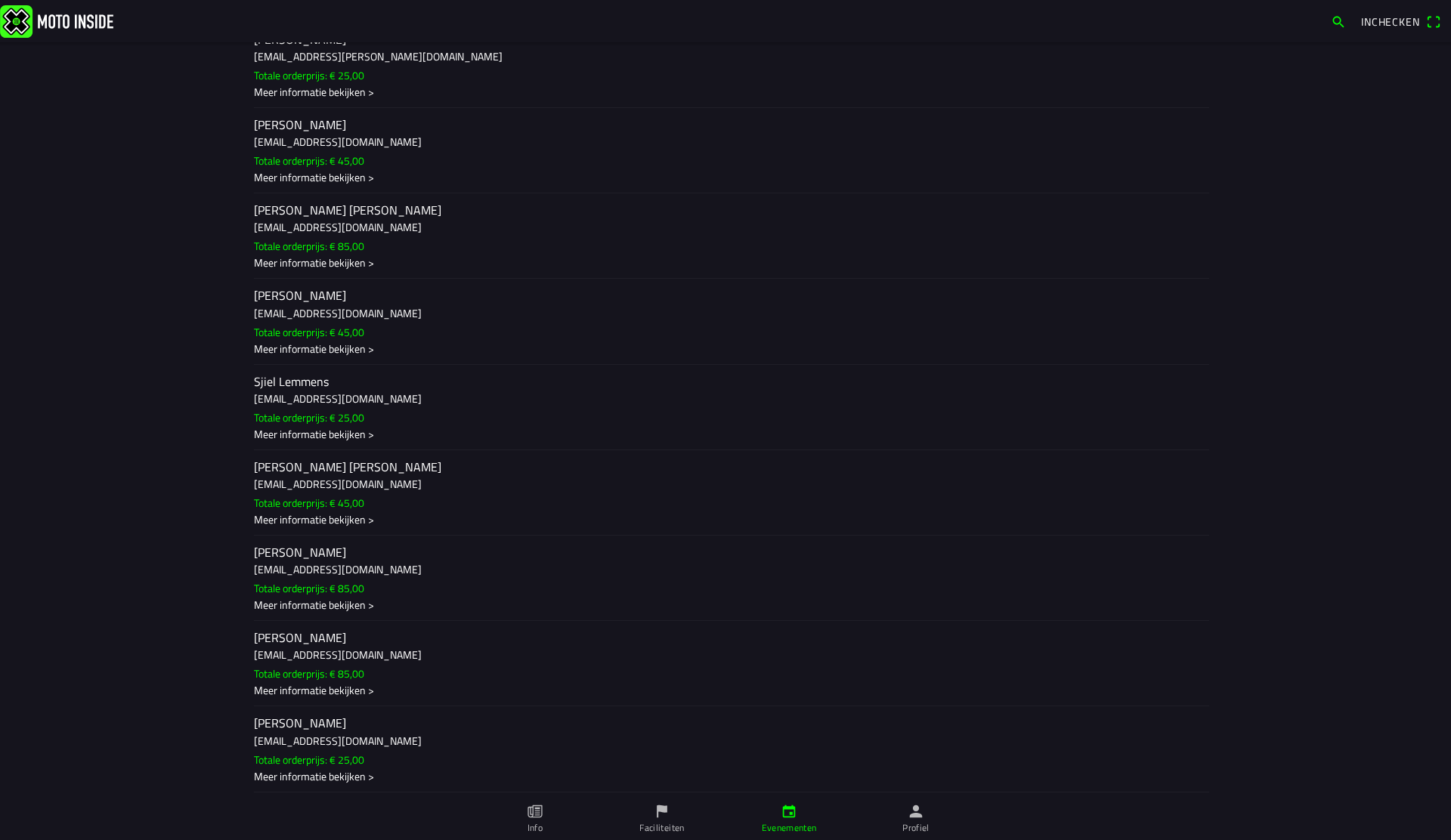
scroll to position [0, 0]
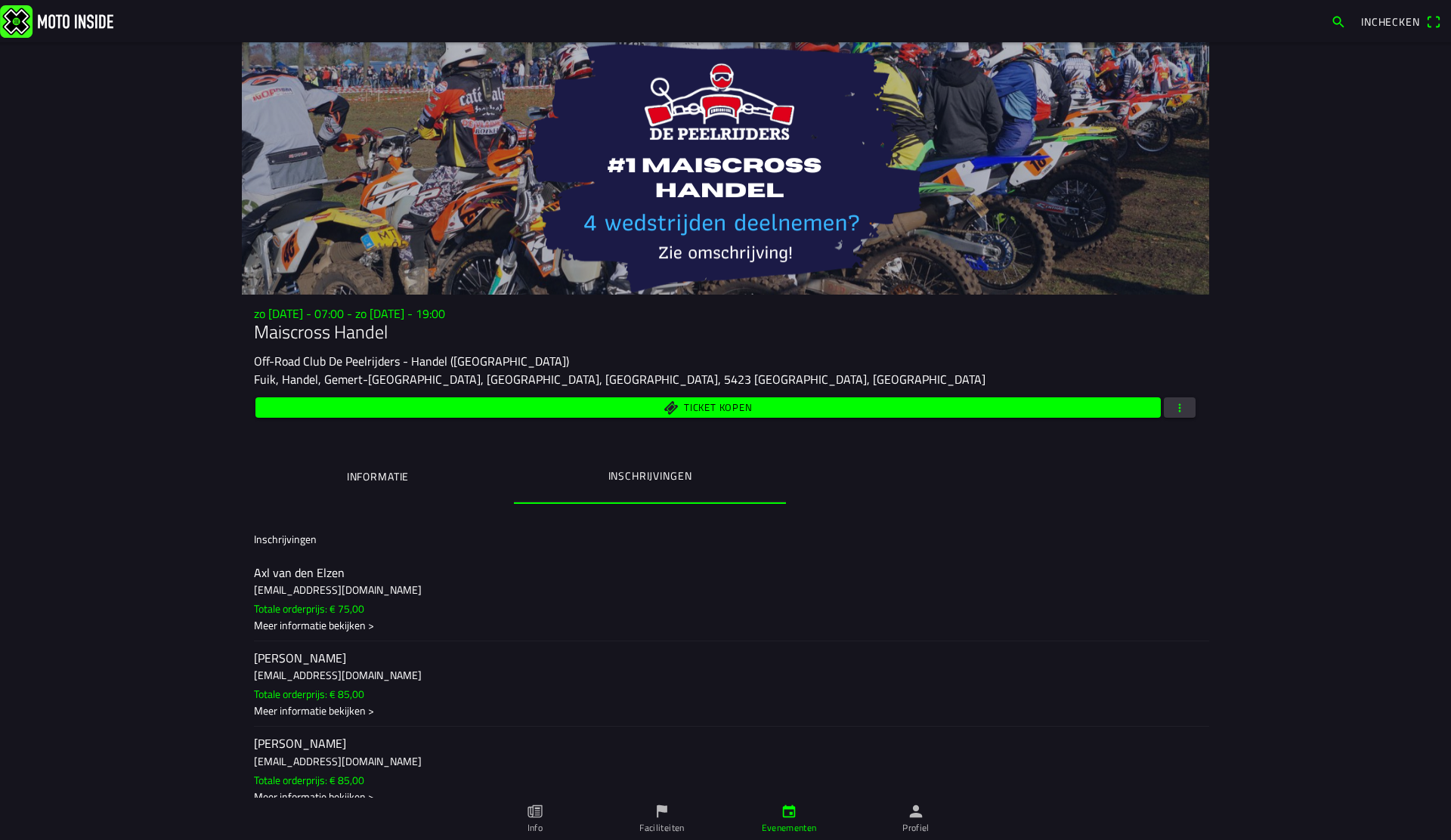
click at [1184, 404] on span "button" at bounding box center [1180, 407] width 14 height 20
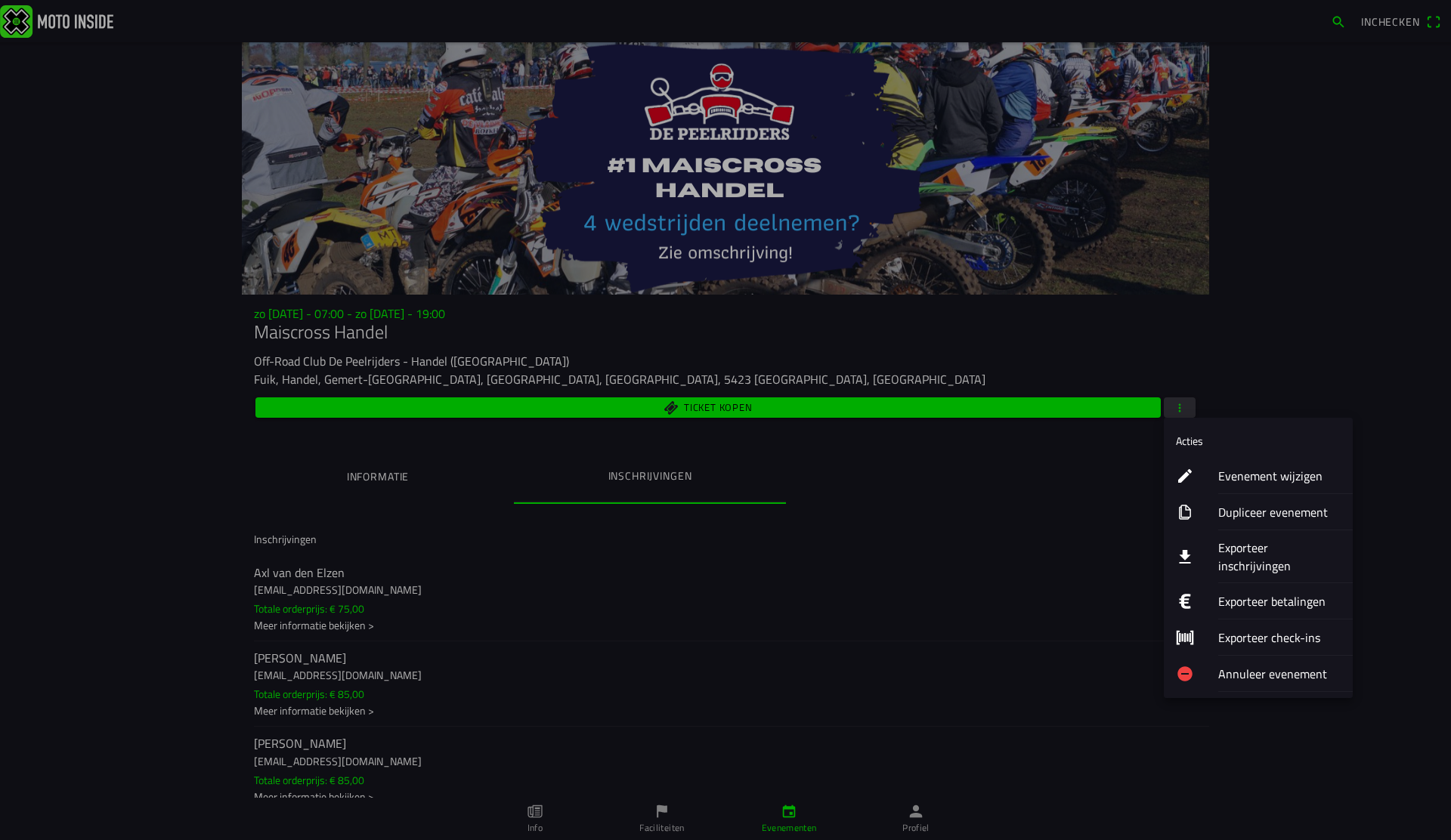
click at [1242, 470] on ion-label "Evenement wijzigen" at bounding box center [1279, 476] width 123 height 18
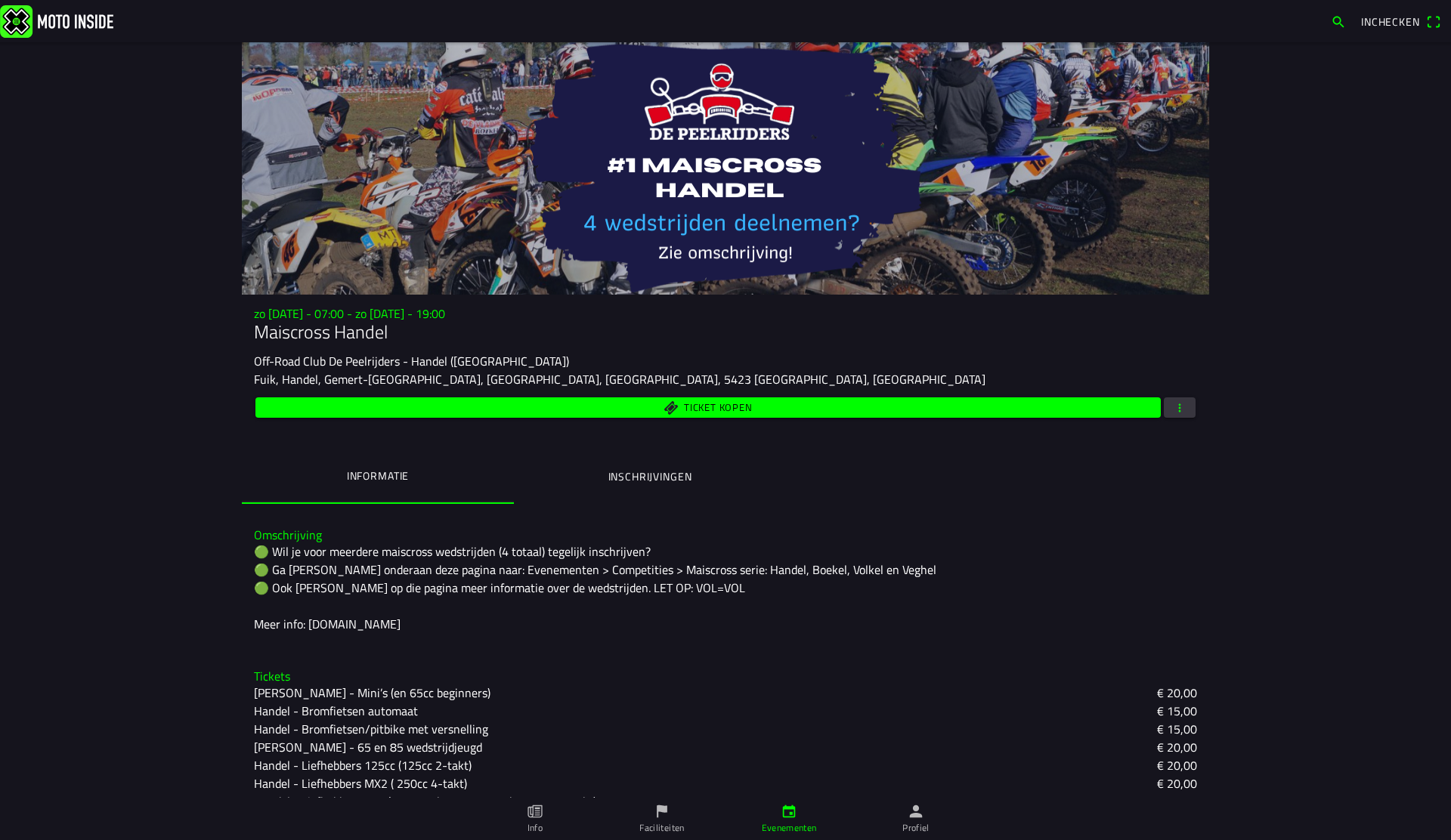
click at [664, 470] on ion-label "Inschrijvingen" at bounding box center [650, 476] width 84 height 16
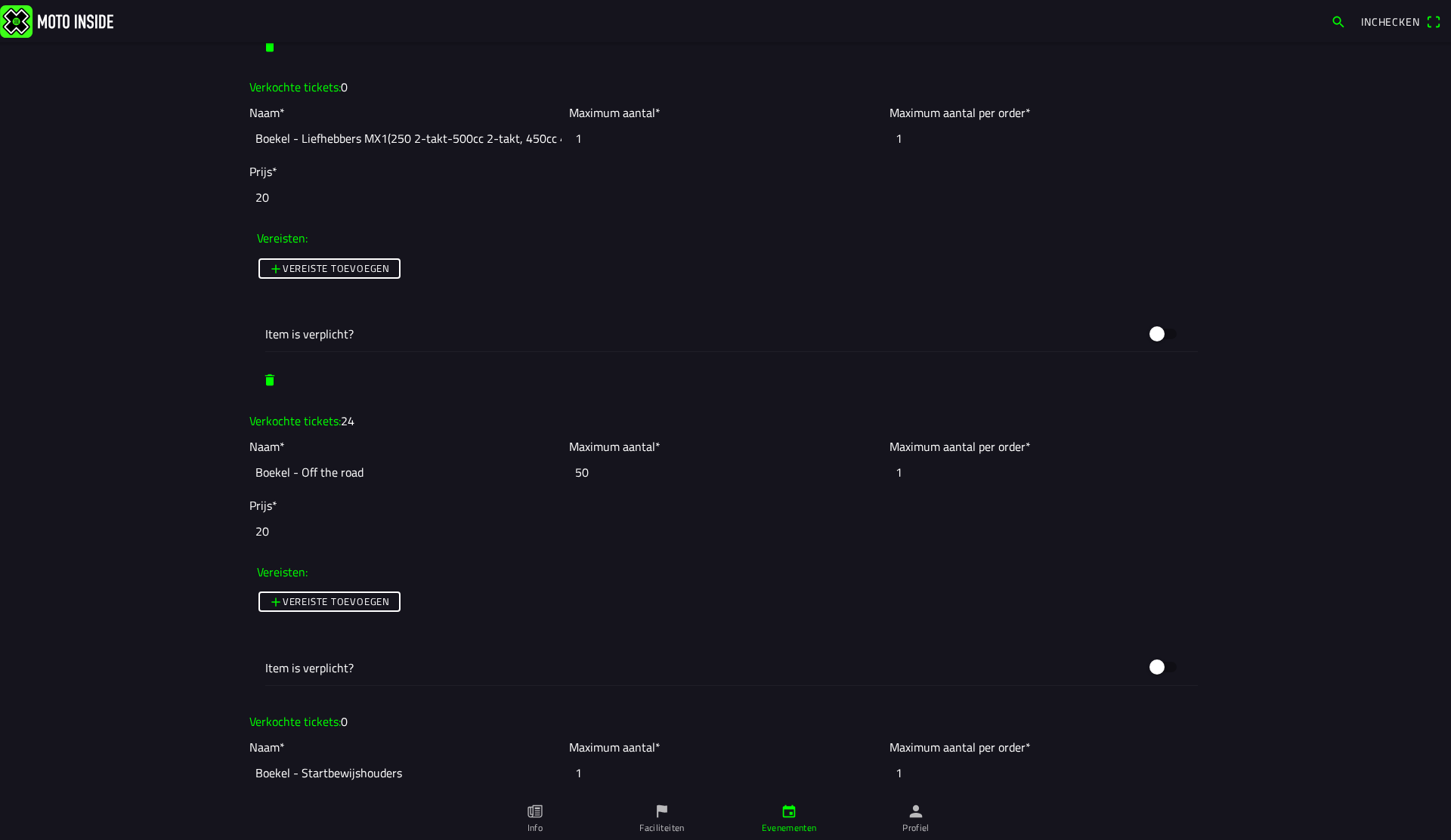
scroll to position [3012, 0]
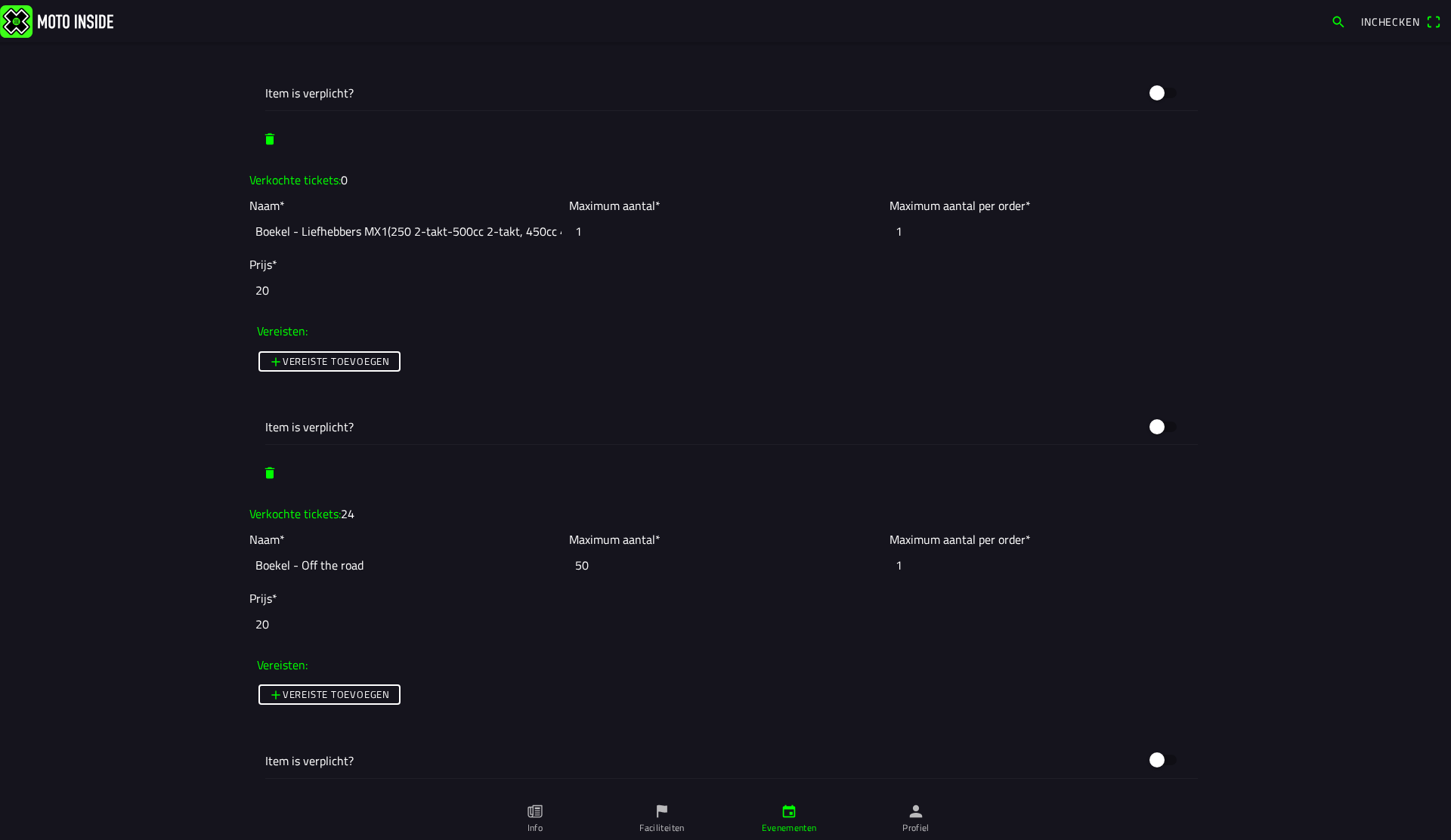
click at [611, 566] on input "50" at bounding box center [725, 565] width 312 height 34
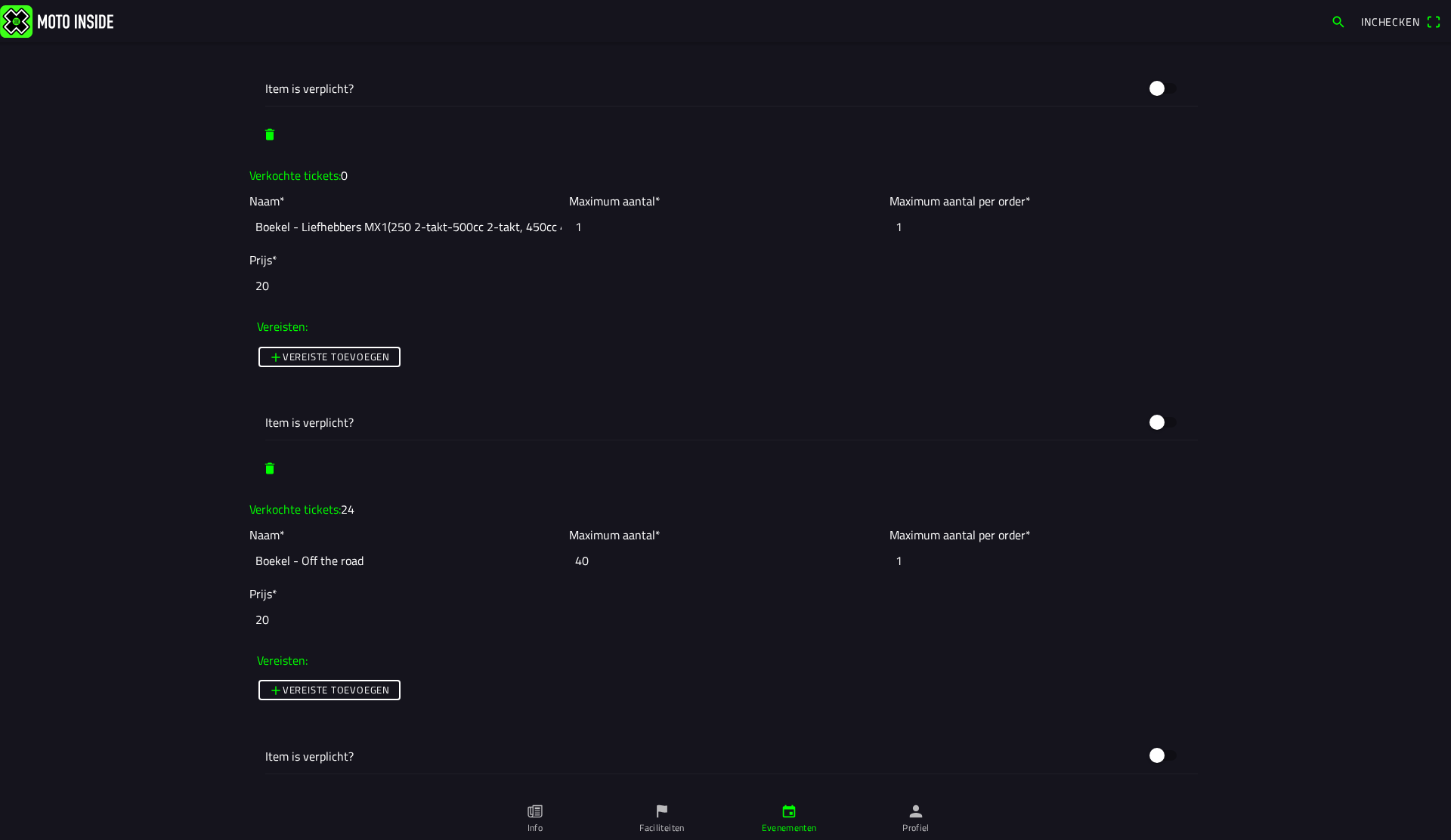
drag, startPoint x: 599, startPoint y: 561, endPoint x: 551, endPoint y: 552, distance: 48.8
click at [0, 0] on slot "Naam* Boekel - Off the road Maximum aantal* 40 Maximum aantal per order* 1" at bounding box center [0, 0] width 0 height 0
type input "50"
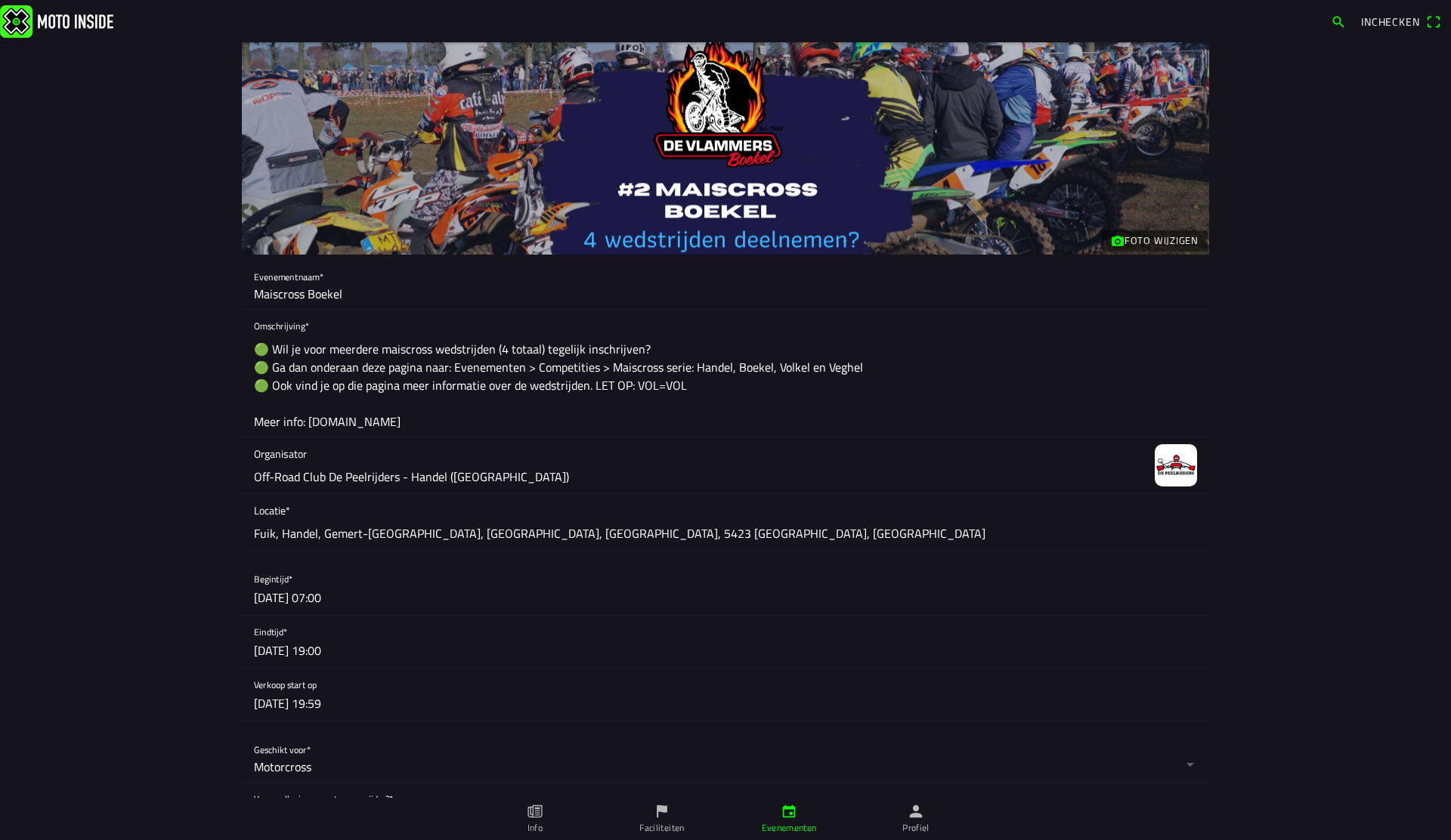
scroll to position [0, 0]
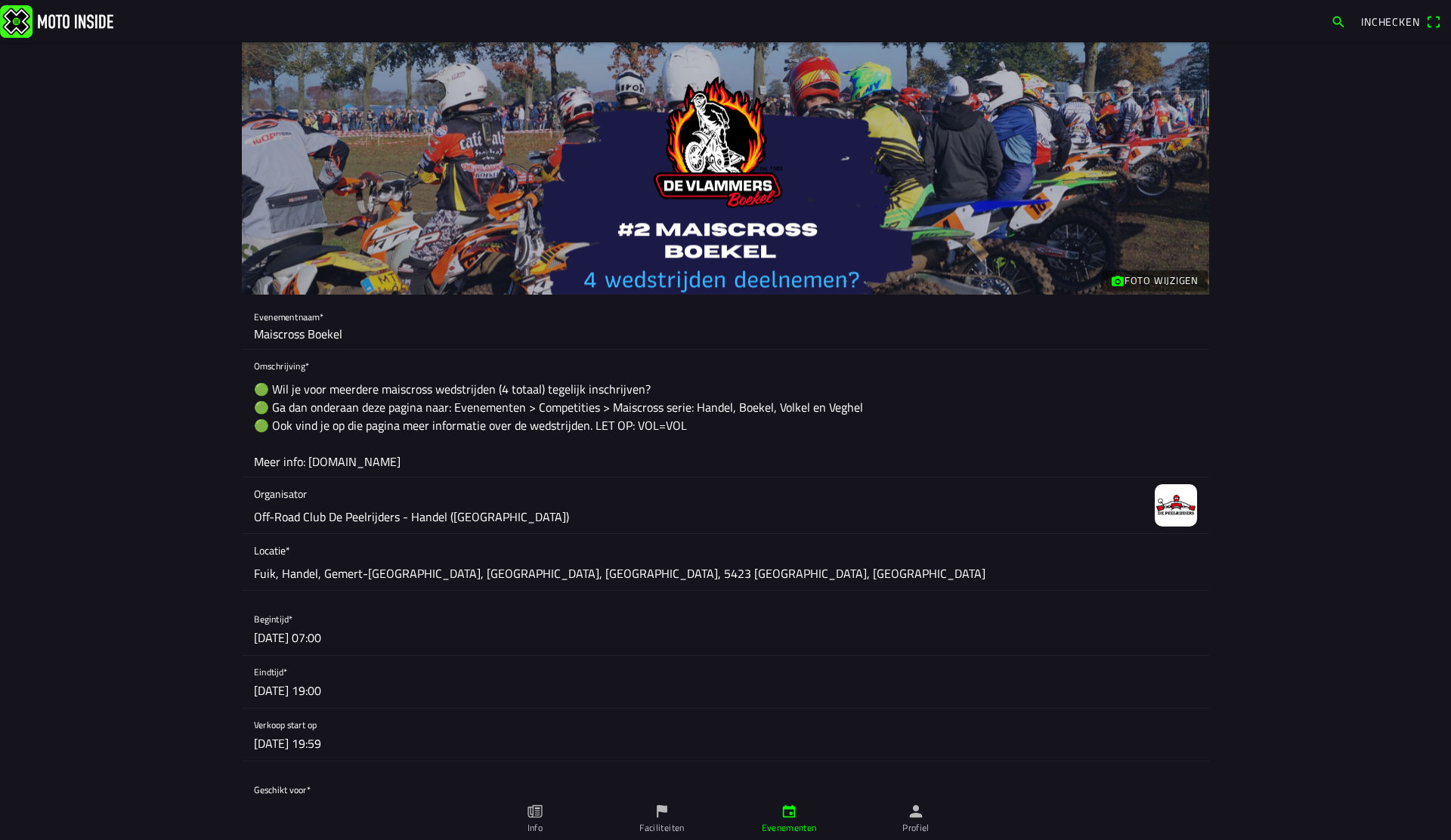
click at [975, 358] on div "Omschrijving* 🟢 Wil je voor meerdere maiscross wedstrijden (4 totaal) tegelijk …" at bounding box center [726, 413] width 943 height 127
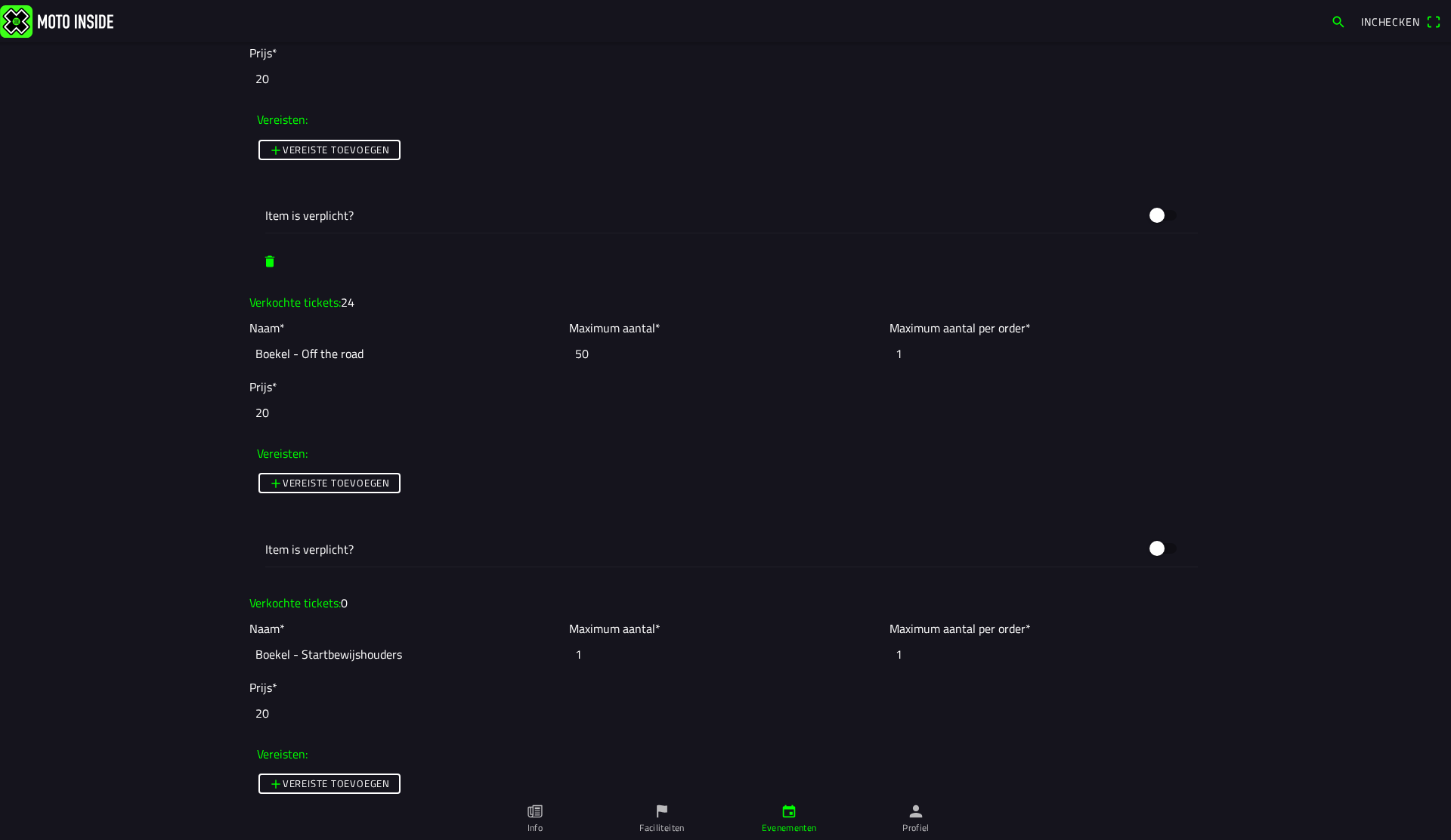
scroll to position [3334, 0]
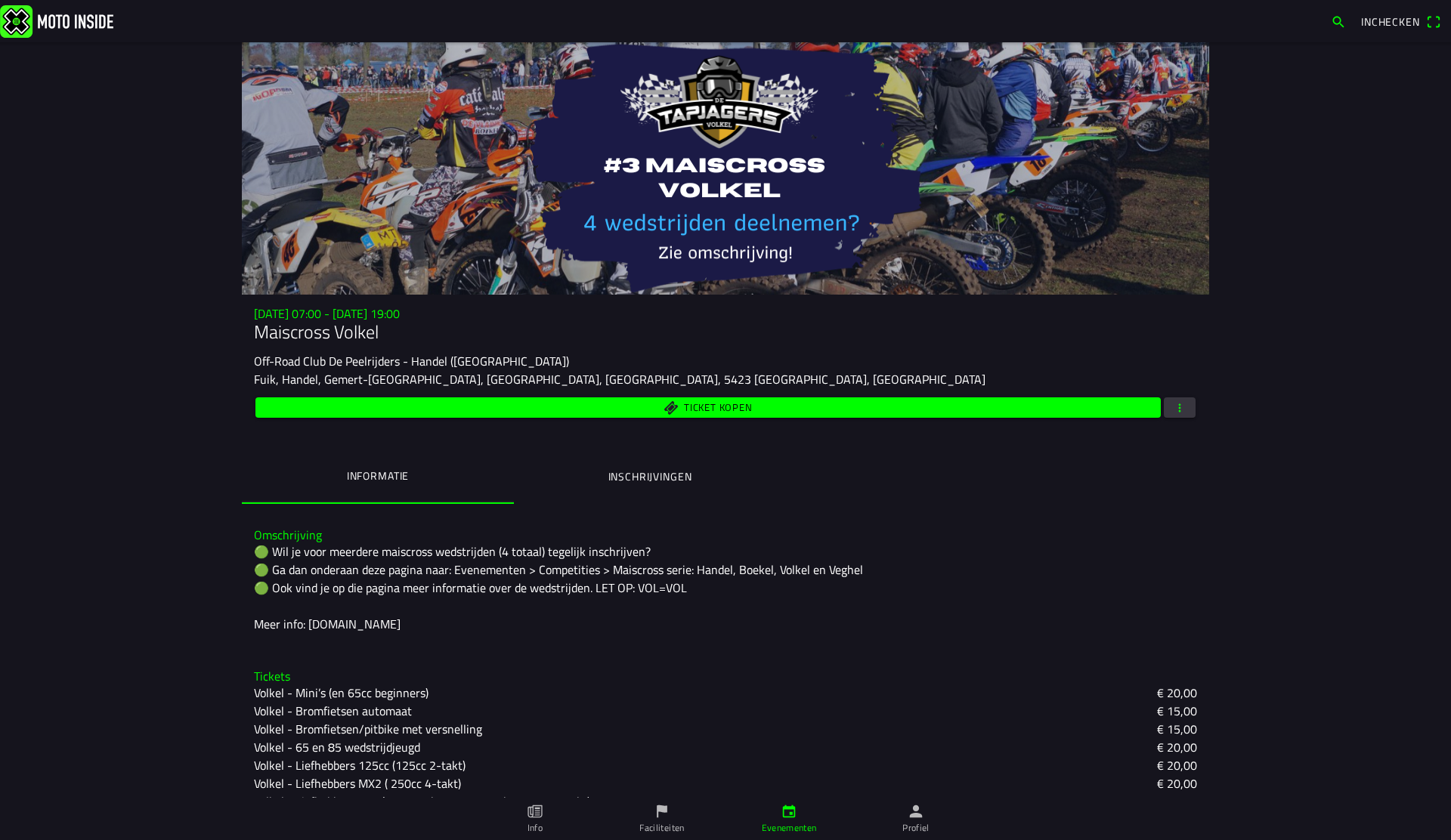
click at [677, 467] on button "Inschrijvingen" at bounding box center [650, 476] width 272 height 51
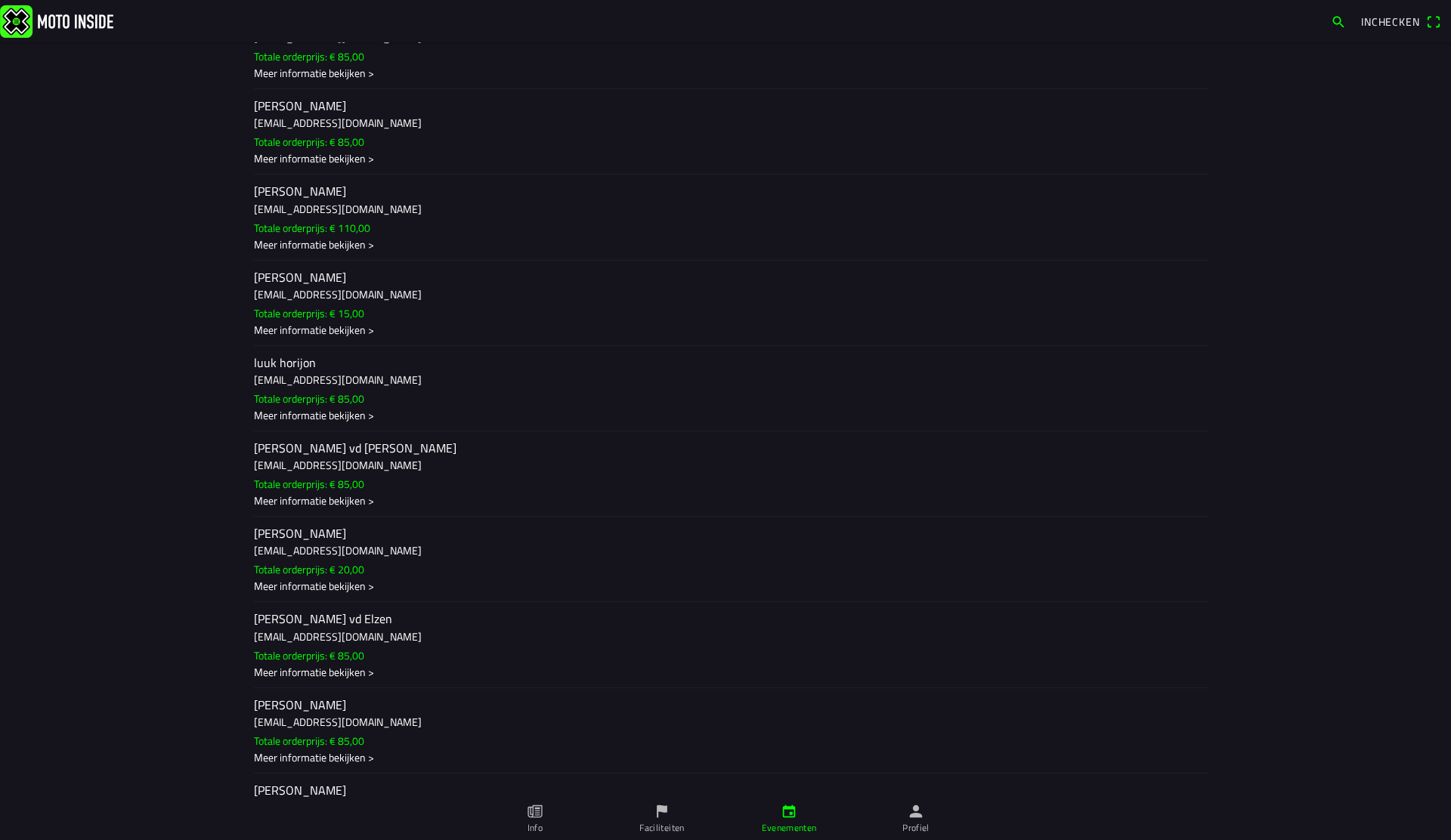
scroll to position [619, 0]
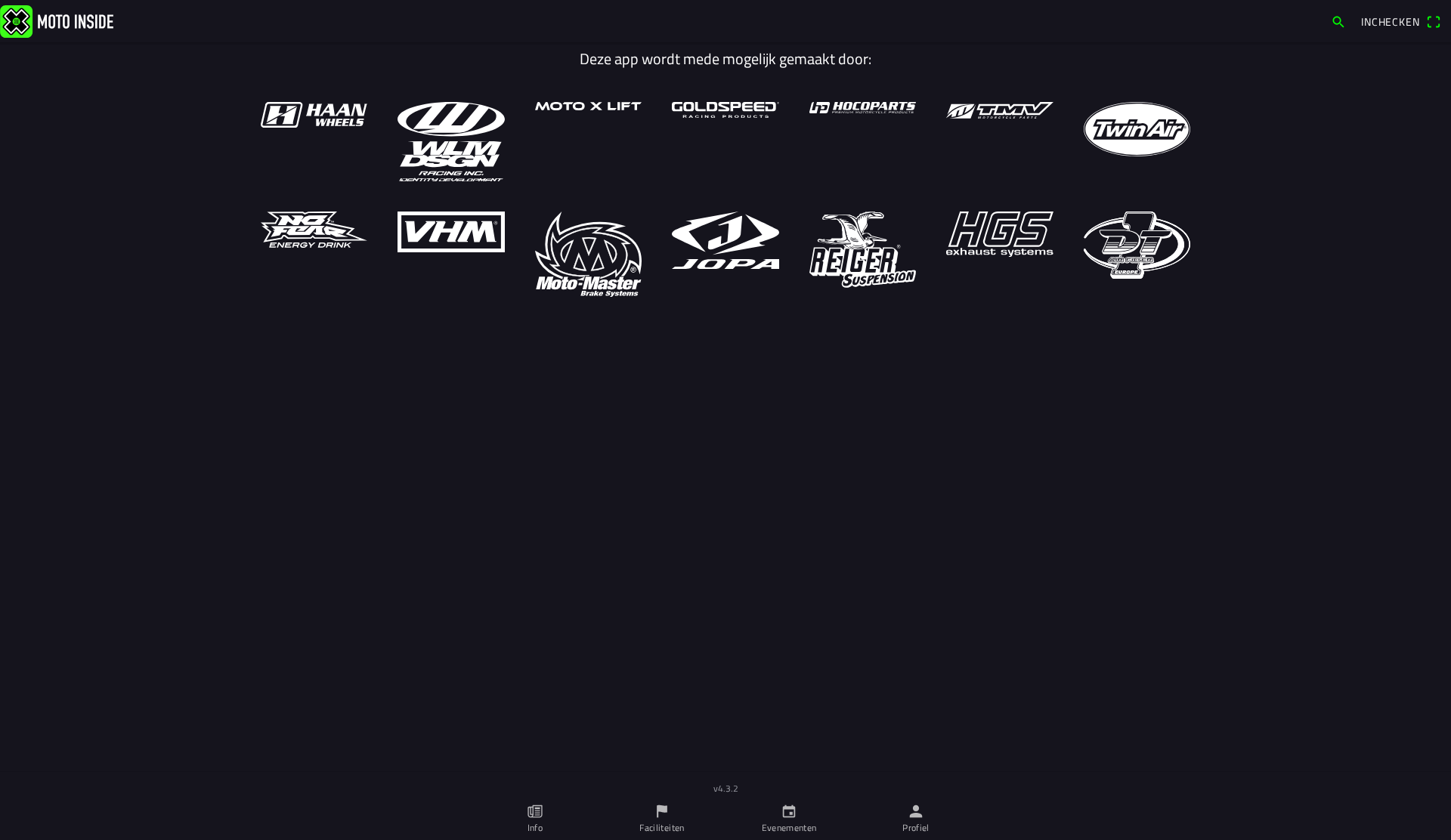
drag, startPoint x: 900, startPoint y: 817, endPoint x: 863, endPoint y: 818, distance: 37.0
click at [900, 817] on link "Profiel" at bounding box center [916, 819] width 127 height 42
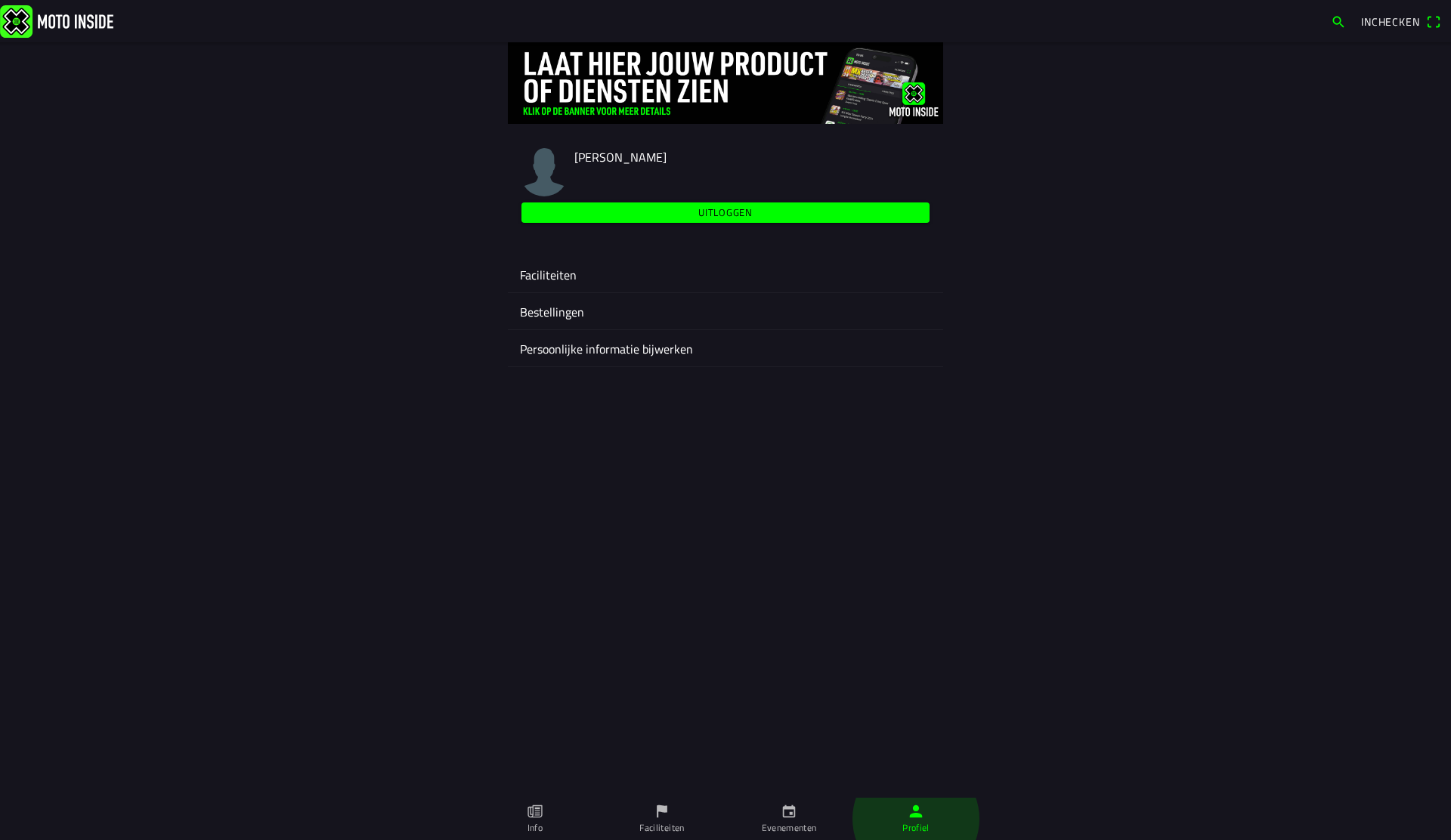
click at [785, 826] on ion-label "Evenementen" at bounding box center [789, 828] width 55 height 14
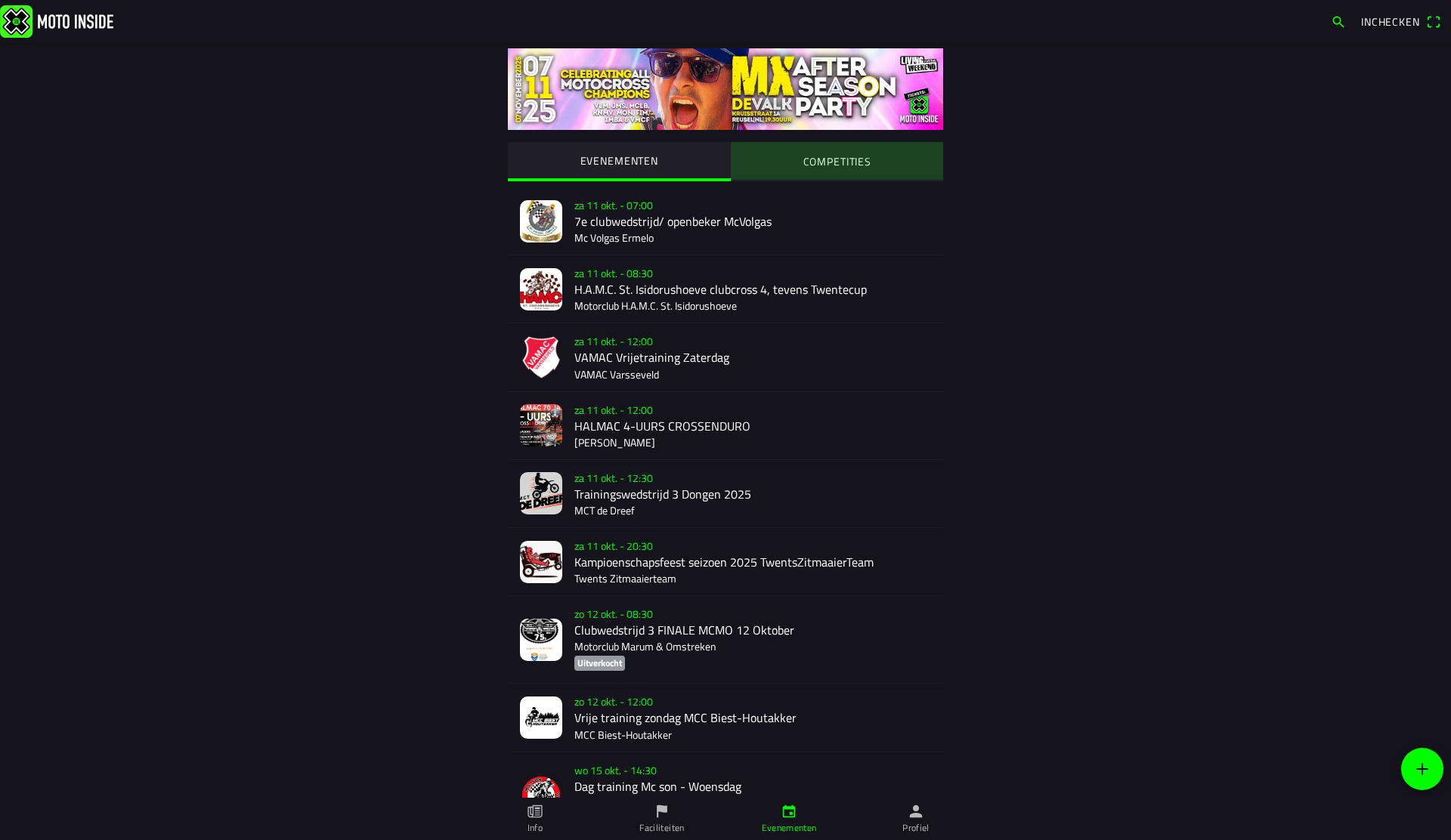
click at [0, 0] on slot "COMPETITIES" at bounding box center [0, 0] width 0 height 0
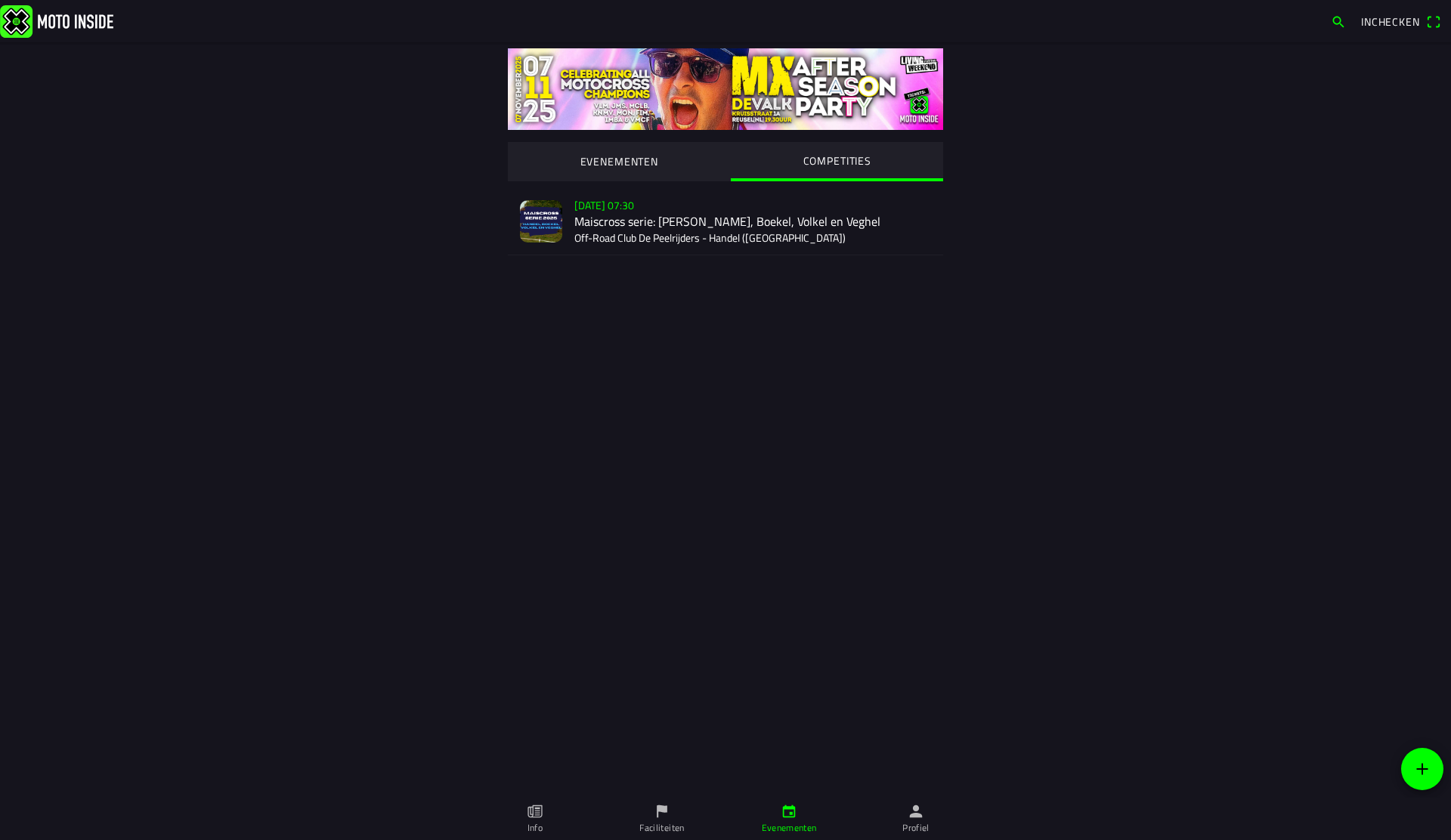
click at [940, 824] on link "Profiel" at bounding box center [916, 819] width 127 height 42
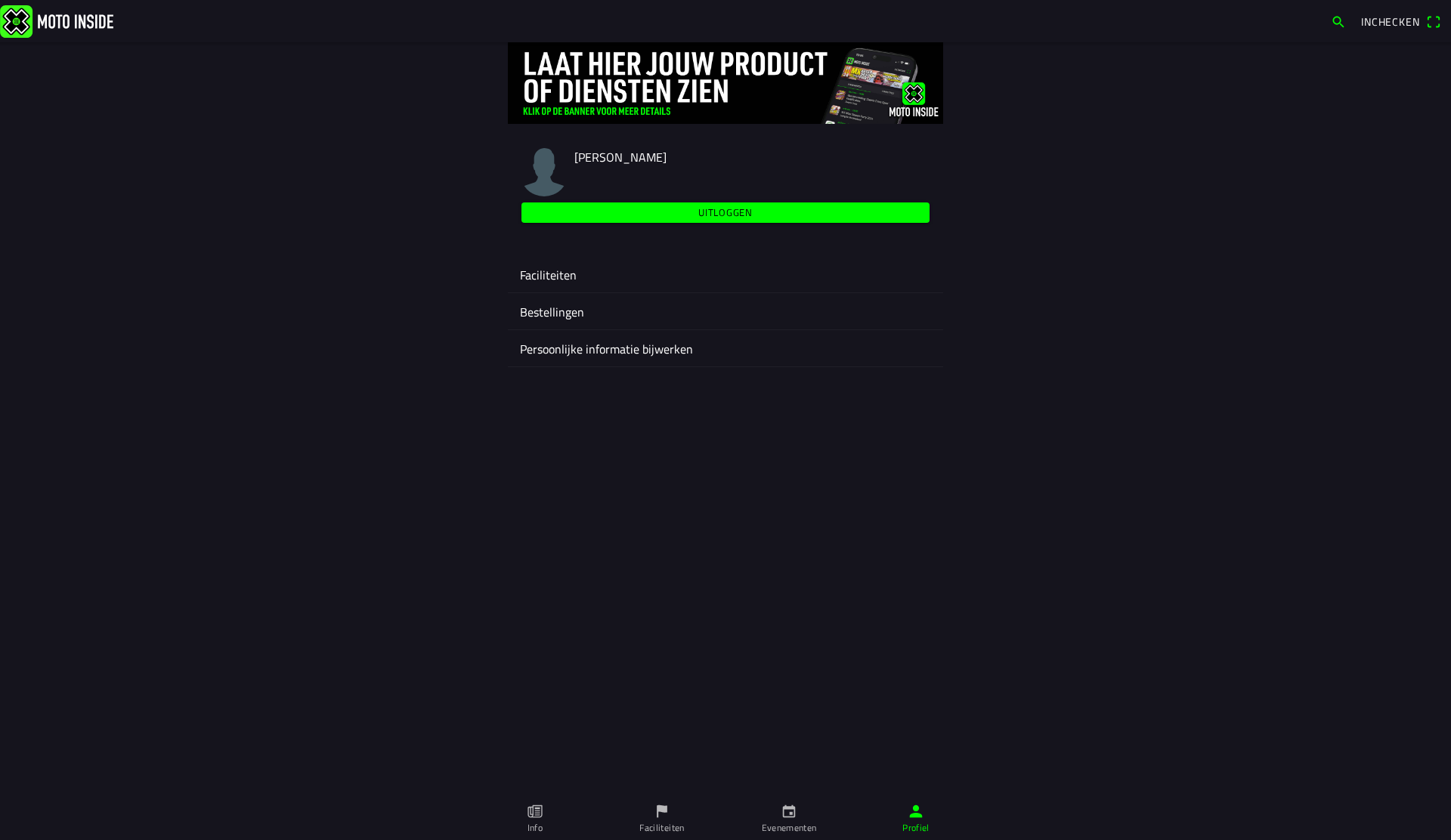
click at [583, 270] on ion-label "Faciliteiten" at bounding box center [725, 275] width 411 height 18
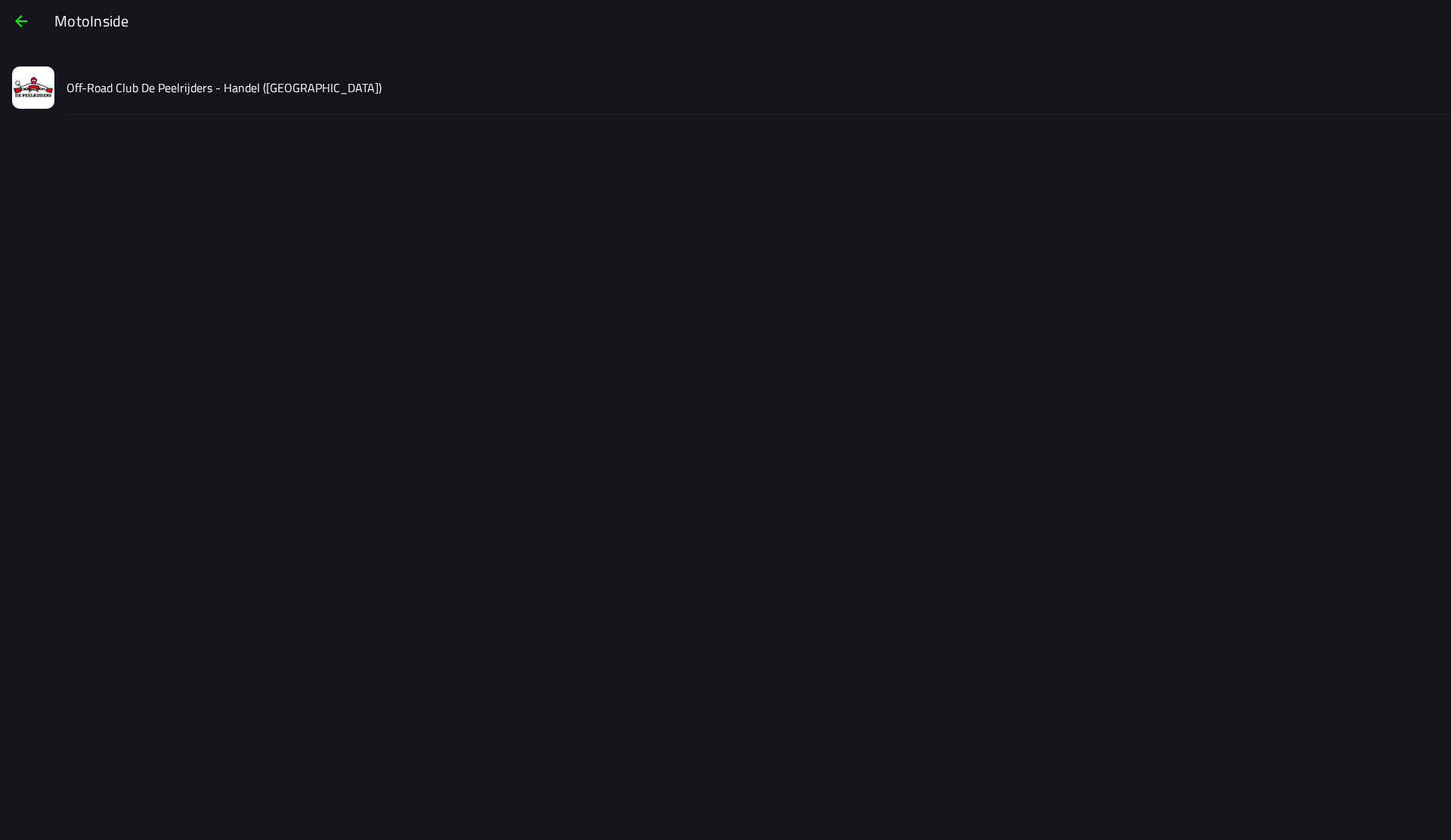
click at [230, 97] on div "Off-Road Club De Peelrijders - Handel ([GEOGRAPHIC_DATA])" at bounding box center [752, 87] width 1373 height 54
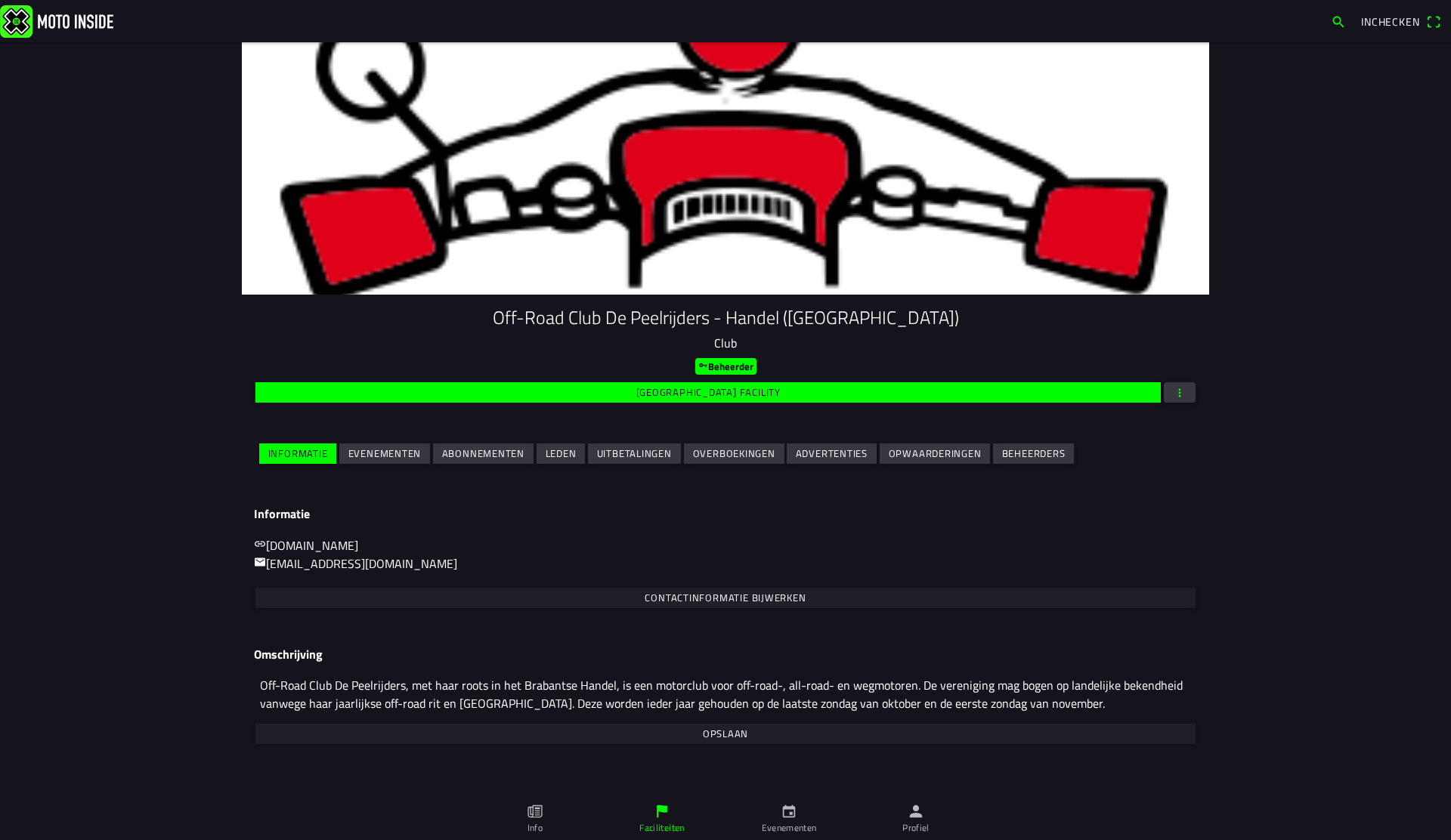
drag, startPoint x: 374, startPoint y: 433, endPoint x: 374, endPoint y: 445, distance: 12.0
click at [375, 432] on div "Off-Road Club De Peelrijders - Handel (NB) Club Beheerder Wijzig facility Infor…" at bounding box center [726, 389] width 968 height 188
click at [0, 0] on slot "Evenementen" at bounding box center [0, 0] width 0 height 0
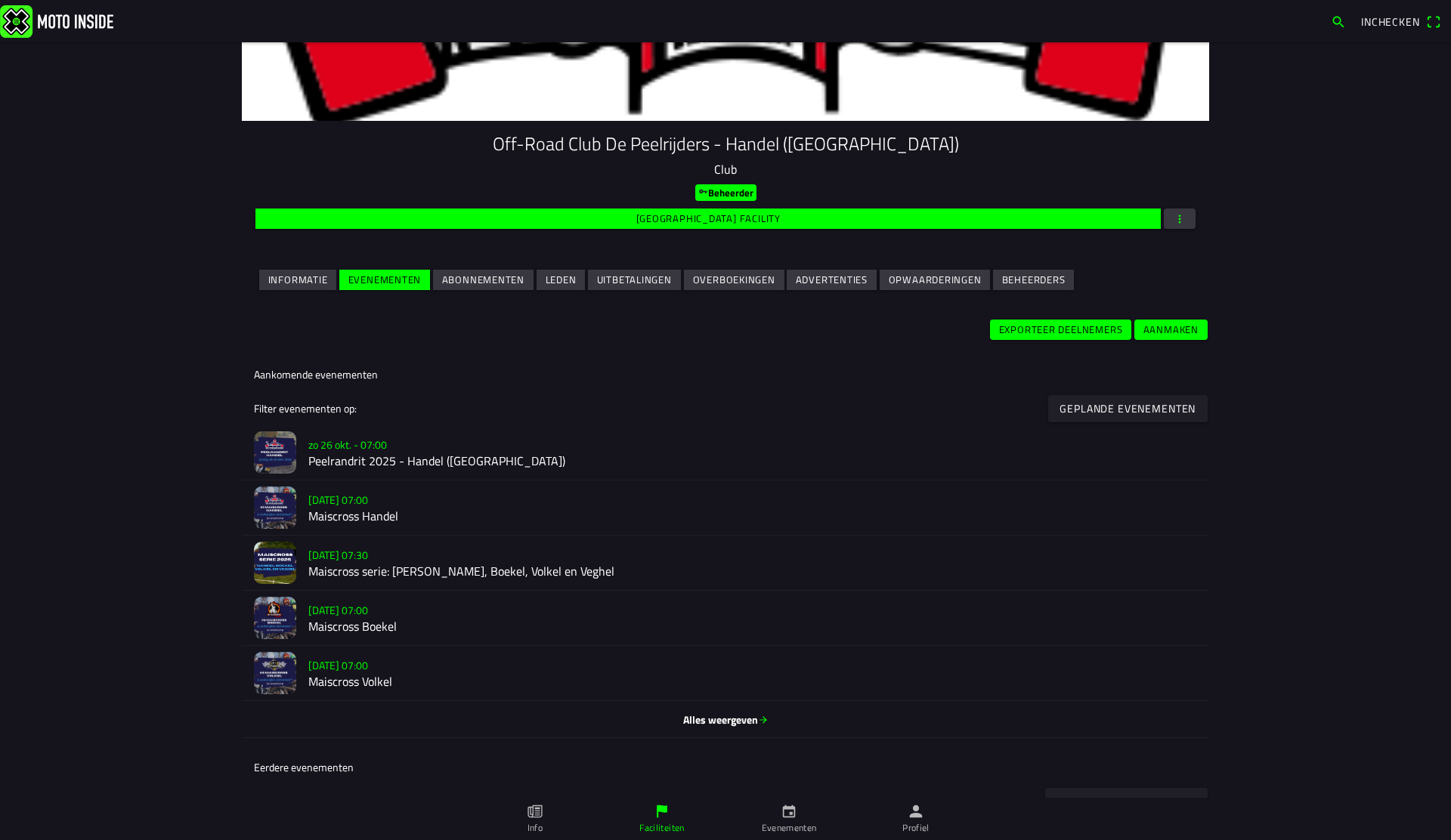
scroll to position [183, 0]
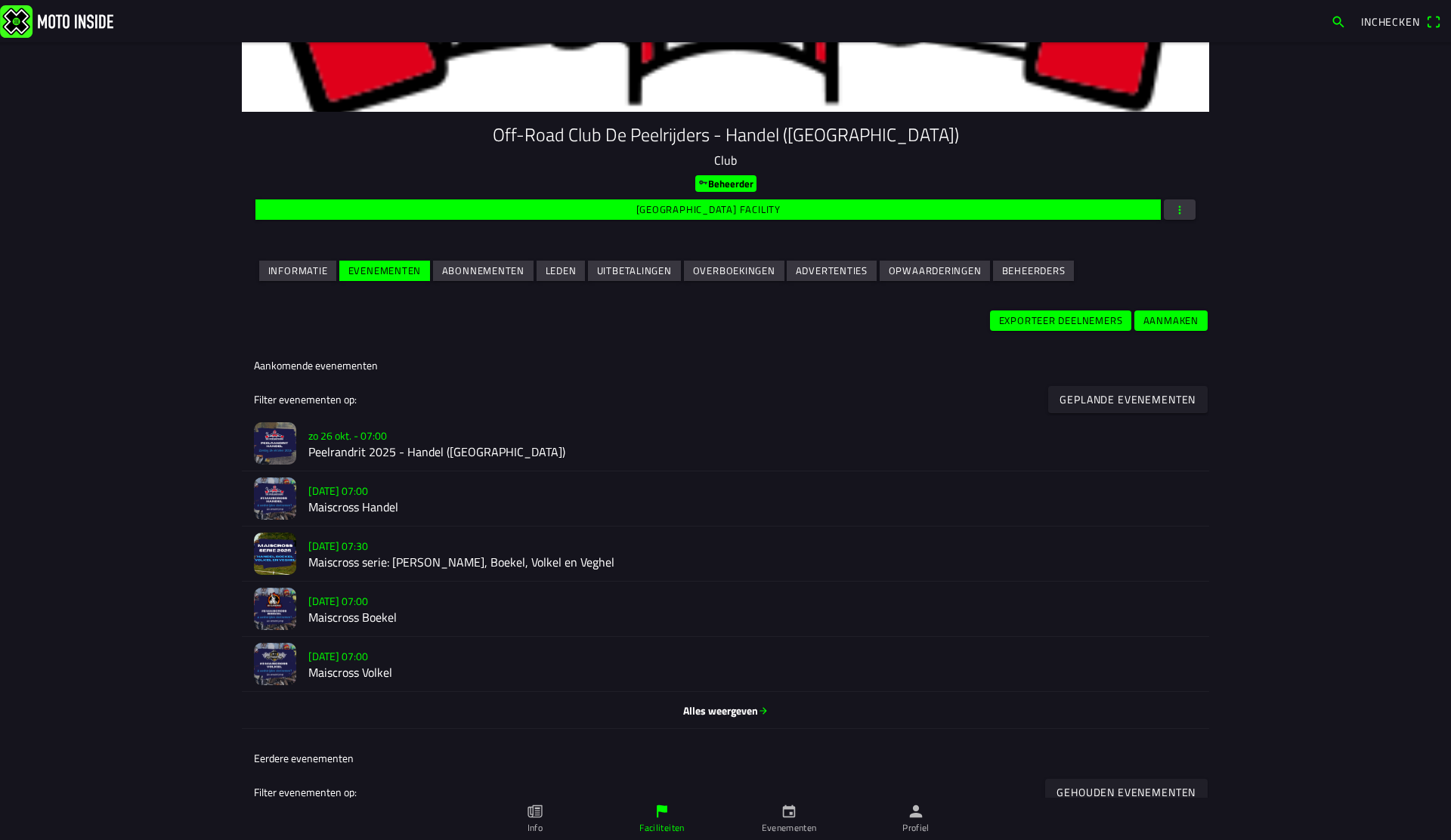
click at [428, 458] on h2 "Peelrandrit 2025 - Handel (NB)" at bounding box center [752, 453] width 889 height 15
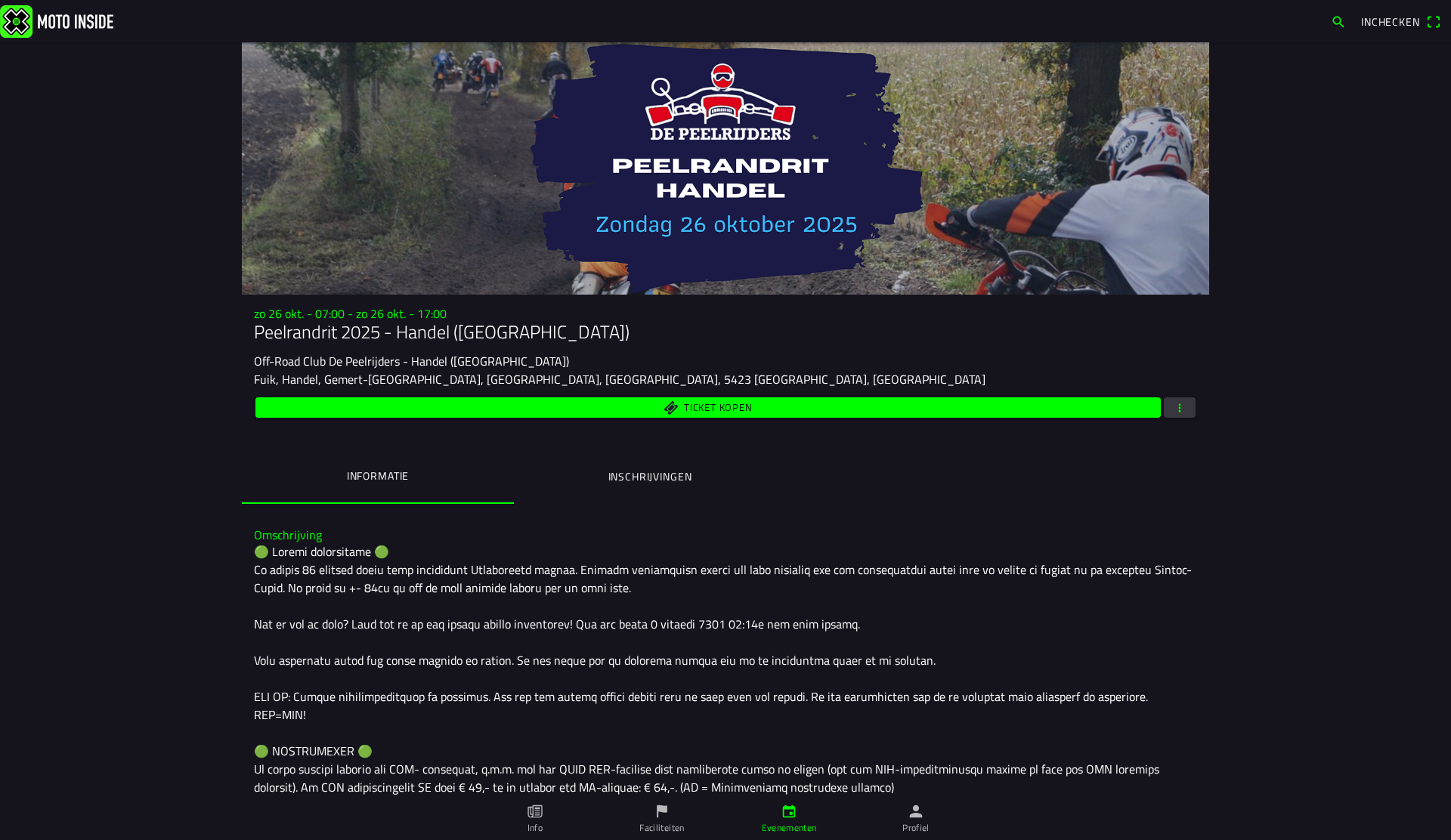
click at [1178, 406] on span "button" at bounding box center [1180, 407] width 14 height 20
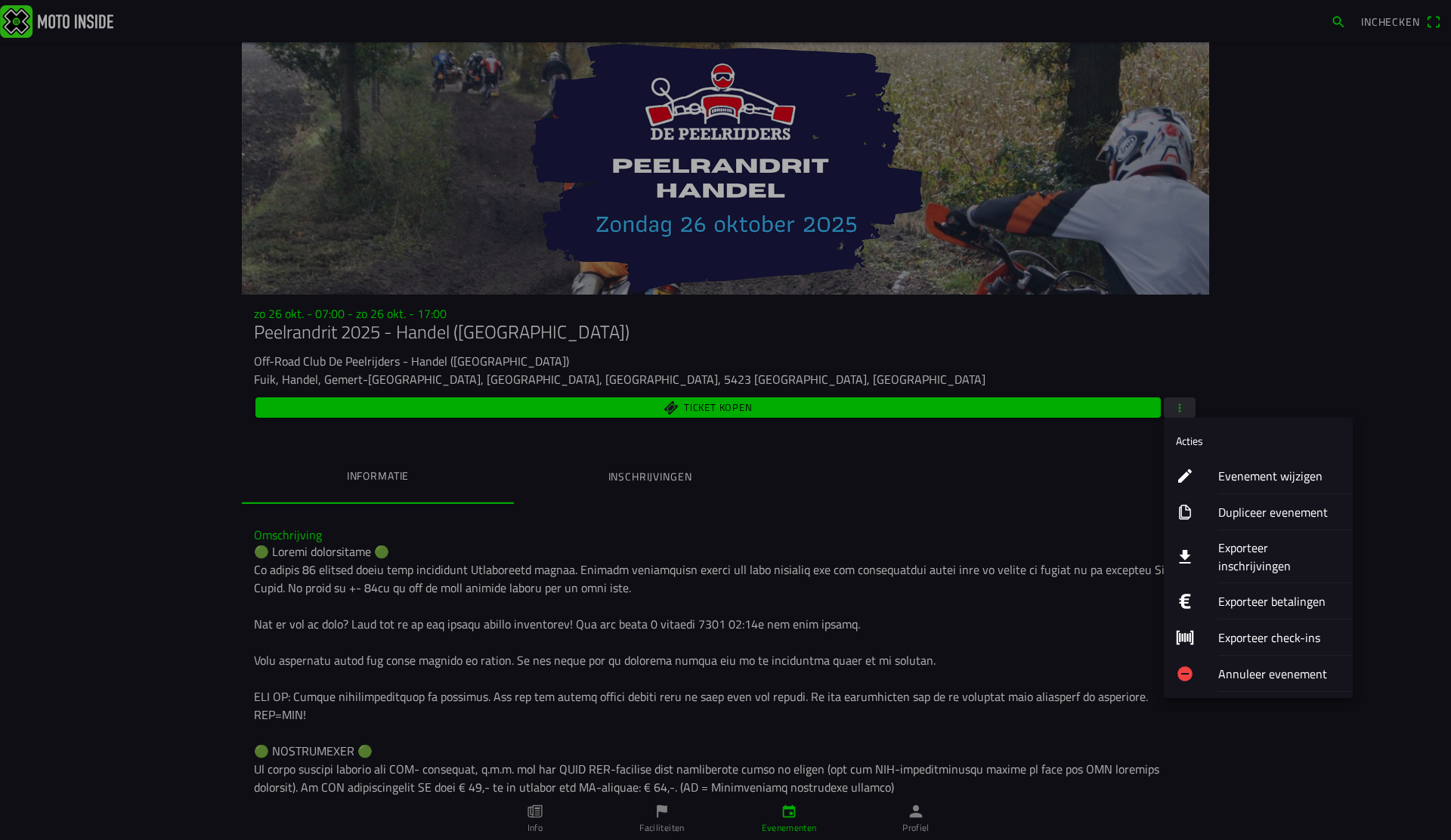
click at [1279, 479] on ion-label "Evenement wijzigen" at bounding box center [1279, 476] width 123 height 18
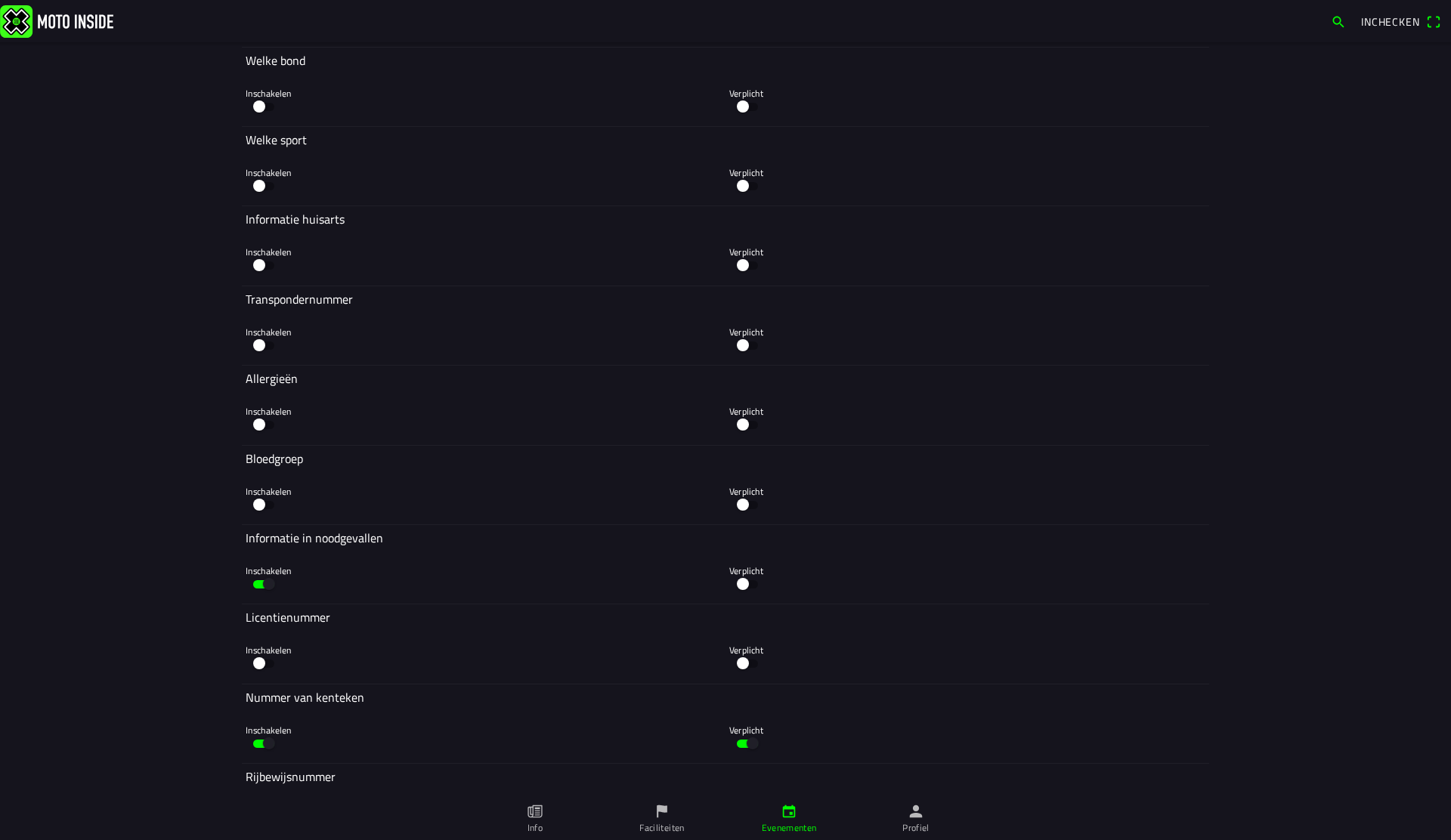
scroll to position [4743, 0]
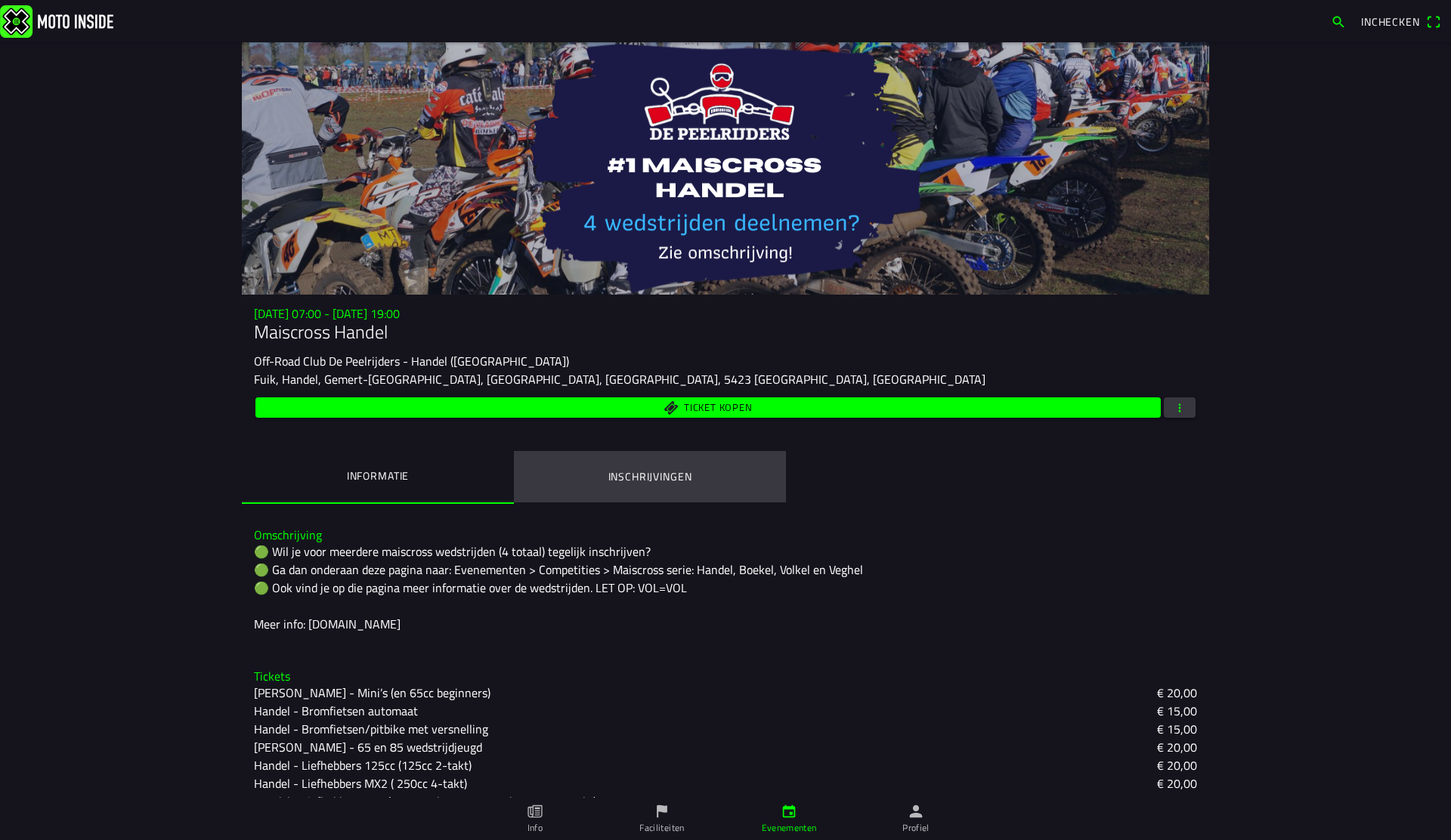
click at [619, 495] on button "Inschrijvingen" at bounding box center [650, 476] width 272 height 51
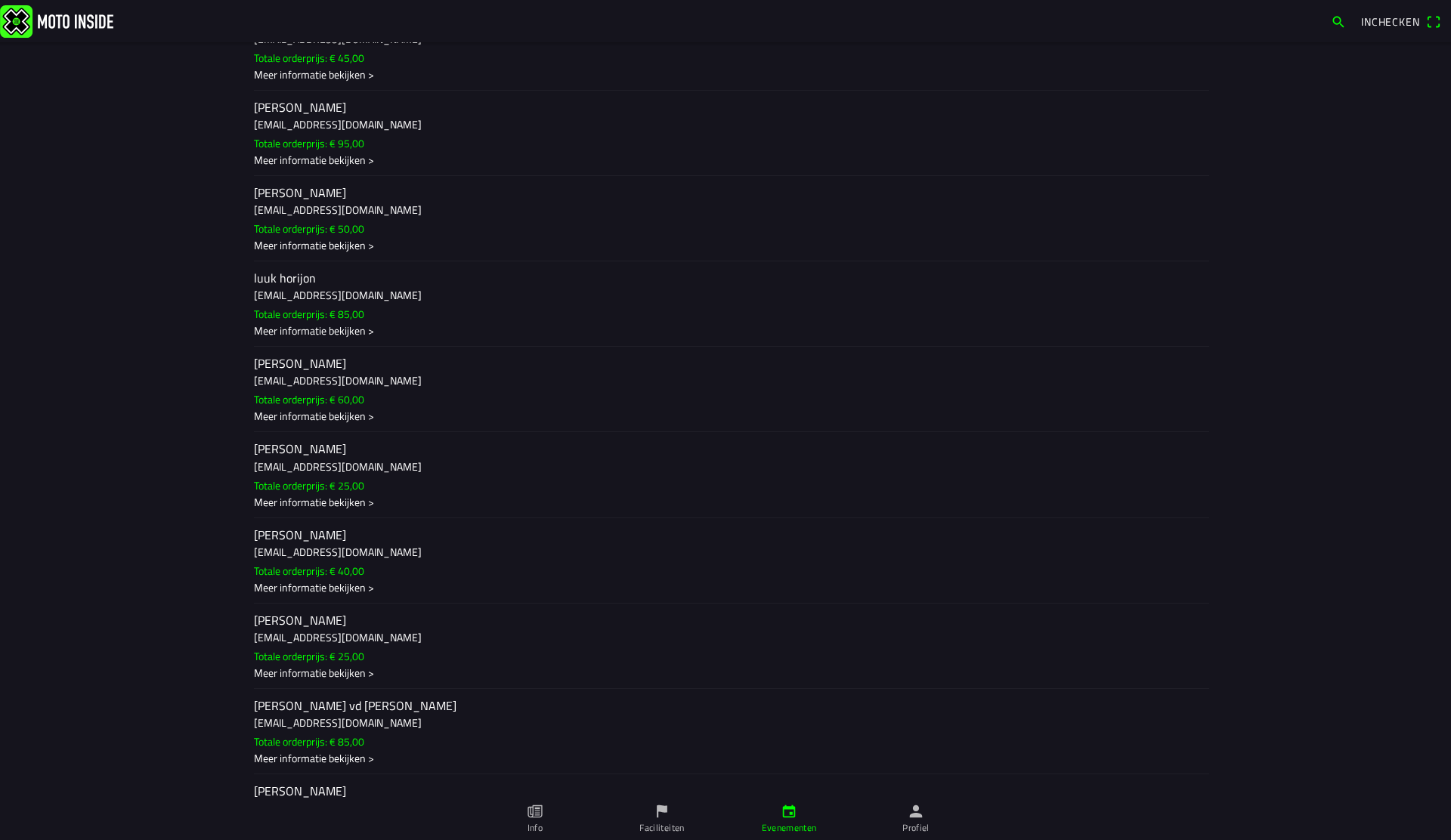
scroll to position [1247, 0]
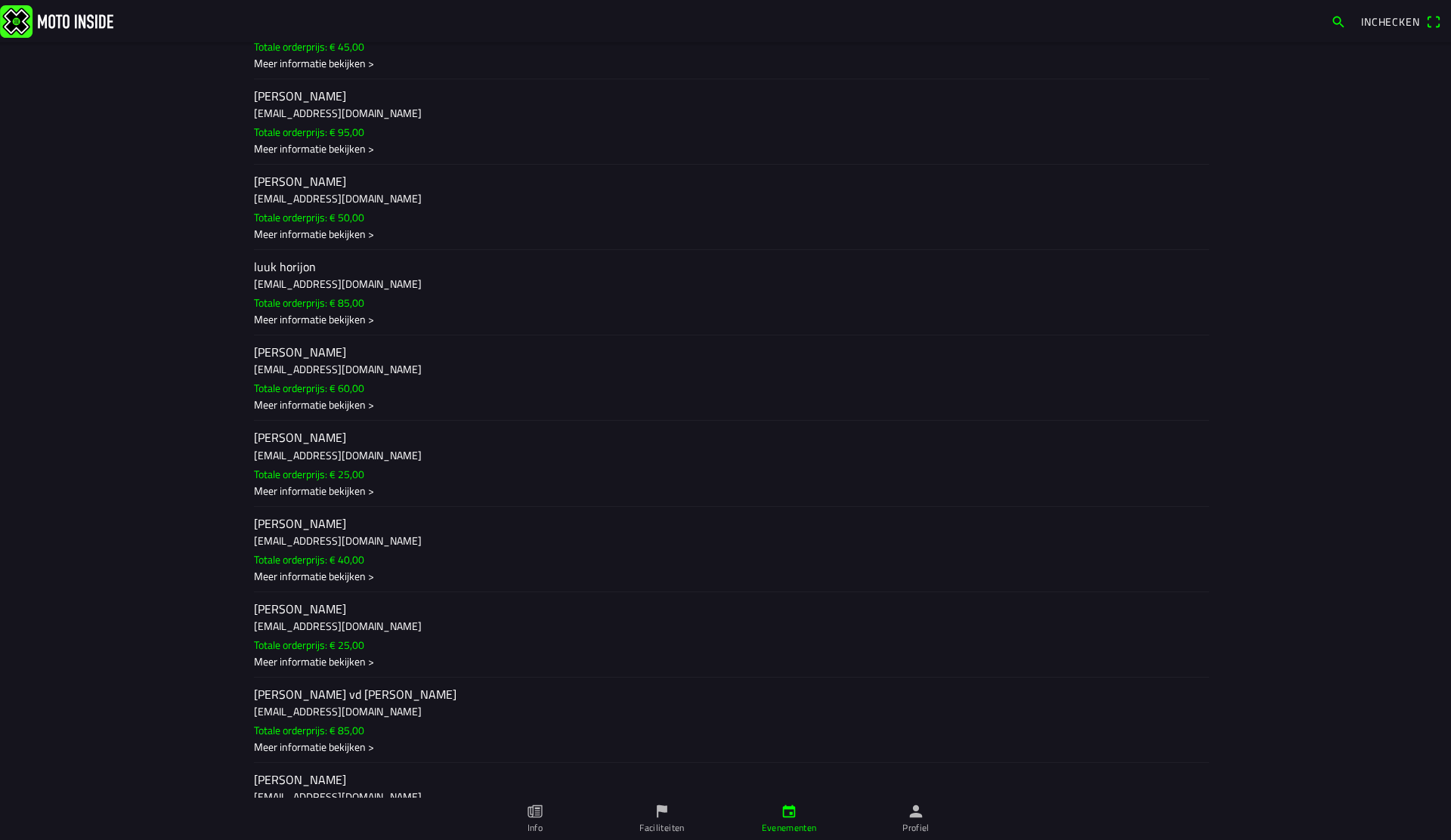
click at [437, 202] on h3 "lberende86@hotmail.com" at bounding box center [726, 198] width 943 height 16
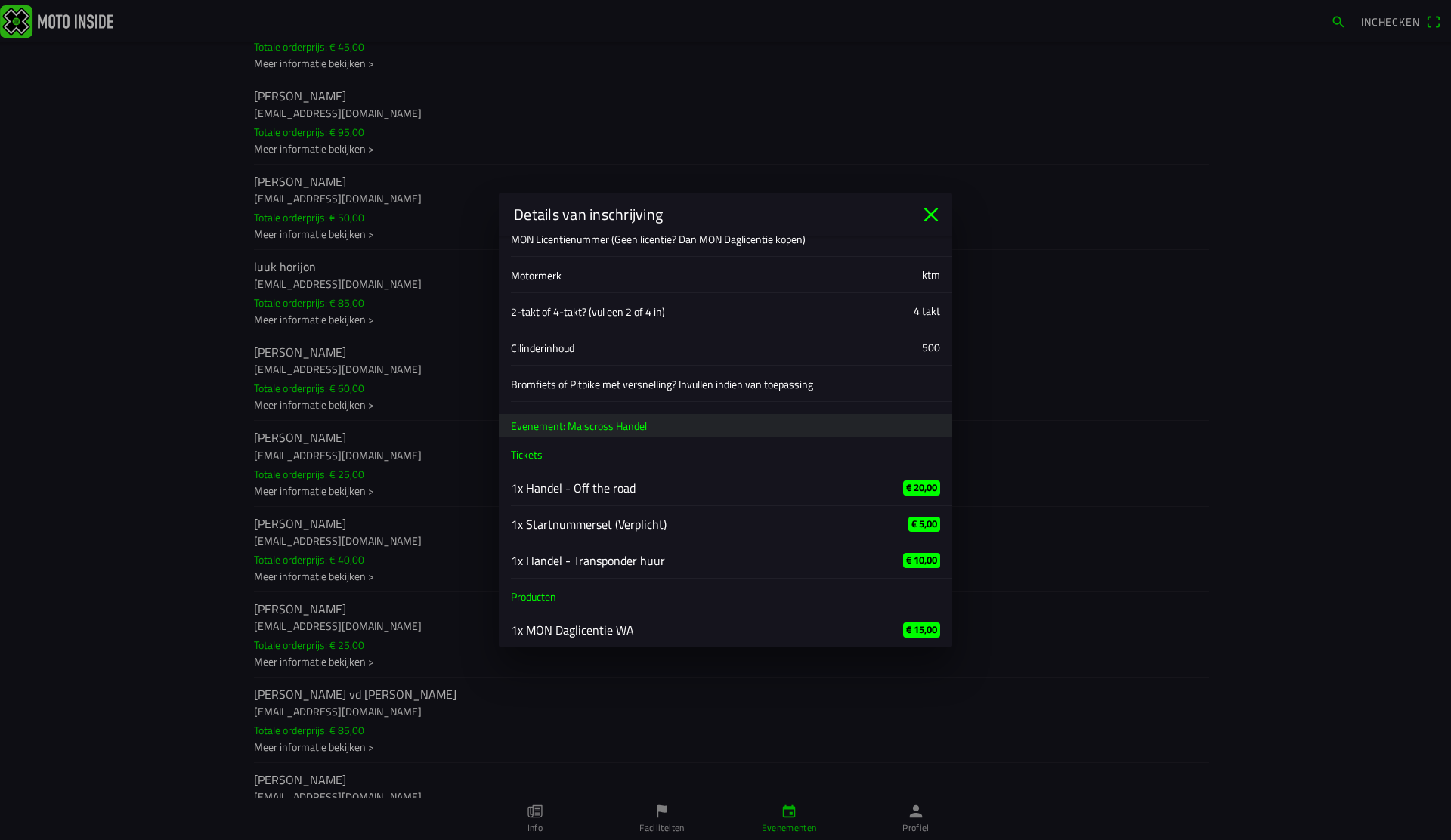
scroll to position [474, 0]
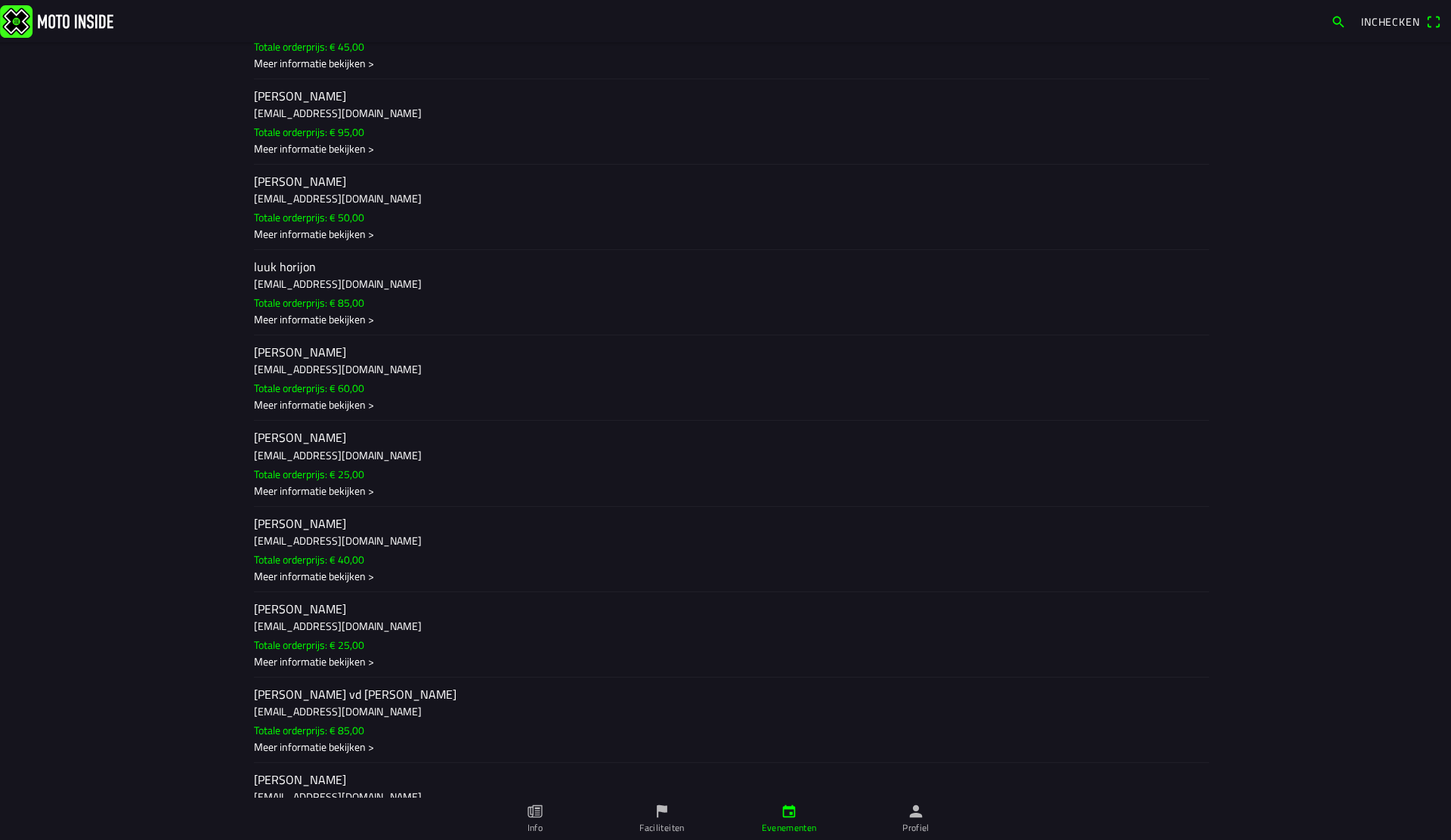
click at [168, 349] on ion-backdrop at bounding box center [725, 420] width 1451 height 840
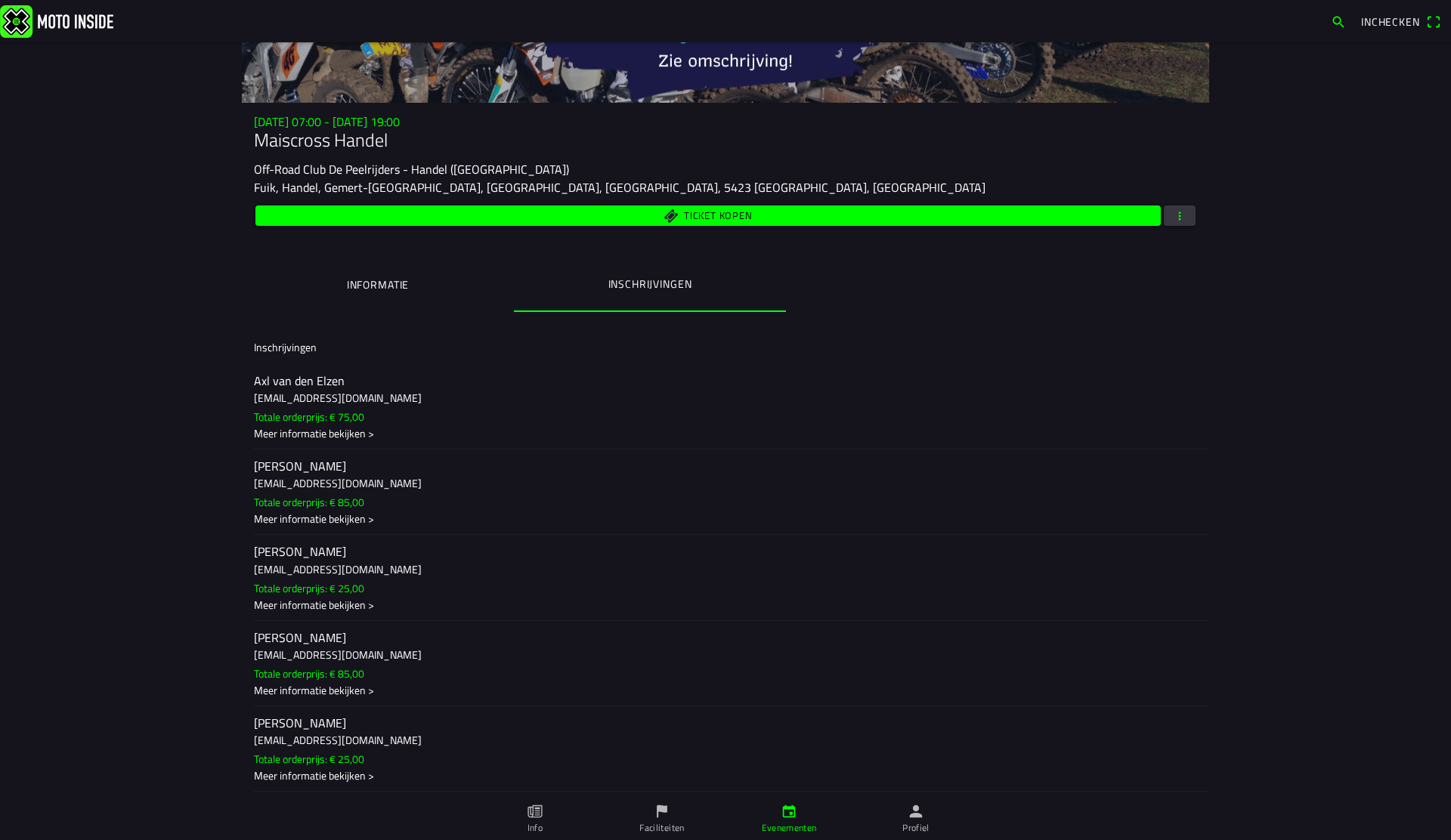
scroll to position [147, 0]
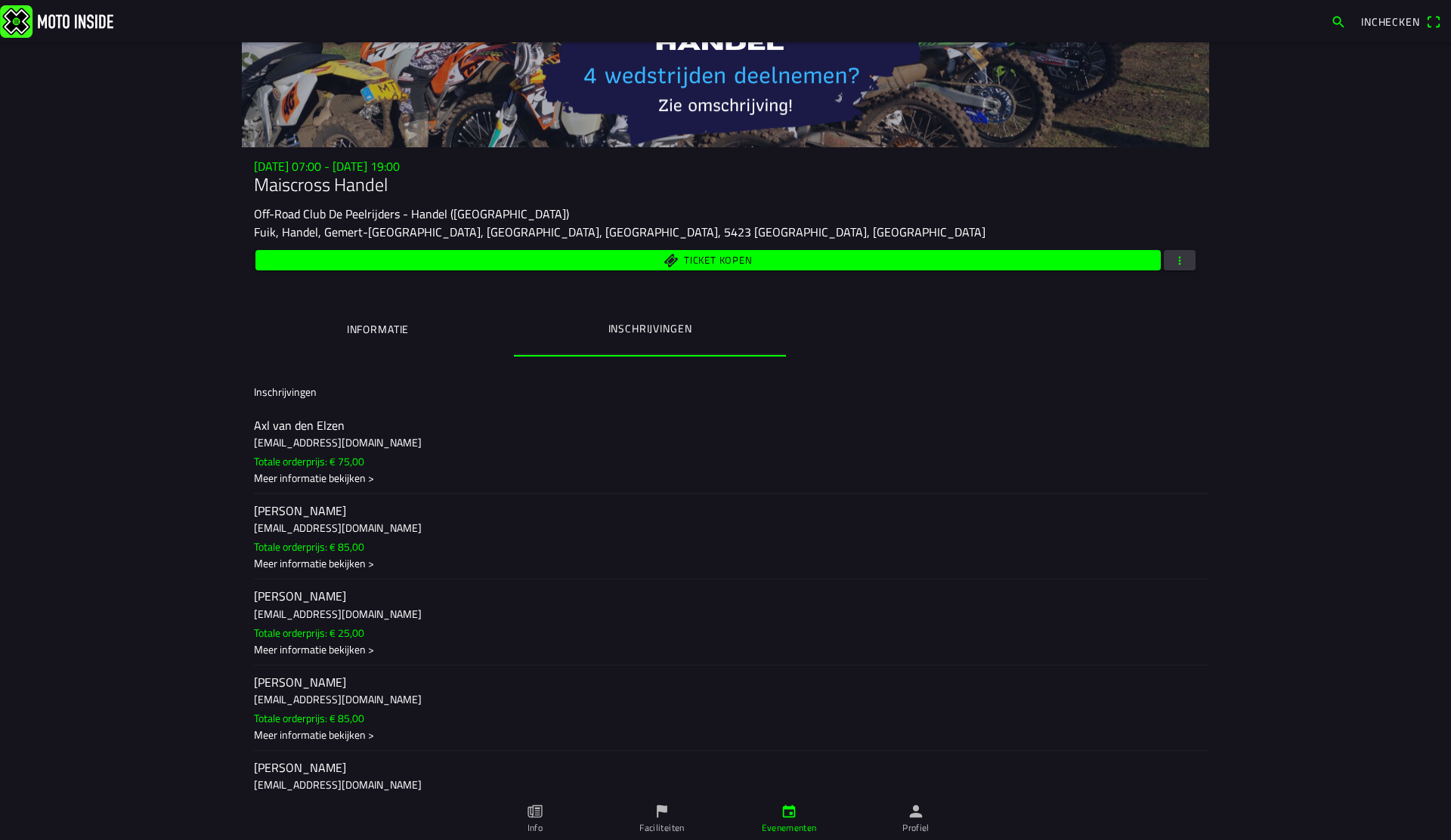
click at [1190, 256] on button "button" at bounding box center [1180, 260] width 32 height 20
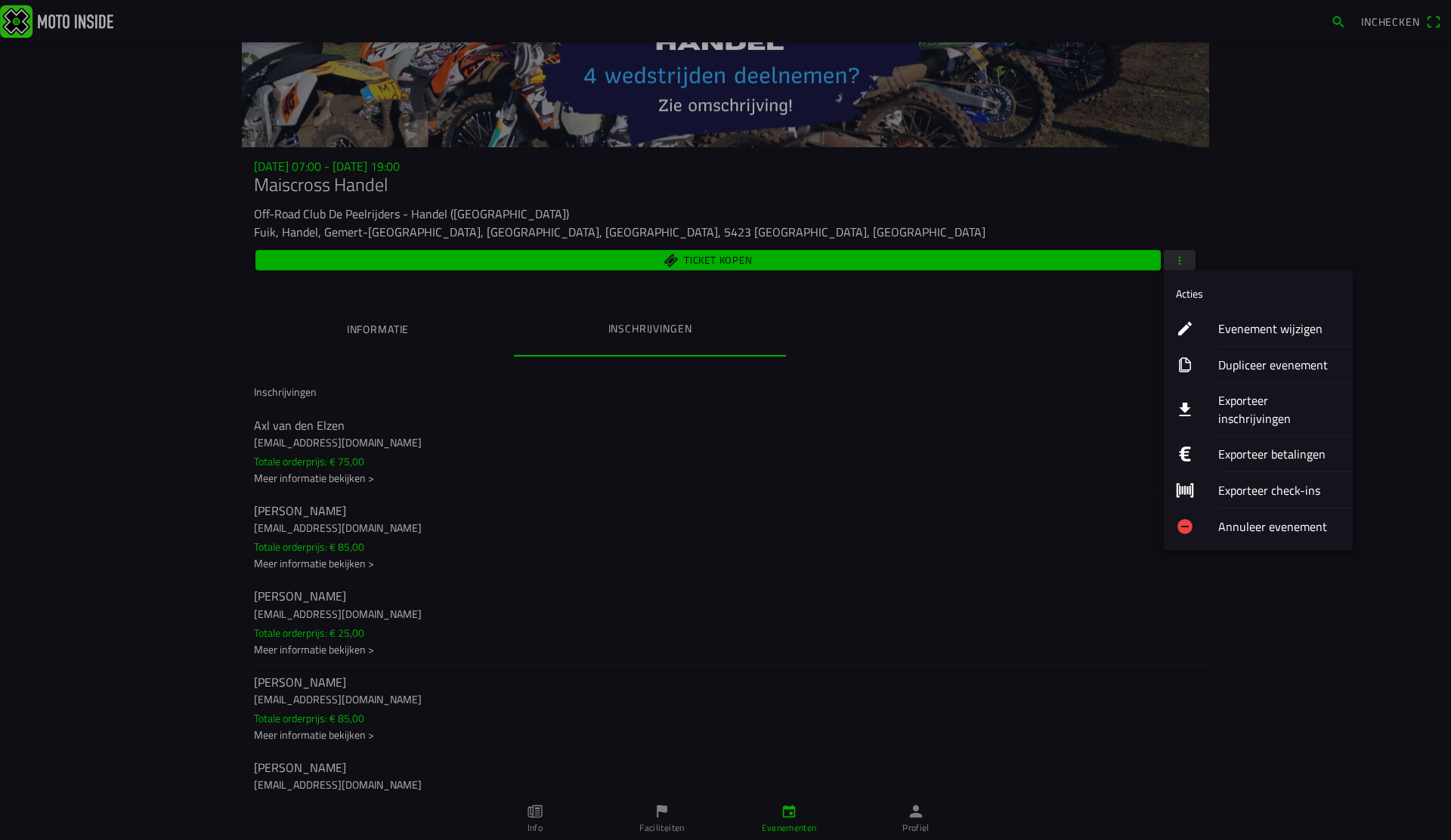
click at [1246, 326] on ion-label "Evenement wijzigen" at bounding box center [1279, 328] width 123 height 18
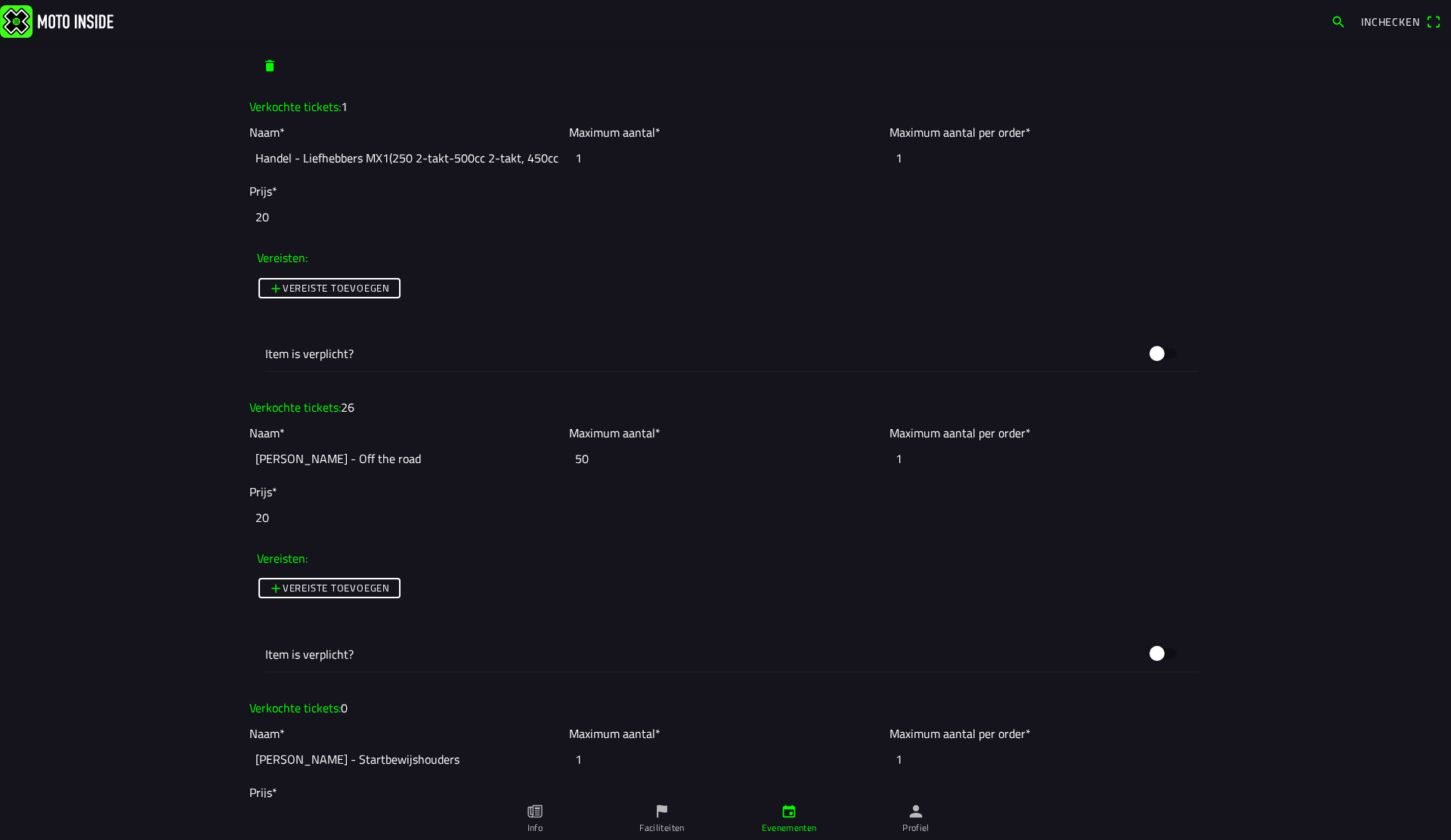
scroll to position [3016, 0]
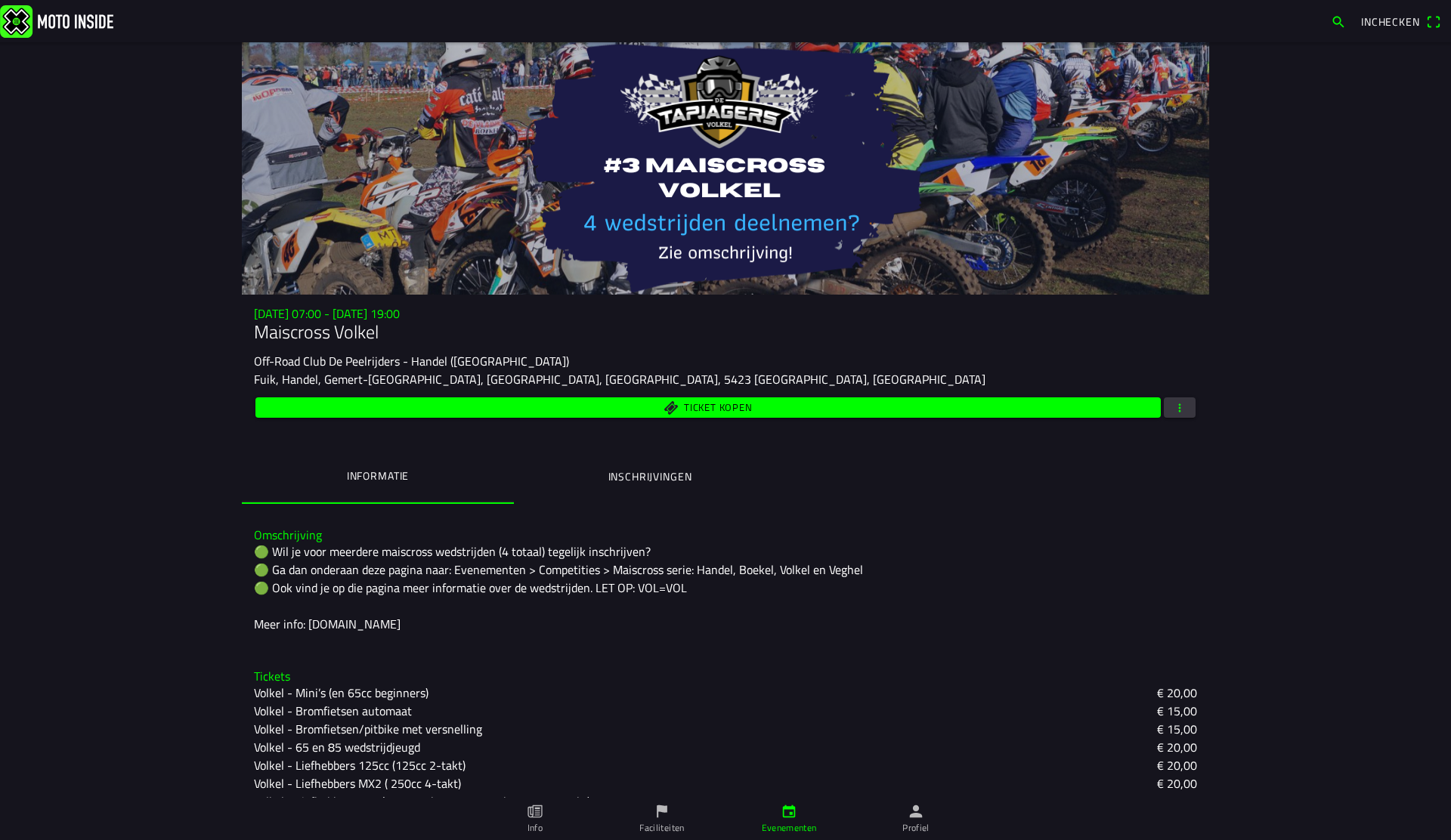
click at [687, 474] on ion-label "Inschrijvingen" at bounding box center [650, 476] width 84 height 16
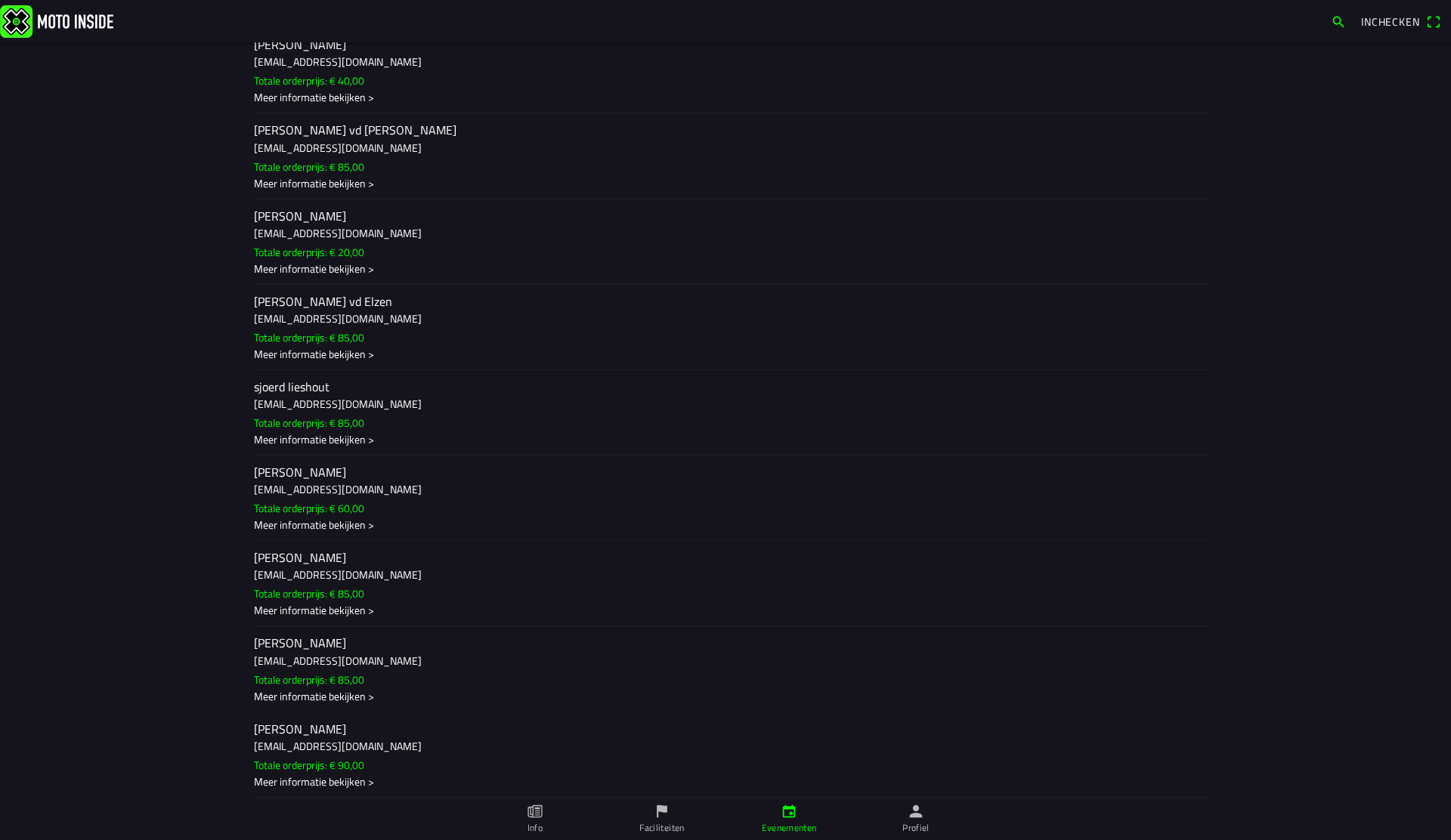
scroll to position [1133, 0]
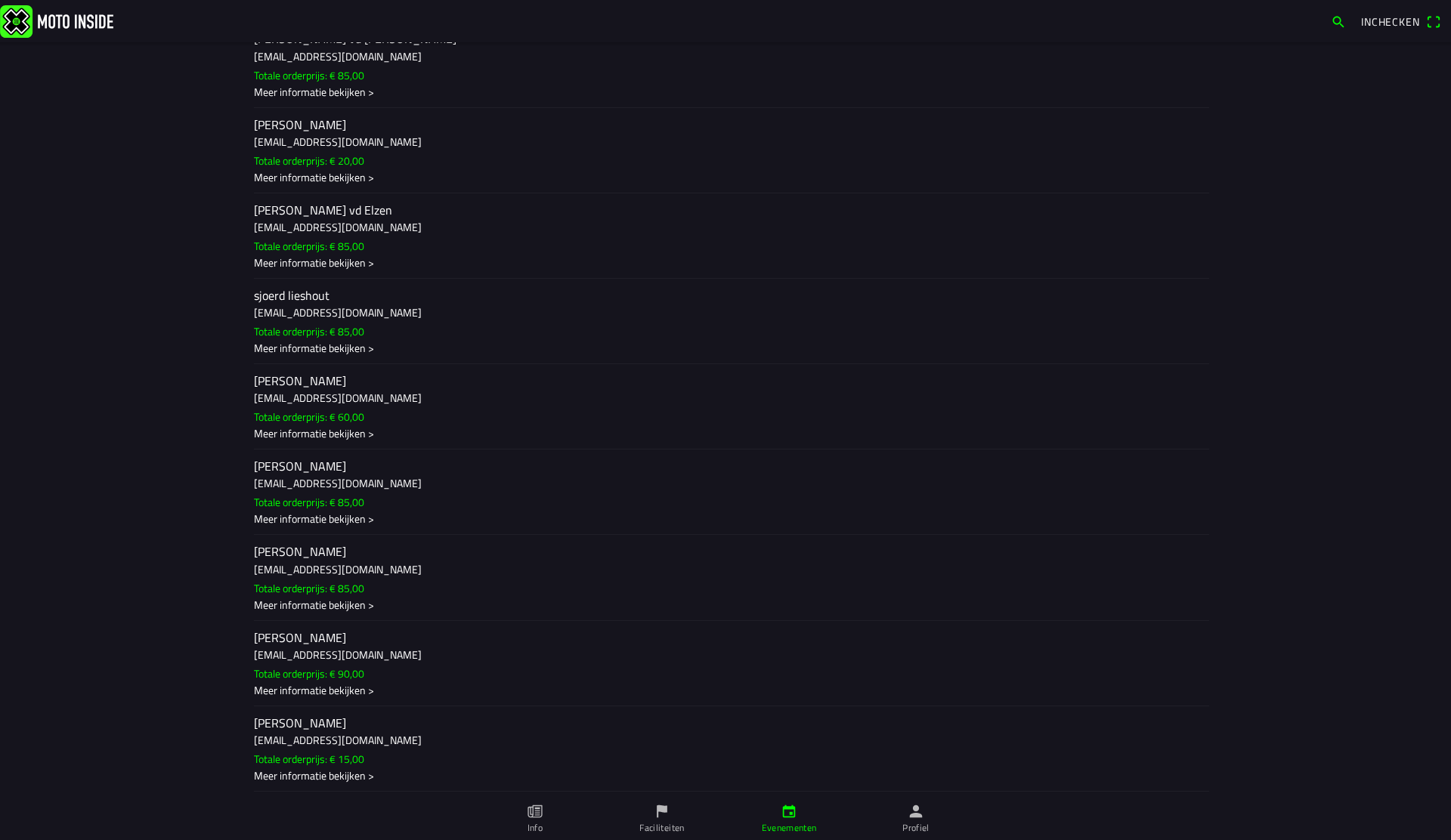
click at [451, 753] on ion-label "[PERSON_NAME] [EMAIL_ADDRESS][DOMAIN_NAME] Totale orderprijs: € 15,00 Meer info…" at bounding box center [726, 749] width 943 height 69
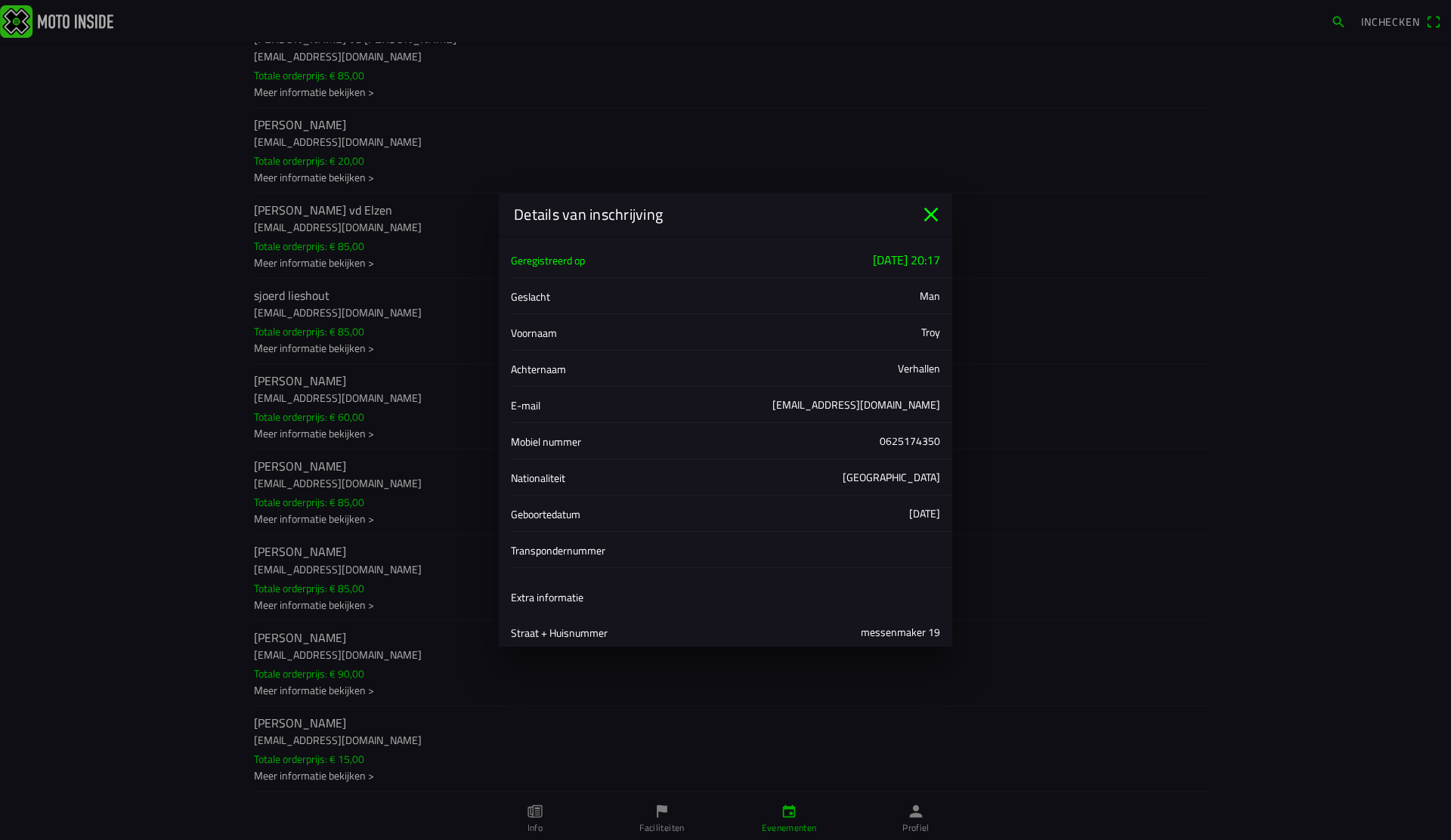
scroll to position [332, 0]
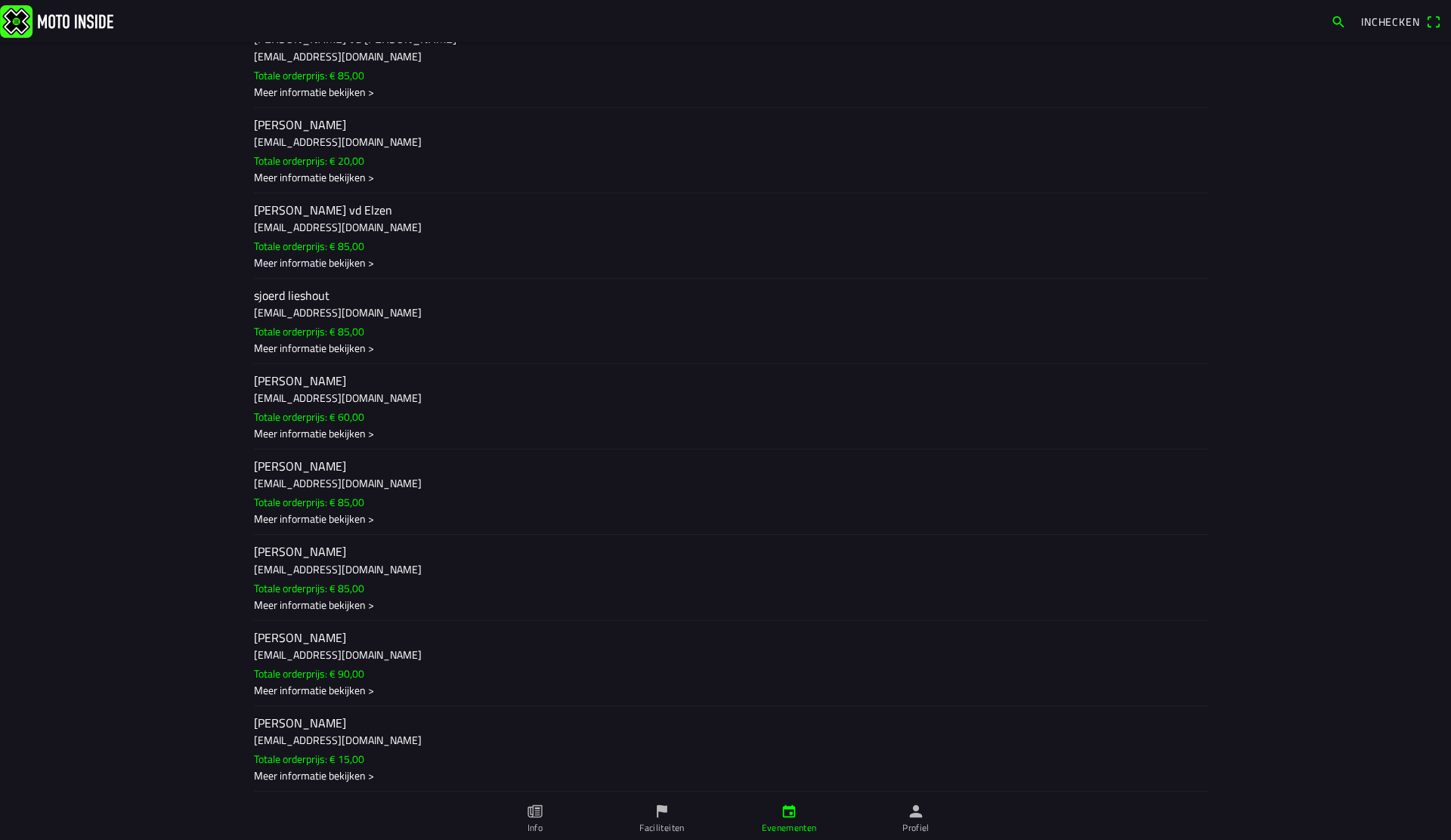
click at [176, 485] on ion-backdrop at bounding box center [725, 420] width 1451 height 840
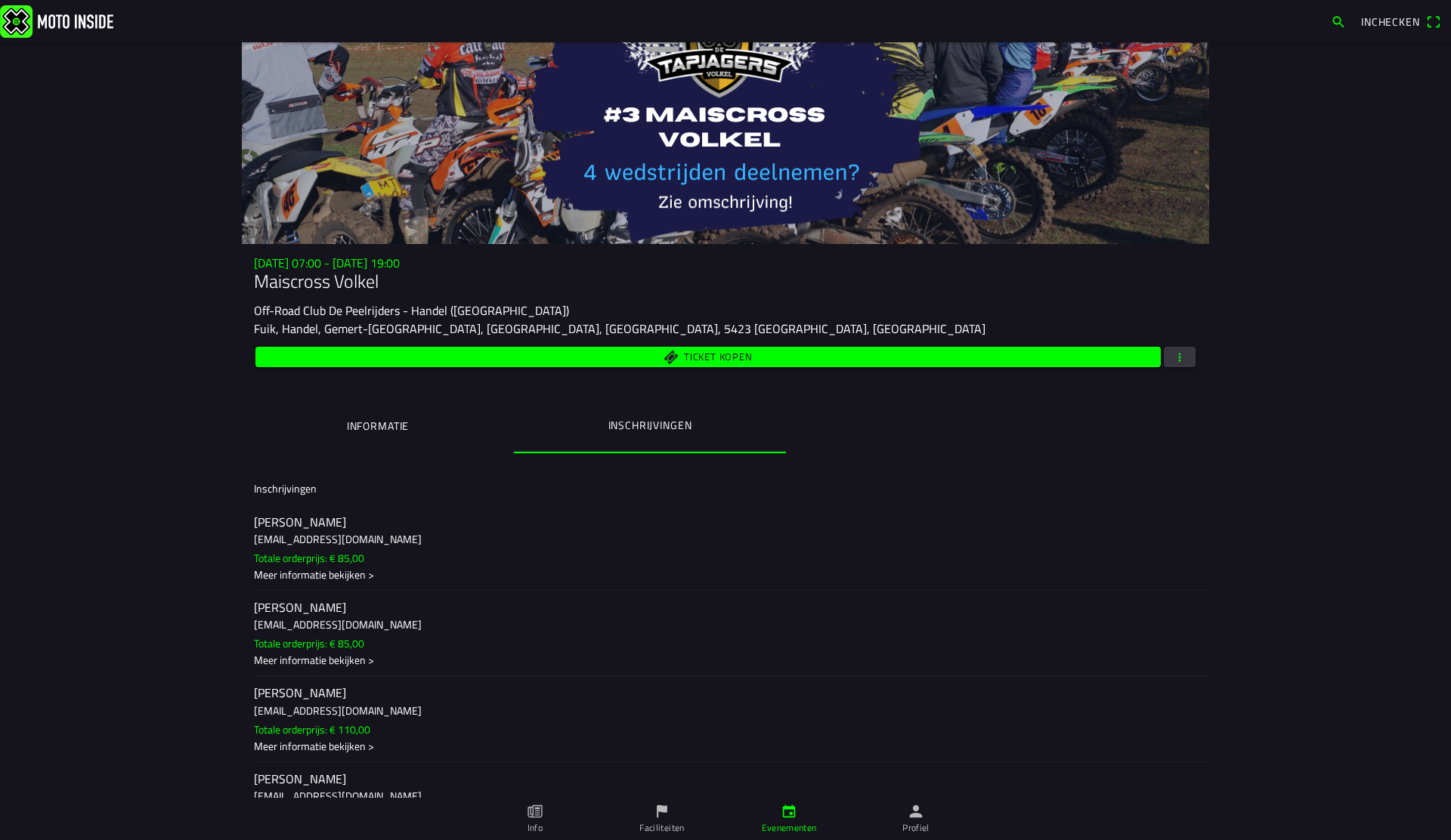
scroll to position [144, 0]
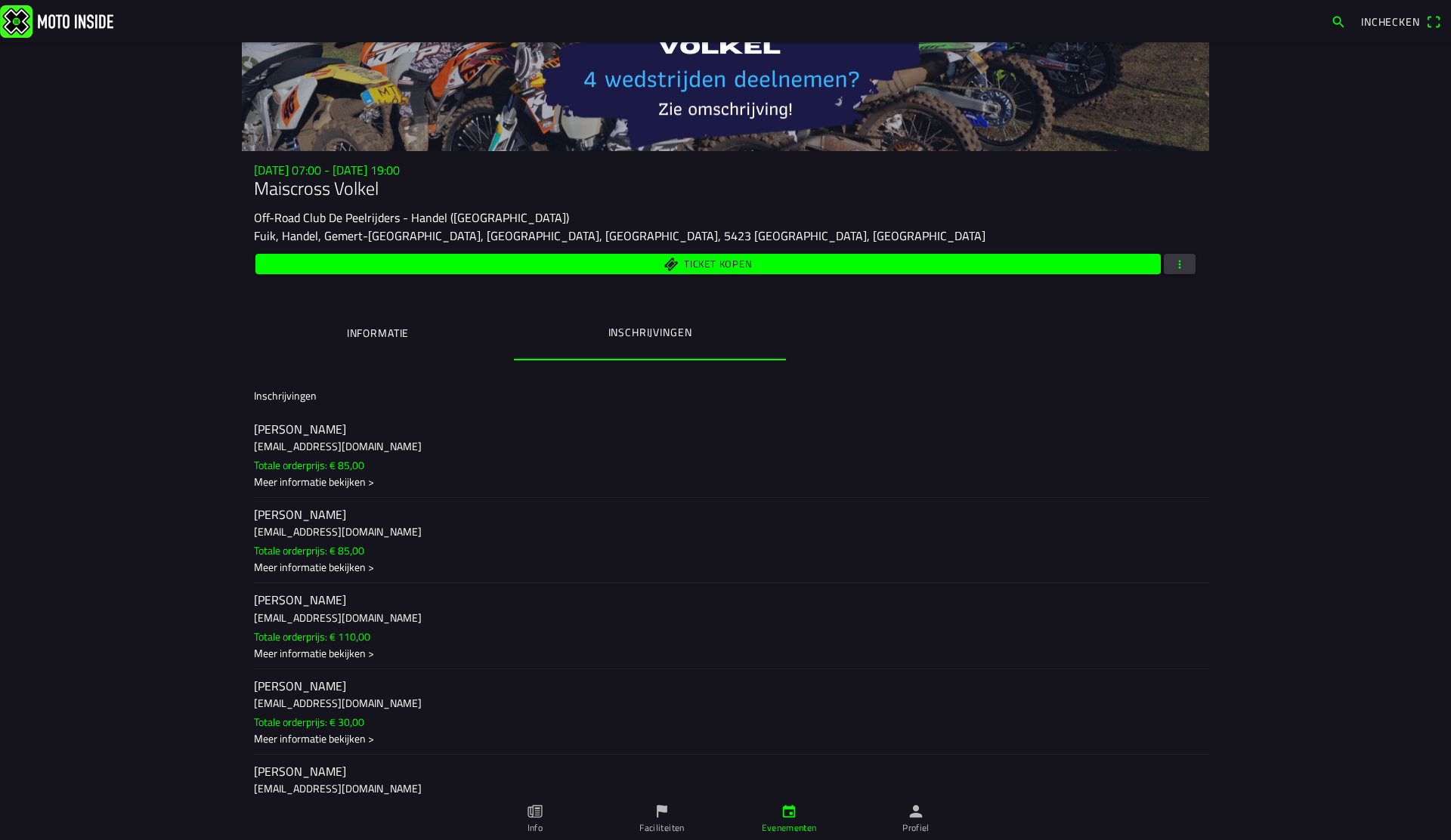
click at [1184, 270] on span "button" at bounding box center [1180, 264] width 14 height 20
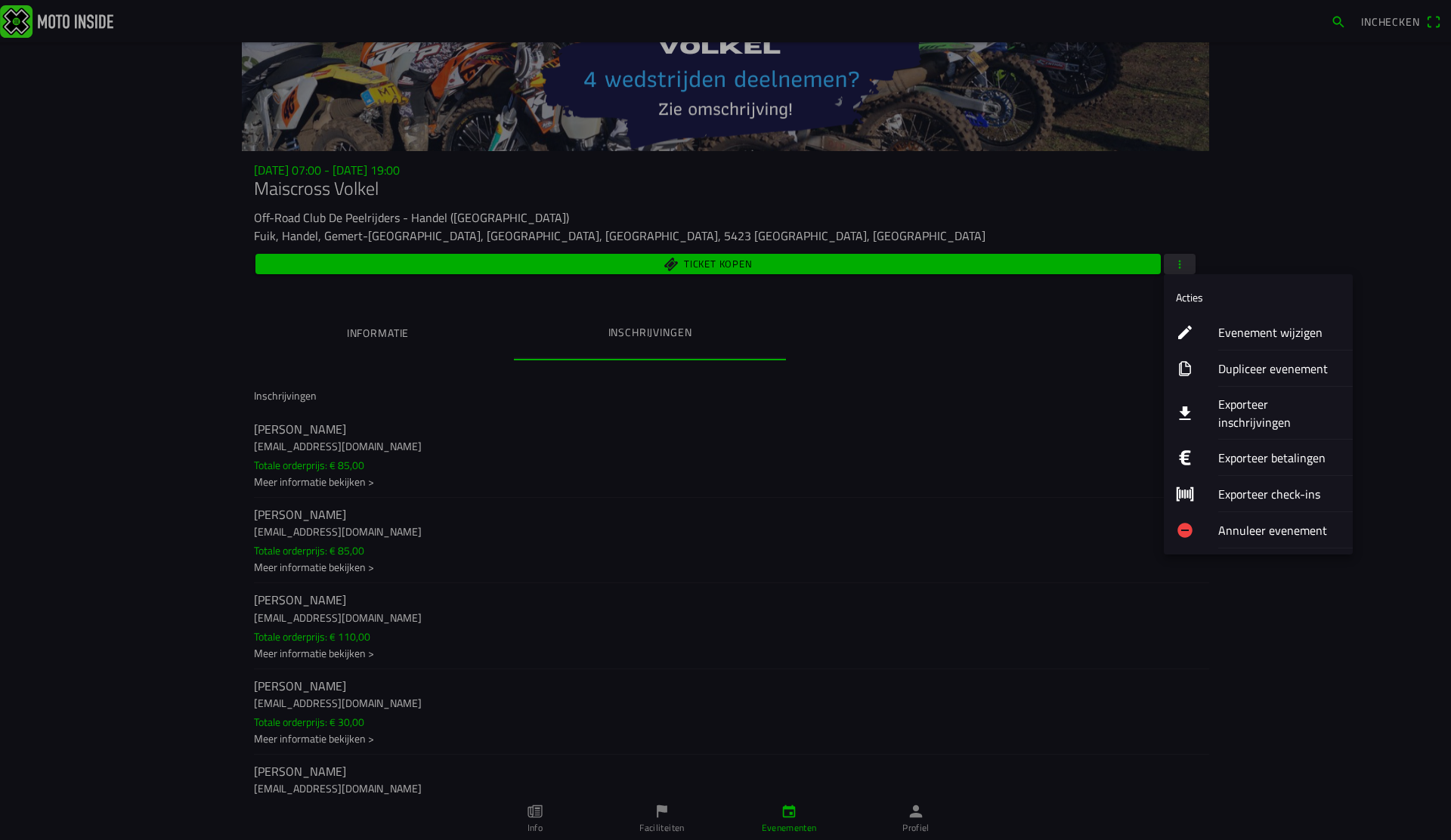
click at [1250, 336] on ion-label "Evenement wijzigen" at bounding box center [1279, 333] width 123 height 18
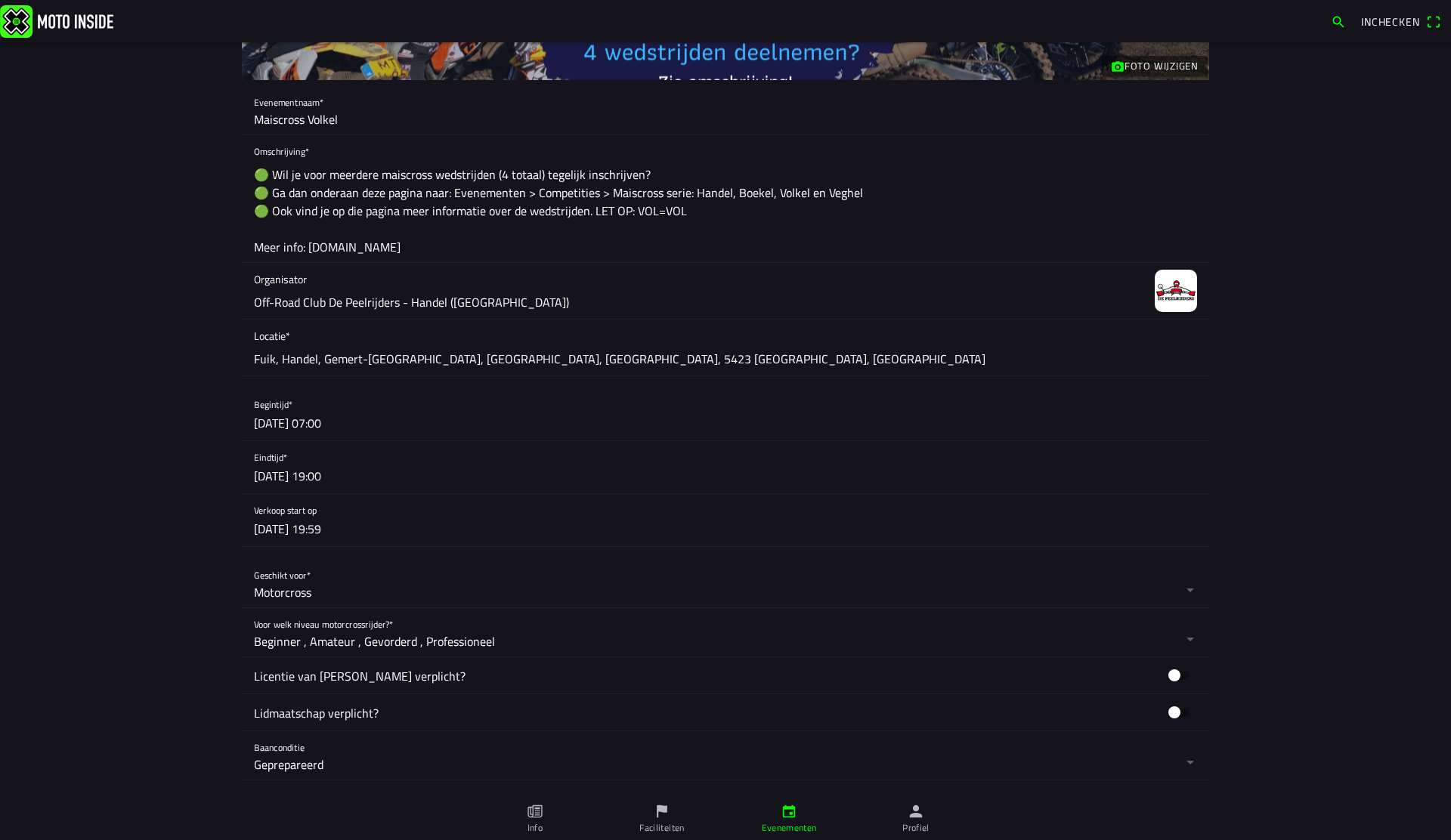
scroll to position [242, 0]
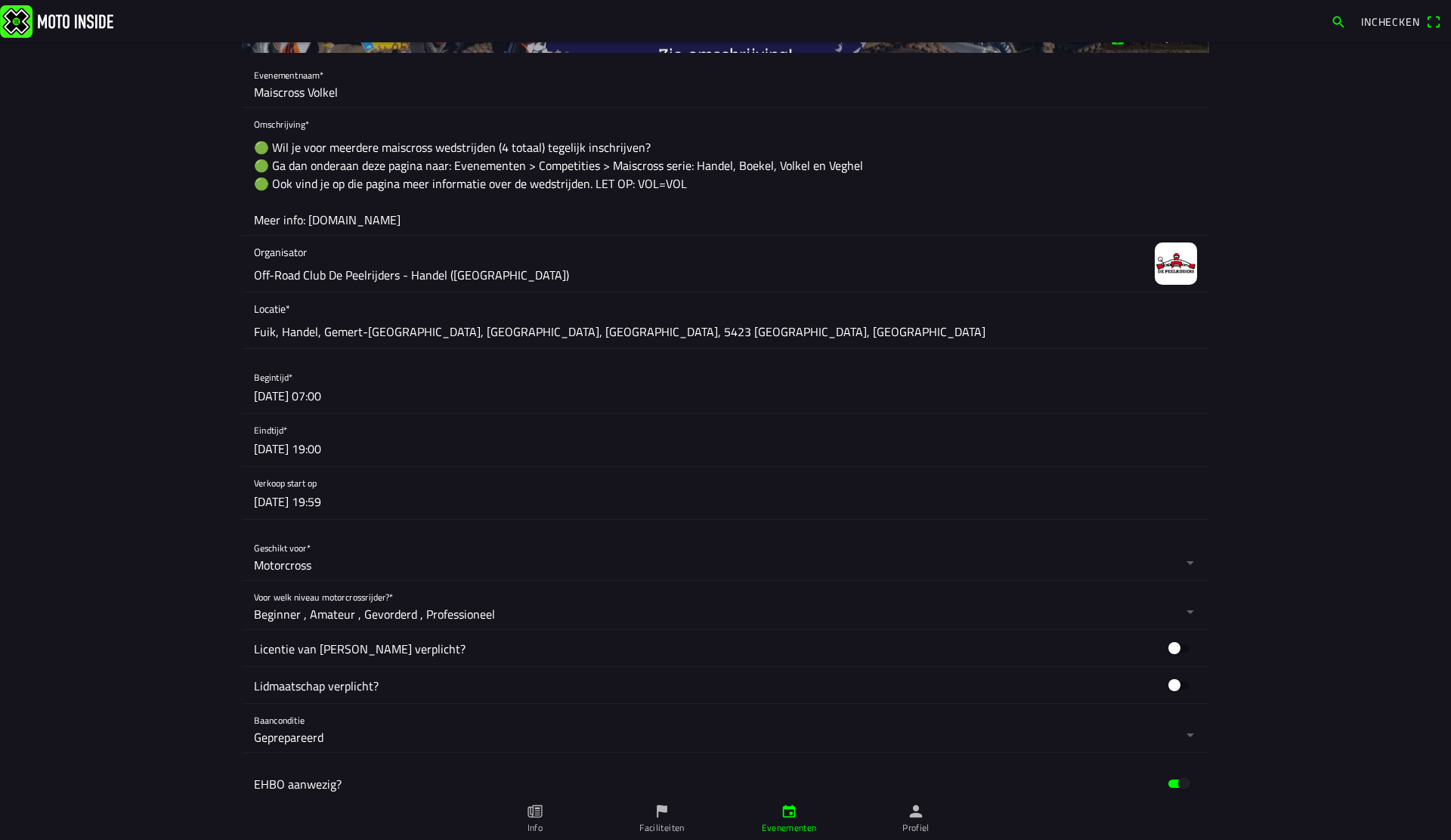
click at [338, 486] on button "button" at bounding box center [732, 493] width 956 height 52
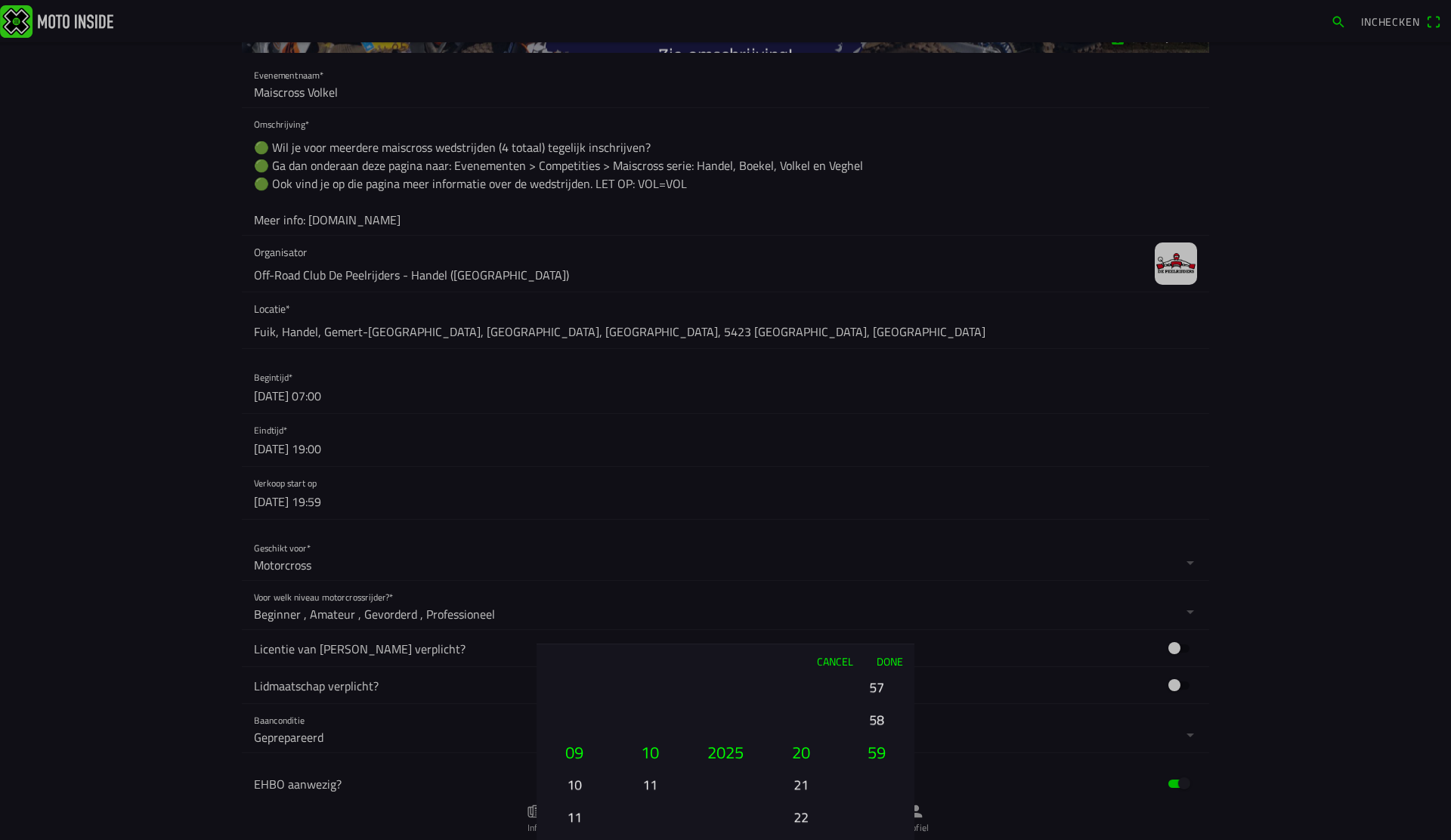
click at [577, 823] on button "11" at bounding box center [574, 817] width 52 height 26
click at [581, 817] on button "13" at bounding box center [574, 817] width 52 height 26
click at [807, 724] on button "18" at bounding box center [801, 719] width 52 height 26
click at [851, 839] on div "01 02 03 04 05 06 07 08 09 10 11 12 13 14 15 16 17 18 19 20 21 22 23 24 25 26 2…" at bounding box center [725, 758] width 378 height 163
drag, startPoint x: 800, startPoint y: 691, endPoint x: 807, endPoint y: 788, distance: 97.3
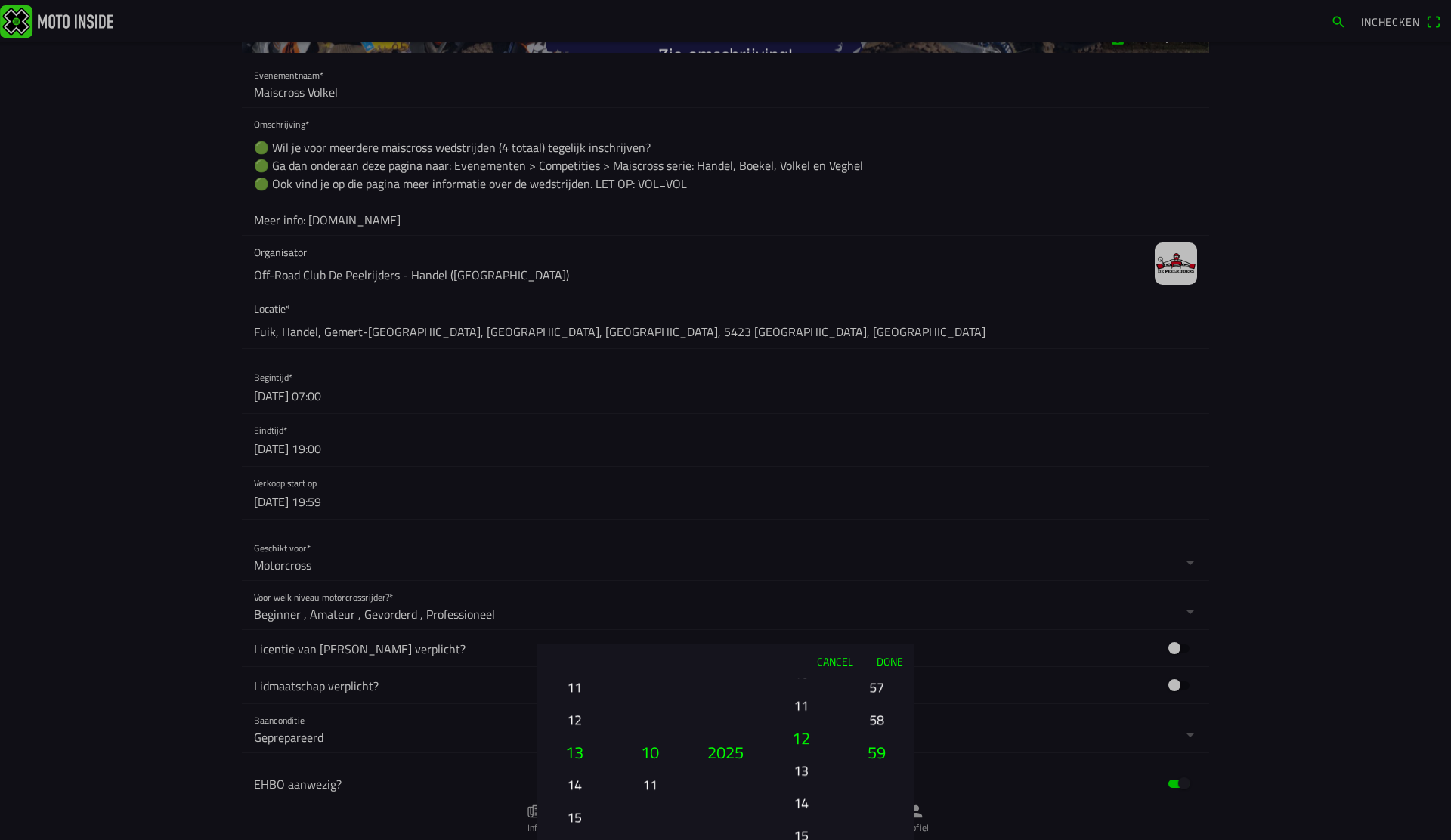
click at [807, 788] on ion-picker-column "00 01 02 03 04 05 06 07 08 09 10 11 12 13 14 15 16 17 18 19 20 21 22 23" at bounding box center [801, 758] width 75 height 163
click at [807, 693] on button "10" at bounding box center [801, 687] width 52 height 26
click at [800, 805] on button "12" at bounding box center [801, 817] width 52 height 26
click at [797, 789] on button "13" at bounding box center [801, 784] width 52 height 26
click at [797, 797] on button "14" at bounding box center [801, 784] width 52 height 26
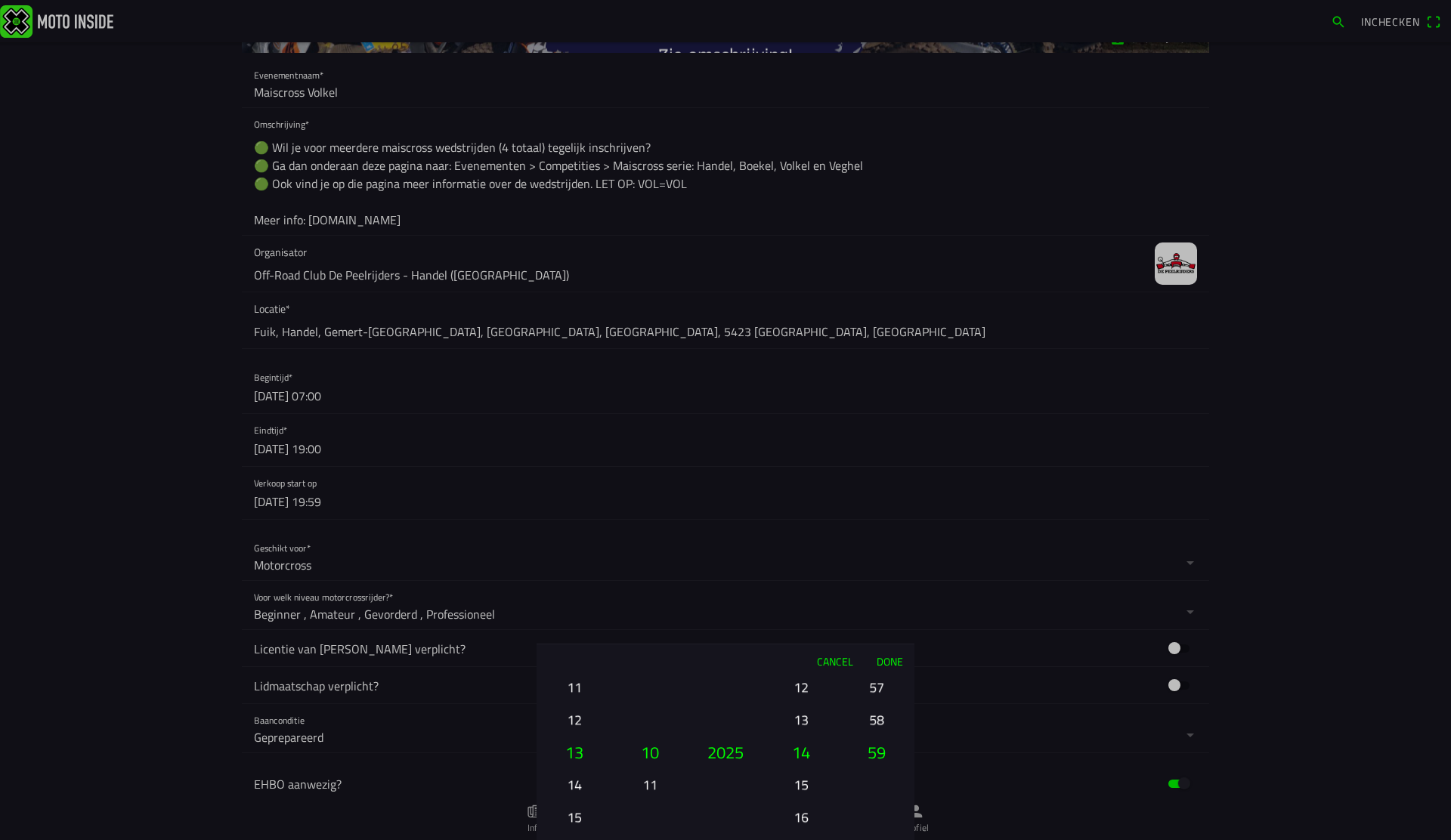
click at [806, 813] on button "16" at bounding box center [801, 817] width 52 height 26
click at [806, 808] on button "18" at bounding box center [801, 817] width 52 height 26
click at [798, 784] on button "19" at bounding box center [801, 784] width 52 height 26
click at [806, 711] on button "18" at bounding box center [801, 720] width 52 height 26
click at [889, 664] on button "Done" at bounding box center [889, 661] width 50 height 34
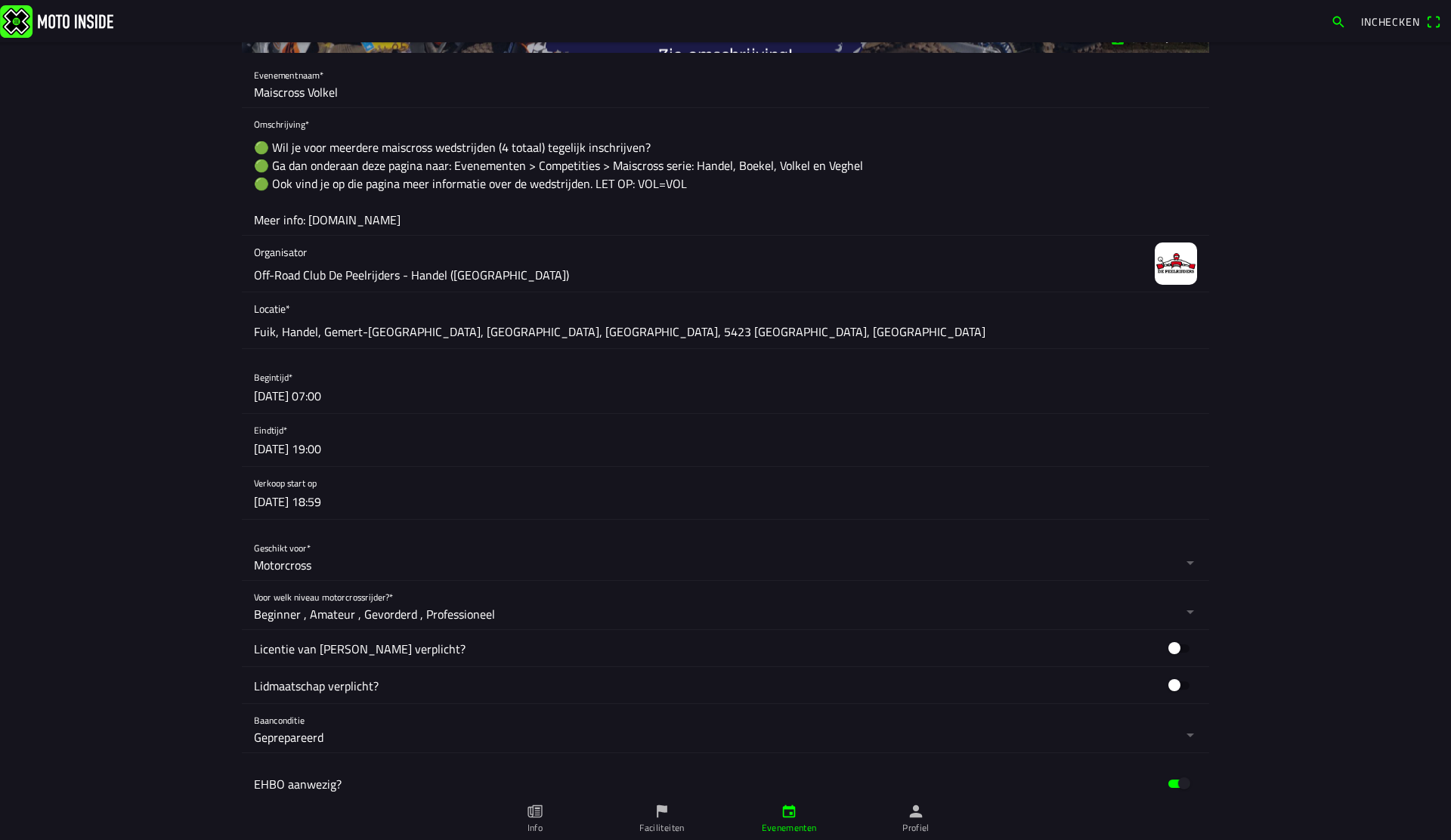
click at [291, 489] on button "button" at bounding box center [732, 493] width 956 height 52
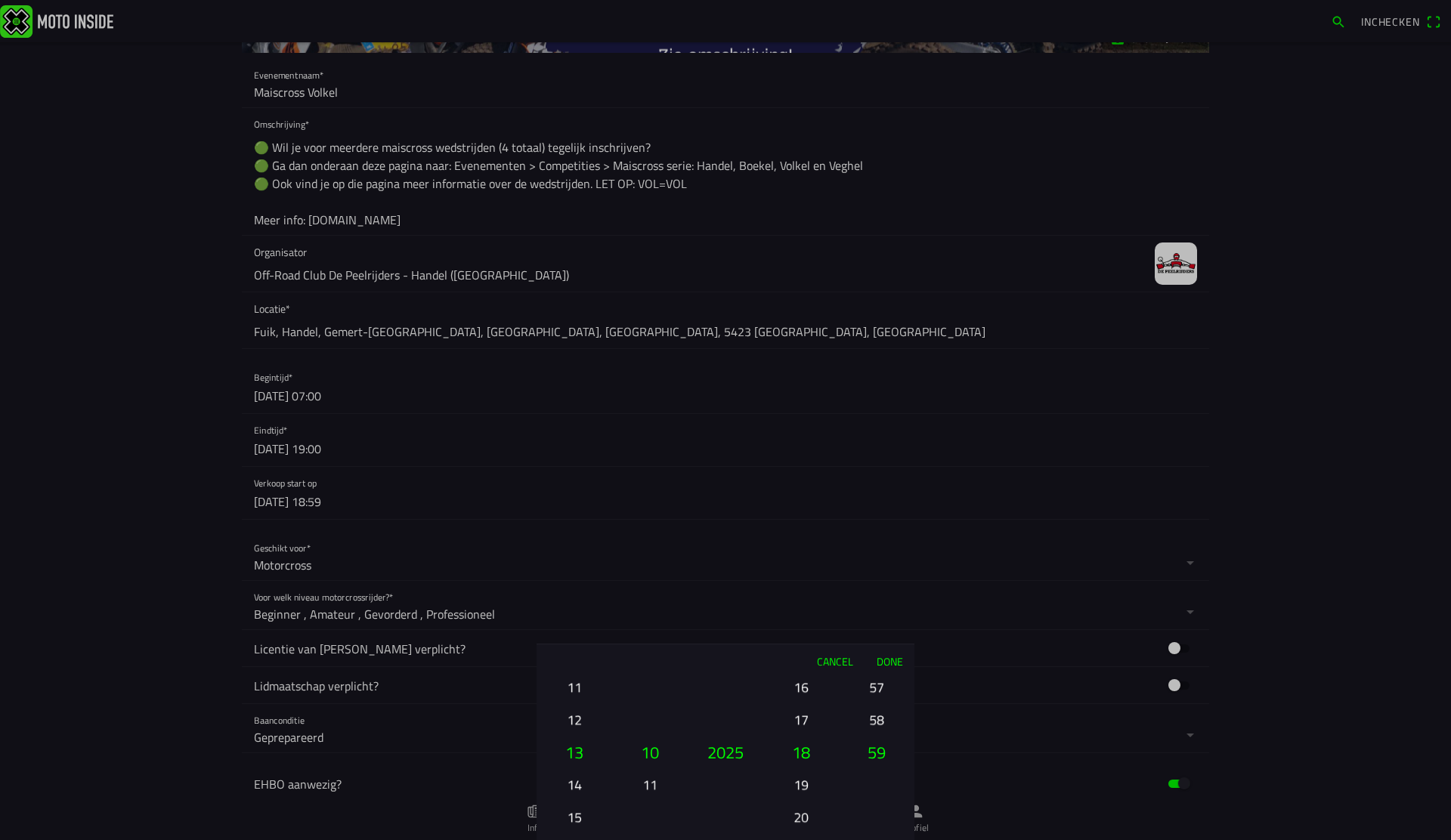
click at [889, 656] on button "Done" at bounding box center [889, 661] width 50 height 34
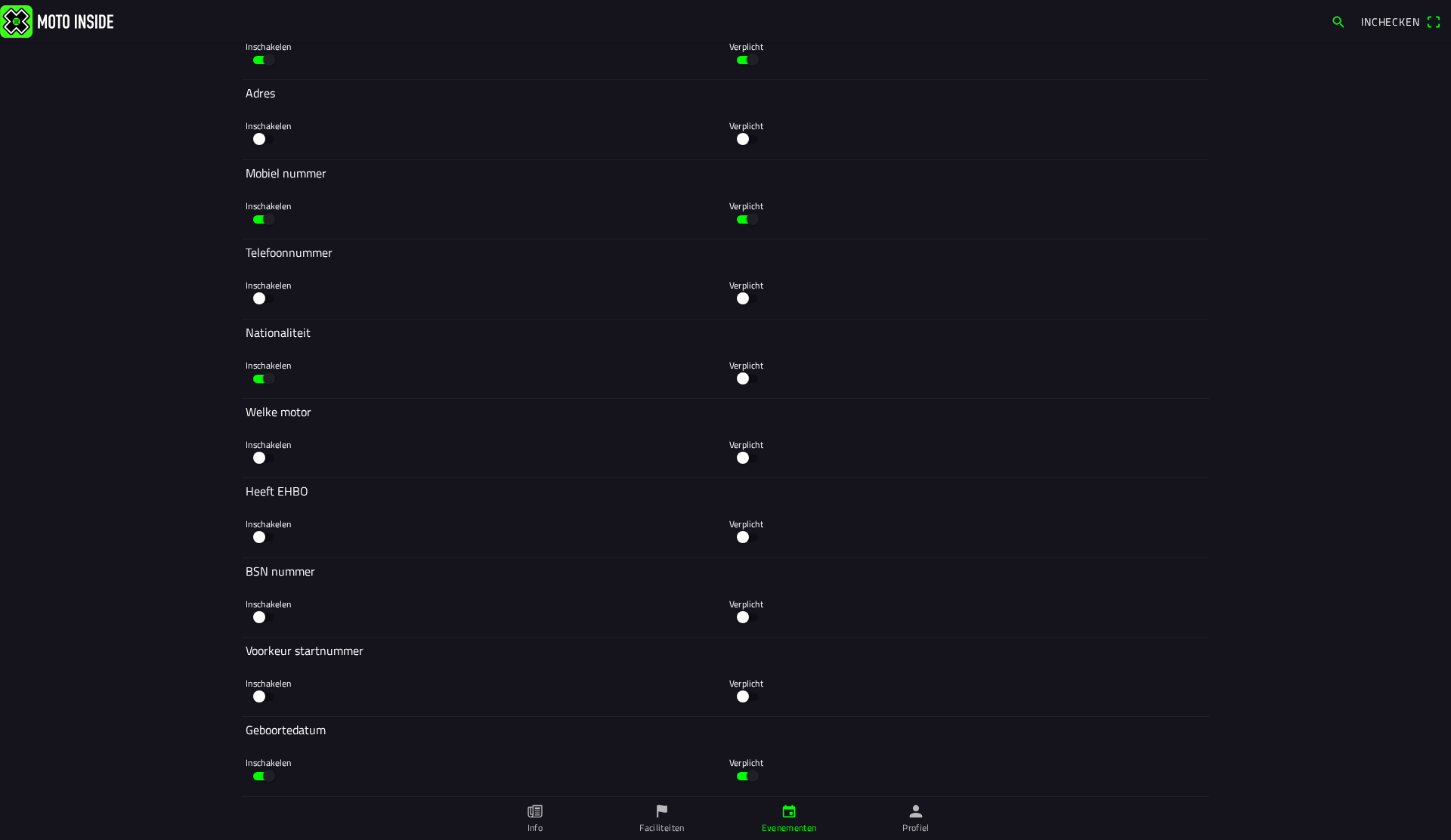
scroll to position [7463, 0]
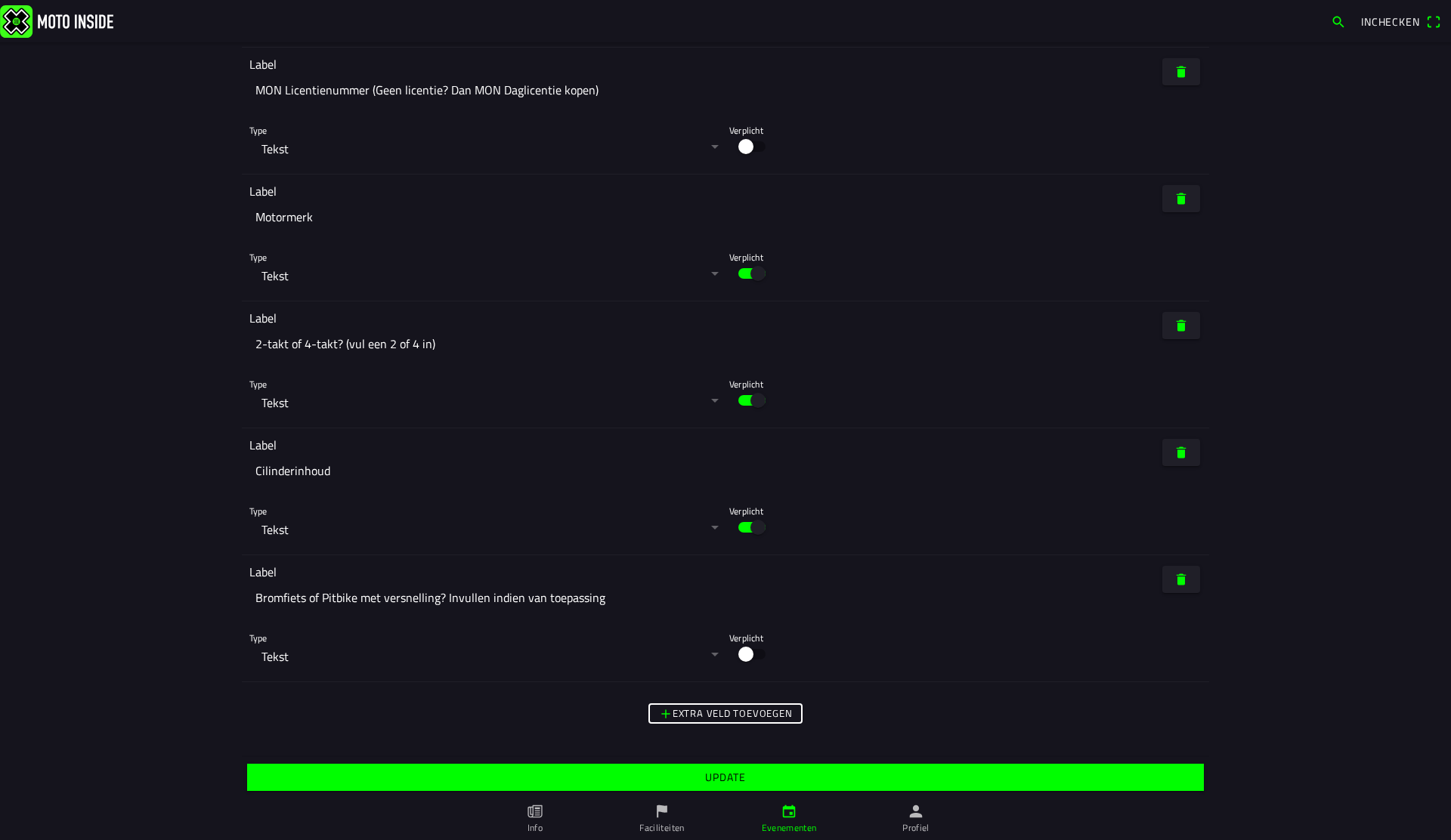
click at [651, 767] on span "Update" at bounding box center [725, 777] width 934 height 27
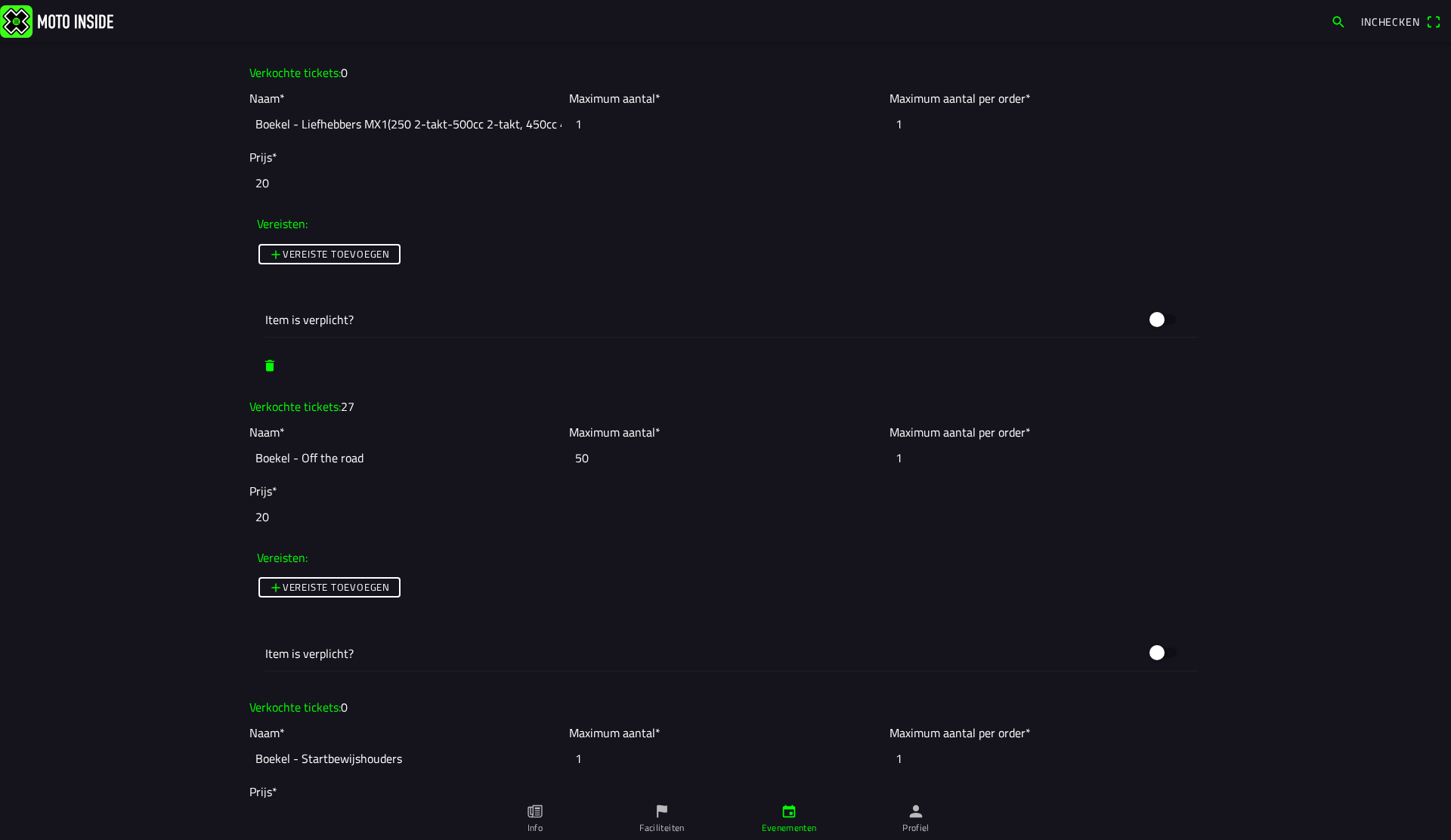
scroll to position [3173, 0]
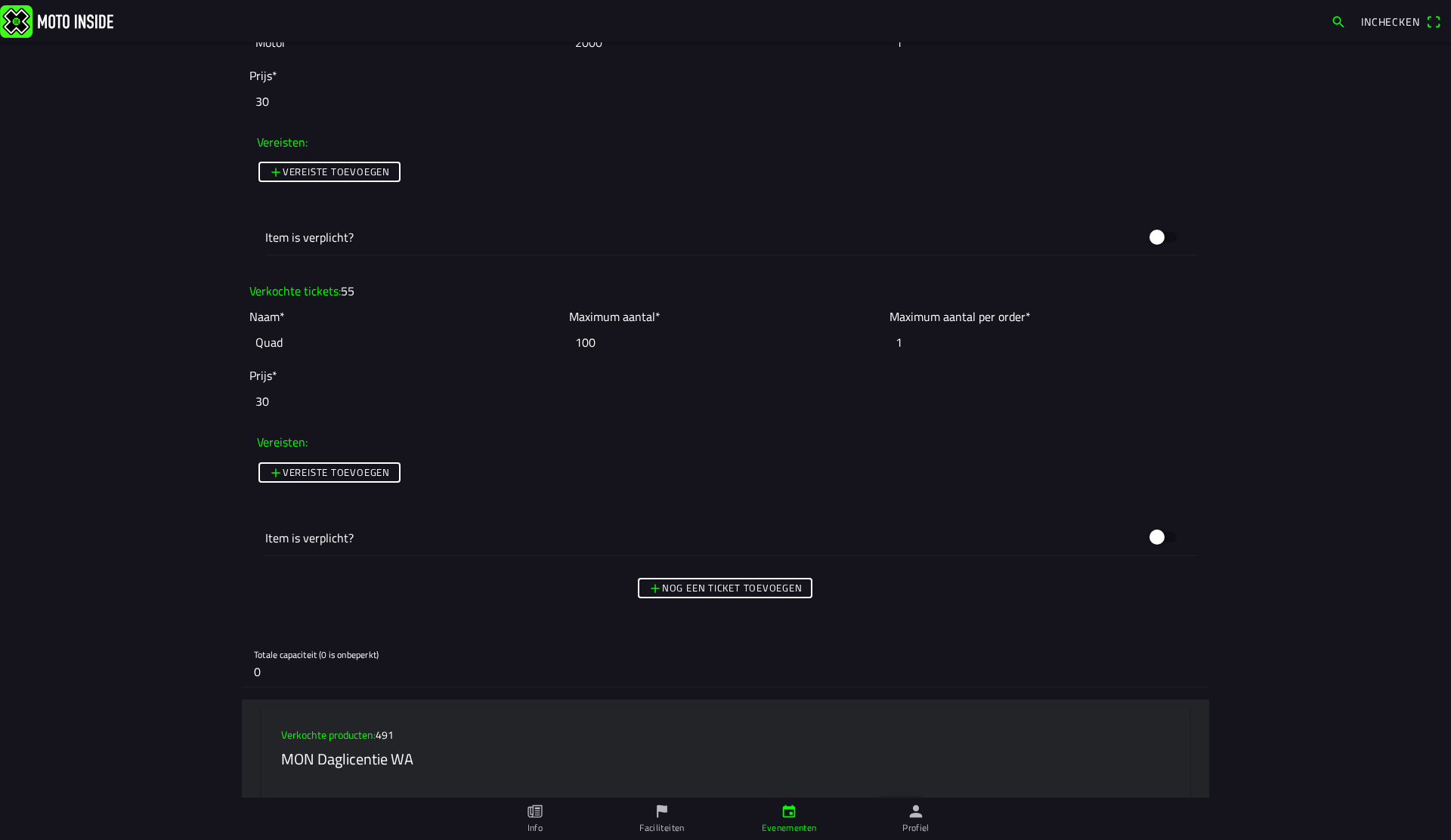
scroll to position [2231, 0]
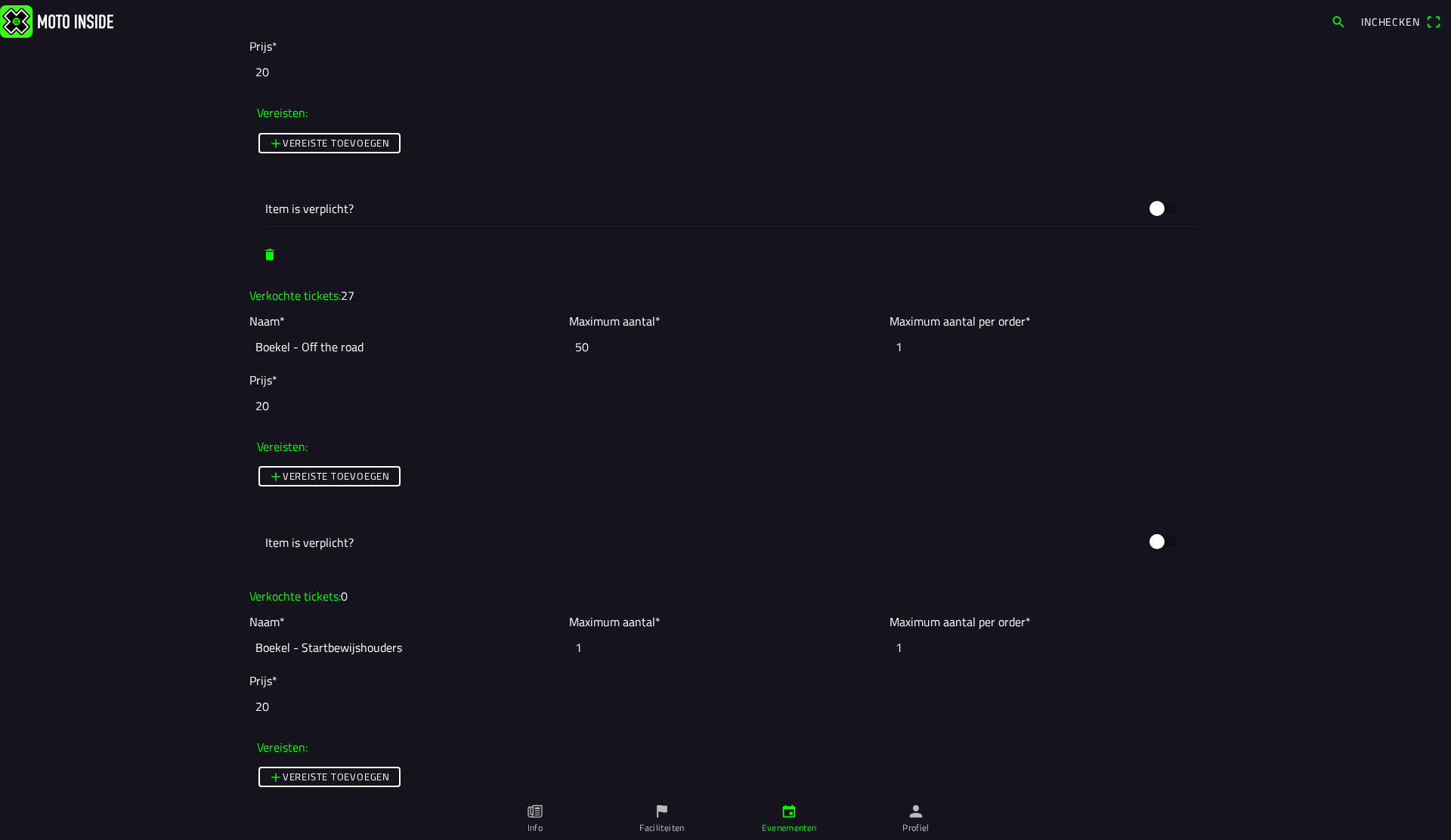
scroll to position [3290, 0]
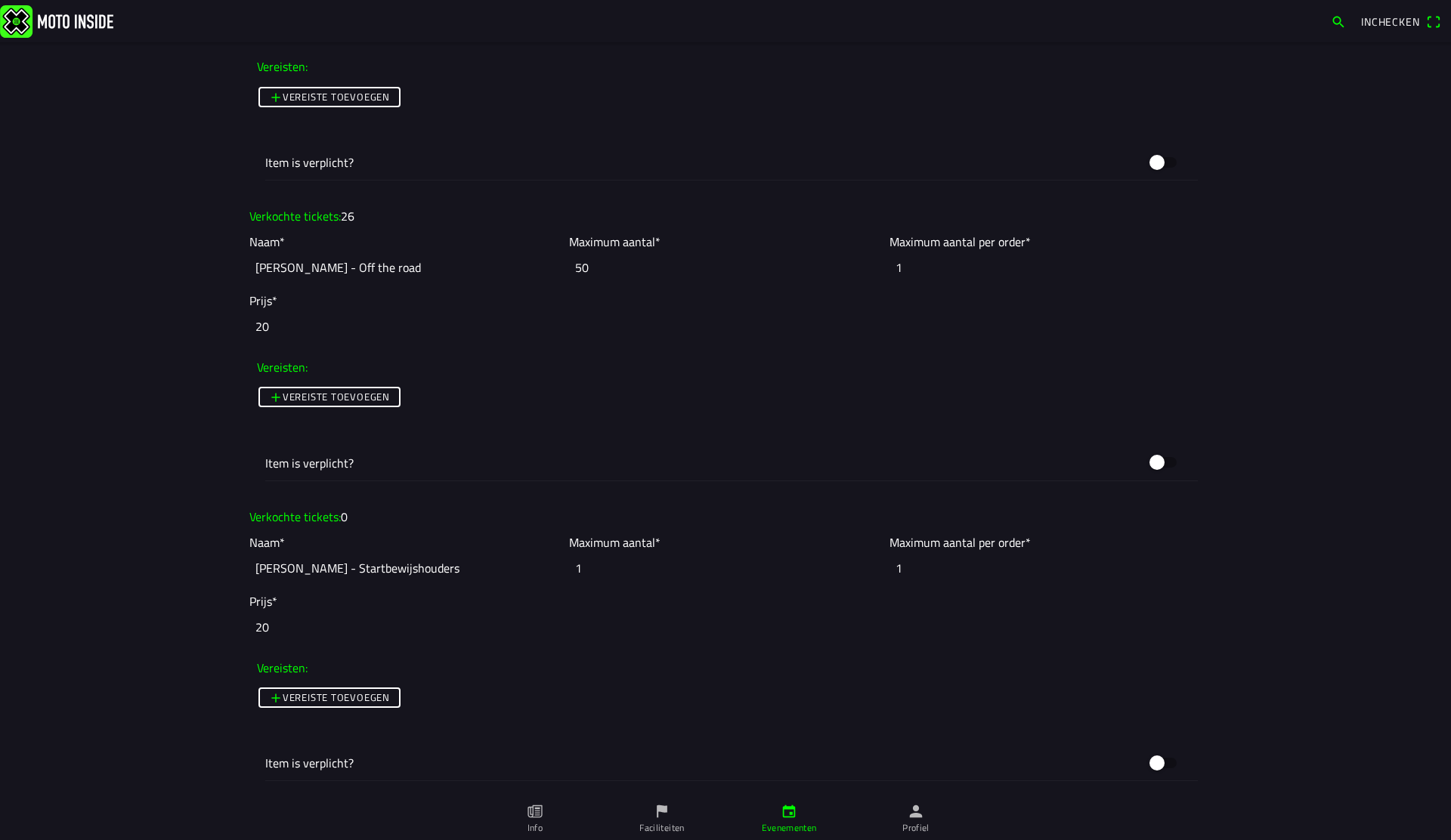
scroll to position [3253, 0]
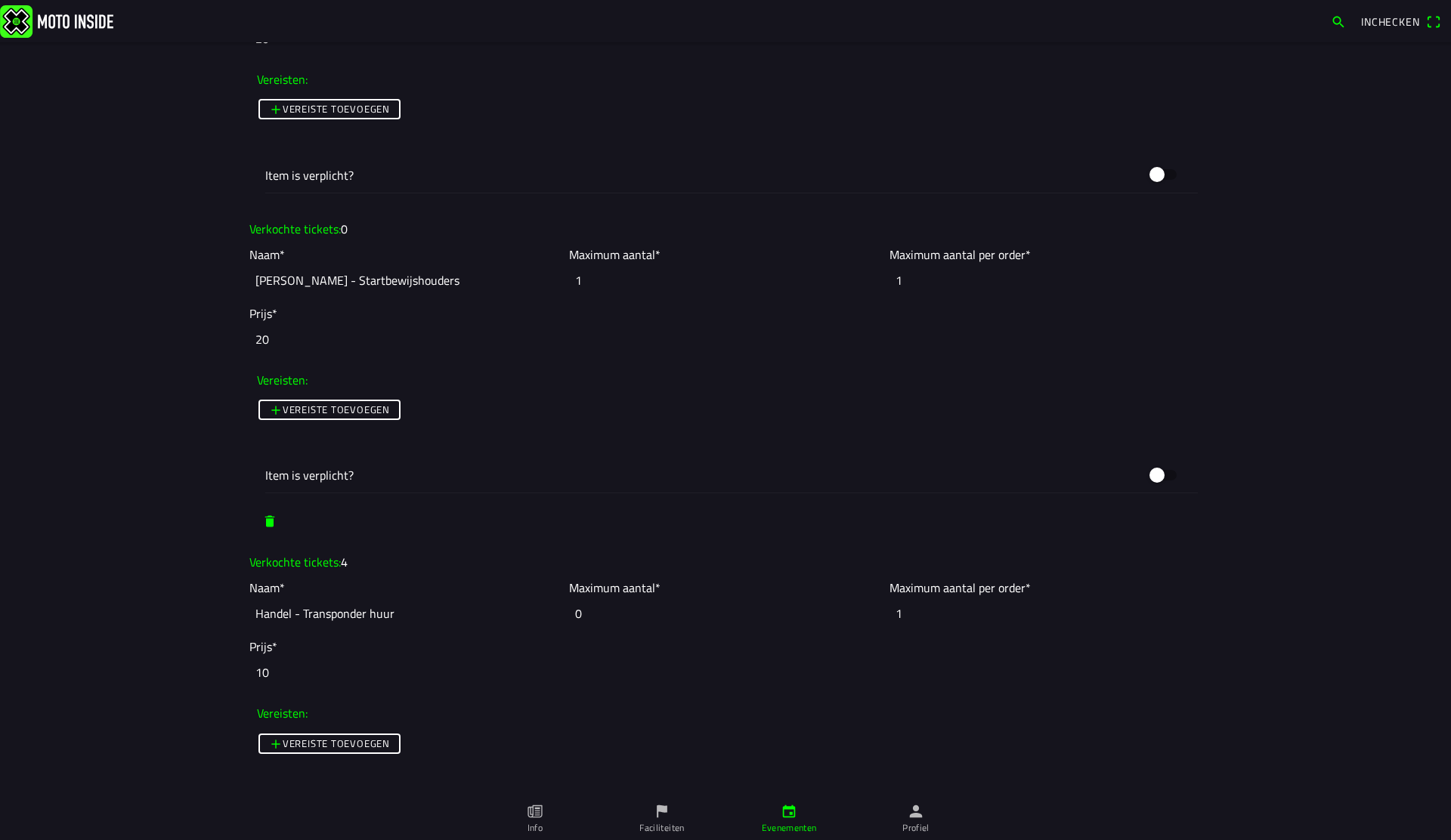
scroll to position [3268, 0]
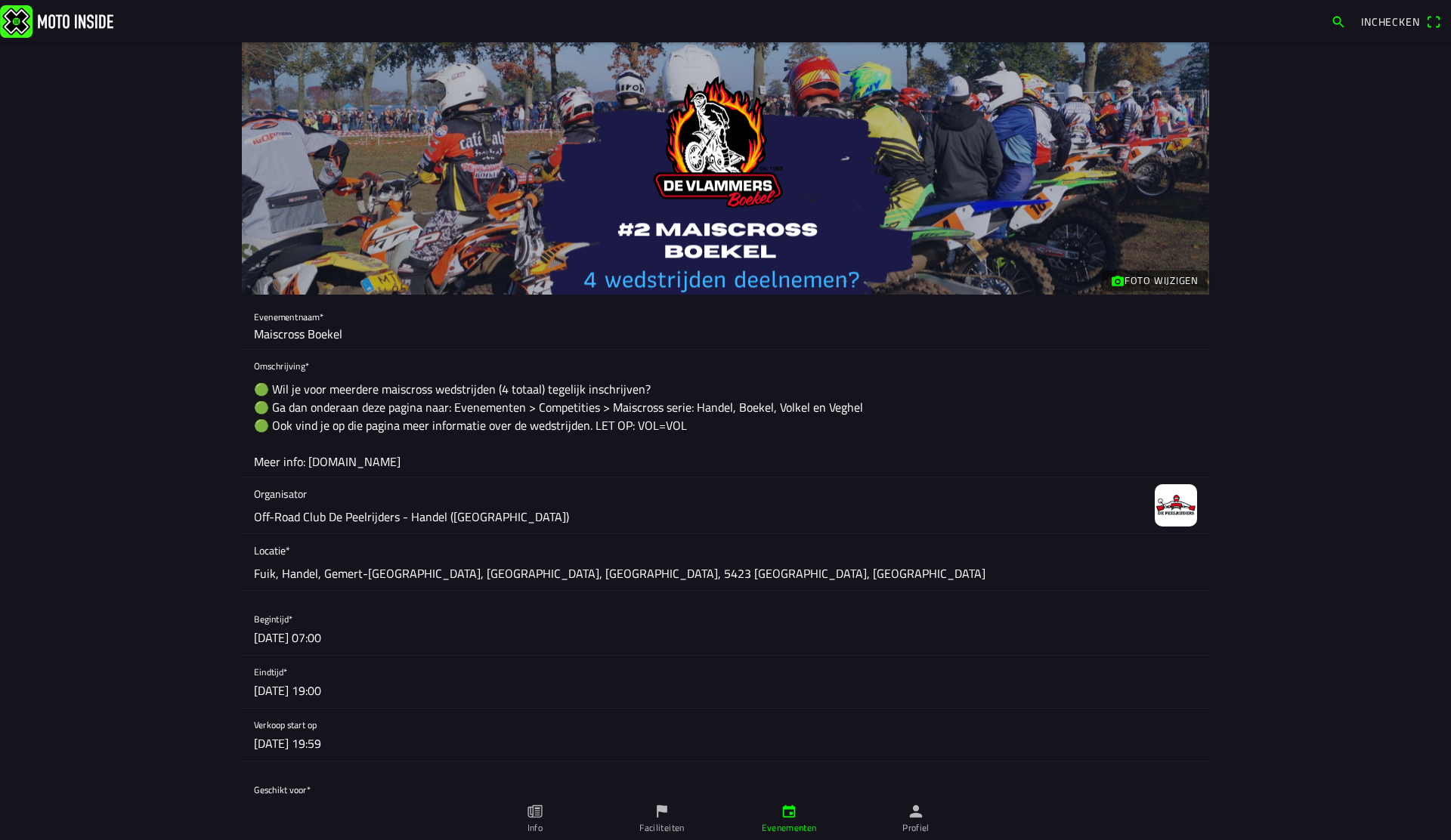
click at [329, 744] on button "button" at bounding box center [732, 735] width 956 height 52
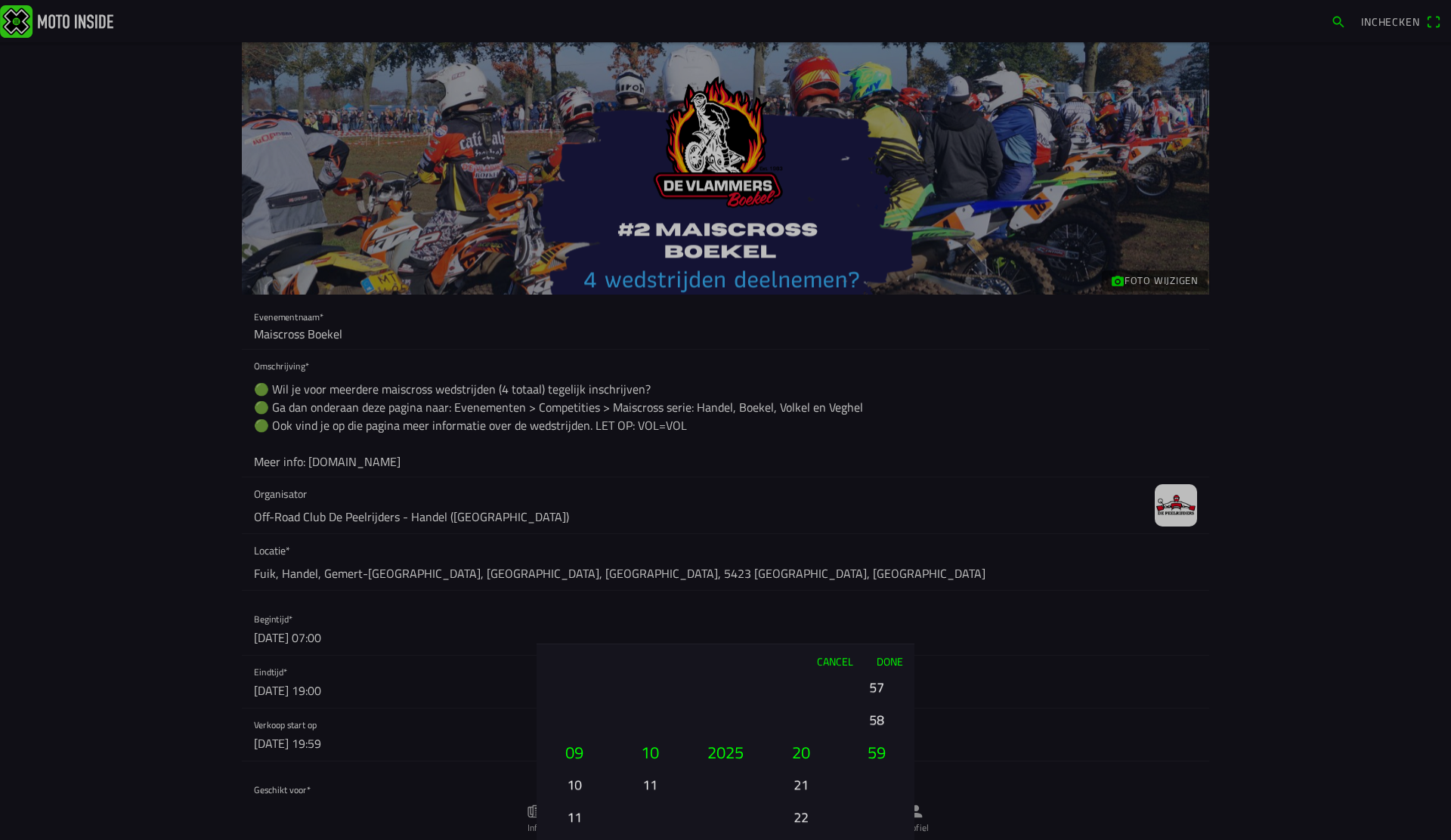
click at [580, 822] on button "11" at bounding box center [574, 817] width 52 height 26
click at [576, 817] on button "13" at bounding box center [574, 817] width 52 height 26
click at [810, 718] on button "18" at bounding box center [801, 720] width 52 height 26
click at [890, 662] on button "Done" at bounding box center [889, 661] width 50 height 34
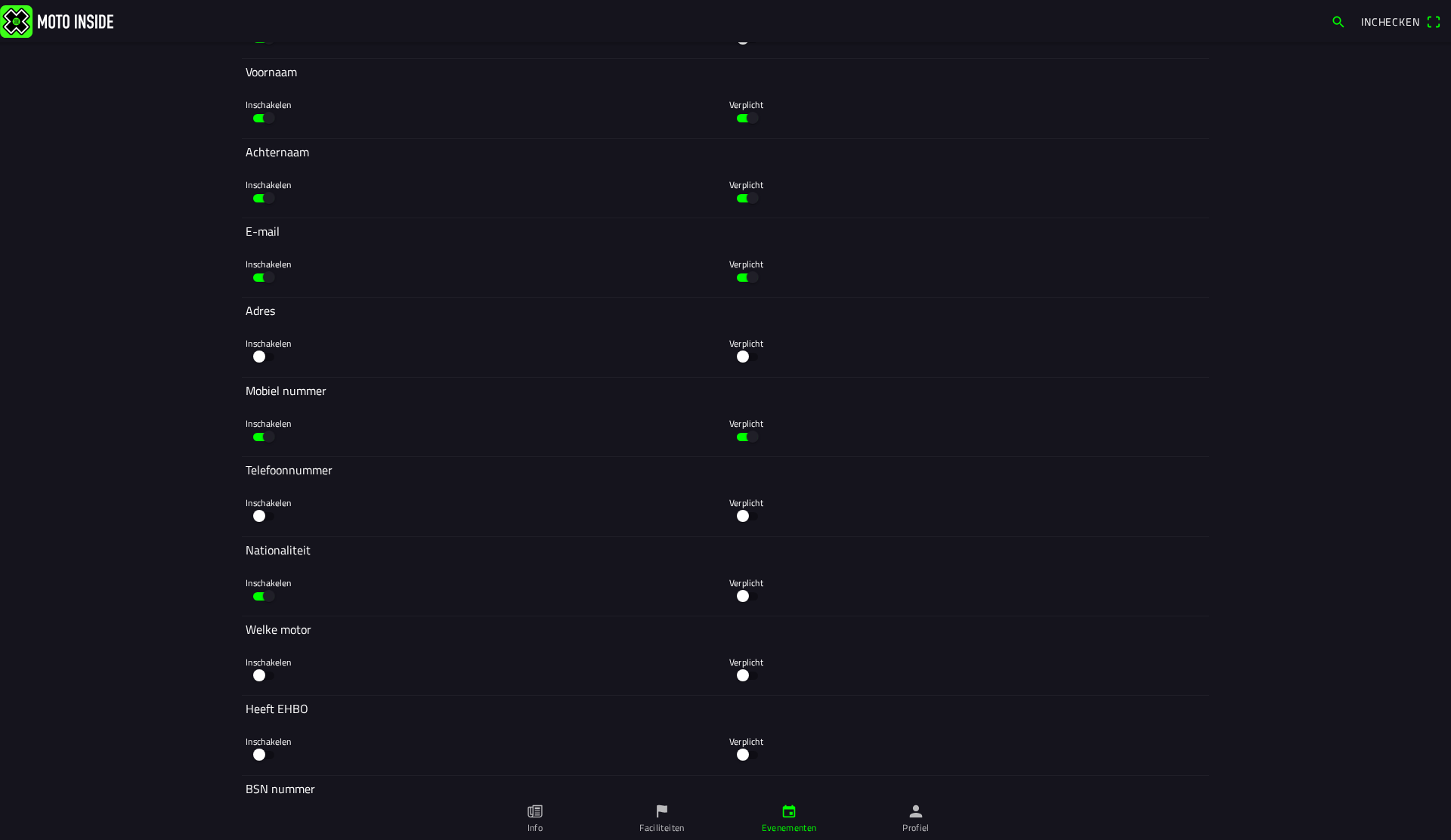
scroll to position [7530, 0]
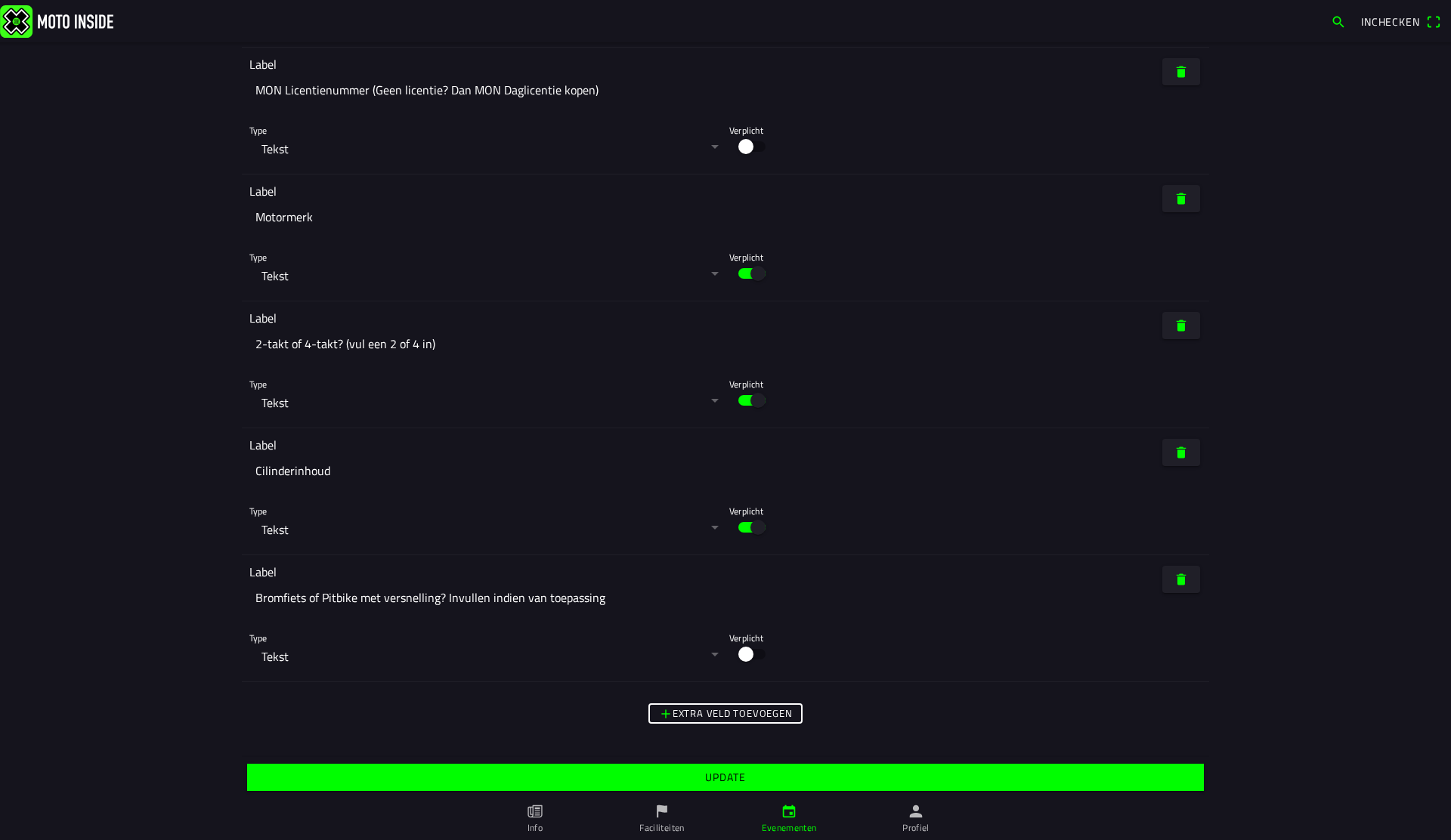
click at [1046, 760] on ion-col "Update" at bounding box center [726, 777] width 968 height 41
click at [1036, 780] on span "Update" at bounding box center [725, 777] width 934 height 27
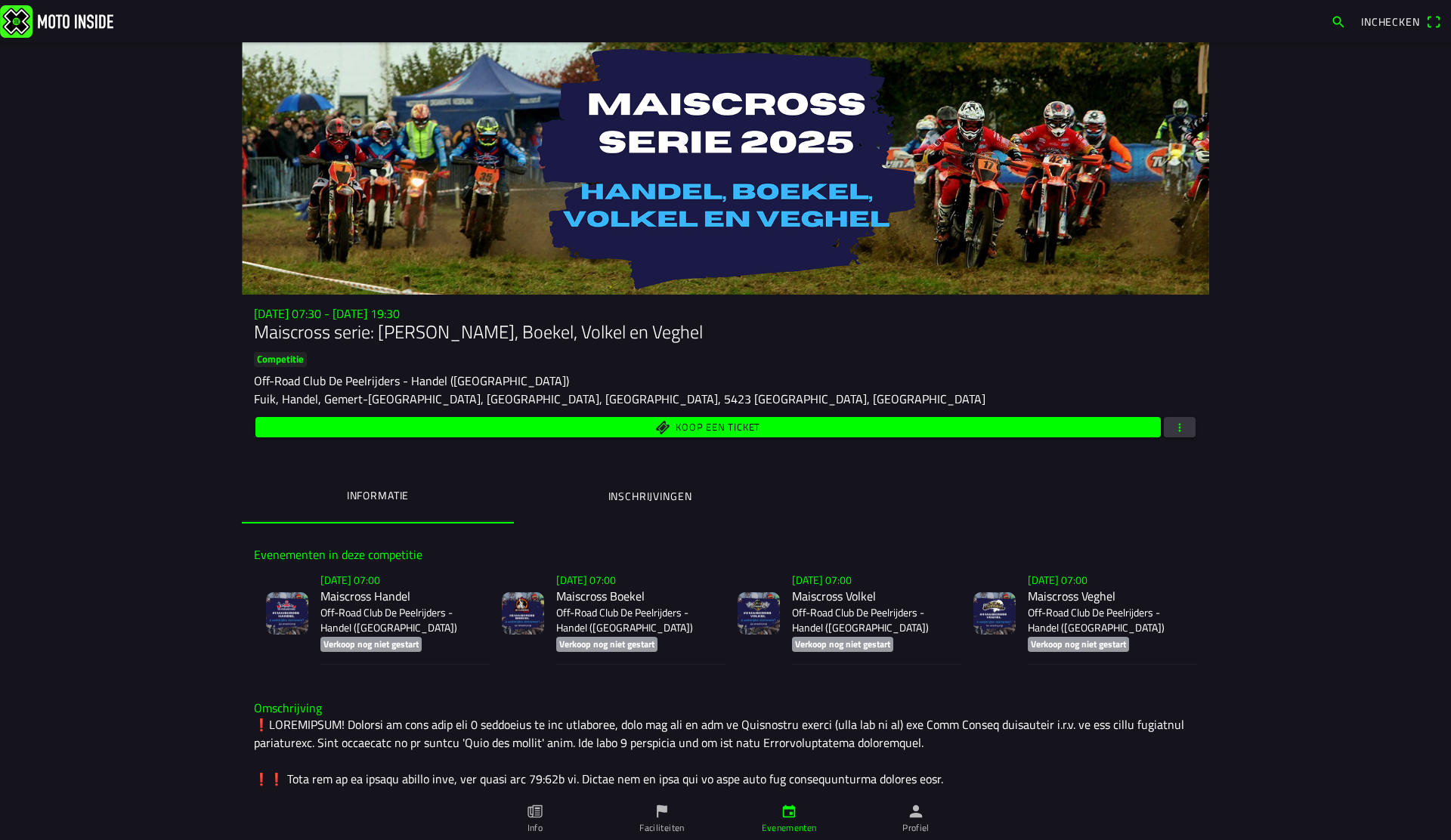
click at [214, 266] on ion-backdrop at bounding box center [725, 420] width 1451 height 840
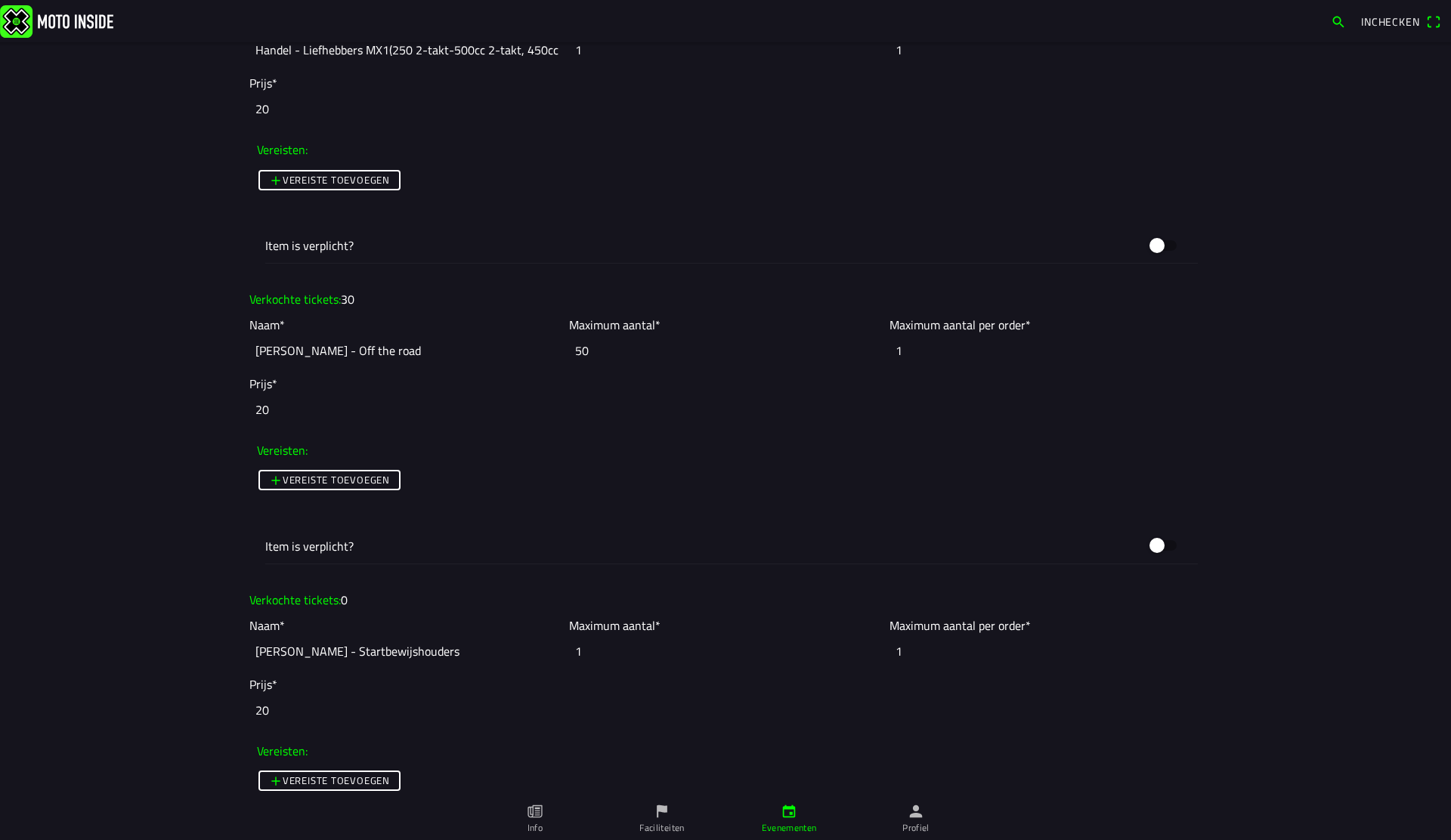
scroll to position [3169, 0]
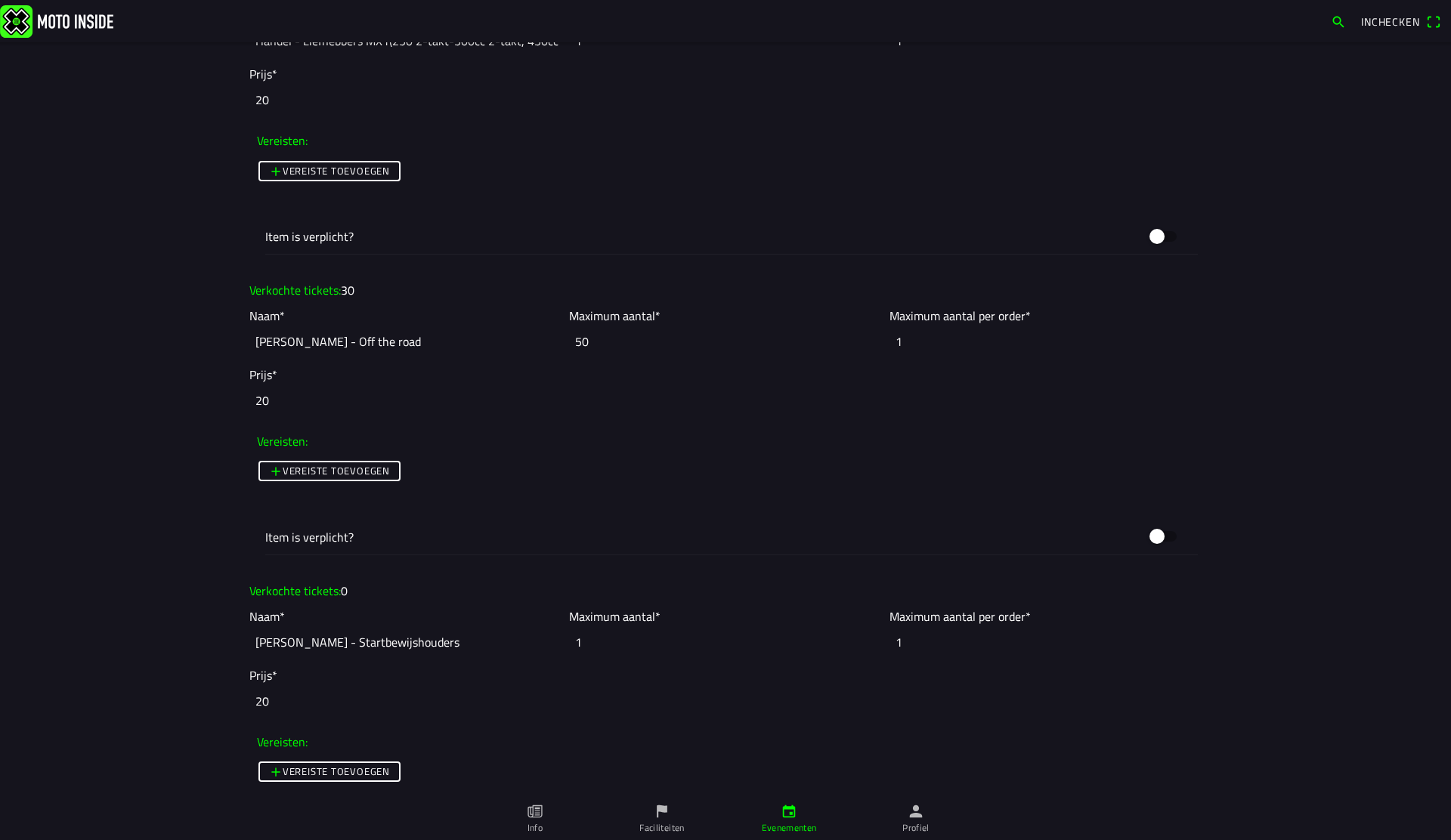
click at [617, 346] on input "50" at bounding box center [725, 342] width 312 height 34
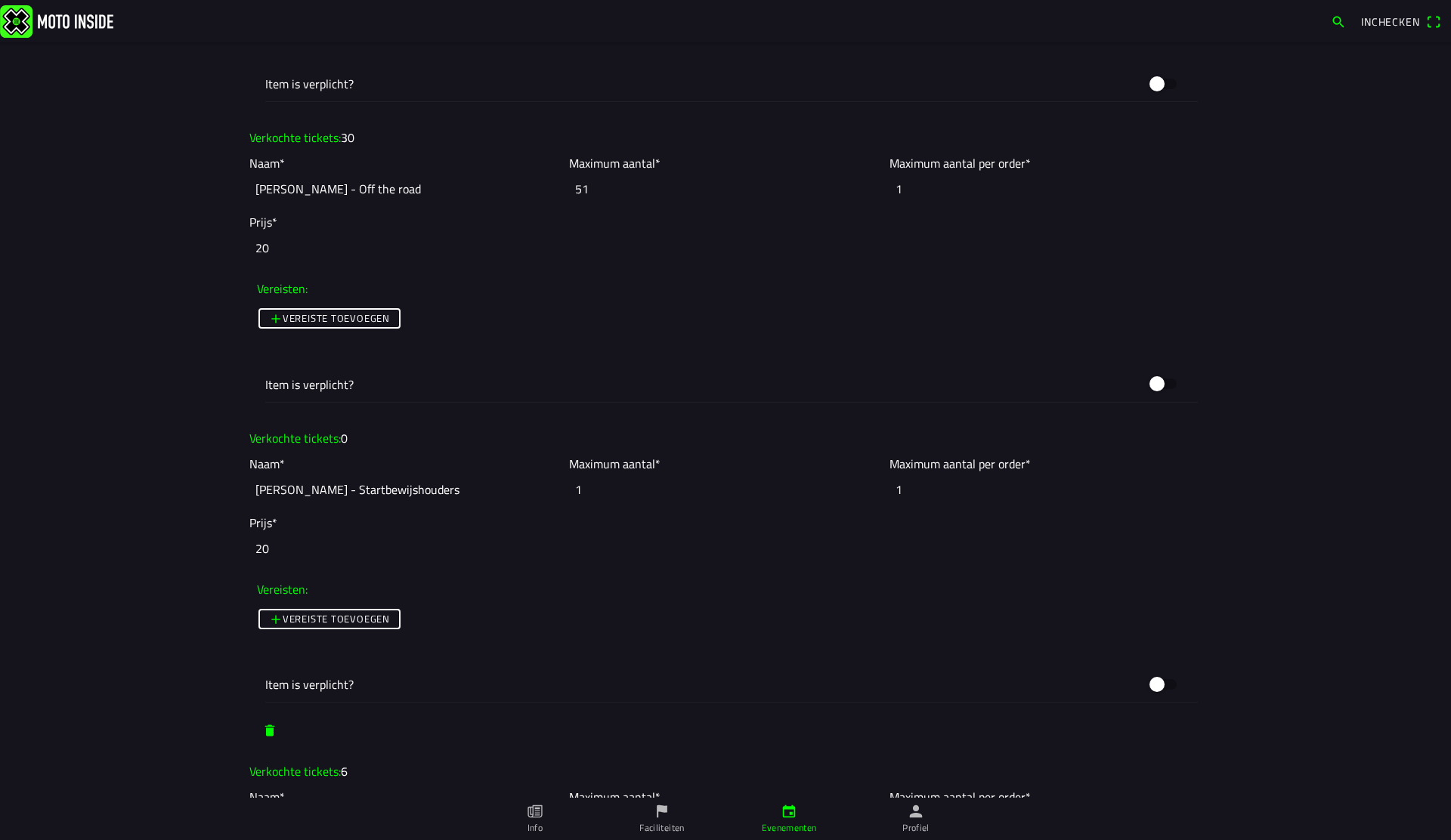
scroll to position [3324, 0]
type input "50"
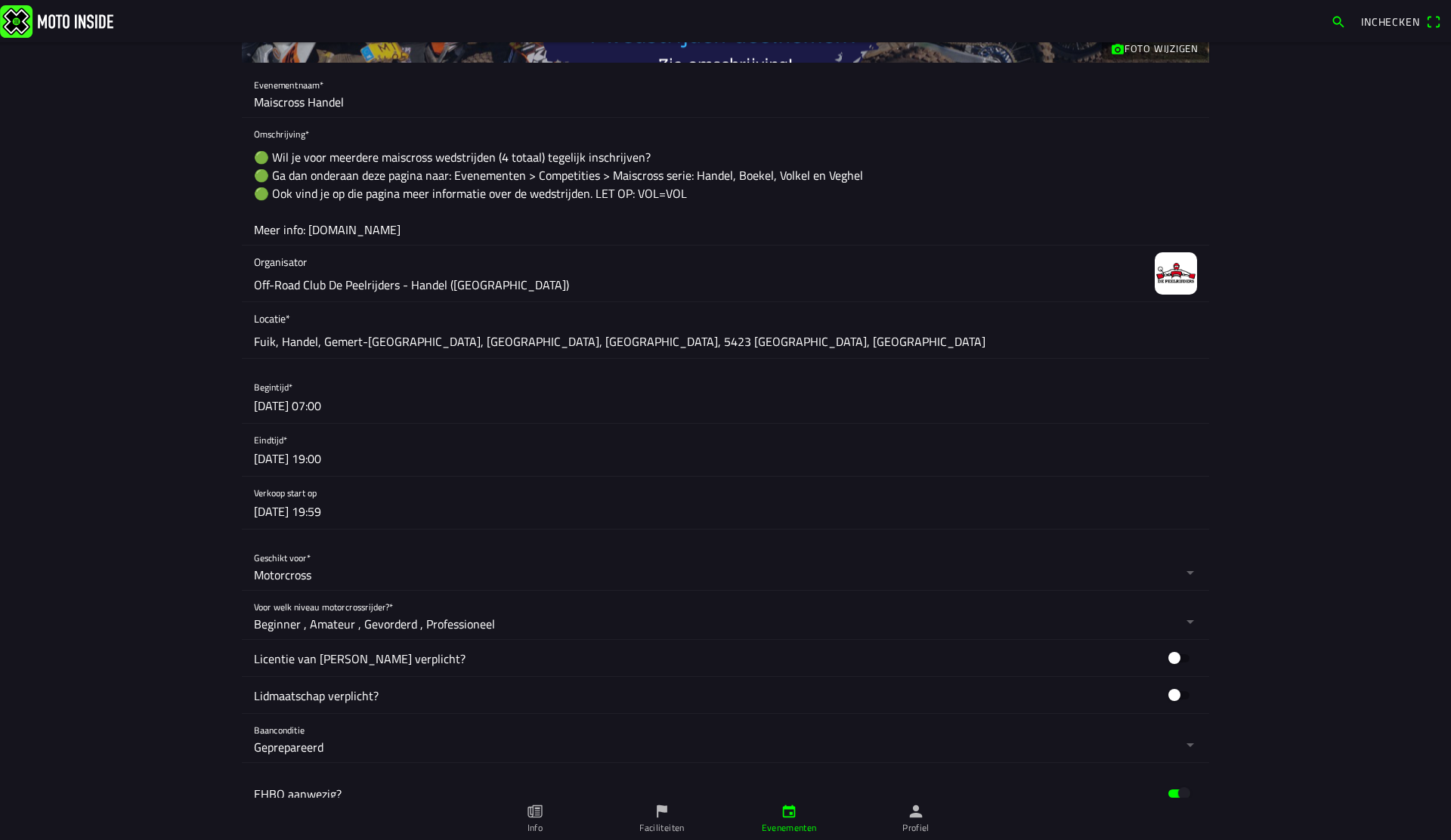
scroll to position [286, 0]
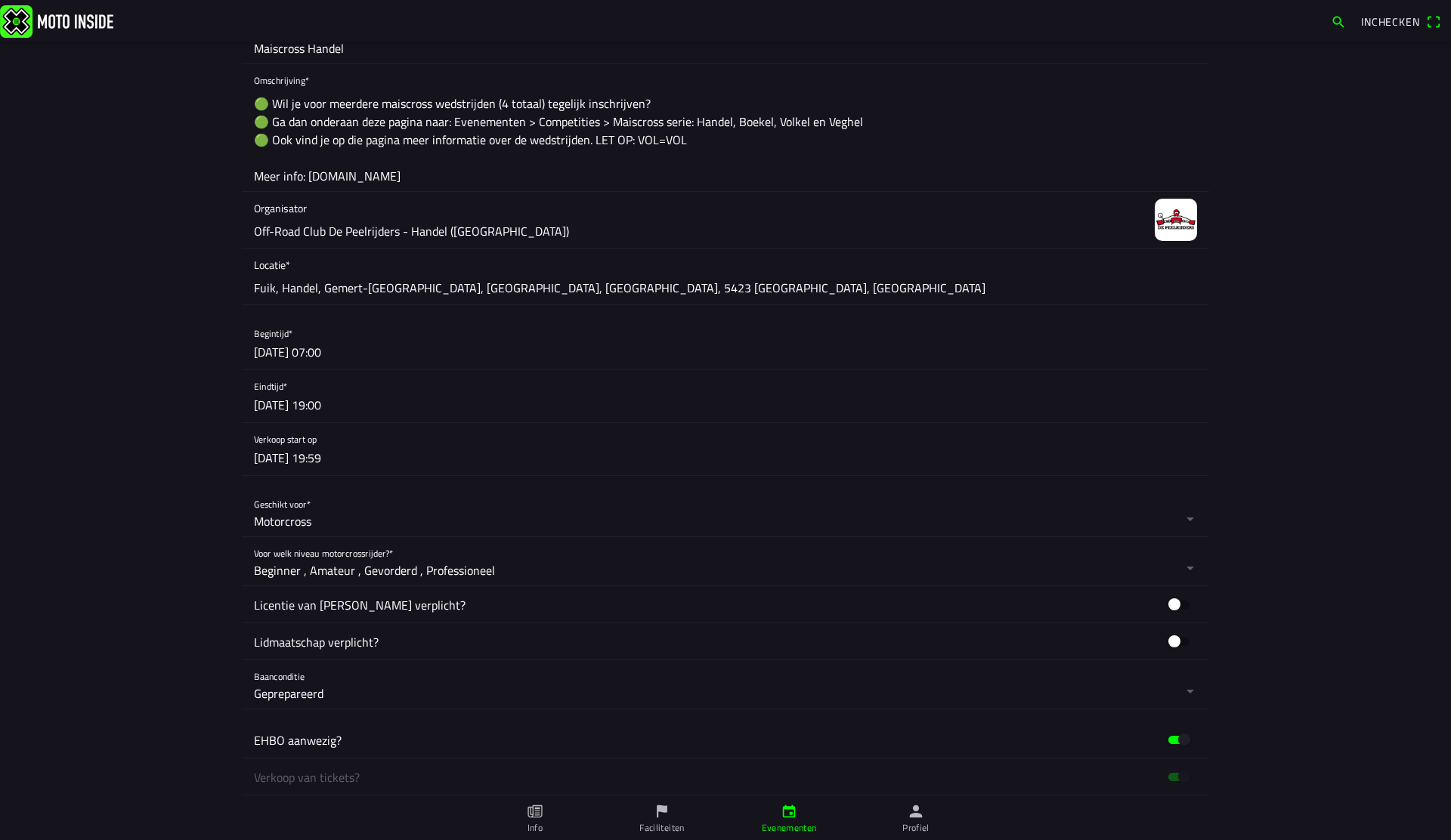
click at [319, 463] on button "button" at bounding box center [732, 449] width 956 height 52
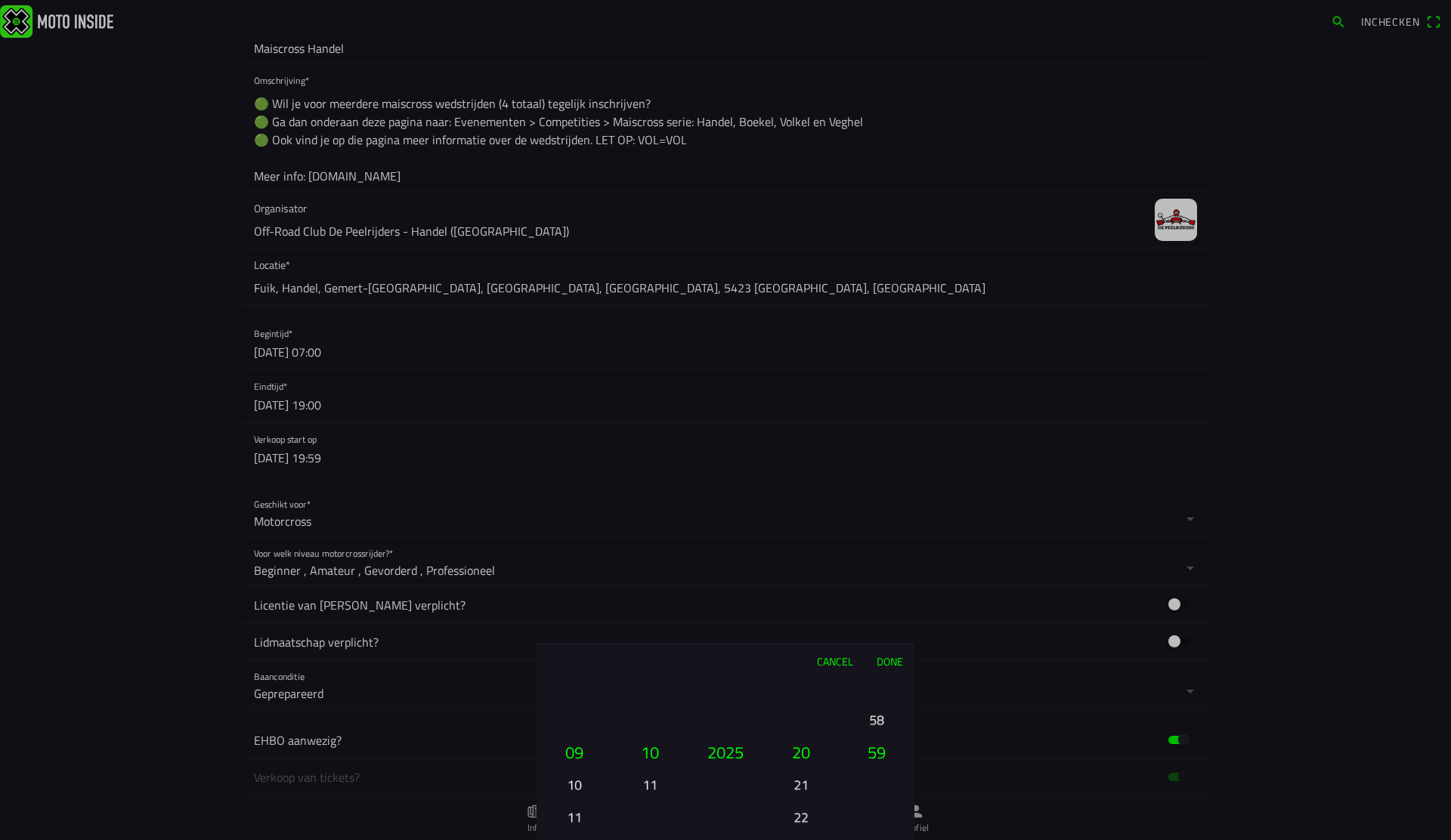
click at [577, 817] on button "11" at bounding box center [574, 817] width 52 height 26
click at [575, 786] on button "12" at bounding box center [574, 784] width 52 height 26
click at [575, 785] on button "13" at bounding box center [574, 784] width 52 height 26
click at [806, 718] on button "18" at bounding box center [801, 720] width 52 height 26
click at [903, 663] on button "Done" at bounding box center [889, 661] width 50 height 34
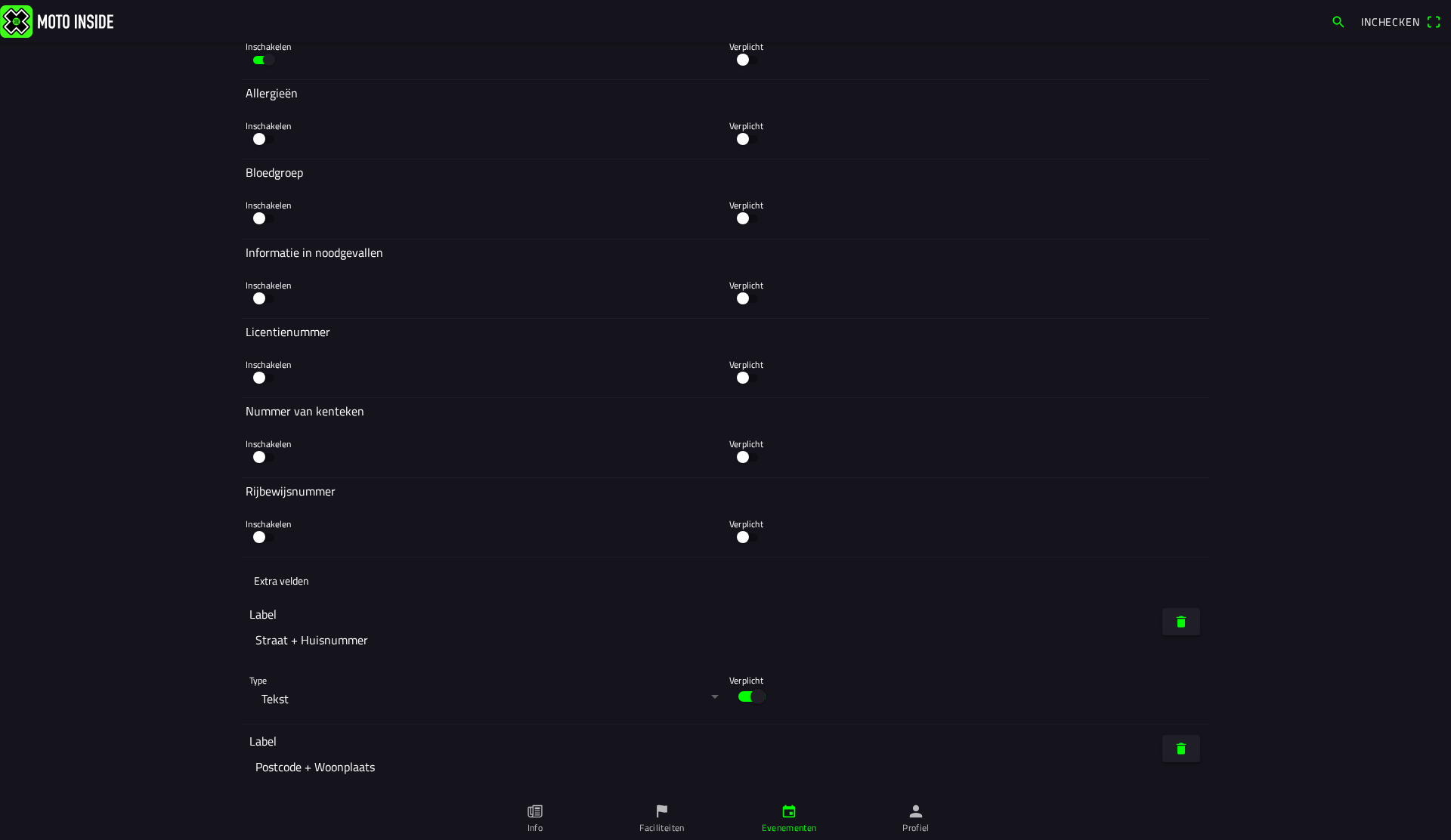
scroll to position [7797, 0]
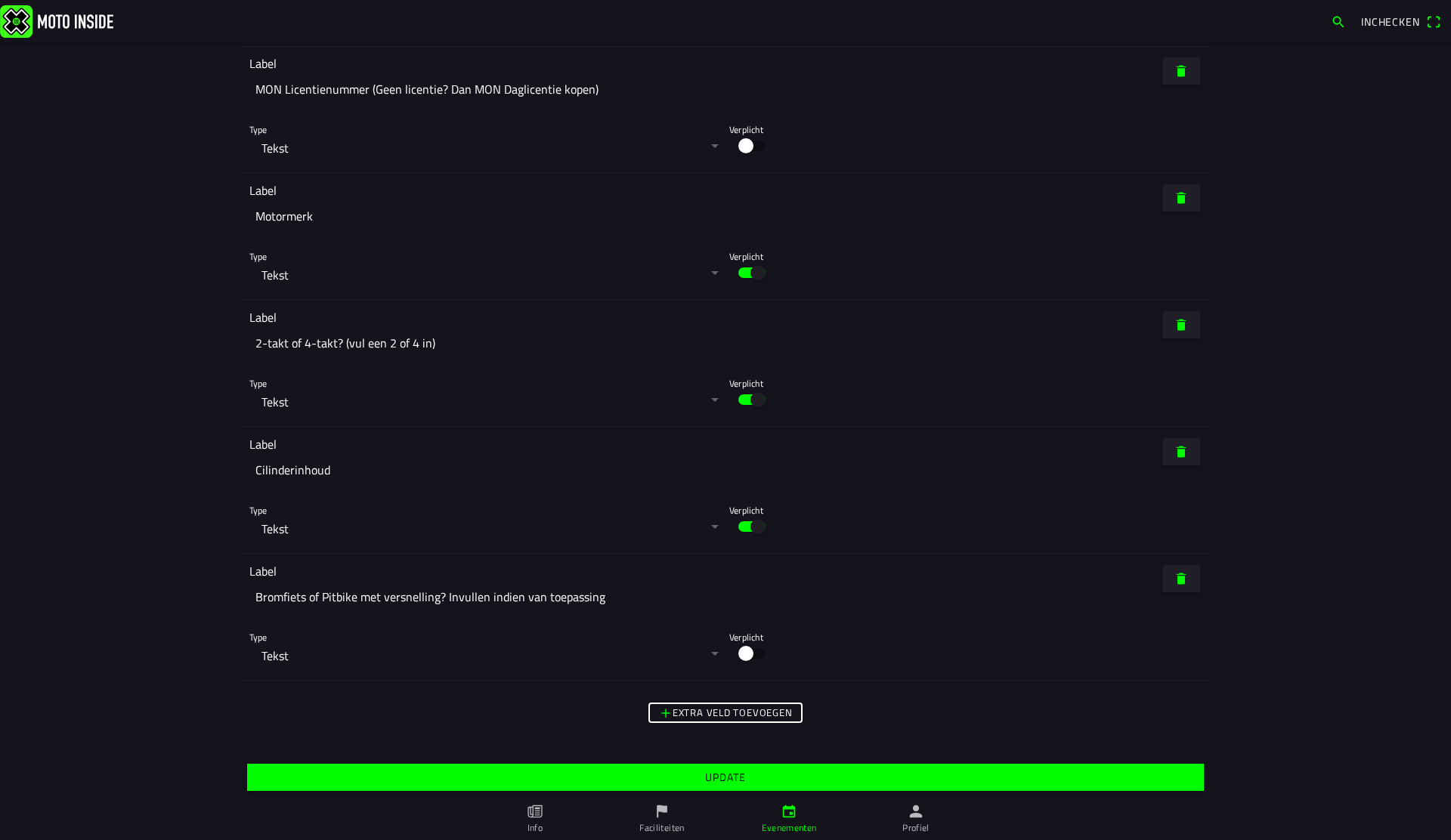
click at [781, 783] on span "Update" at bounding box center [725, 777] width 934 height 27
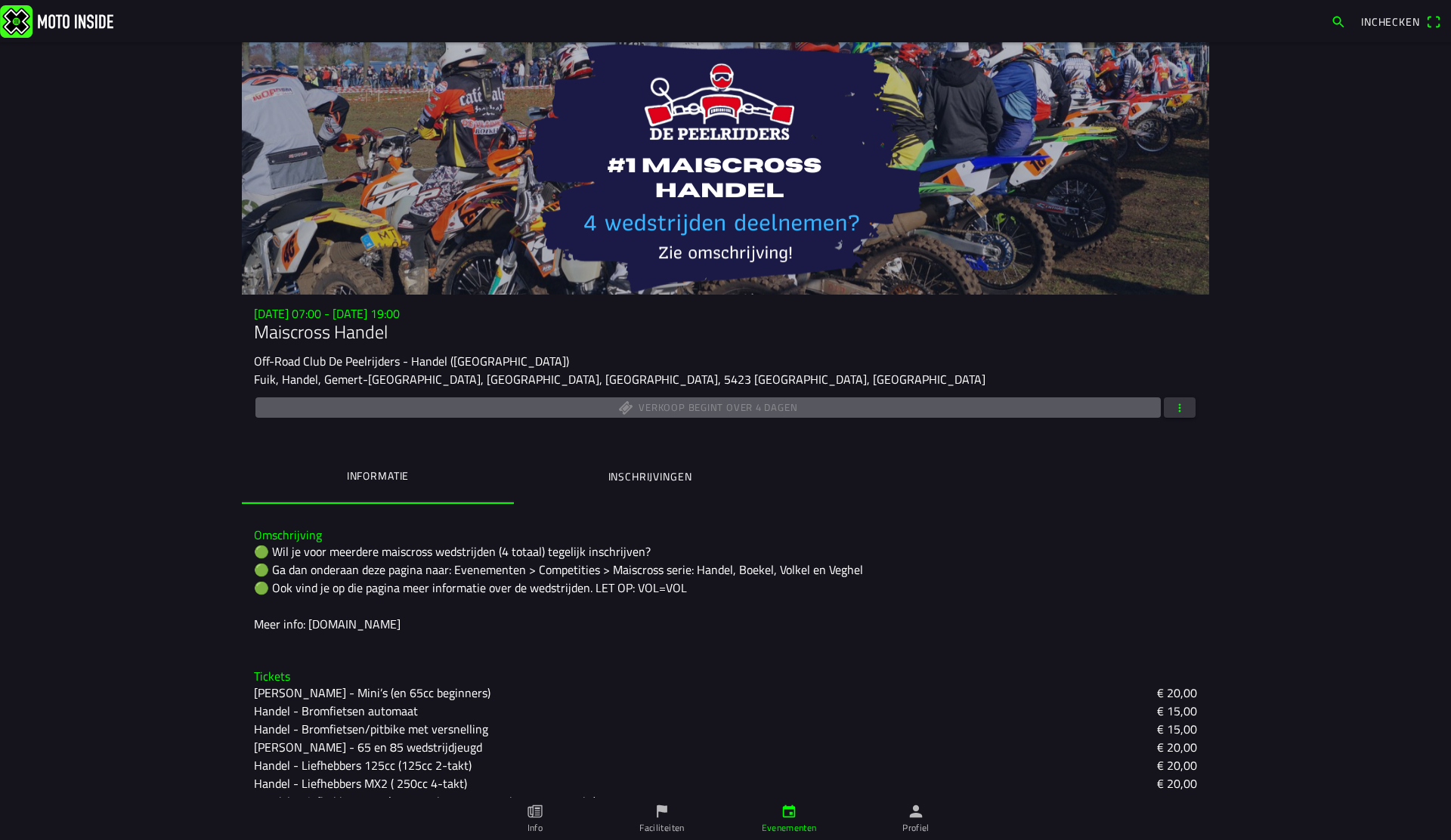
click at [777, 820] on link "Evenementen" at bounding box center [789, 819] width 127 height 42
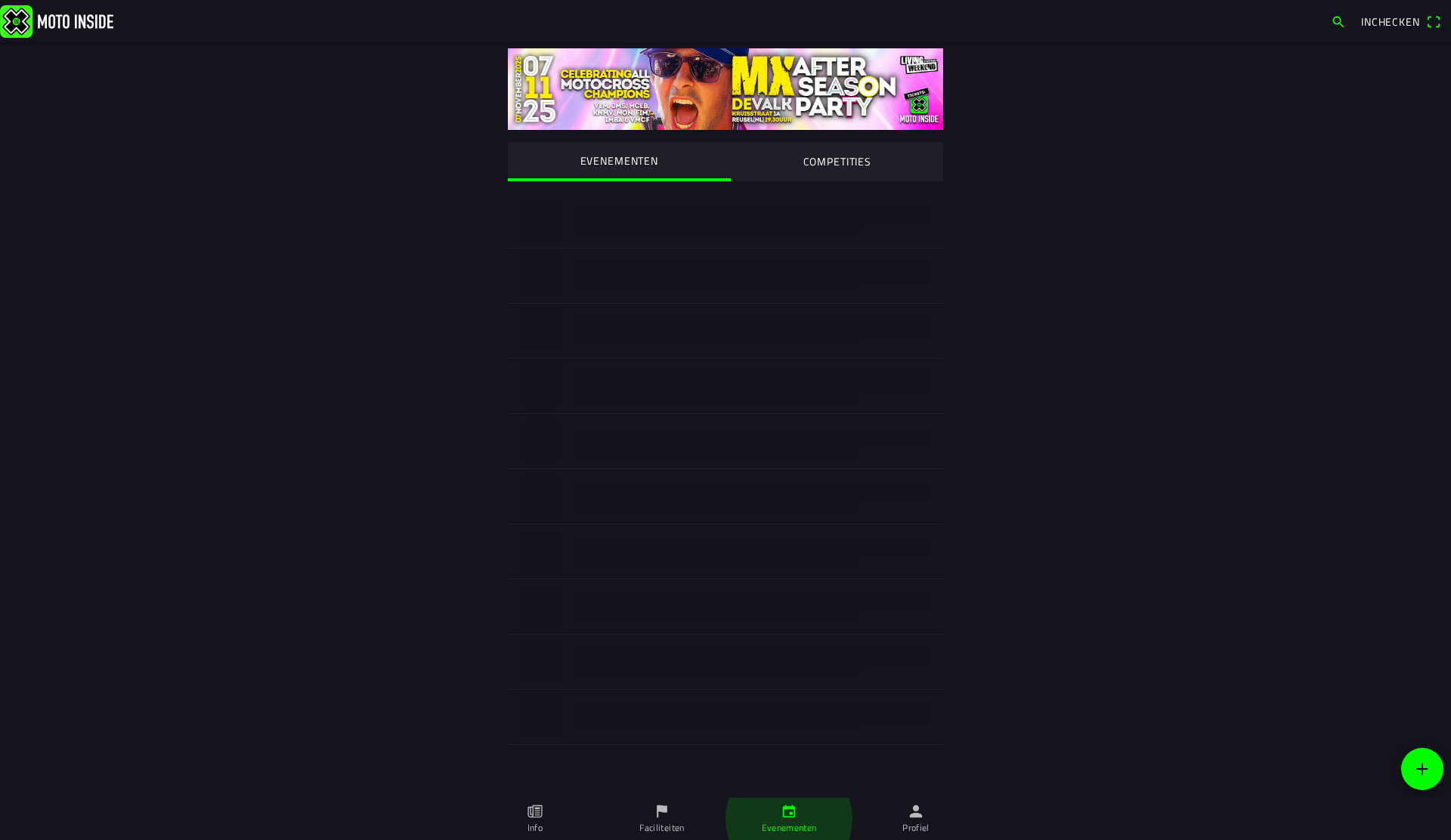
click at [786, 815] on icon "calendar" at bounding box center [789, 811] width 16 height 16
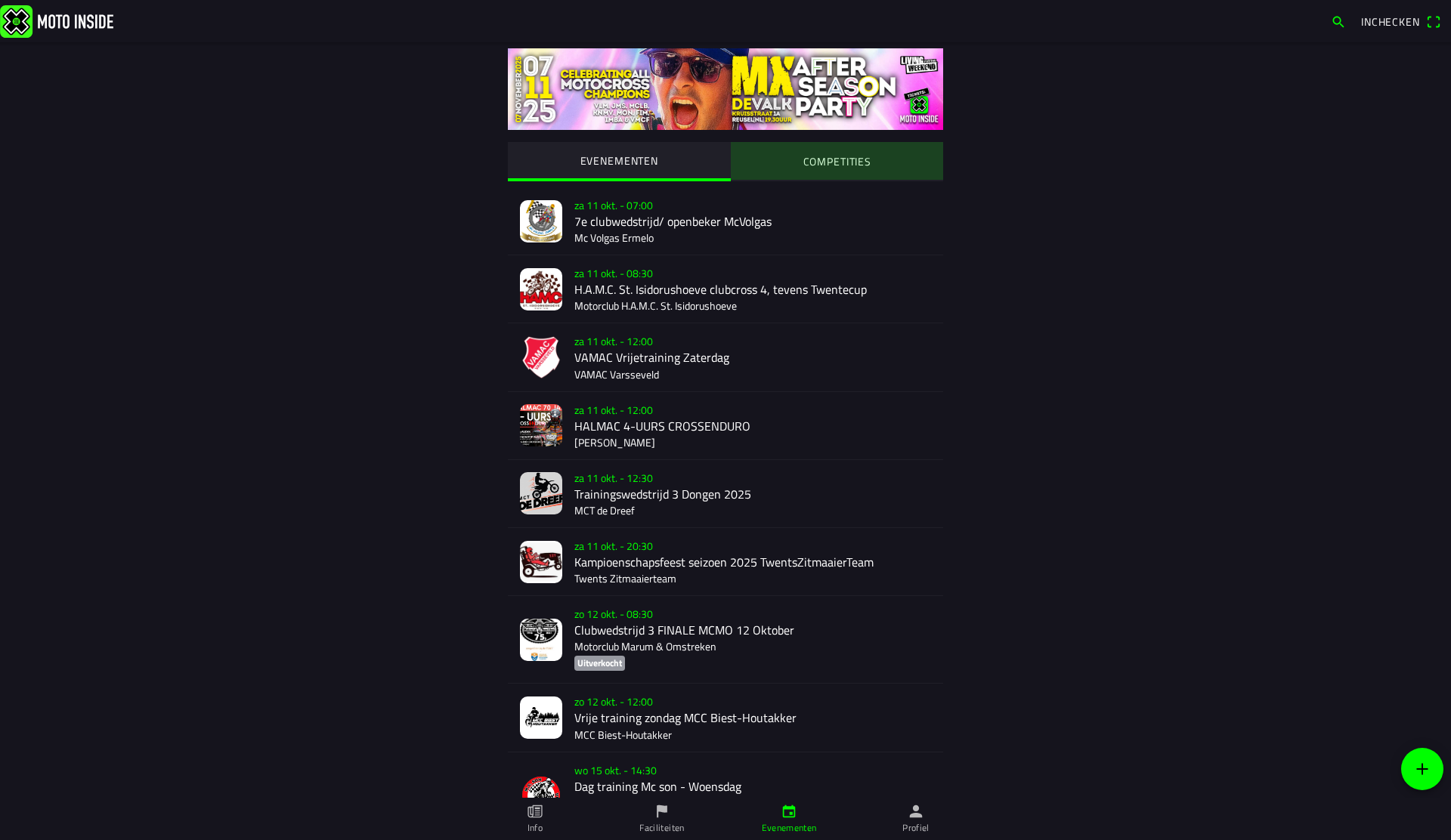
click at [0, 0] on slot "COMPETITIES" at bounding box center [0, 0] width 0 height 0
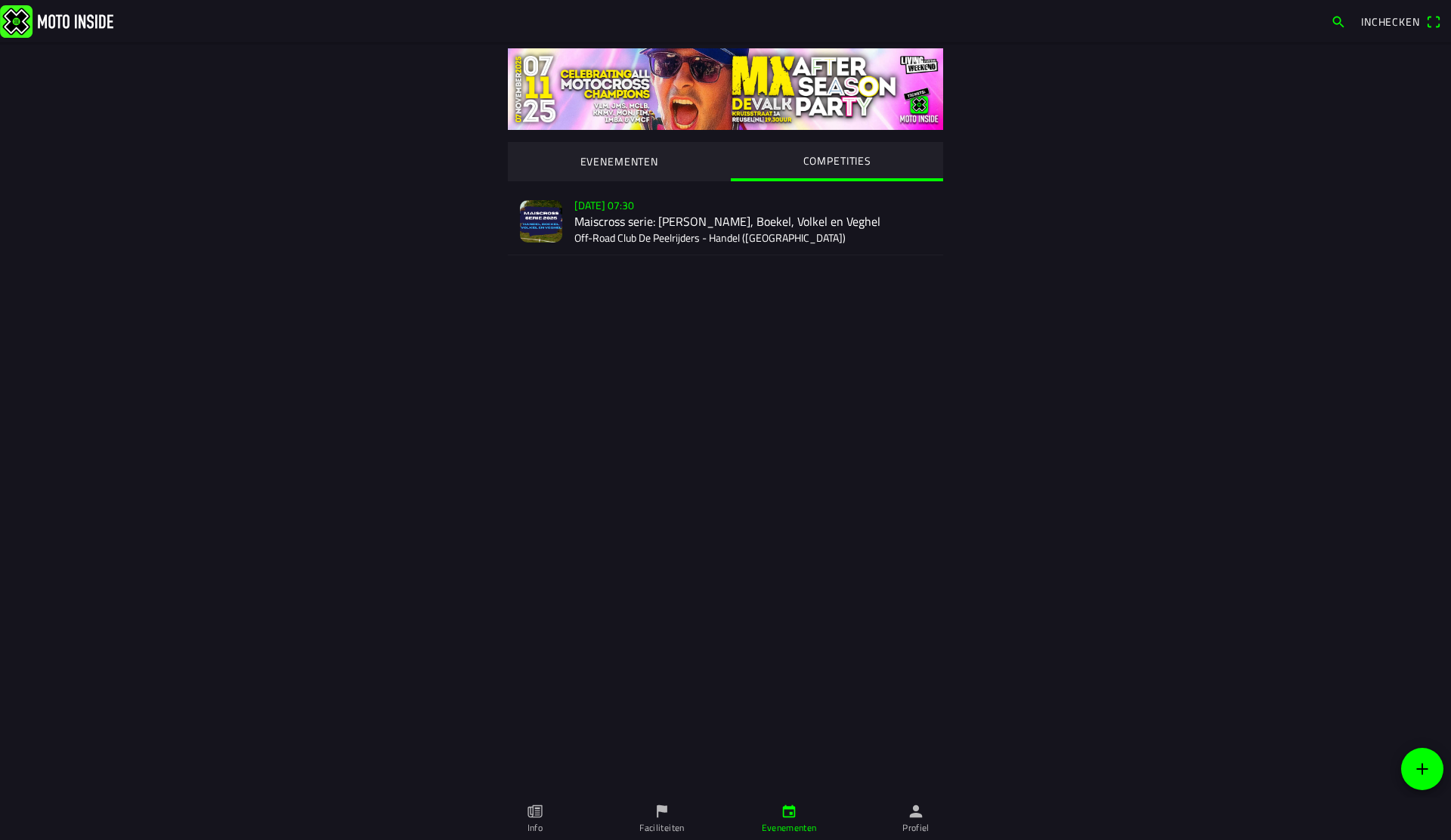
click at [662, 231] on div "[DATE] 07:30 Maiscross serie: Handel, Boekel, Volkel en Veghel Off-Road Club De…" at bounding box center [753, 221] width 356 height 67
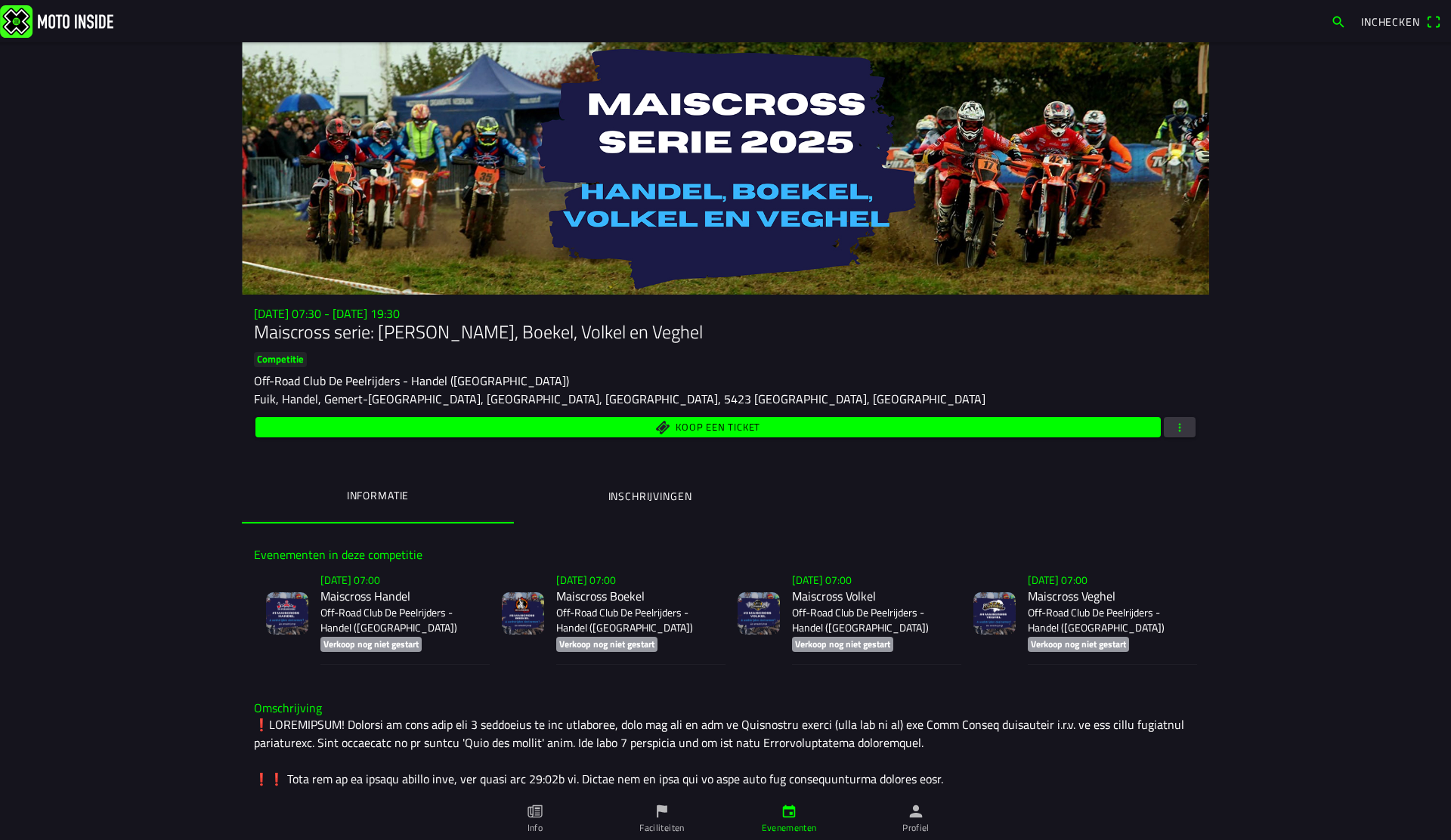
click at [1183, 425] on span "button" at bounding box center [1180, 427] width 14 height 20
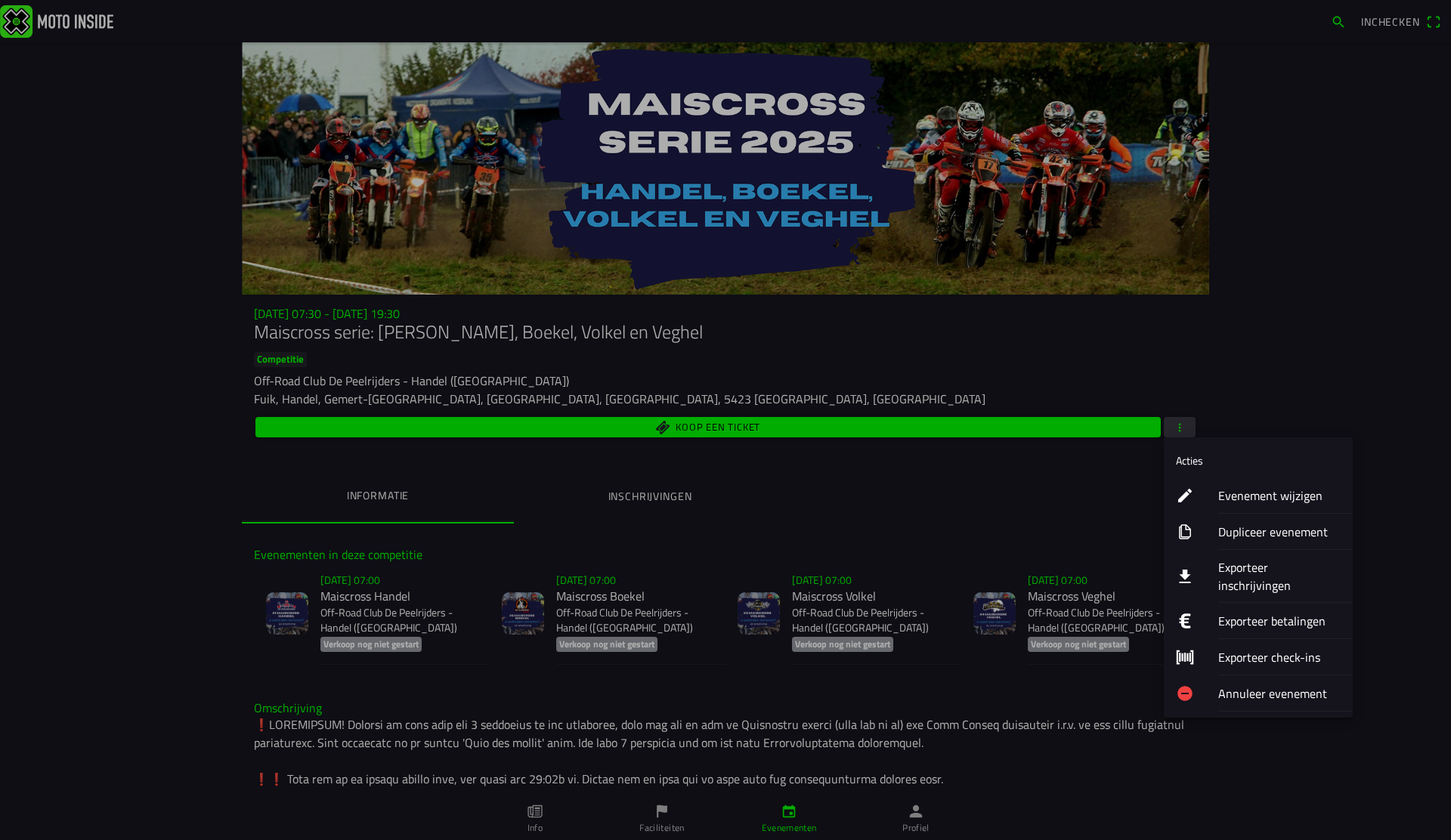
click at [1238, 504] on ion-label "Evenement wijzigen" at bounding box center [1279, 495] width 123 height 18
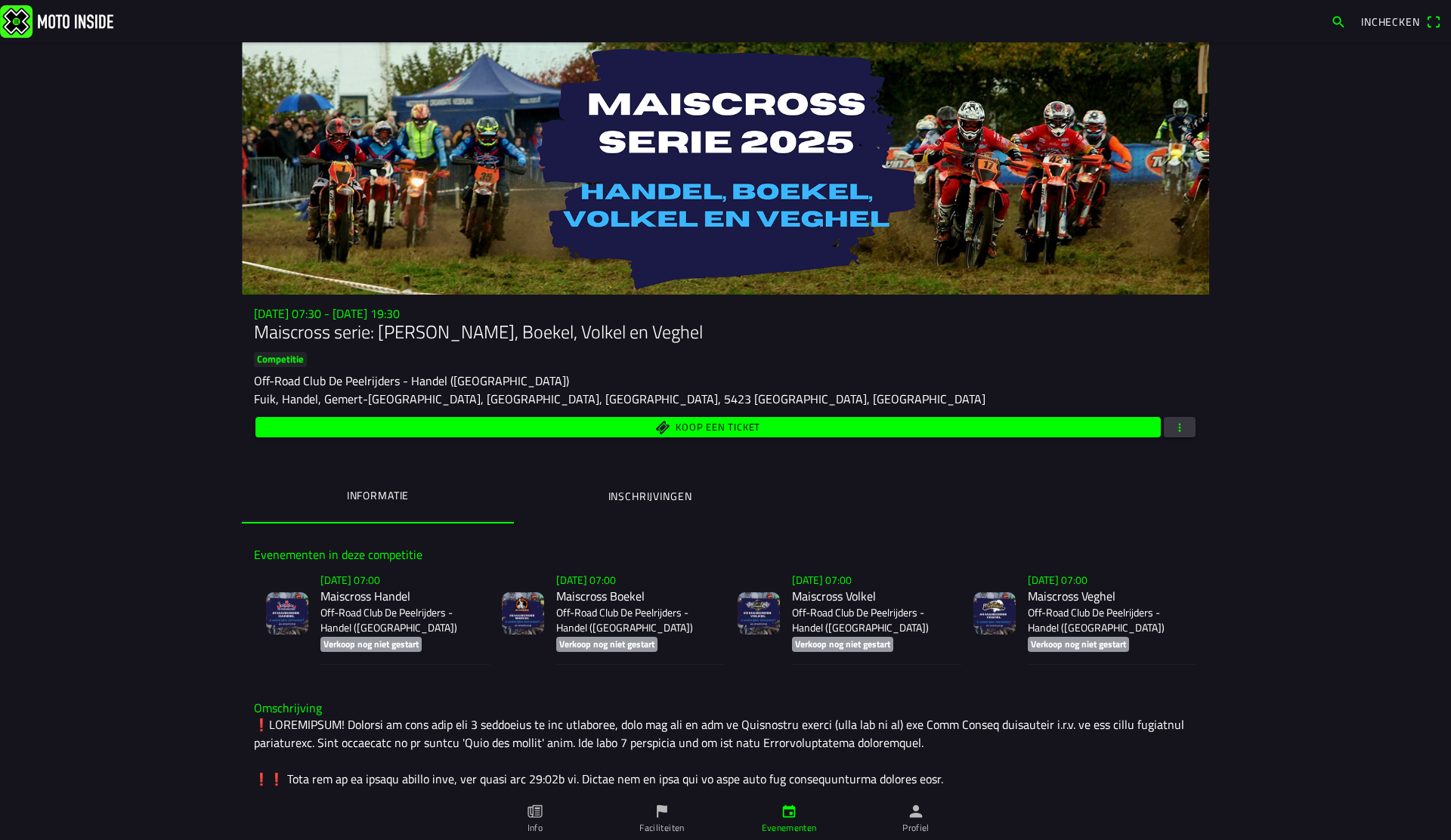
click at [679, 443] on div "[DATE] 07:30 - [DATE] 19:30 Maiscross serie: Handel, Boekel, Volkel en Veghel C…" at bounding box center [726, 414] width 968 height 217
click at [682, 430] on span "Koop een ticket" at bounding box center [719, 427] width 85 height 10
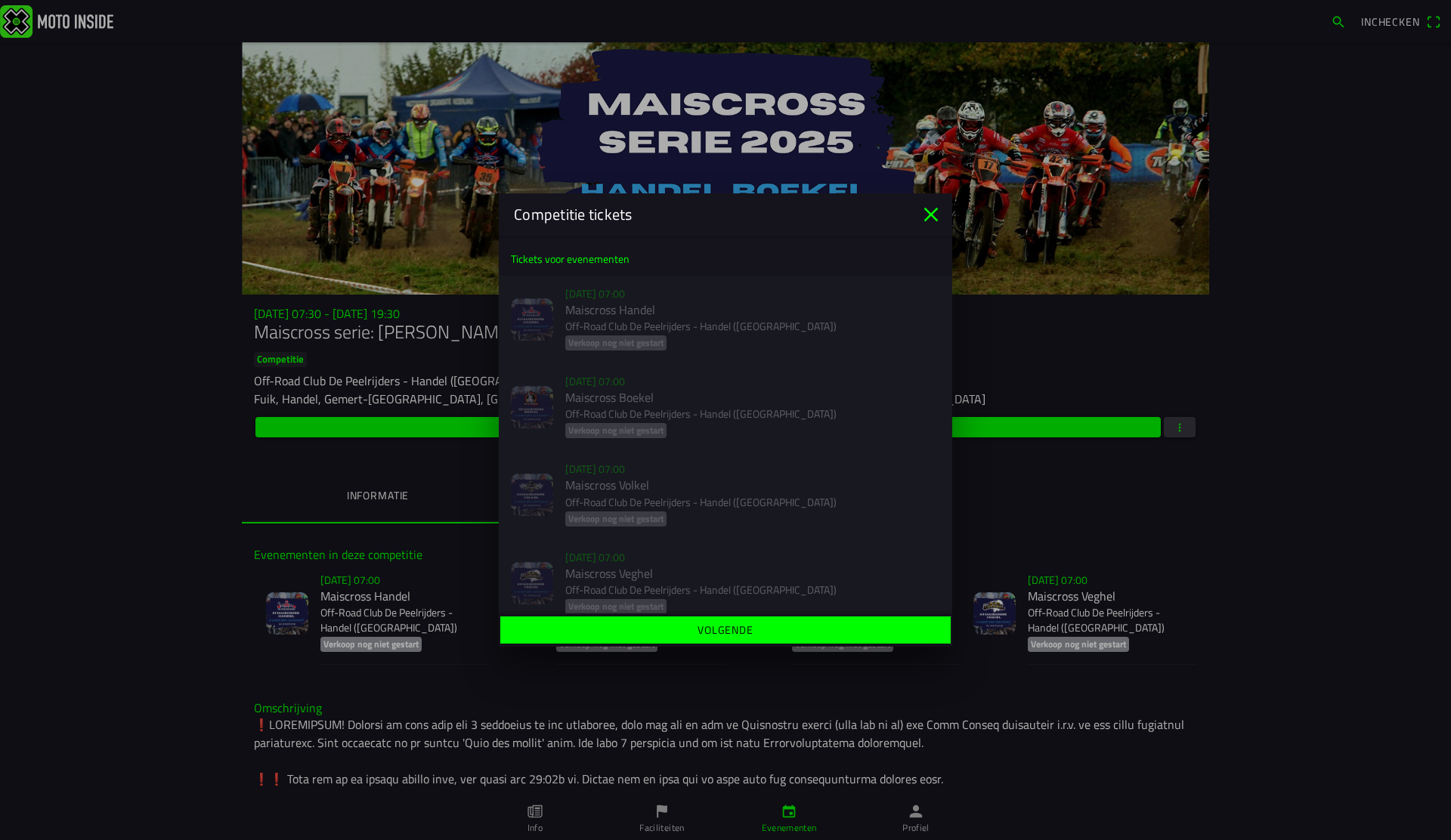
click at [934, 211] on icon "close" at bounding box center [932, 215] width 15 height 15
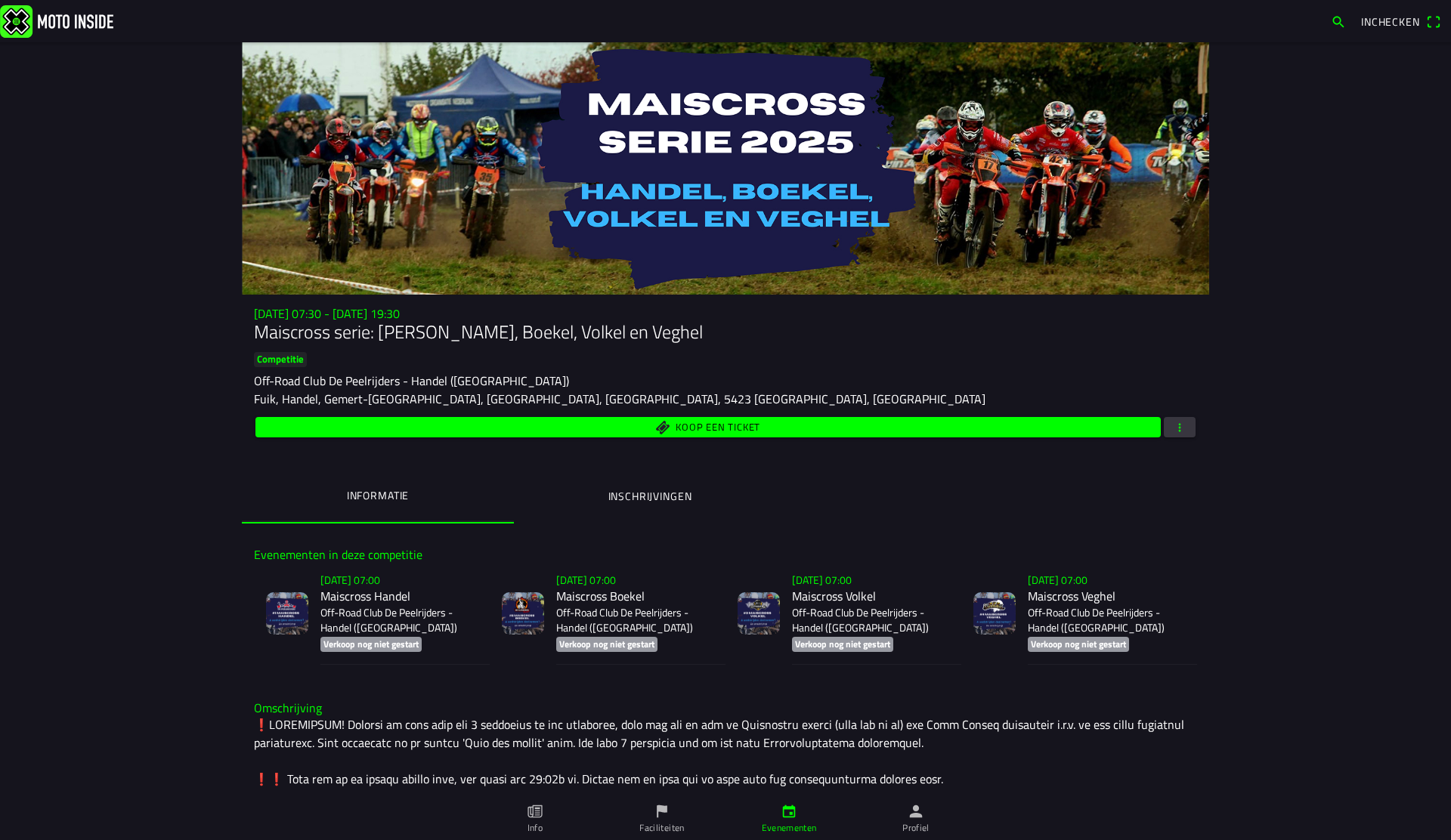
click at [1170, 424] on button "button" at bounding box center [1180, 427] width 32 height 20
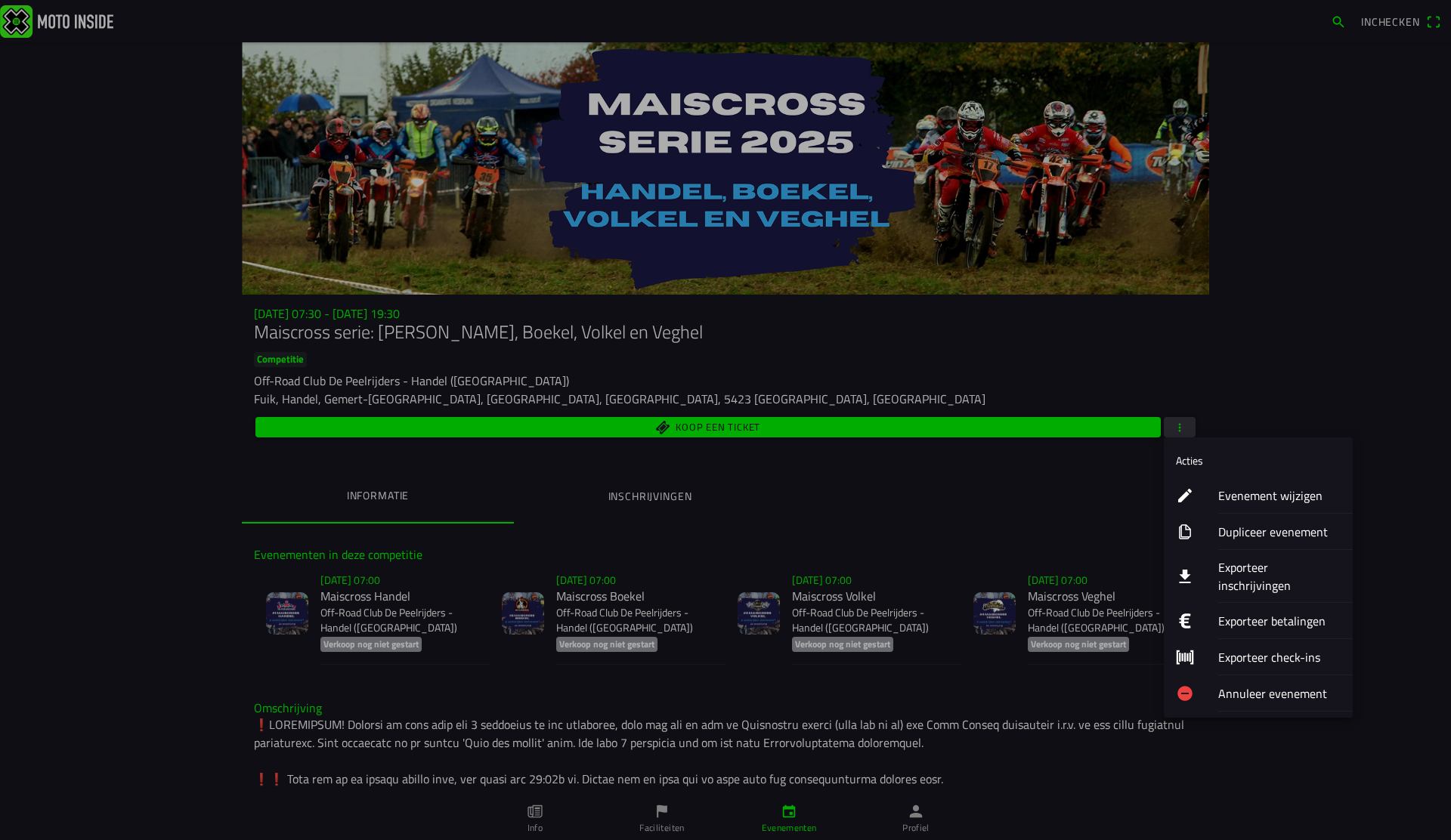
click at [1258, 498] on ion-label "Evenement wijzigen" at bounding box center [1279, 495] width 123 height 18
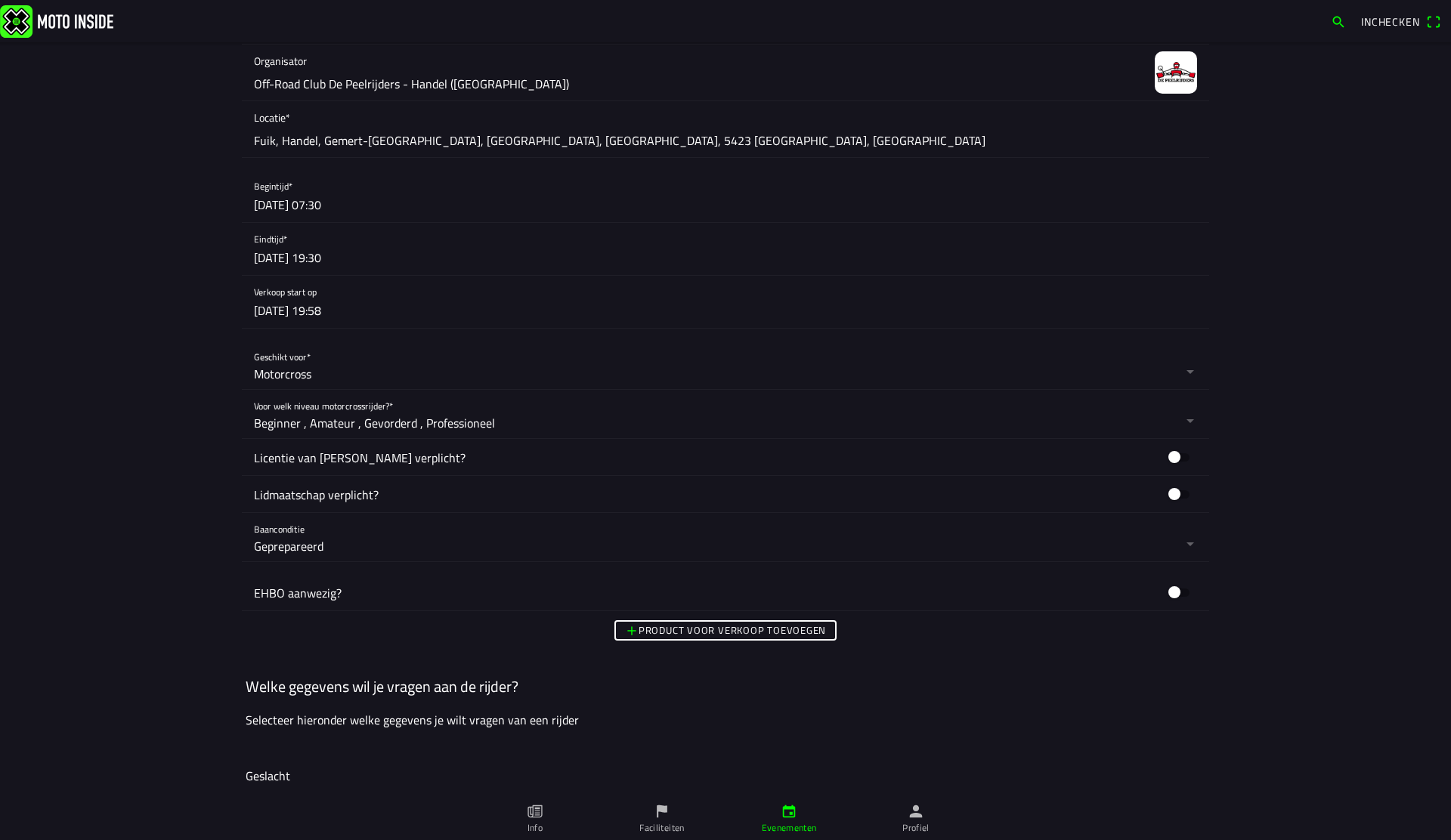
scroll to position [1335, 0]
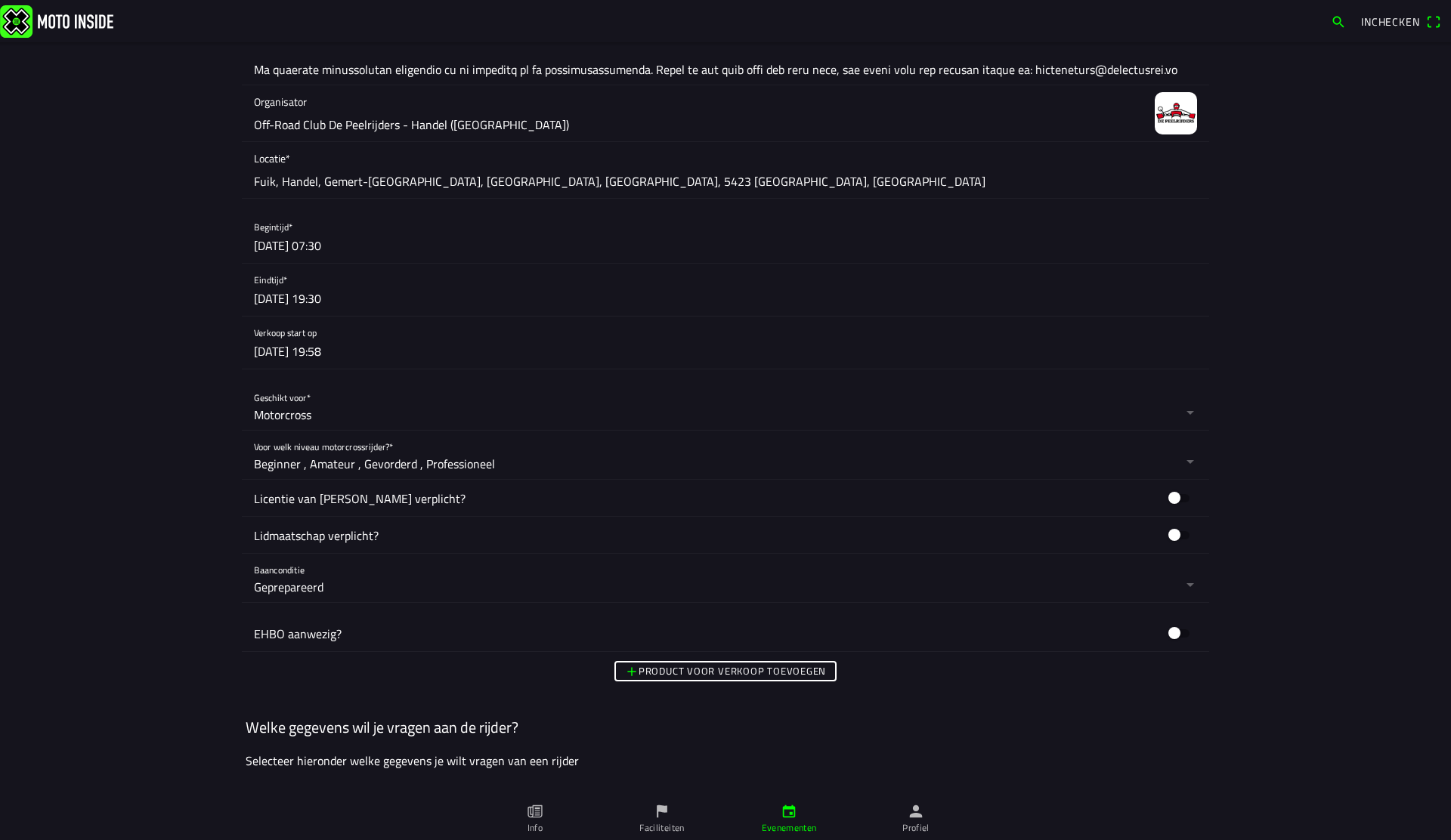
click at [281, 344] on button "button" at bounding box center [732, 342] width 956 height 52
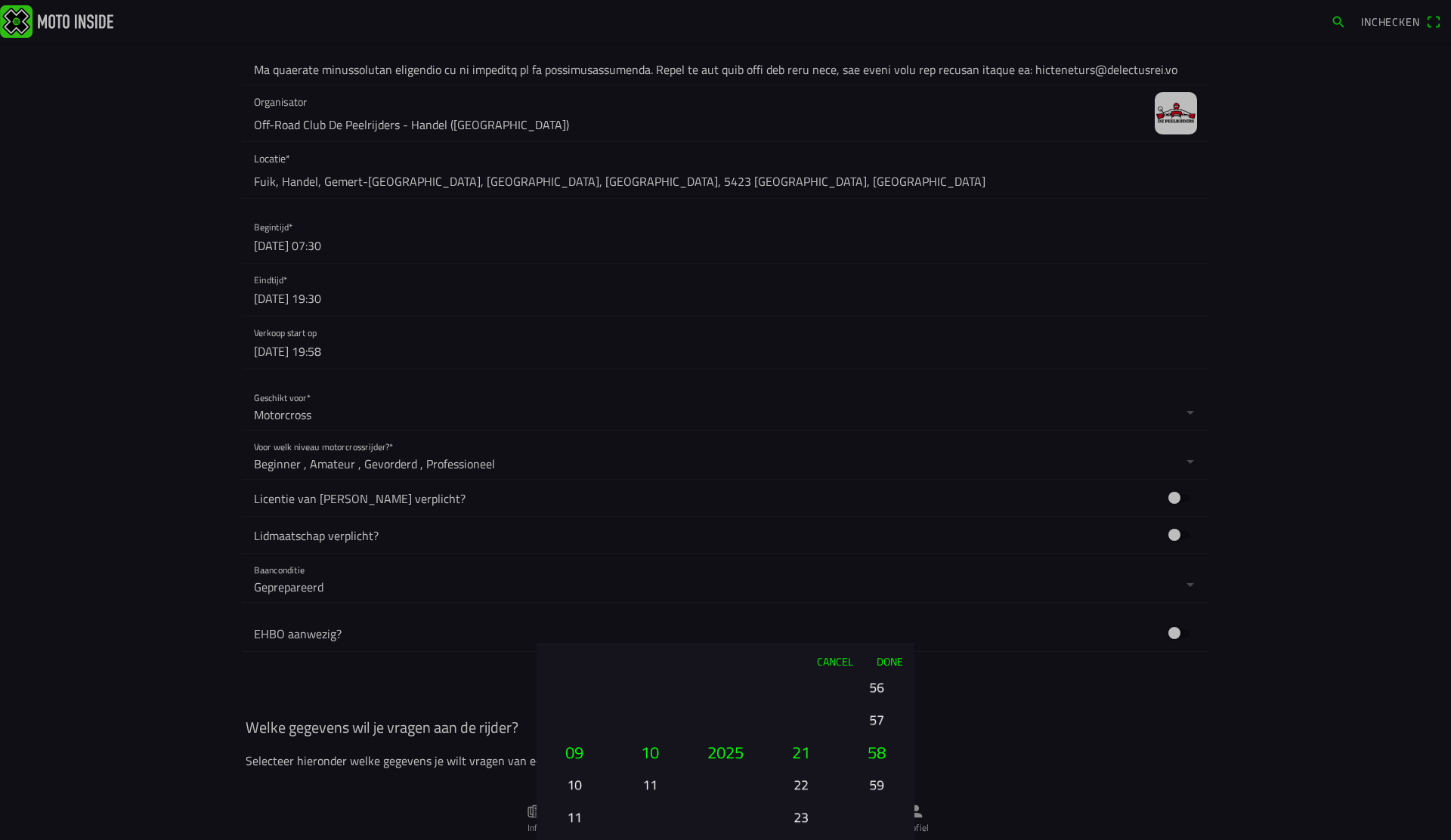
click at [580, 811] on button "11" at bounding box center [574, 817] width 52 height 26
click at [577, 808] on button "13" at bounding box center [574, 817] width 52 height 26
click at [806, 720] on button "18" at bounding box center [801, 720] width 52 height 26
drag, startPoint x: 880, startPoint y: 755, endPoint x: 879, endPoint y: 783, distance: 28.0
click at [881, 788] on button "57" at bounding box center [876, 798] width 52 height 26
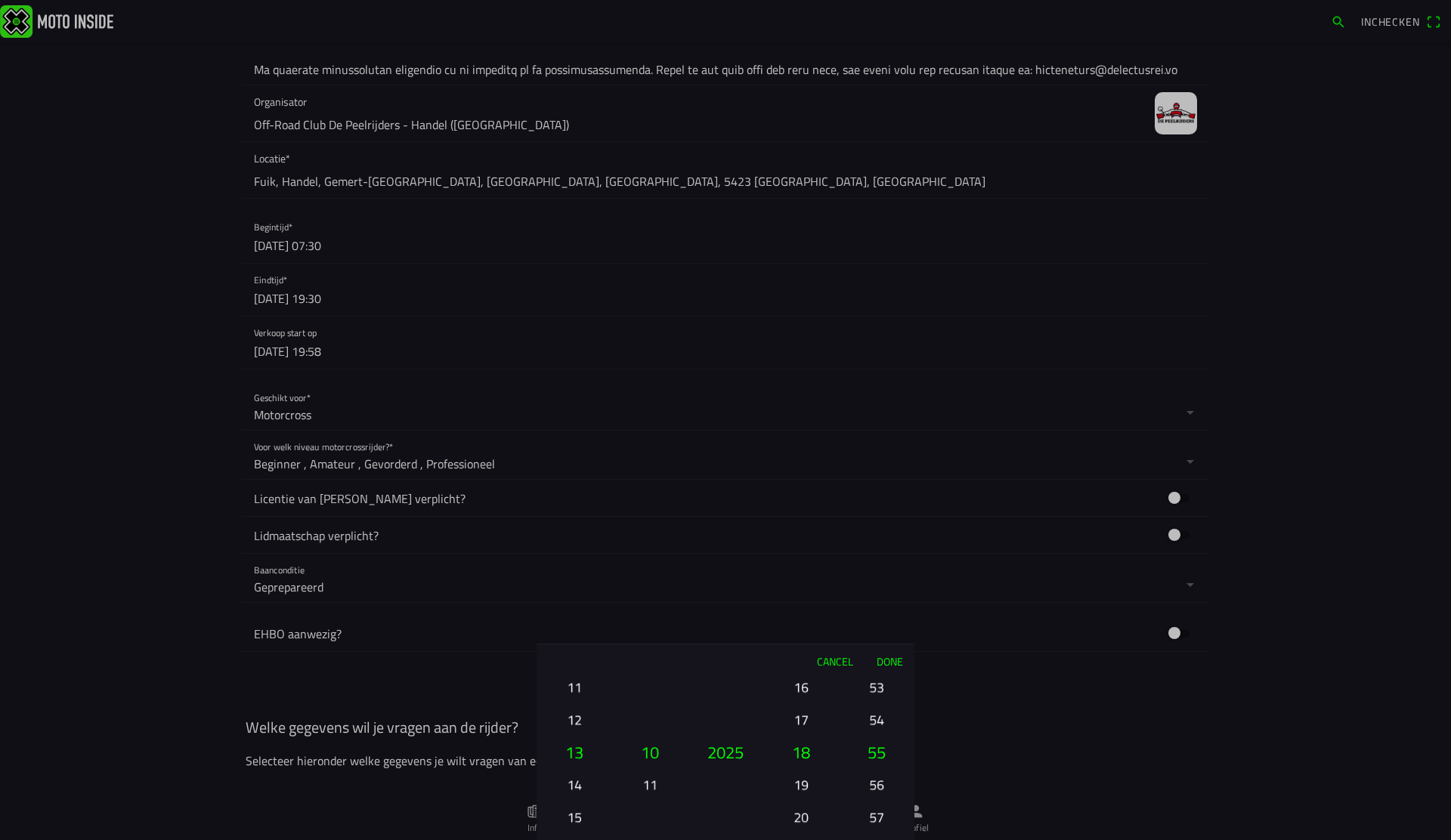
click at [894, 657] on button "Done" at bounding box center [889, 661] width 50 height 34
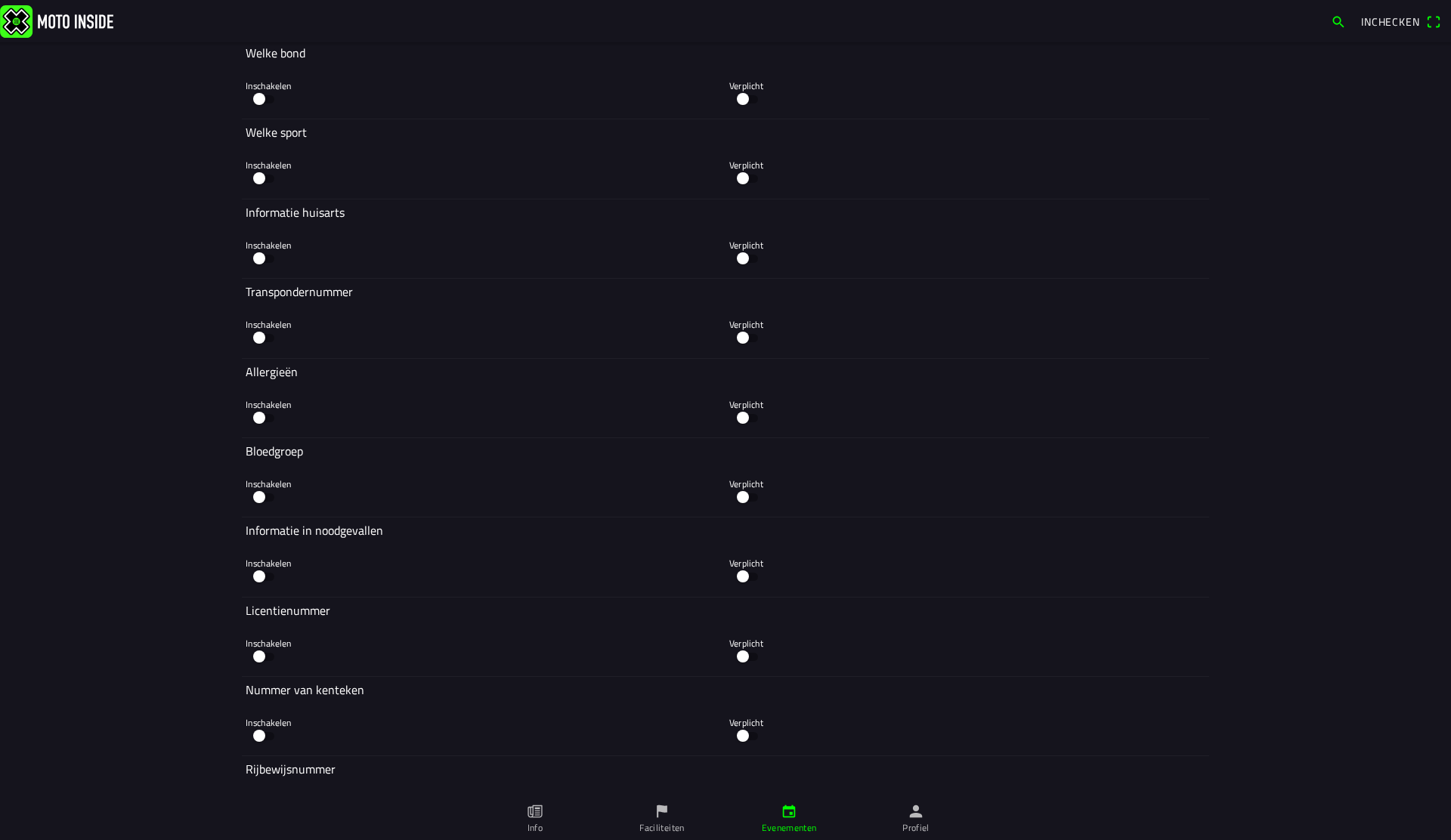
scroll to position [3749, 0]
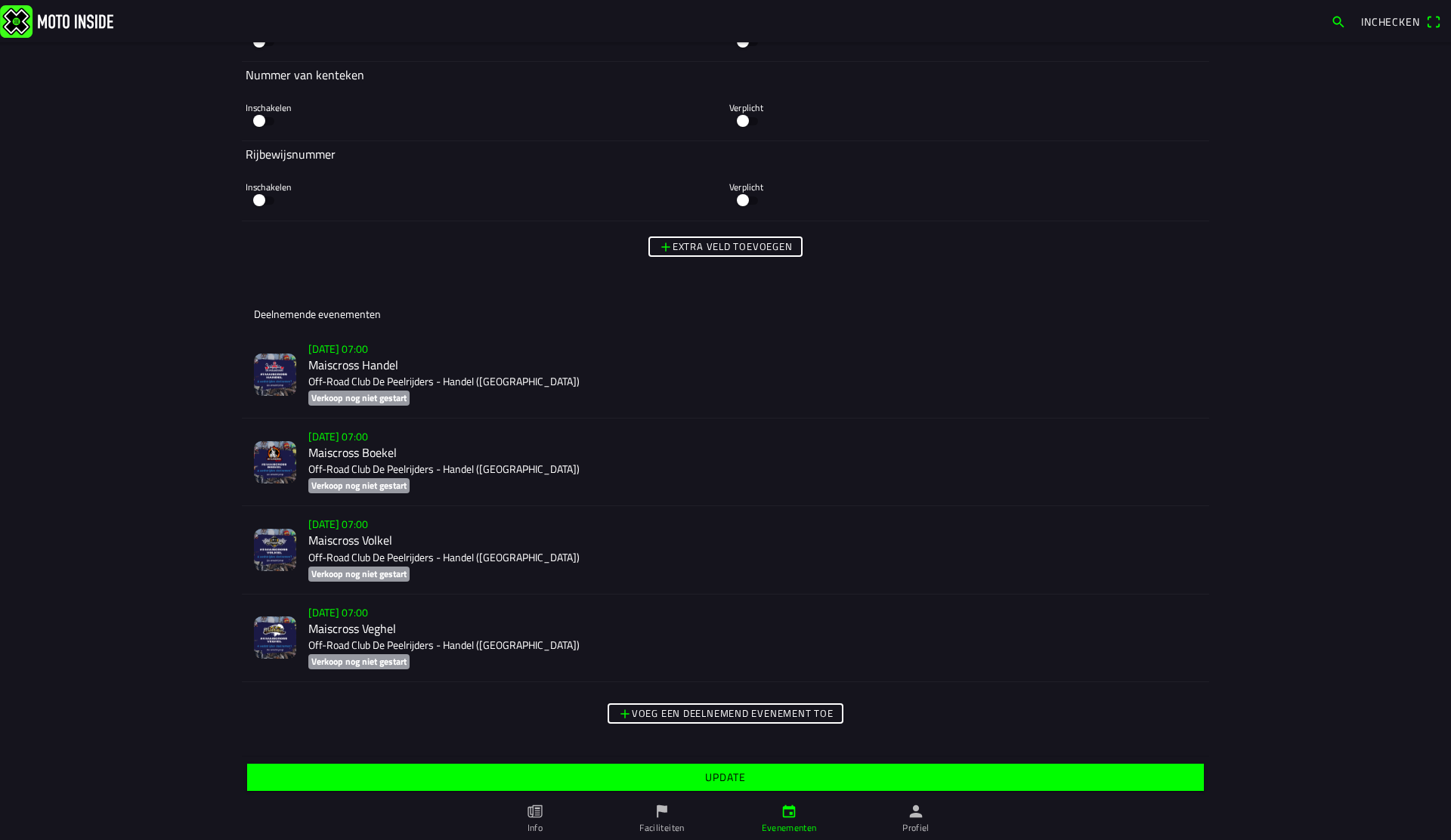
click at [0, 0] on slot "Update" at bounding box center [0, 0] width 0 height 0
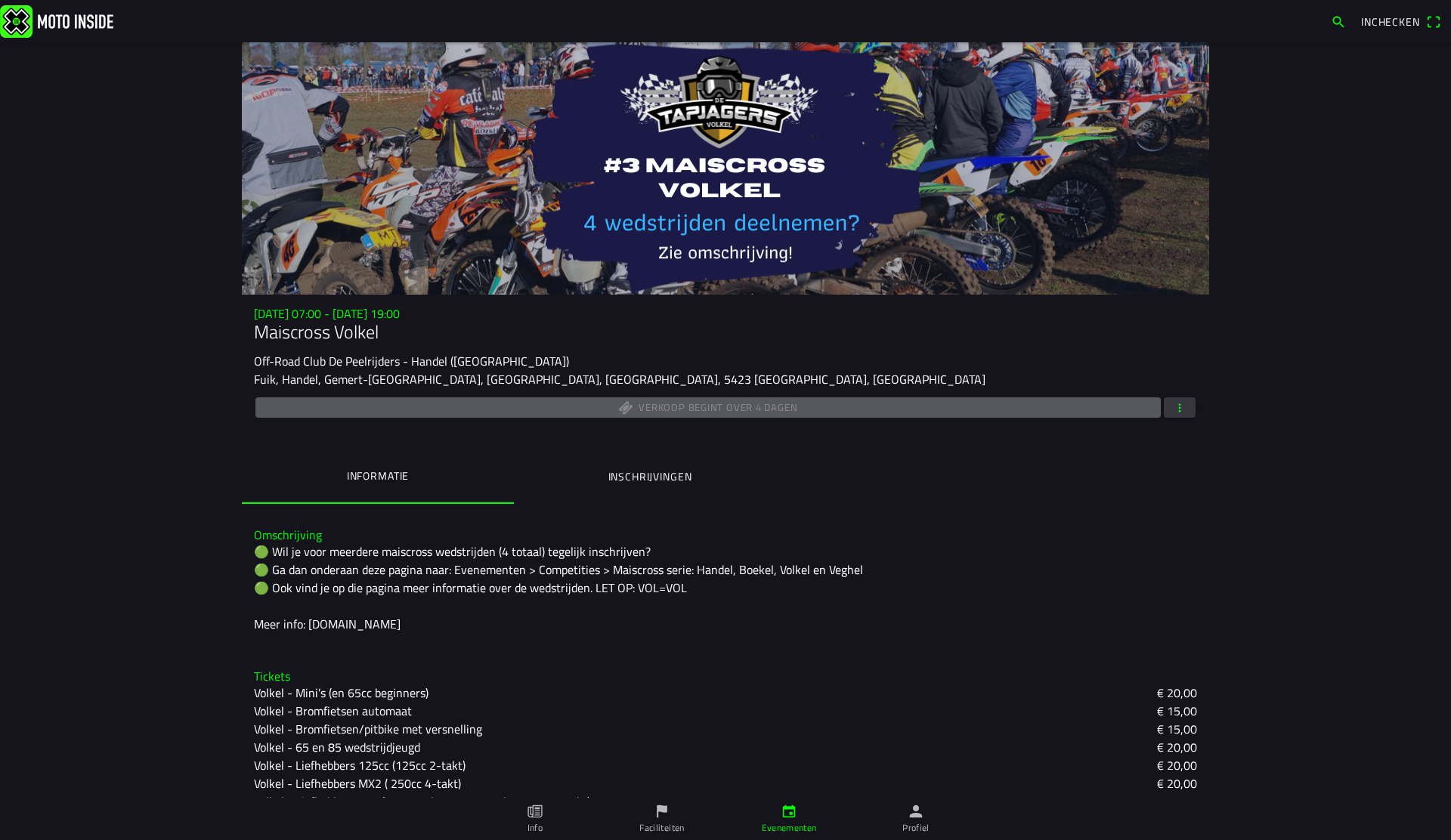
click at [625, 482] on ion-label "Inschrijvingen" at bounding box center [650, 476] width 84 height 16
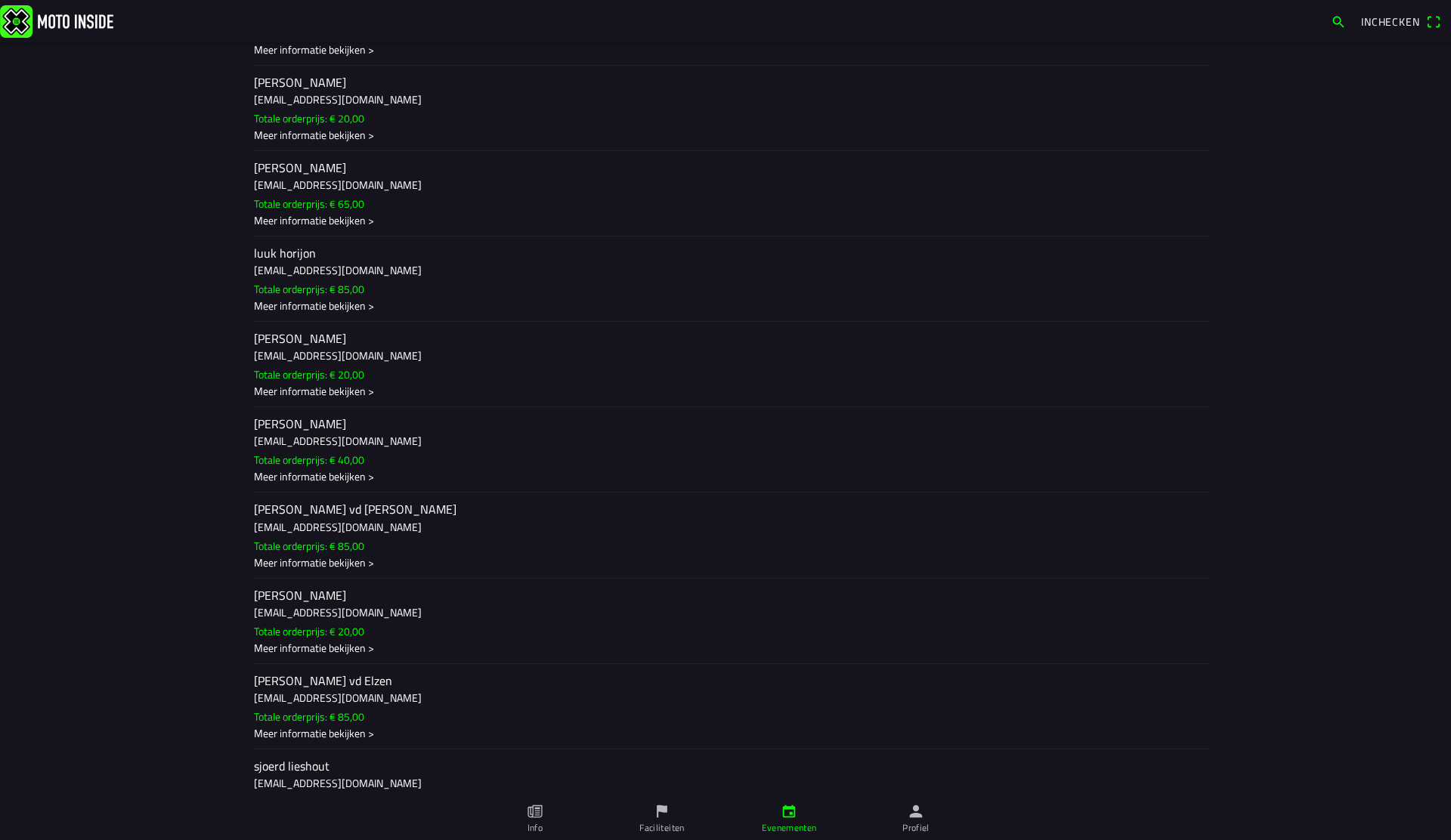
scroll to position [731, 0]
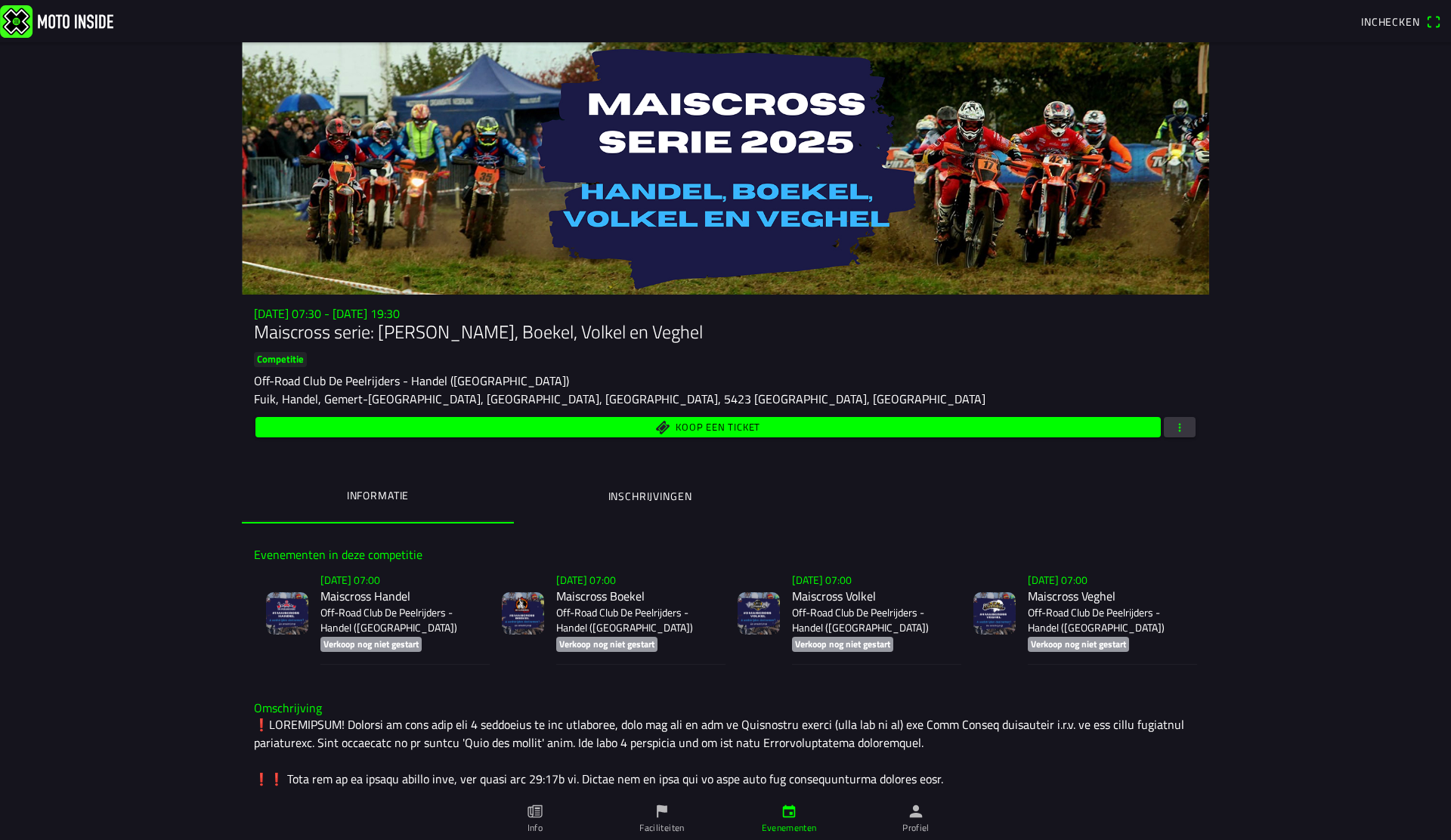
click at [1172, 427] on button "button" at bounding box center [1180, 427] width 32 height 20
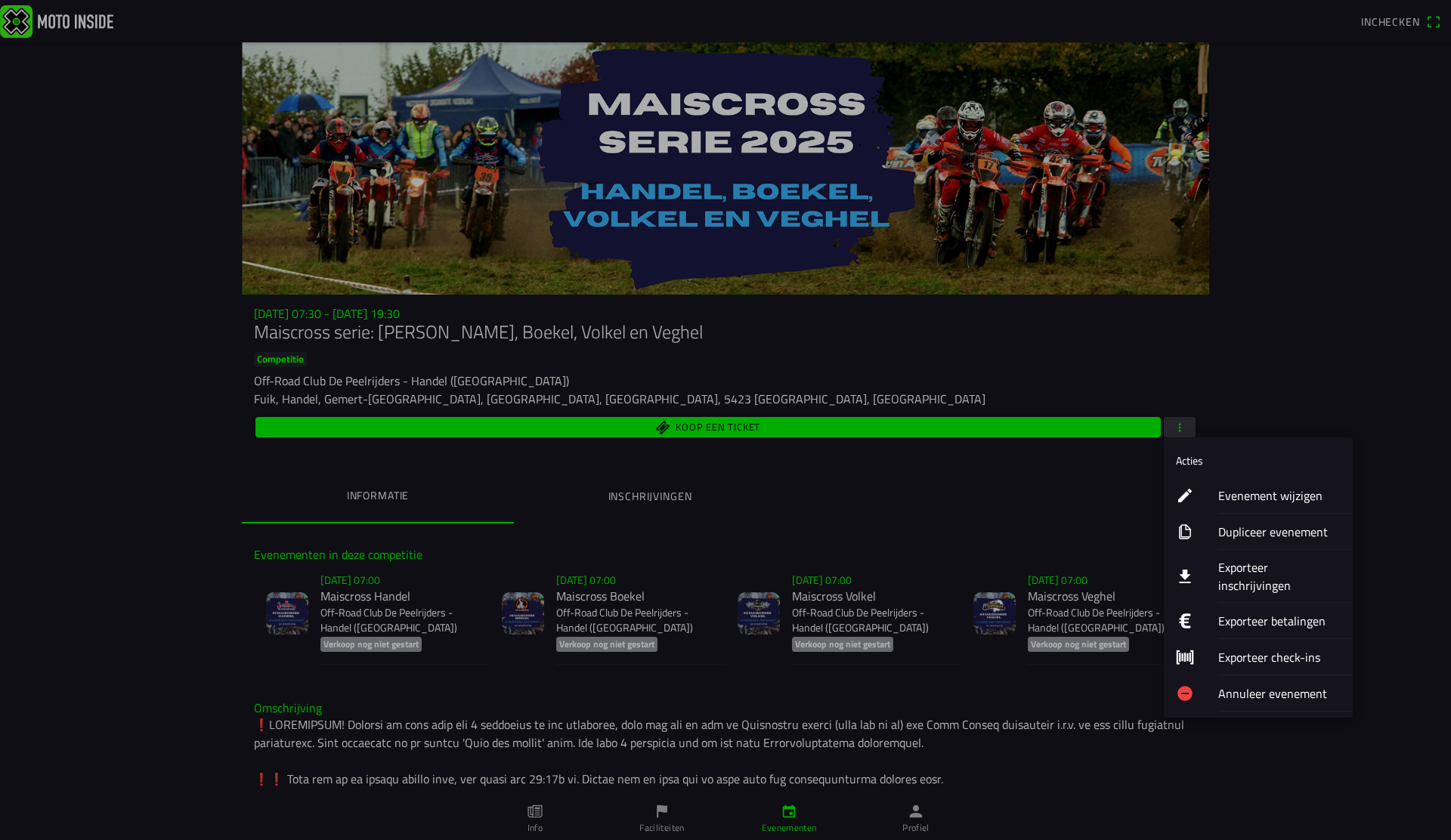
click at [1263, 573] on ion-label "Exporteer inschrijvingen" at bounding box center [1279, 576] width 123 height 36
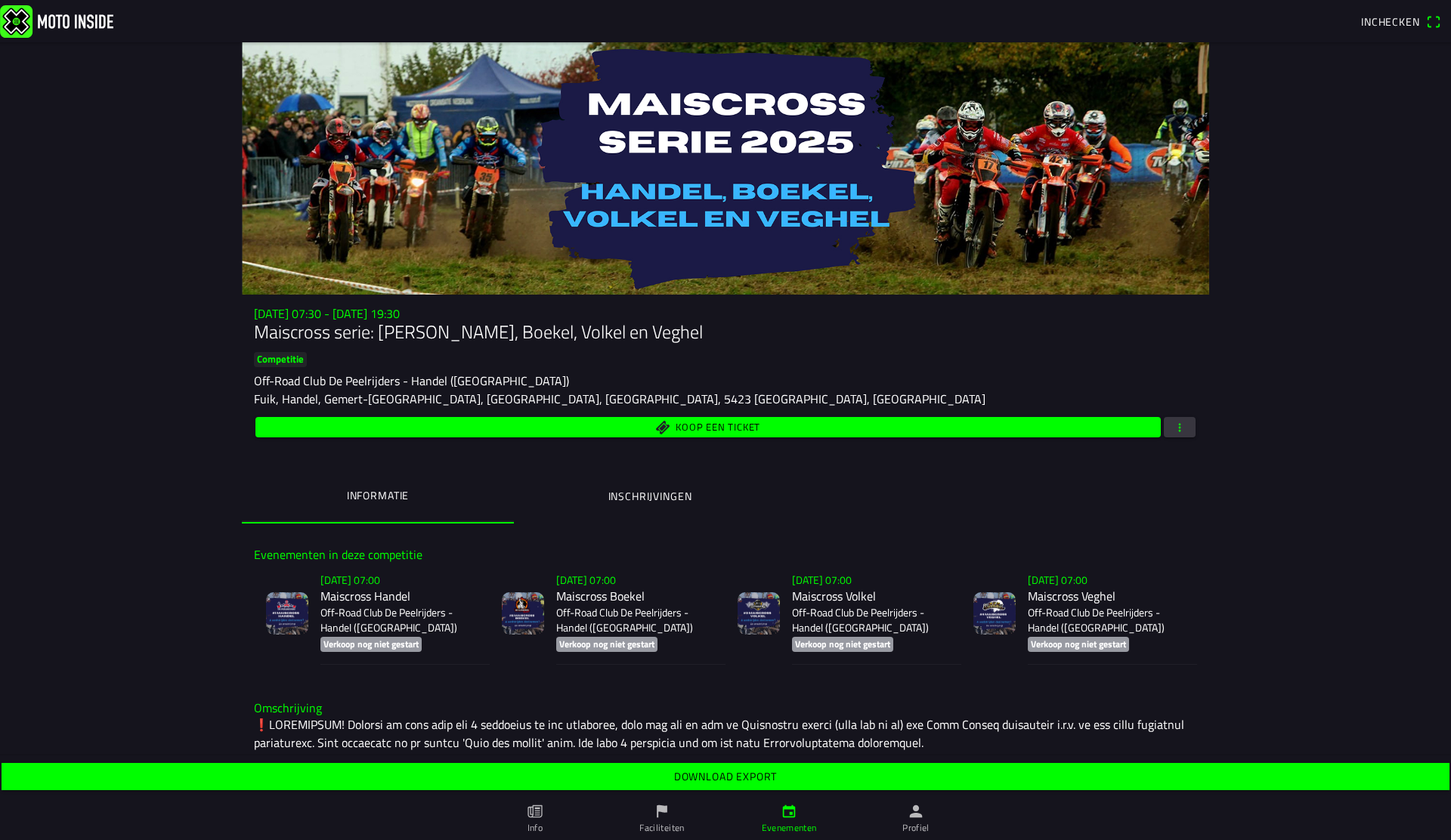
click at [0, 0] on slot "Download export" at bounding box center [0, 0] width 0 height 0
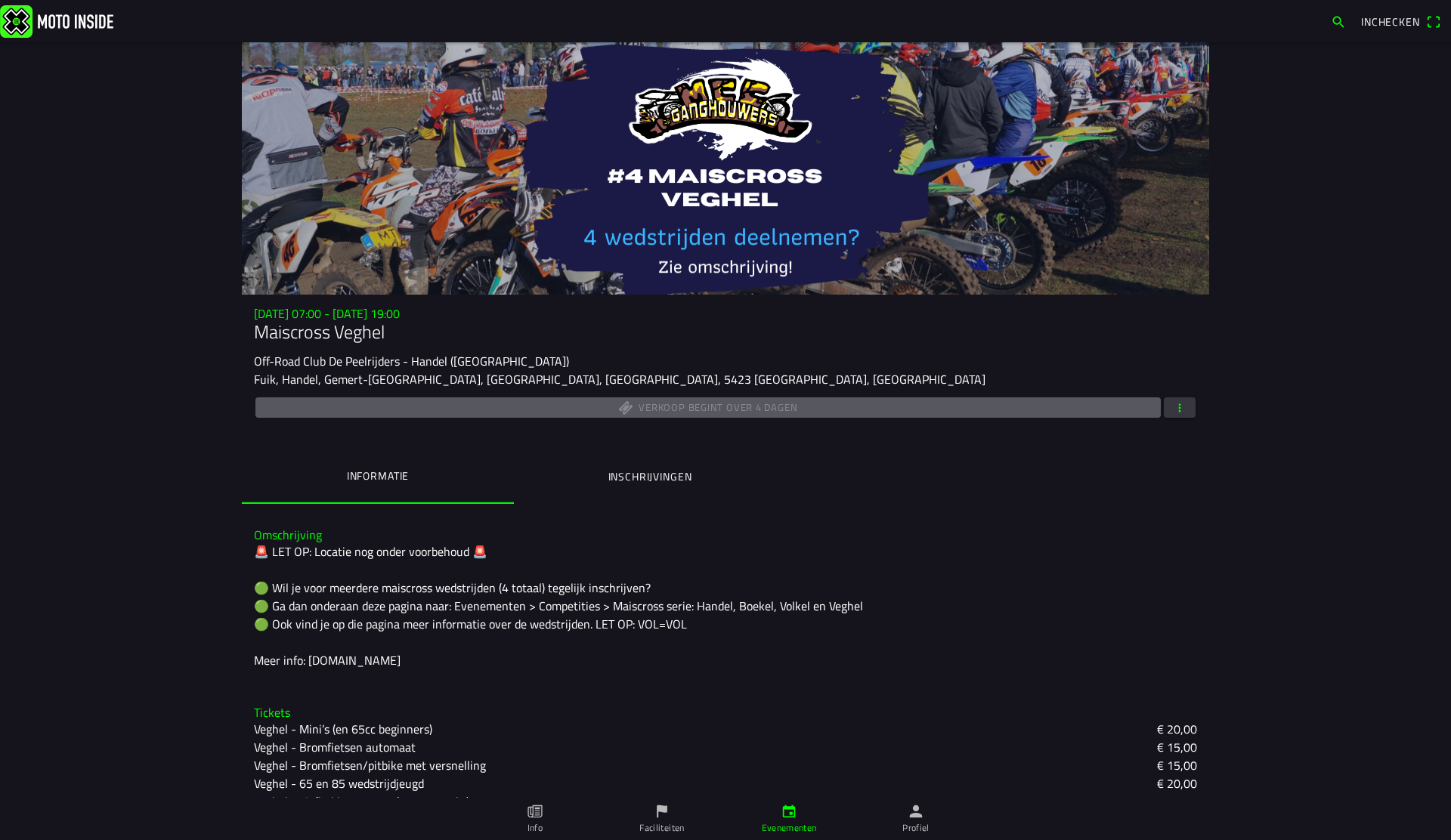
click at [506, 360] on div "Off-Road Club De Peelrijders - Handel ([GEOGRAPHIC_DATA])" at bounding box center [726, 361] width 943 height 18
